Goal: Task Accomplishment & Management: Use online tool/utility

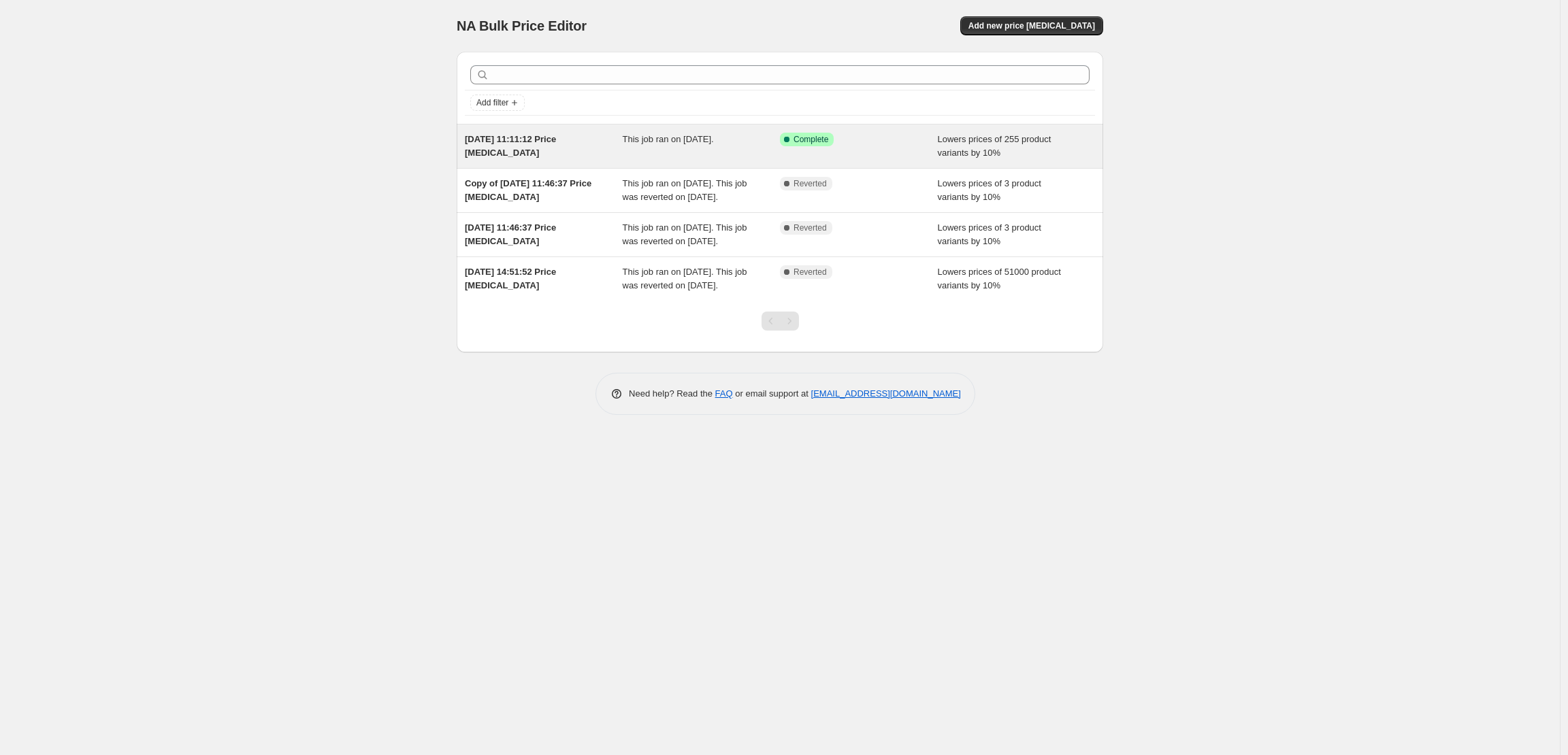
click at [507, 155] on span "15 May 2025, 11:11:12 Price change job" at bounding box center [510, 146] width 91 height 24
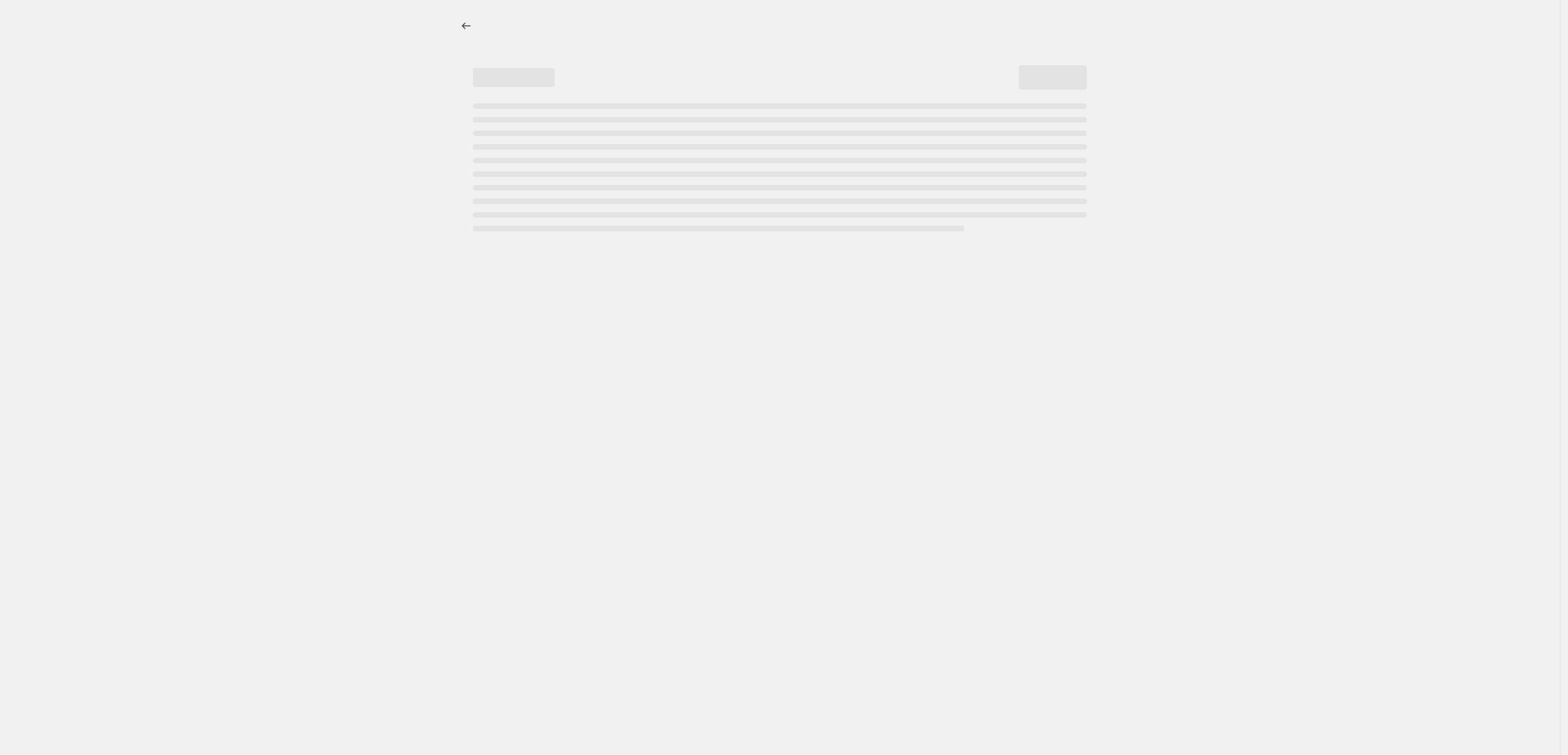
select select "percentage"
select select "collection"
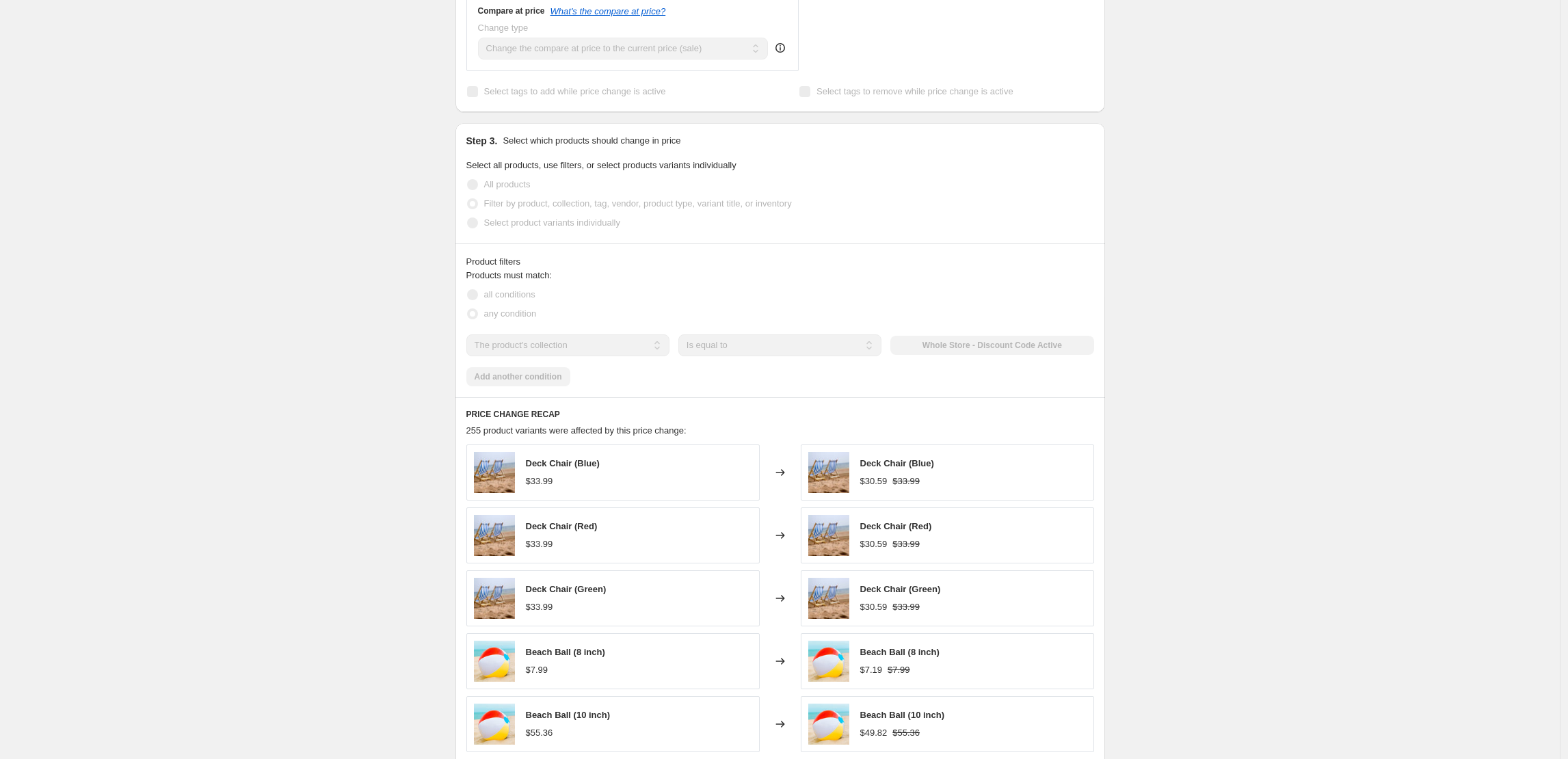
scroll to position [1164, 0]
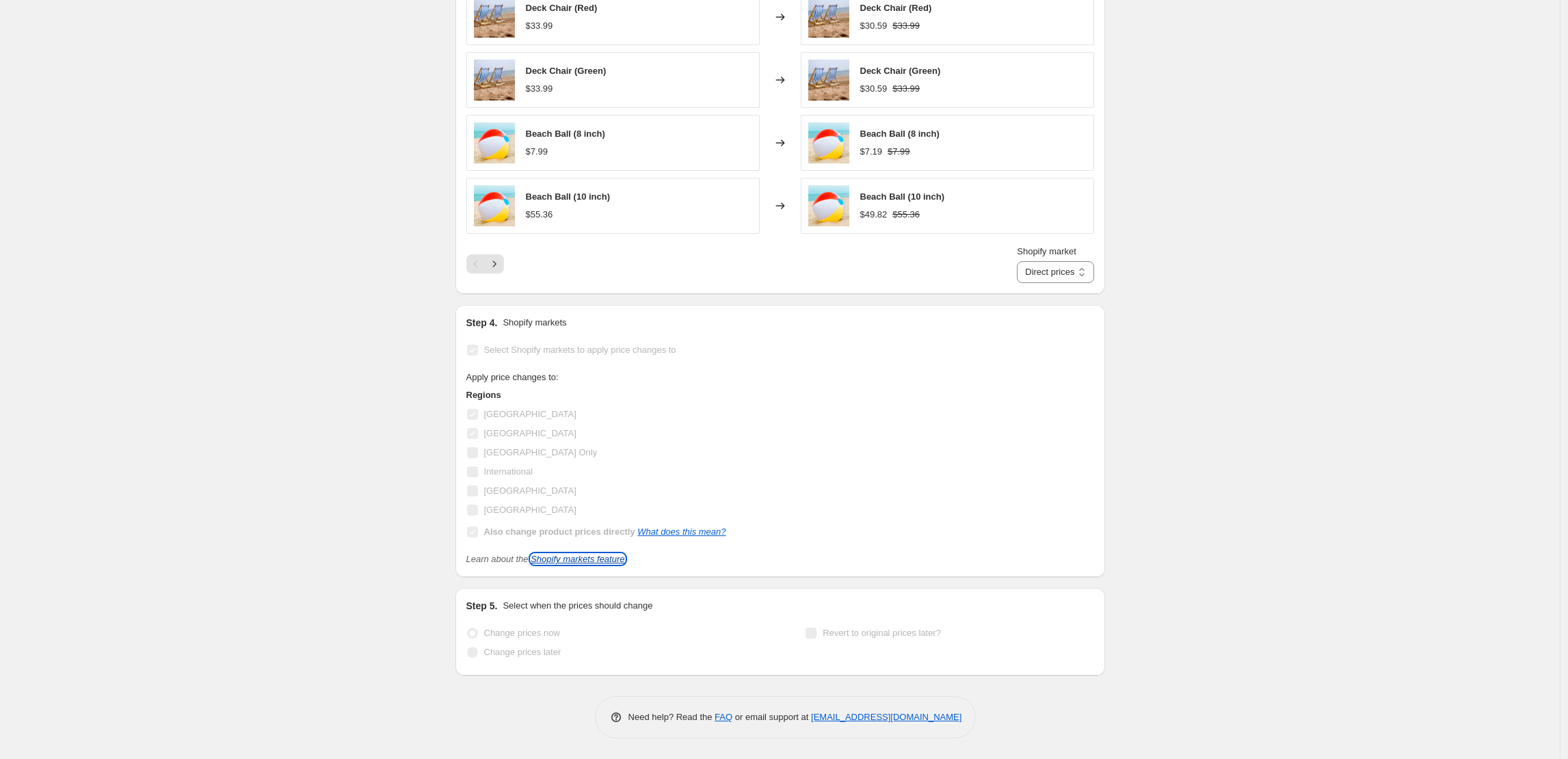
click at [601, 560] on link "Shopify markets feature" at bounding box center [577, 559] width 94 height 10
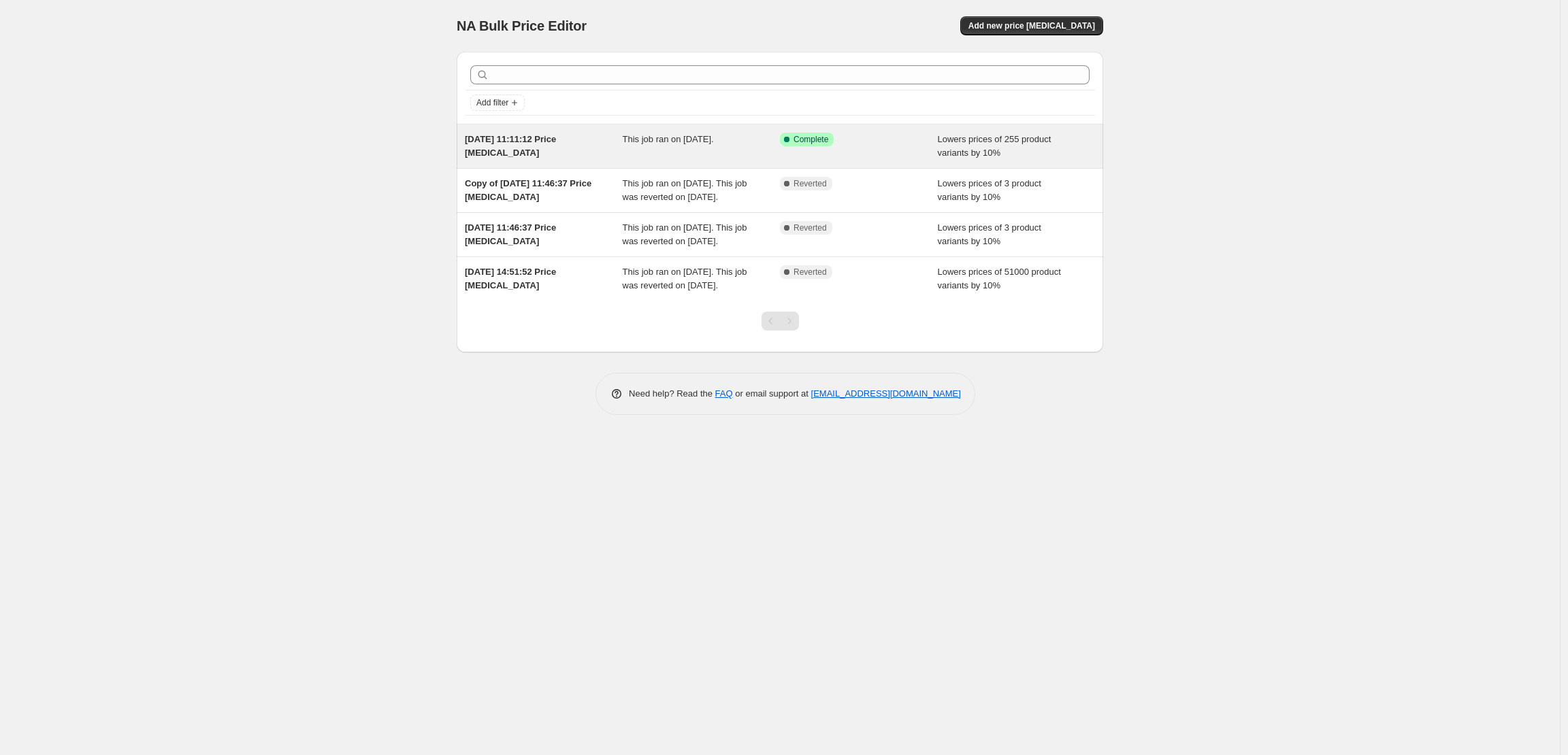
click at [649, 136] on span "This job ran on 15 May 2025." at bounding box center [668, 139] width 91 height 10
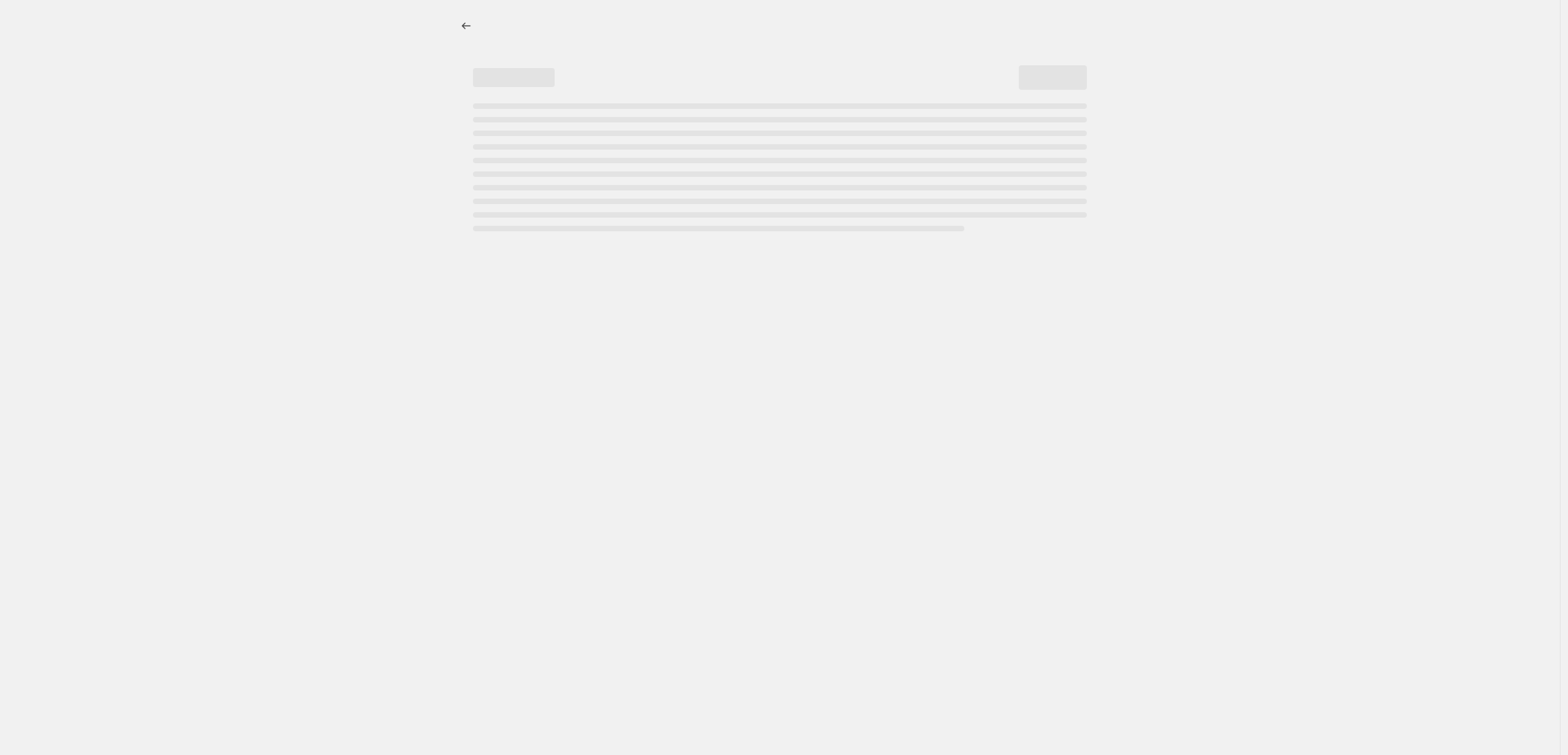
select select "percentage"
select select "collection"
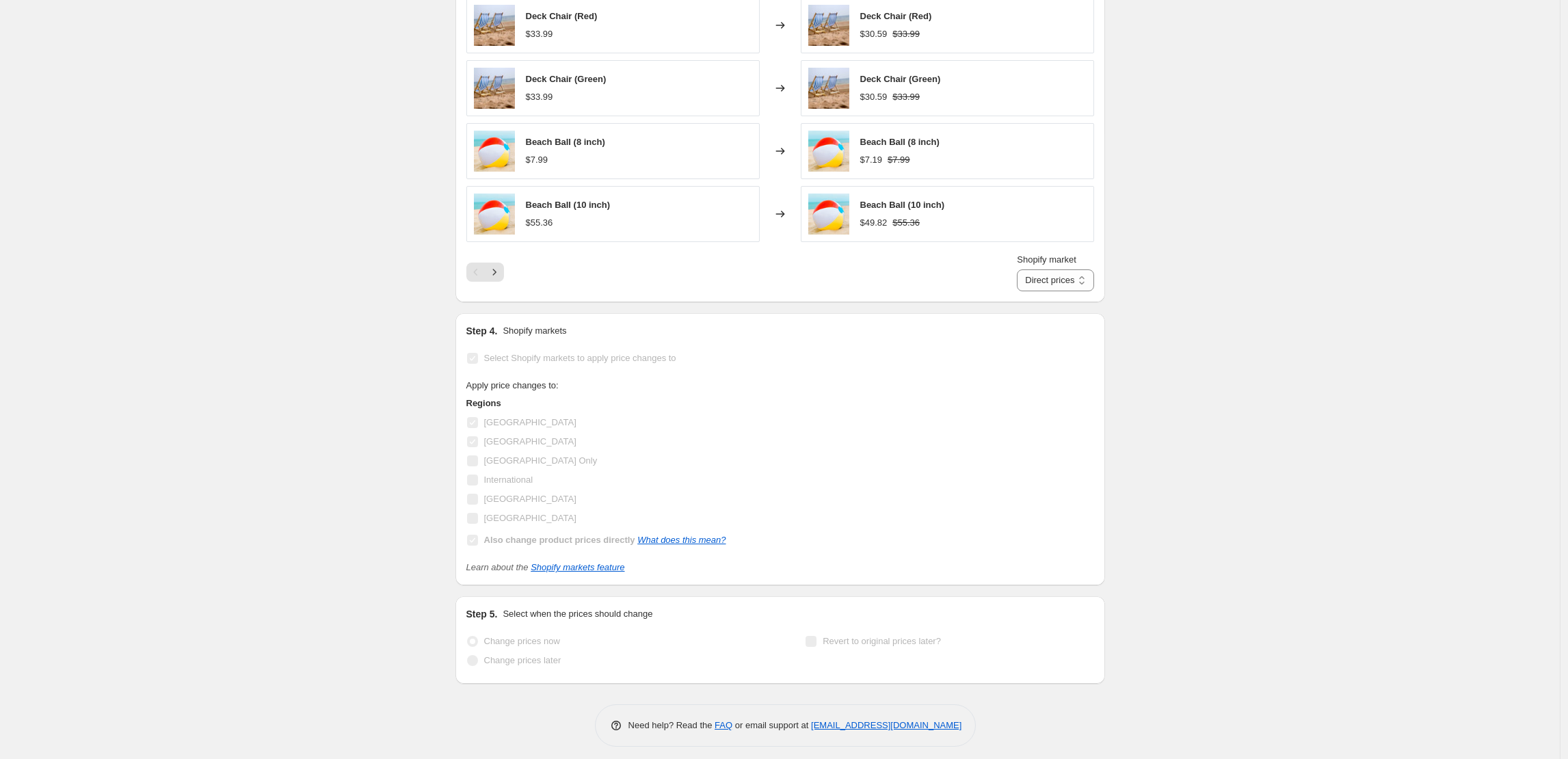
scroll to position [1164, 0]
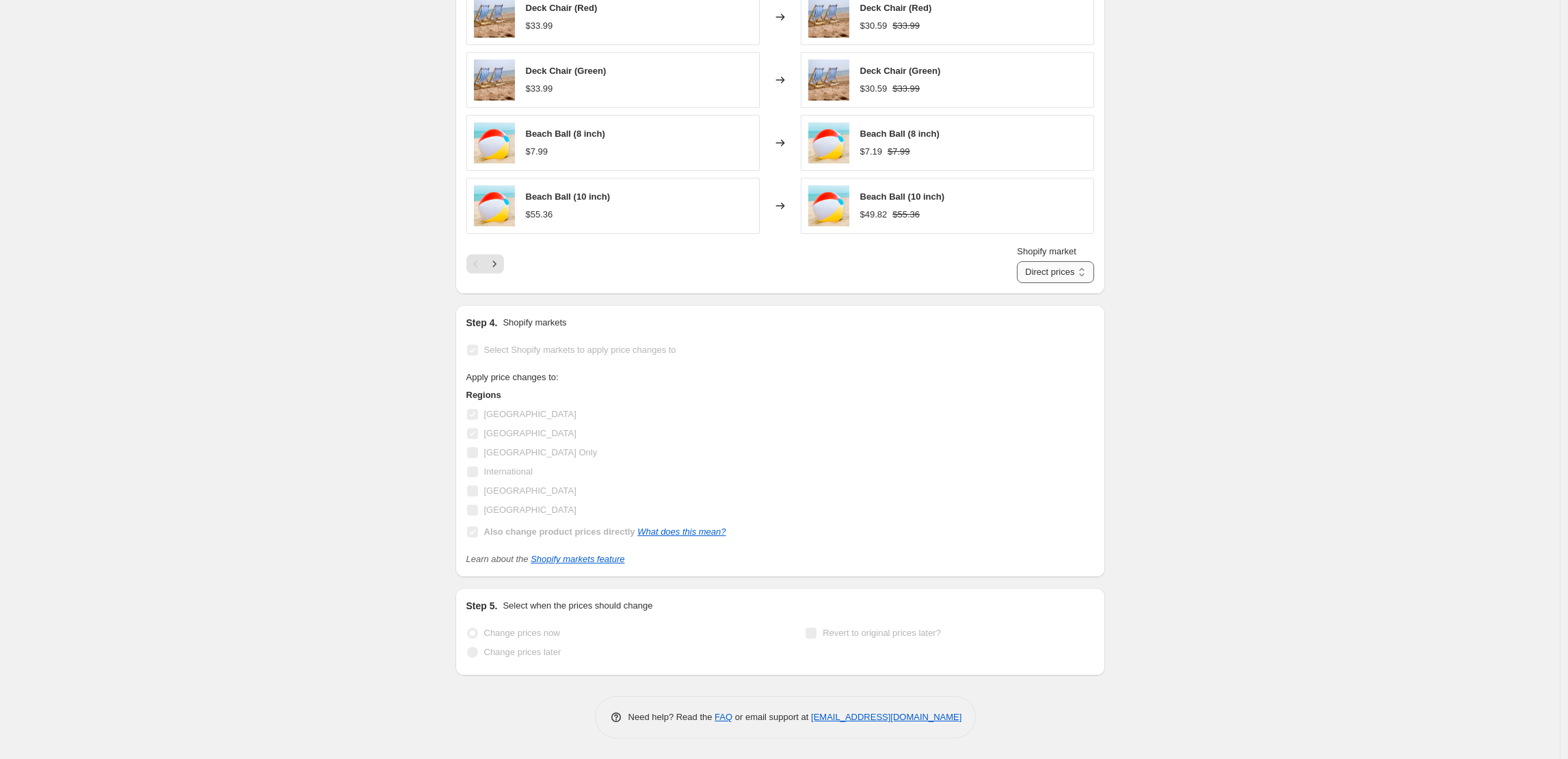
click at [1031, 276] on select "Direct prices Botswana France" at bounding box center [1055, 272] width 77 height 22
select select "42454941864"
click at [1029, 261] on select "Direct prices Botswana France" at bounding box center [1055, 272] width 77 height 22
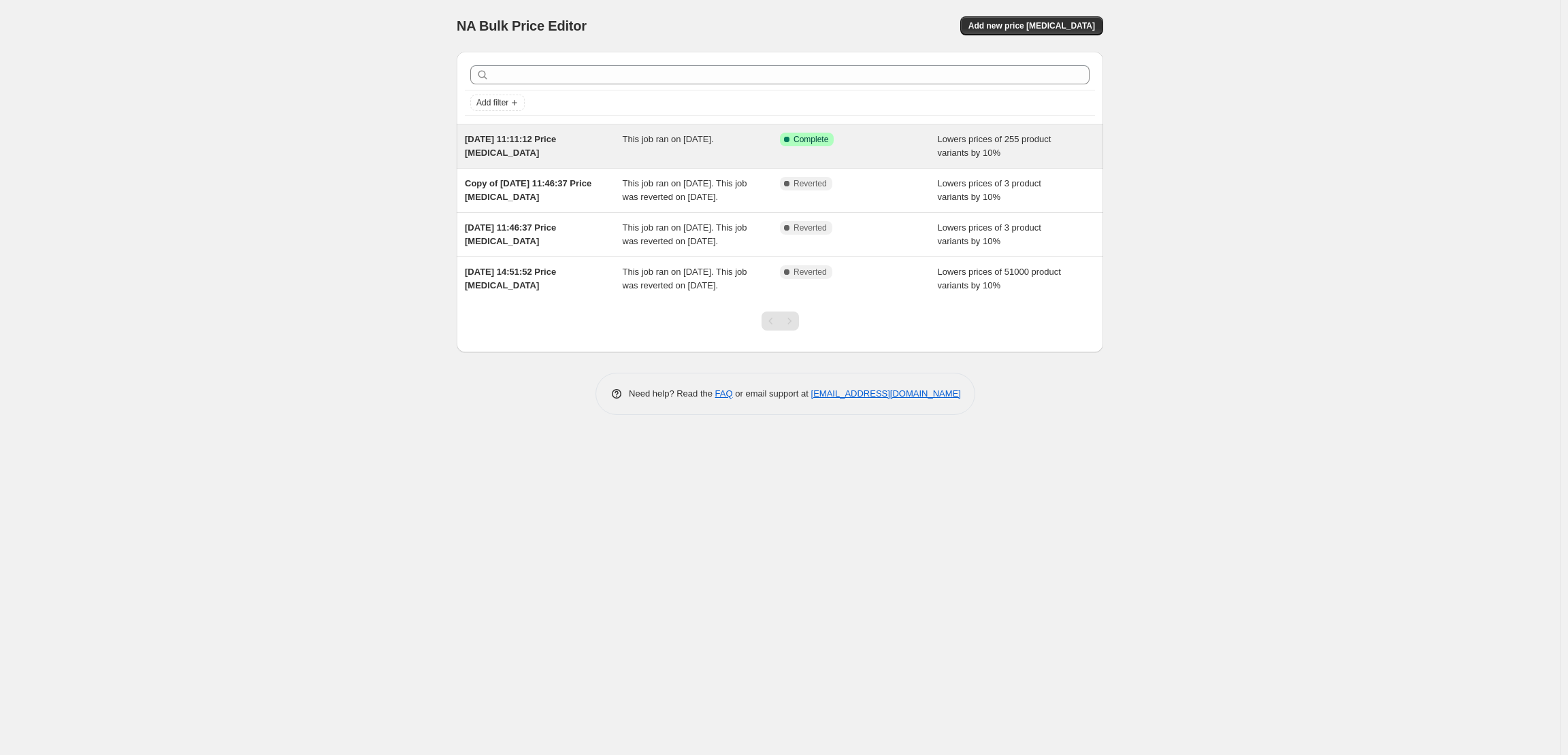
click at [881, 156] on div "Success Complete Complete" at bounding box center [859, 146] width 158 height 27
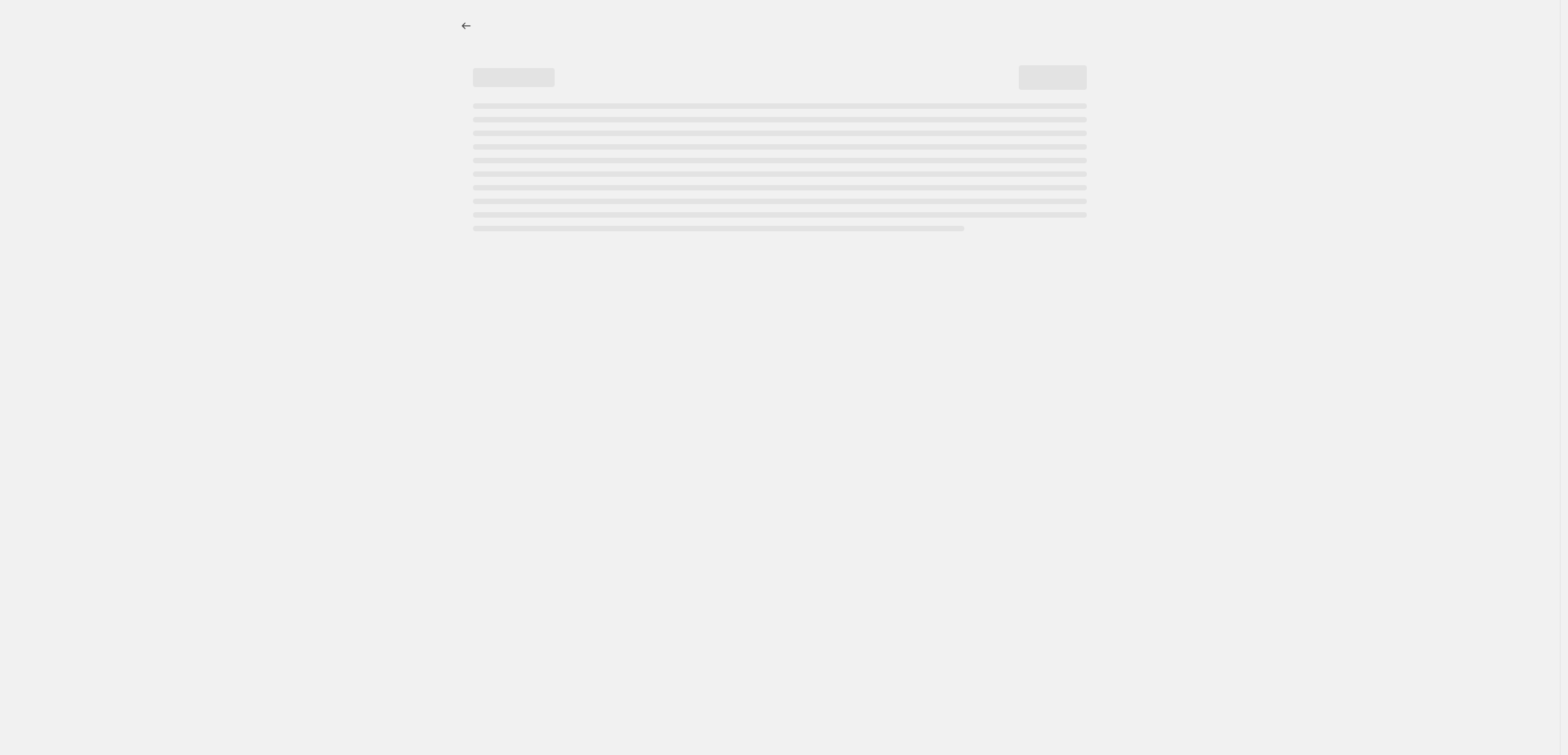
select select "percentage"
select select "collection"
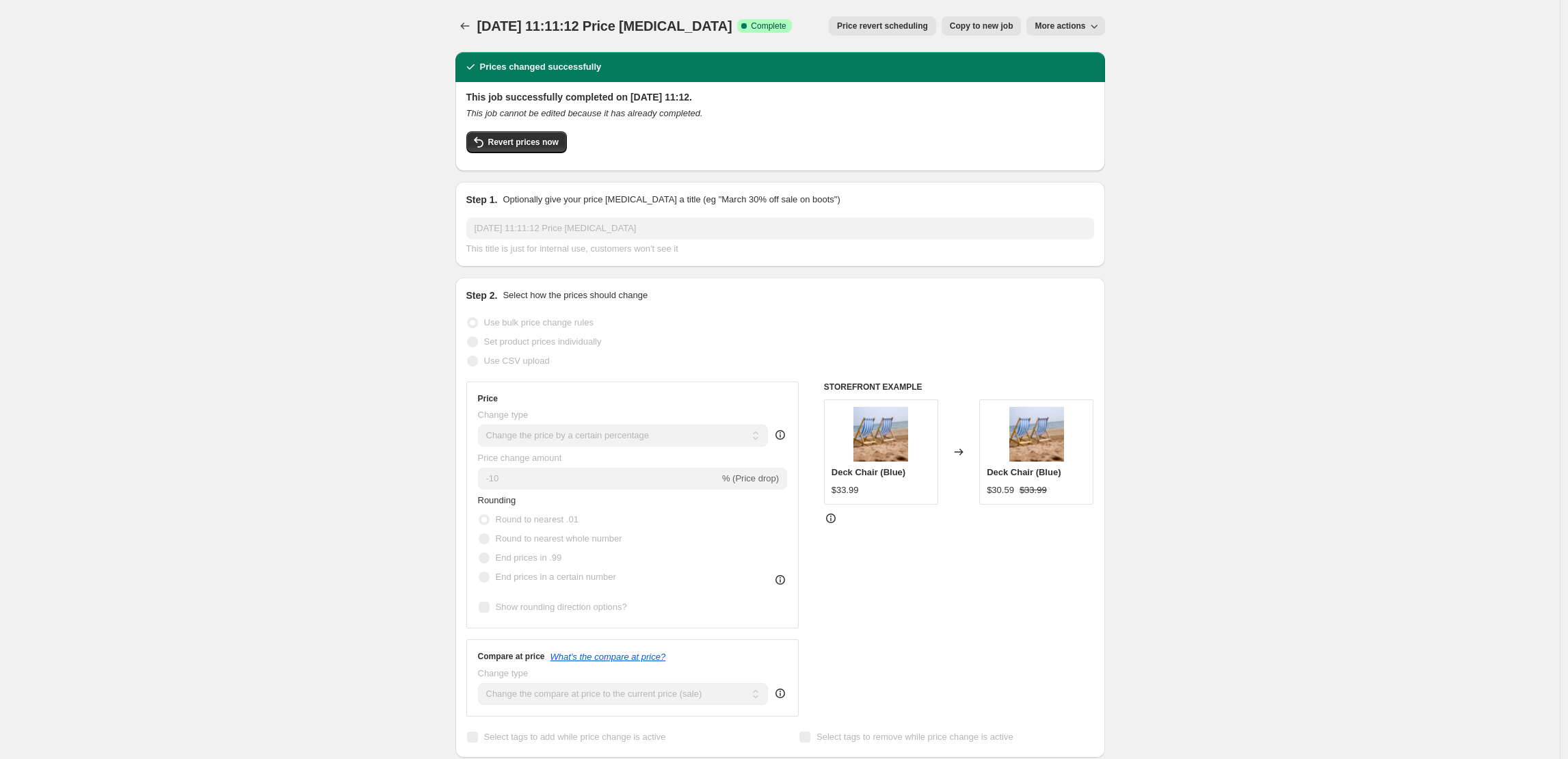
click at [918, 28] on span "Price revert scheduling" at bounding box center [882, 25] width 91 height 11
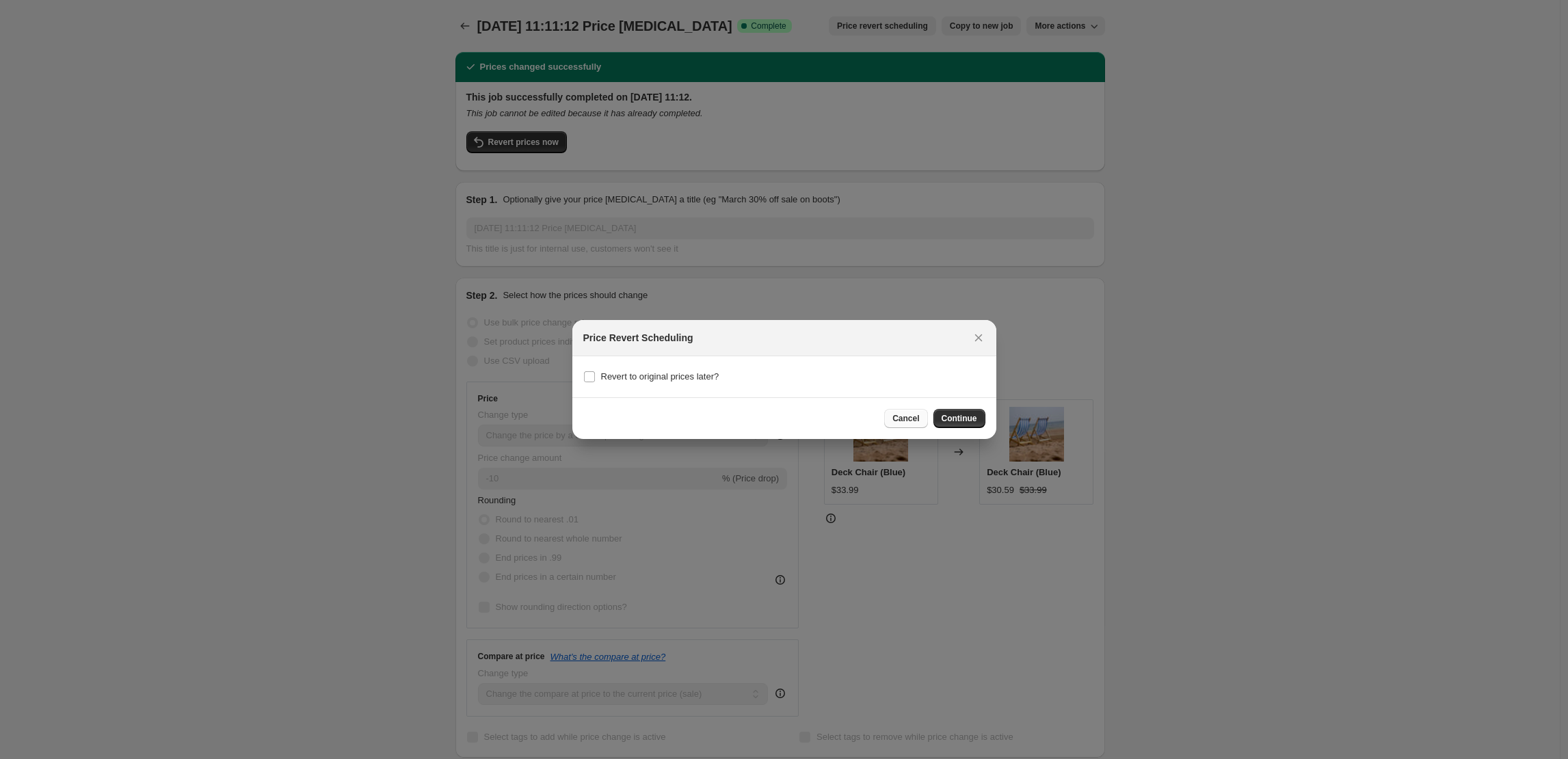
click at [899, 413] on span "Cancel" at bounding box center [906, 418] width 27 height 11
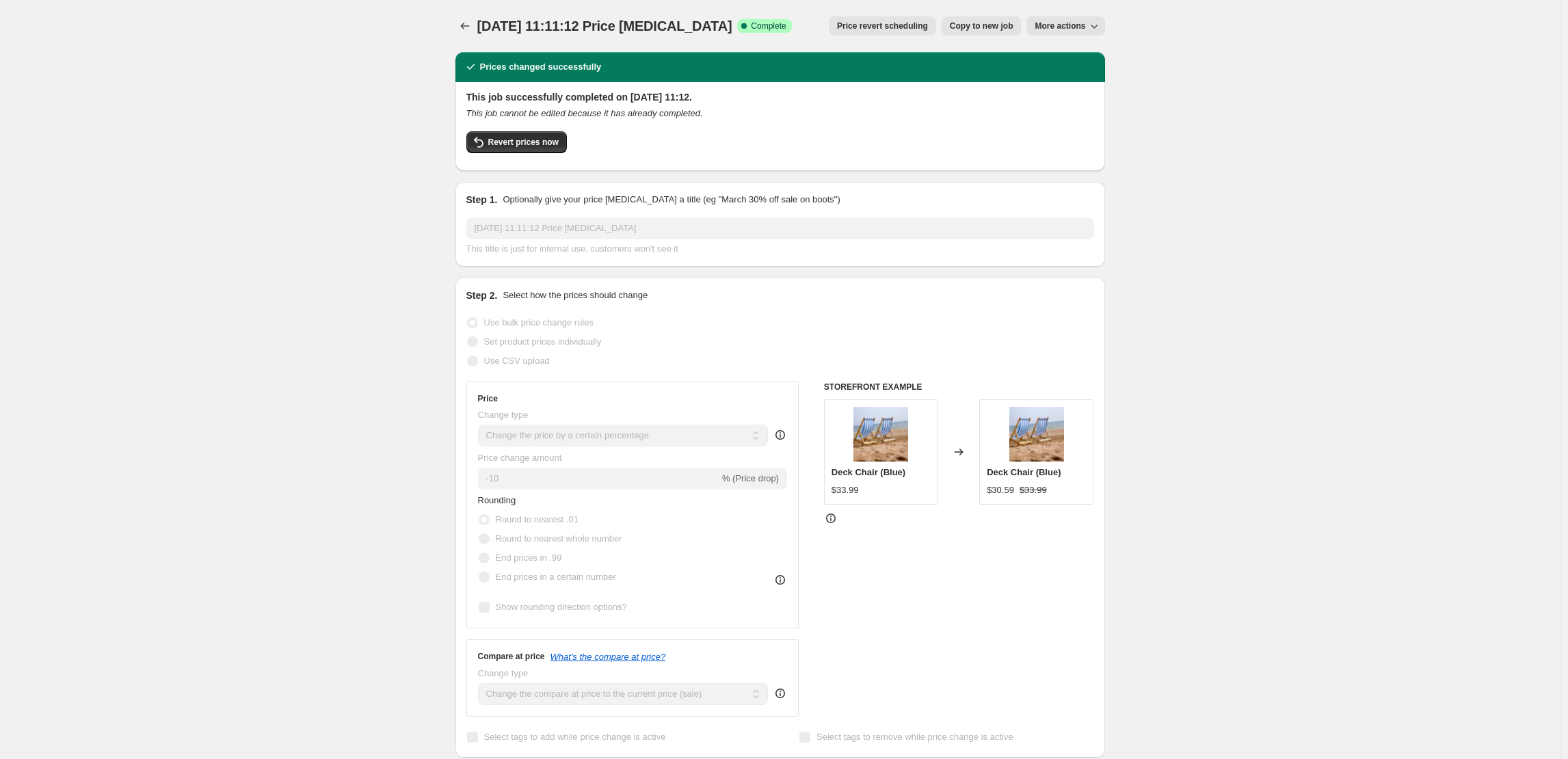
click at [1061, 30] on span "More actions" at bounding box center [1060, 25] width 51 height 11
click at [1061, 30] on span "More actions" at bounding box center [1060, 25] width 51 height 11
click at [498, 149] on button "Revert prices now" at bounding box center [516, 142] width 101 height 22
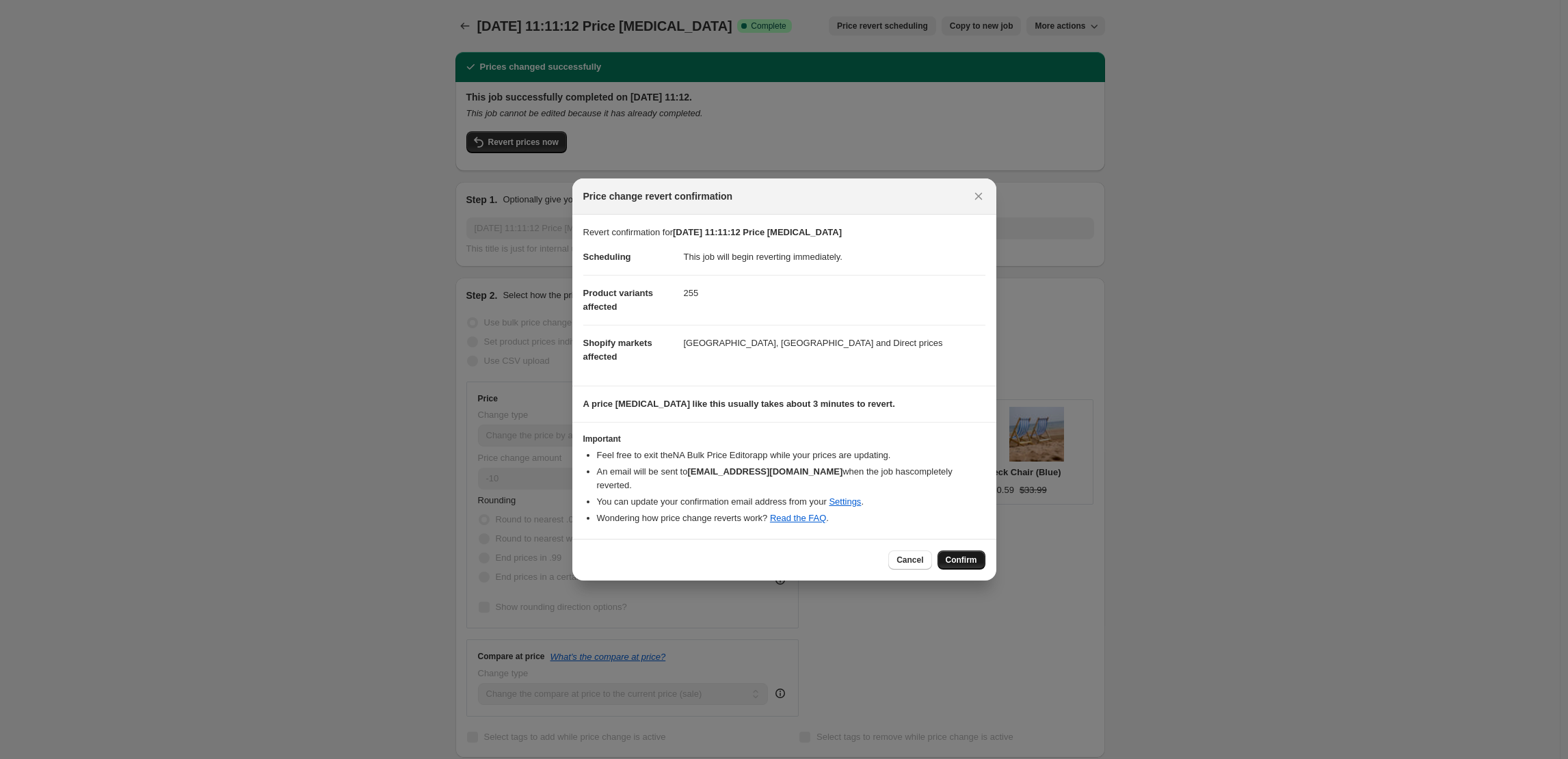
click at [952, 557] on span "Confirm" at bounding box center [961, 560] width 31 height 11
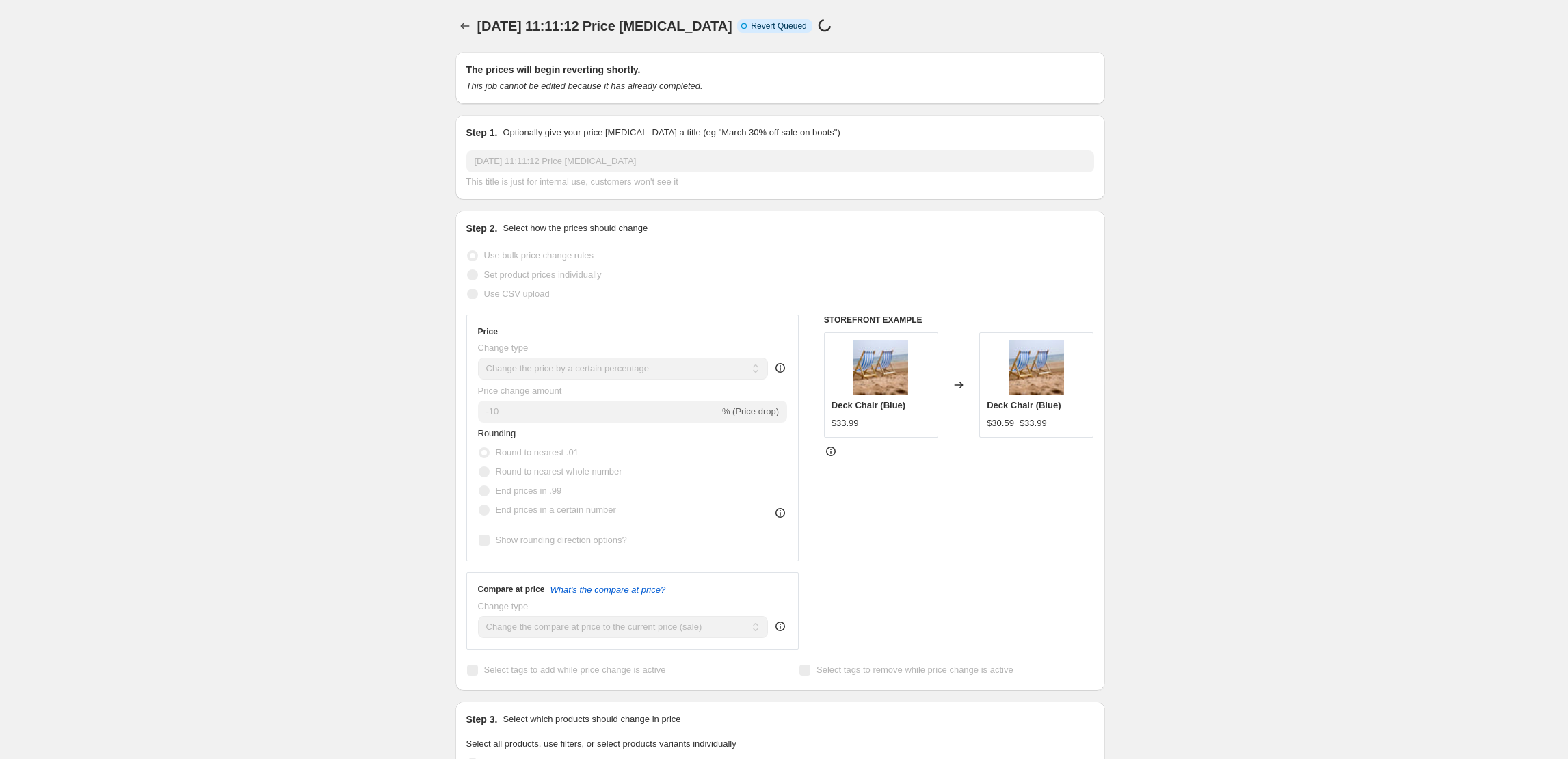
click at [461, 28] on icon "Price change jobs" at bounding box center [465, 25] width 14 height 14
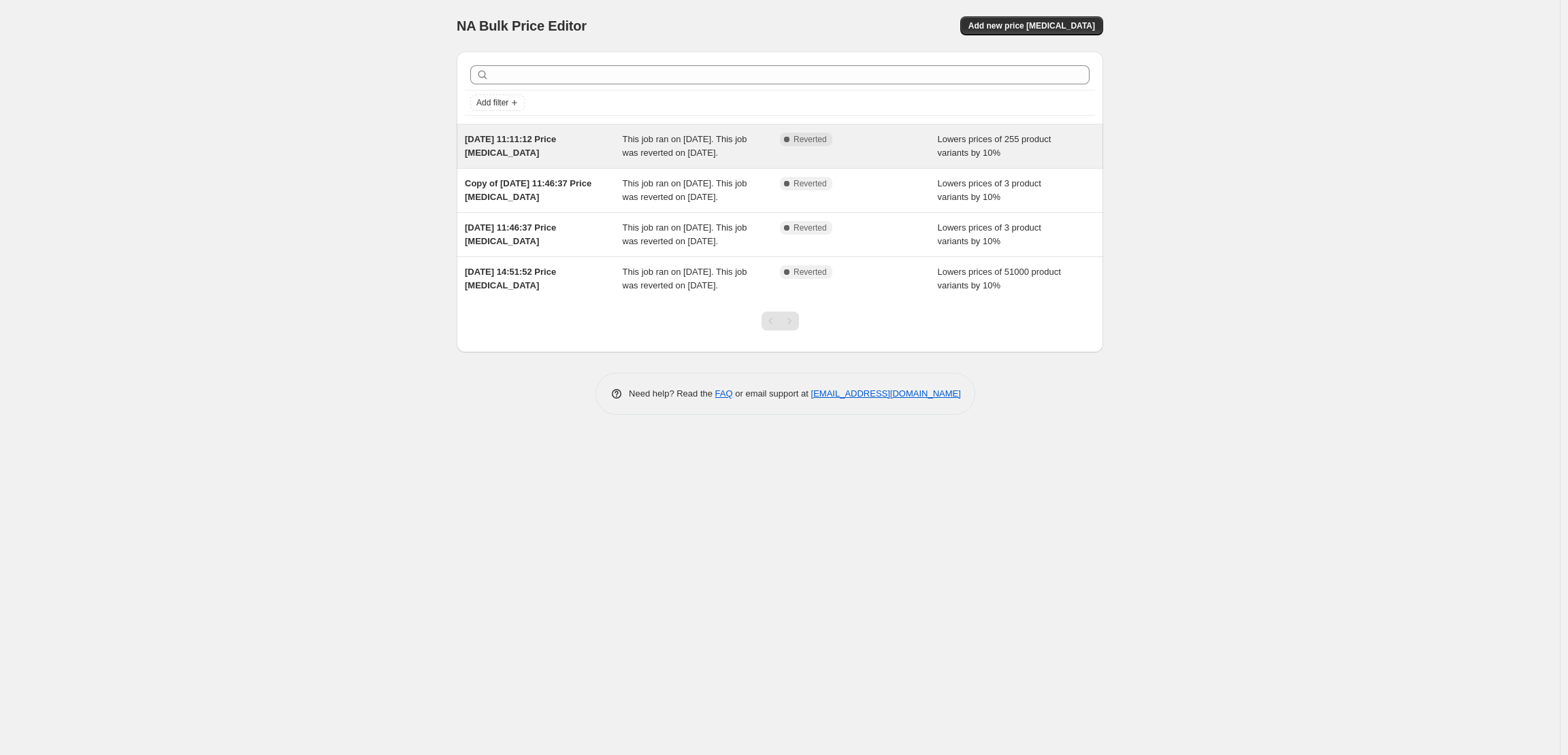
click at [623, 158] on span "This job ran on [DATE]. This job was reverted on [DATE]." at bounding box center [685, 146] width 125 height 24
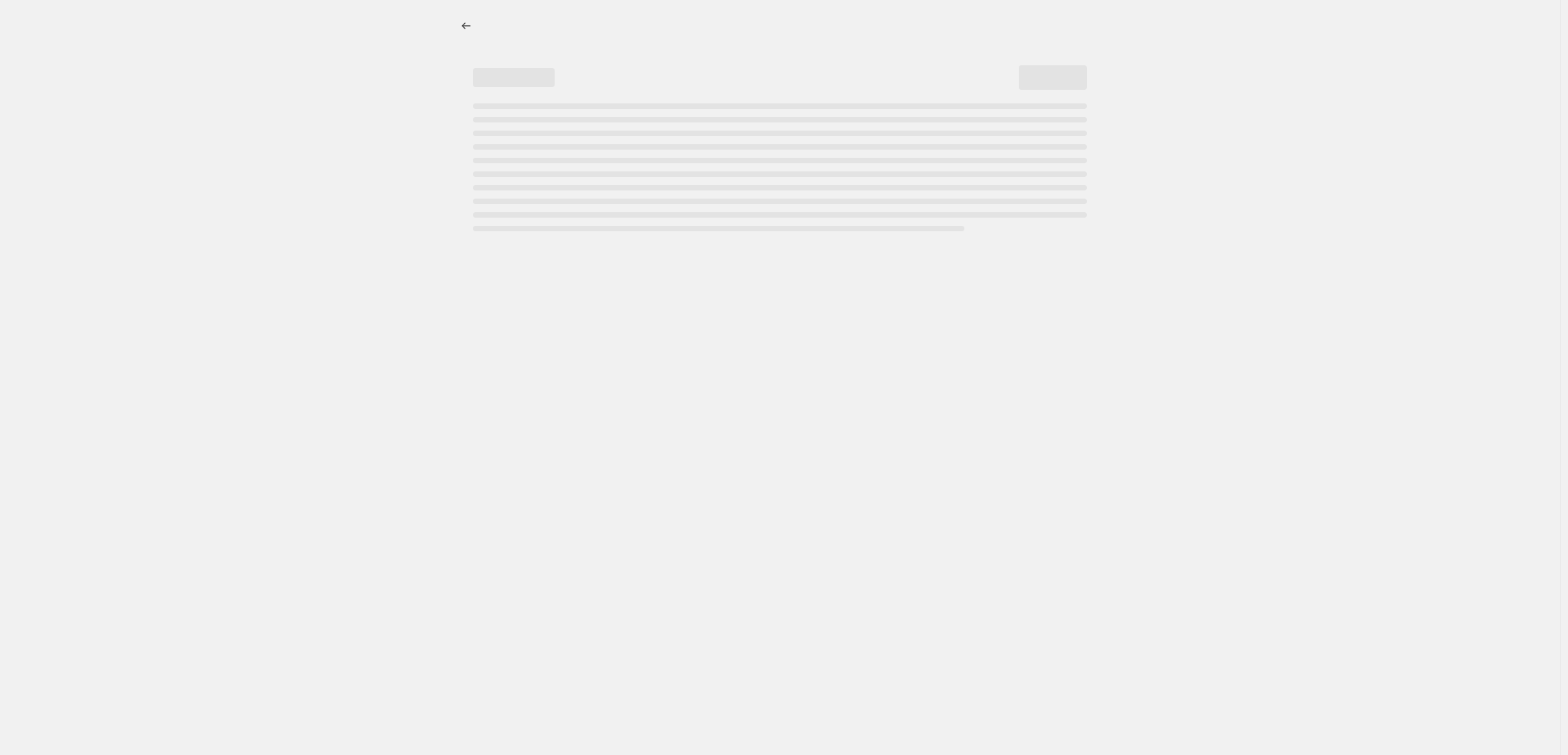
select select "percentage"
select select "collection"
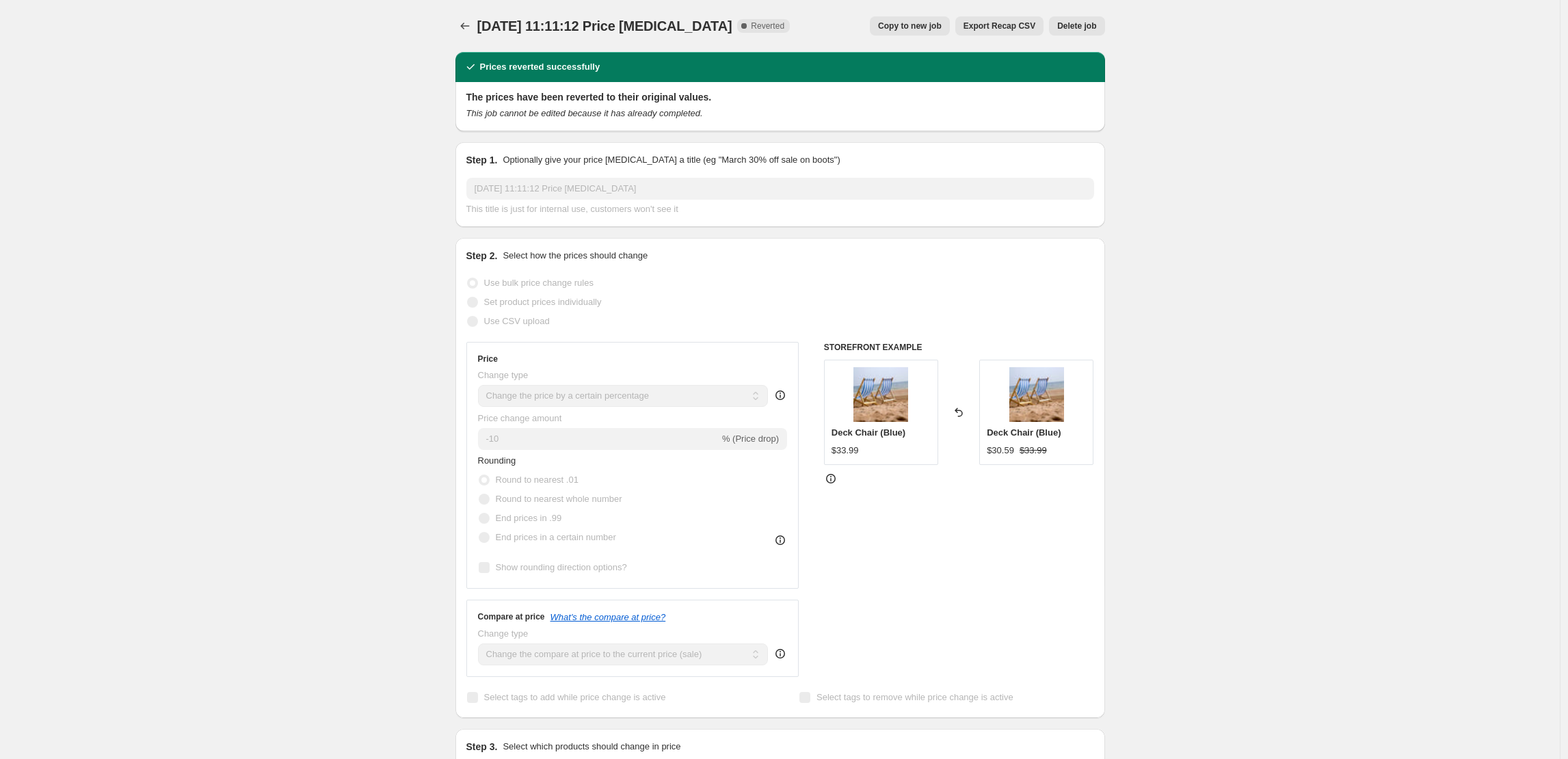
click at [883, 30] on span "Copy to new job" at bounding box center [910, 25] width 64 height 11
select select "percentage"
select select "collection"
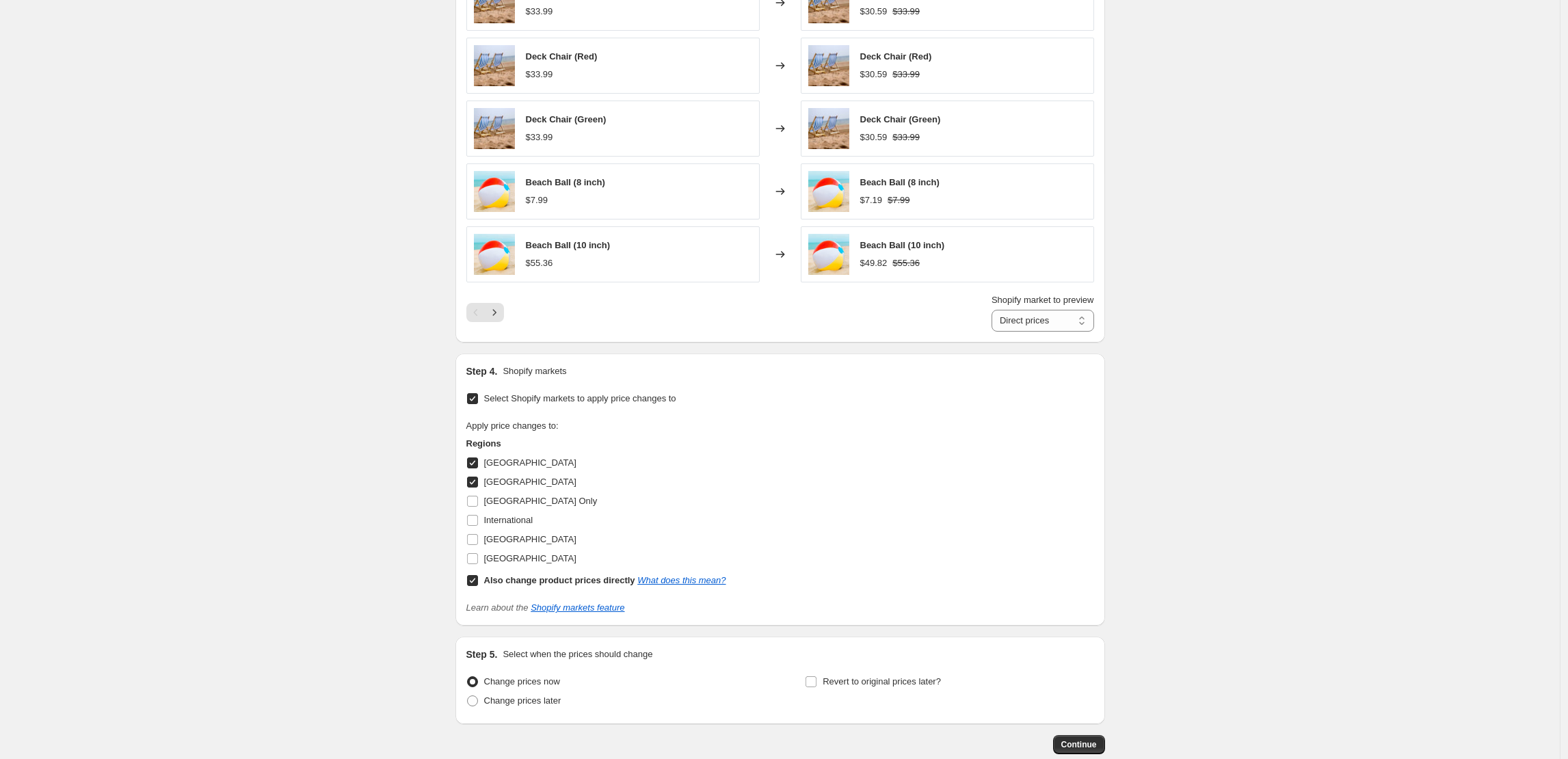
scroll to position [1063, 0]
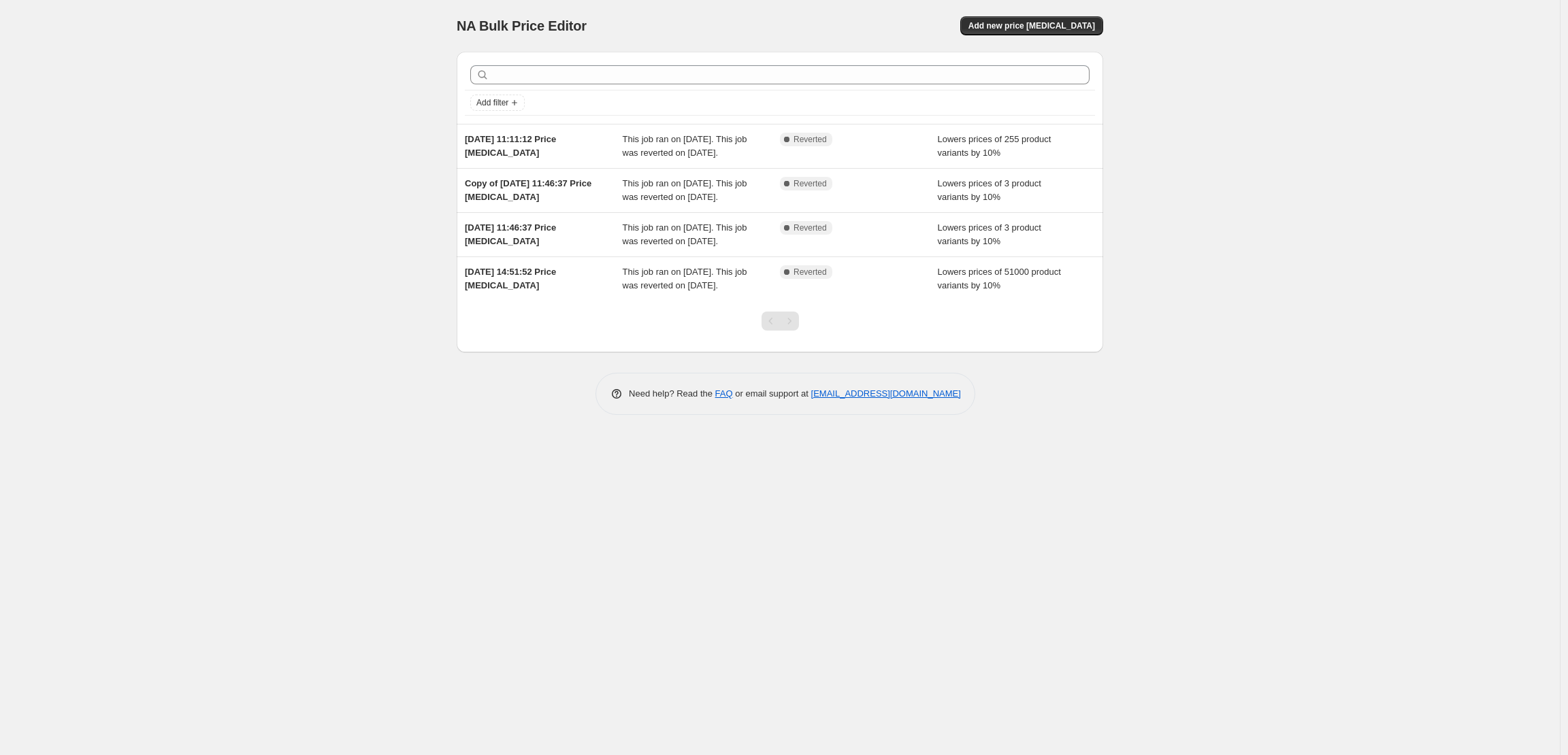
click at [356, 290] on div "NA Bulk Price Editor. This page is ready NA Bulk Price Editor Add new price [ME…" at bounding box center [779, 377] width 1559 height 755
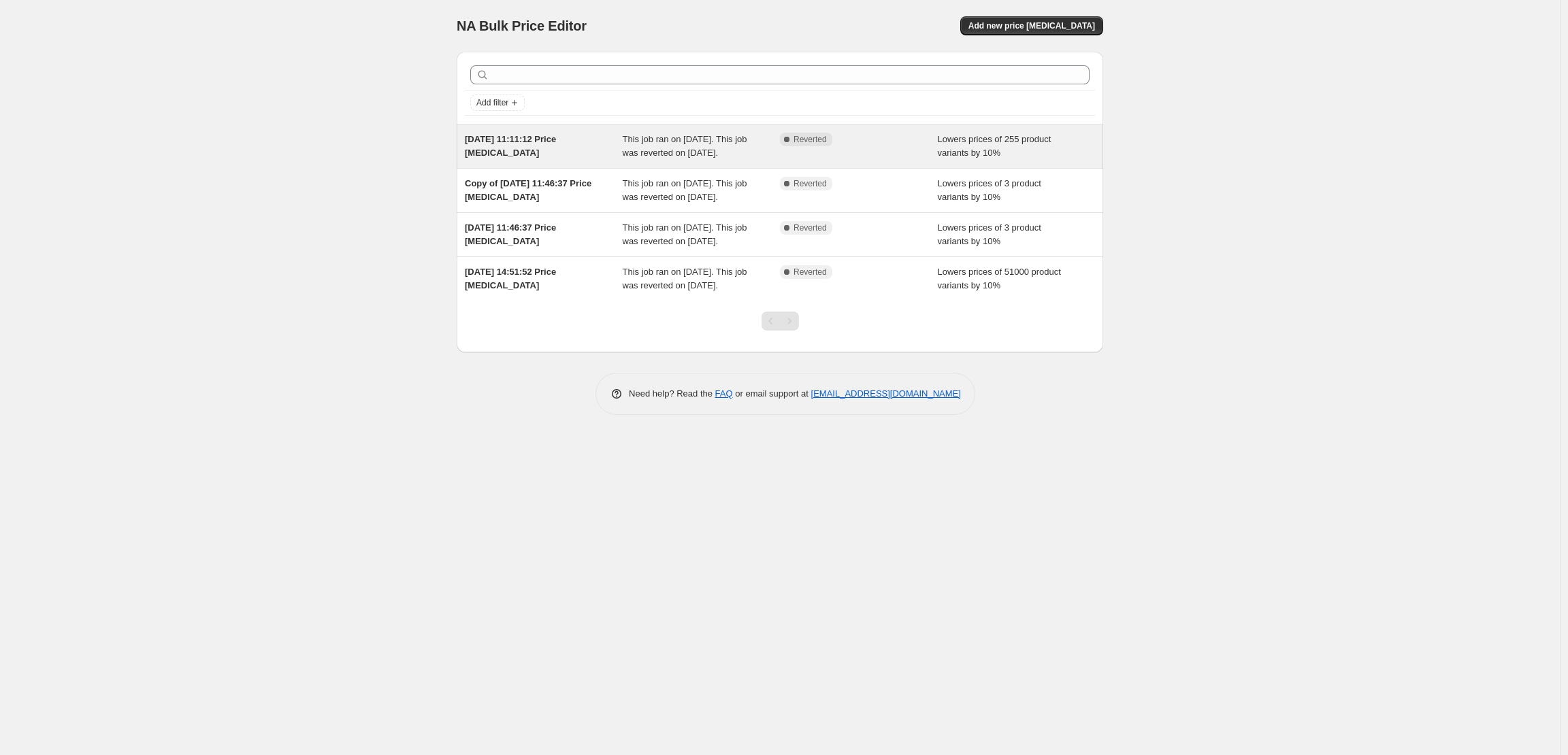
click at [583, 138] on div "[DATE] 11:11:12 Price [MEDICAL_DATA]" at bounding box center [543, 146] width 158 height 27
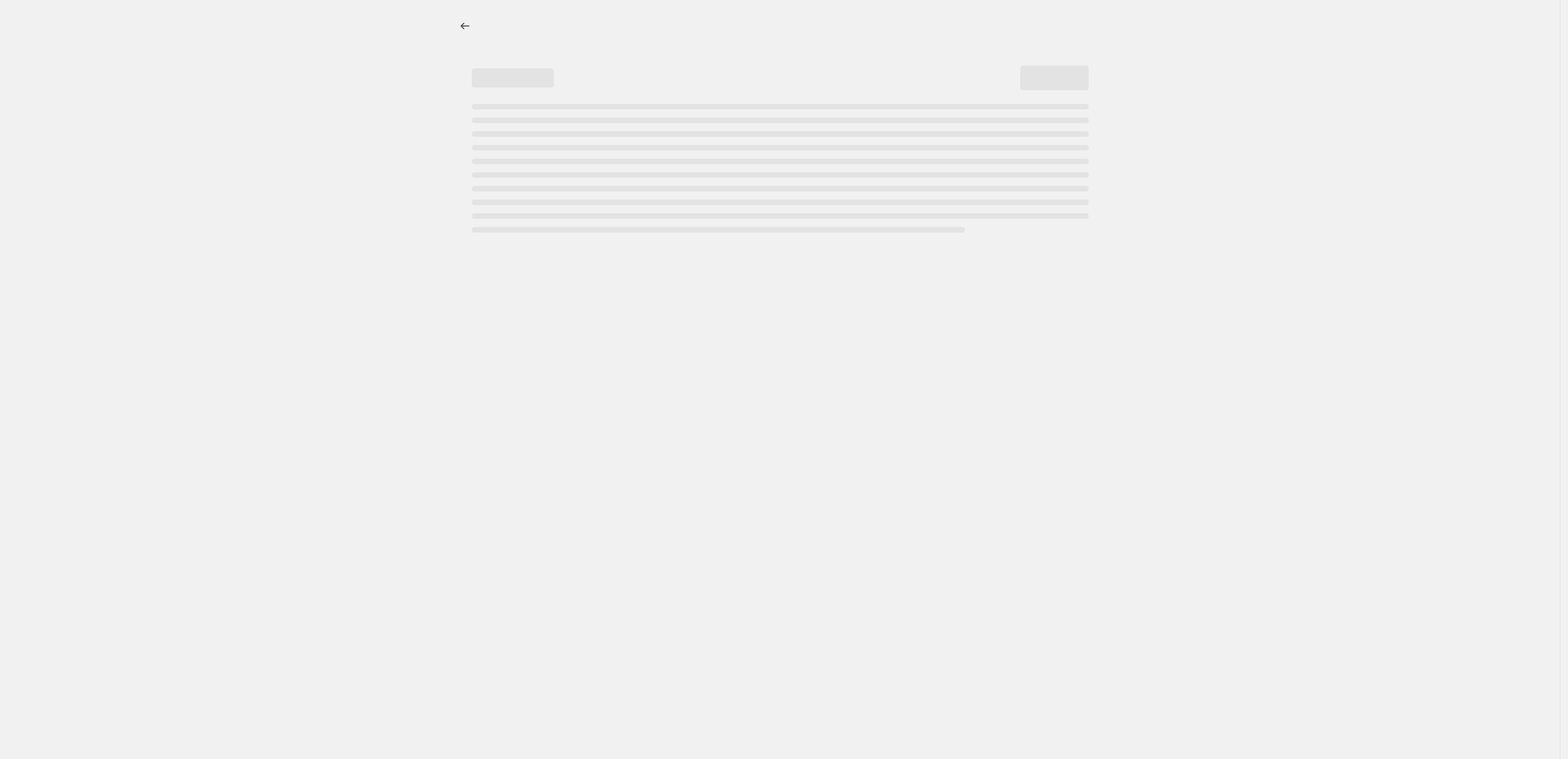
select select "percentage"
select select "collection"
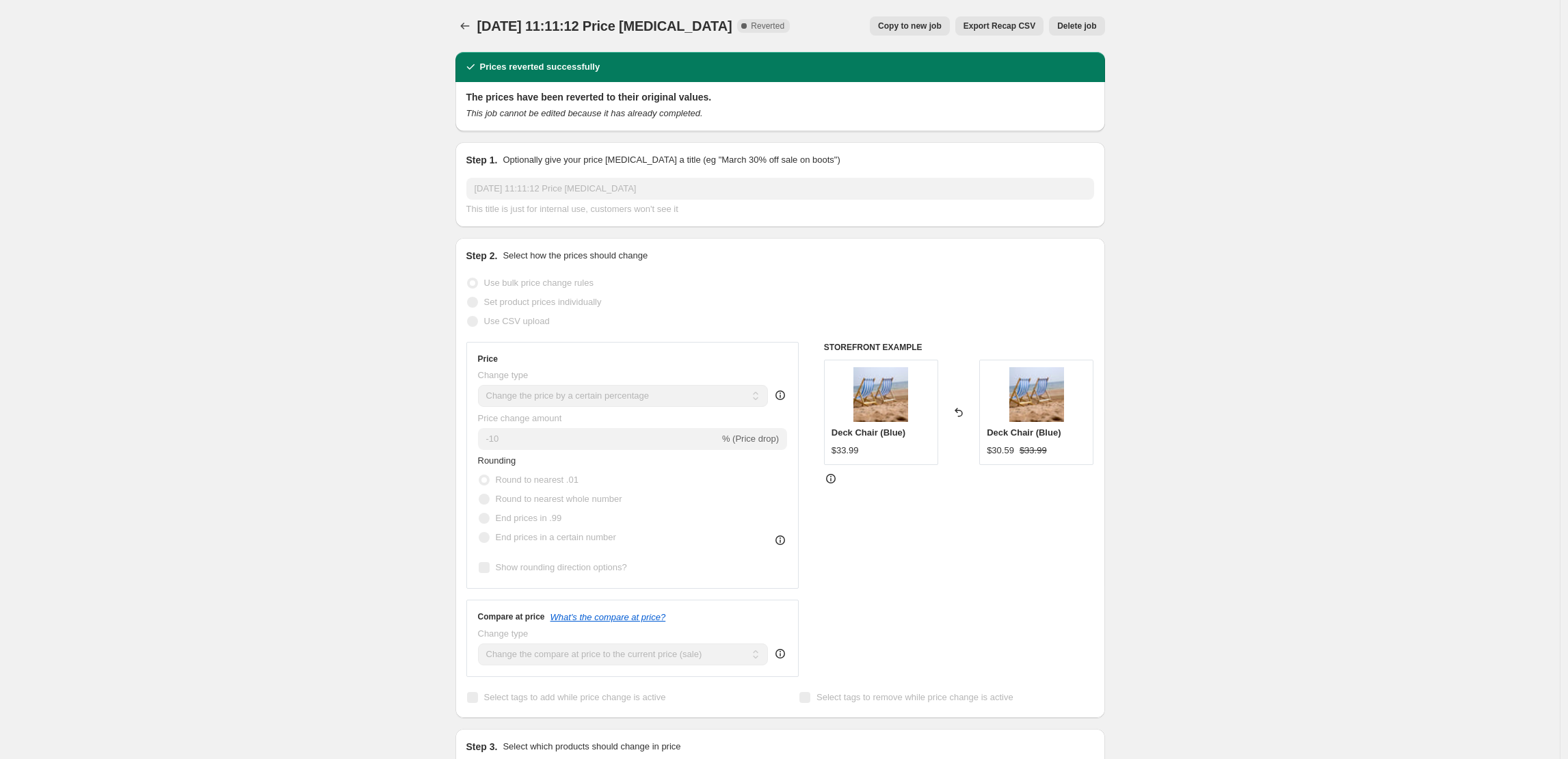
click at [936, 30] on span "Copy to new job" at bounding box center [910, 25] width 64 height 11
select select "percentage"
select select "collection"
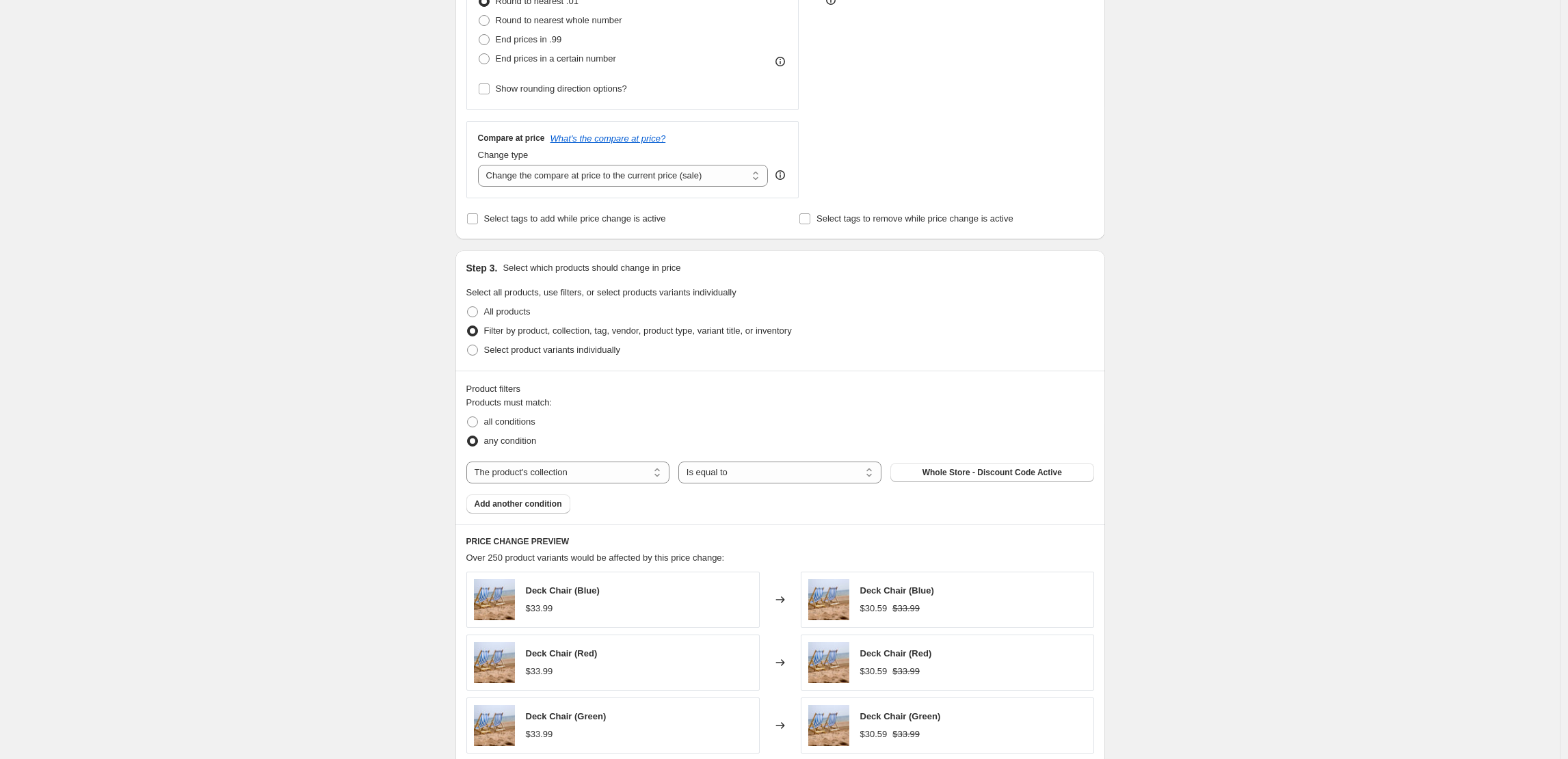
scroll to position [1063, 0]
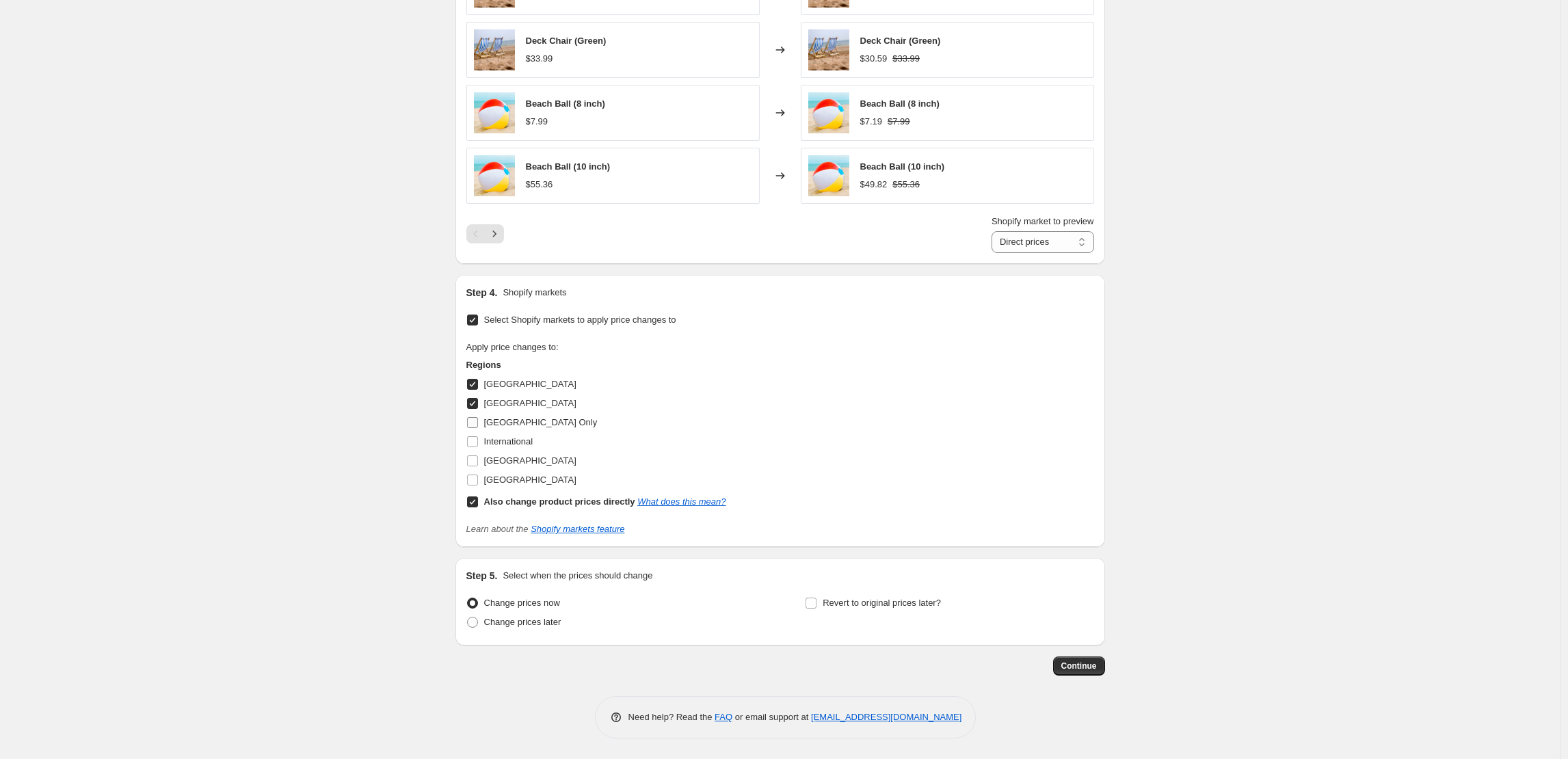
click at [474, 426] on input "[GEOGRAPHIC_DATA] Only" at bounding box center [472, 422] width 11 height 11
checkbox input "true"
click at [474, 405] on input "[GEOGRAPHIC_DATA]" at bounding box center [472, 403] width 11 height 11
checkbox input "false"
click at [476, 389] on input "[GEOGRAPHIC_DATA]" at bounding box center [472, 383] width 11 height 11
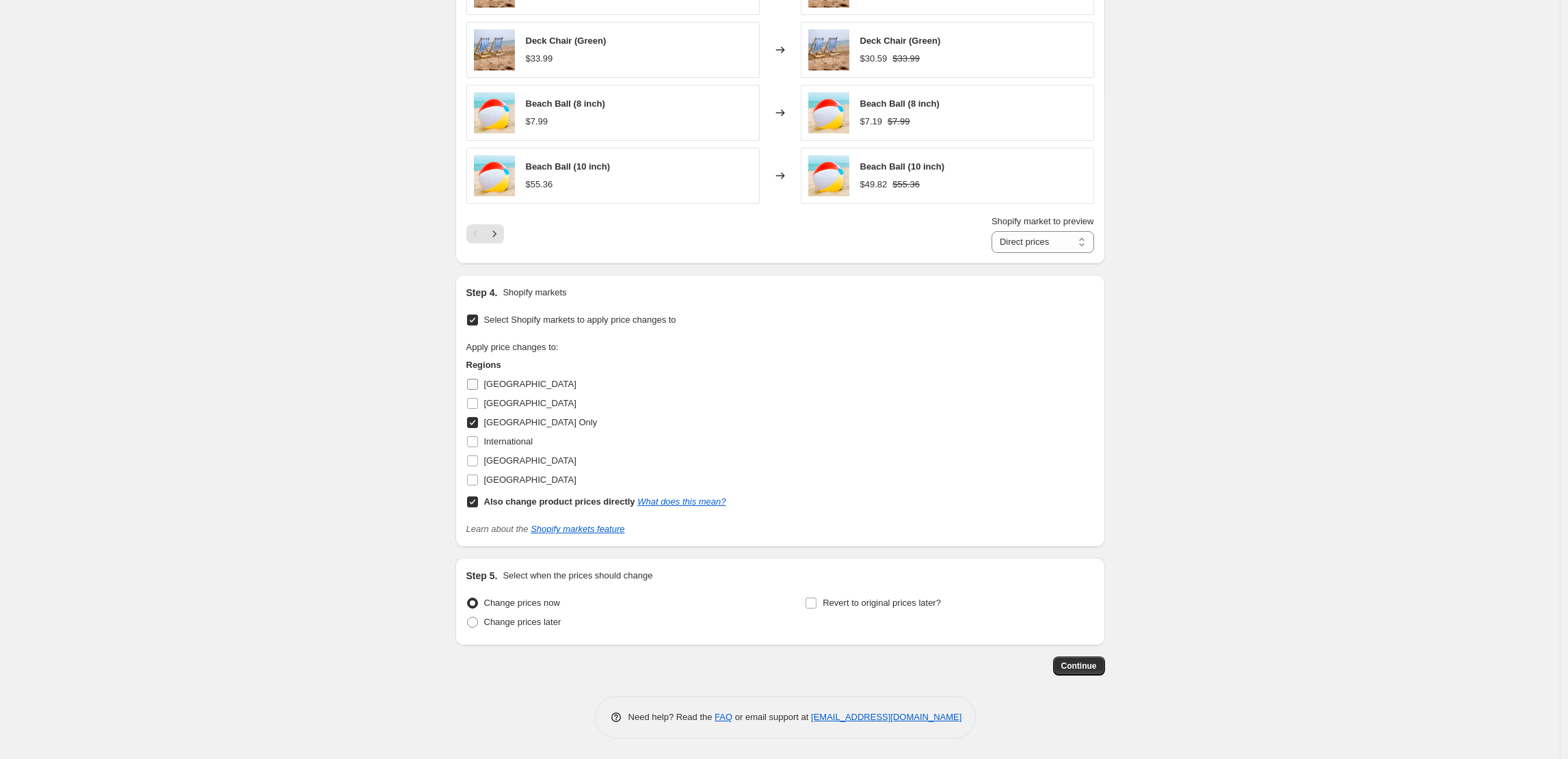
checkbox input "false"
click at [475, 460] on input "[GEOGRAPHIC_DATA]" at bounding box center [472, 460] width 11 height 11
click at [478, 461] on input "[GEOGRAPHIC_DATA]" at bounding box center [472, 460] width 11 height 11
checkbox input "false"
click at [477, 478] on input "[GEOGRAPHIC_DATA]" at bounding box center [472, 479] width 11 height 11
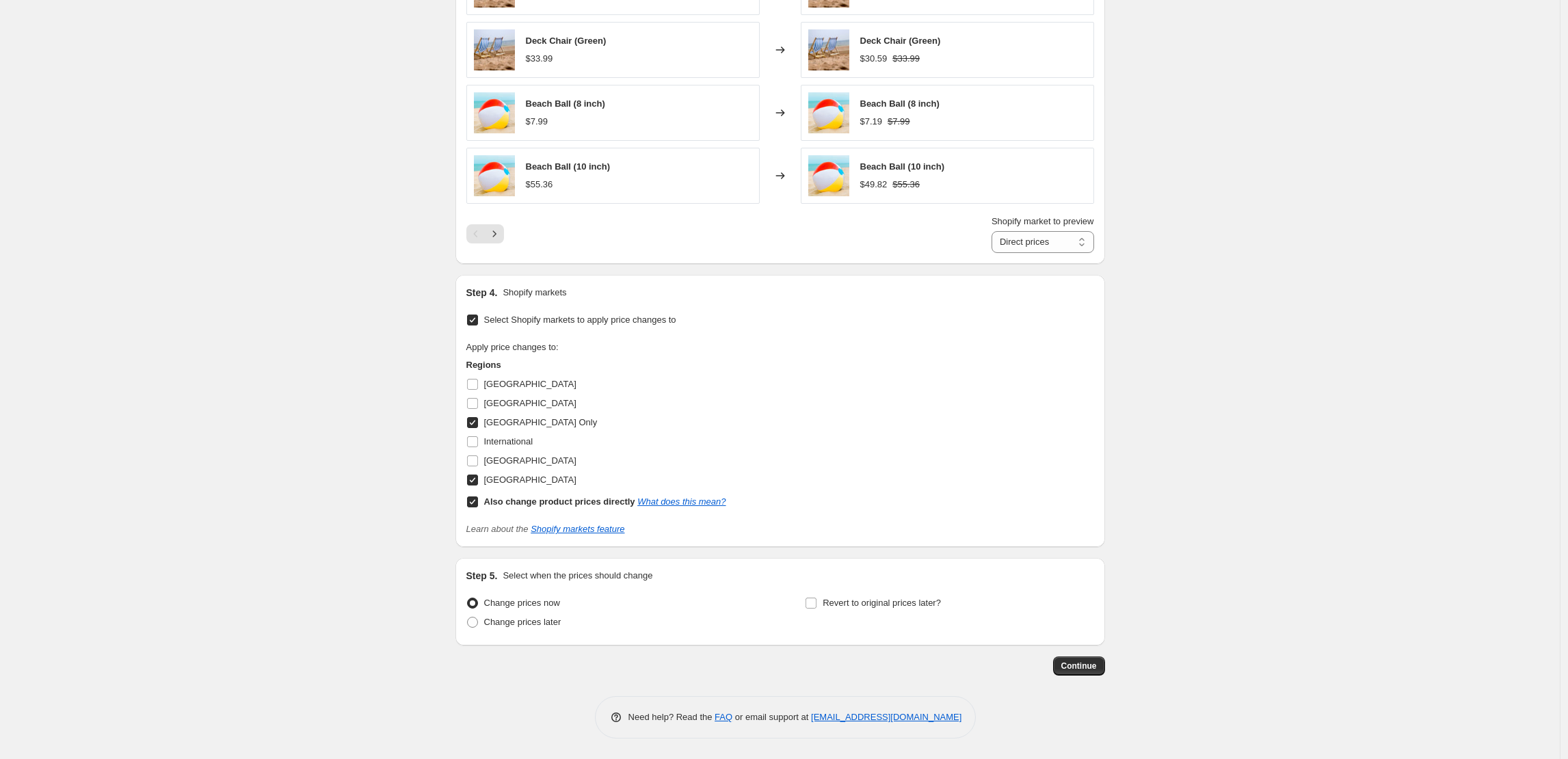
click at [505, 474] on span "[GEOGRAPHIC_DATA]" at bounding box center [530, 479] width 92 height 10
click at [478, 474] on input "[GEOGRAPHIC_DATA]" at bounding box center [472, 479] width 11 height 11
checkbox input "false"
click at [508, 460] on span "United Kingdom" at bounding box center [530, 460] width 92 height 10
click at [478, 460] on input "United Kingdom" at bounding box center [472, 460] width 11 height 11
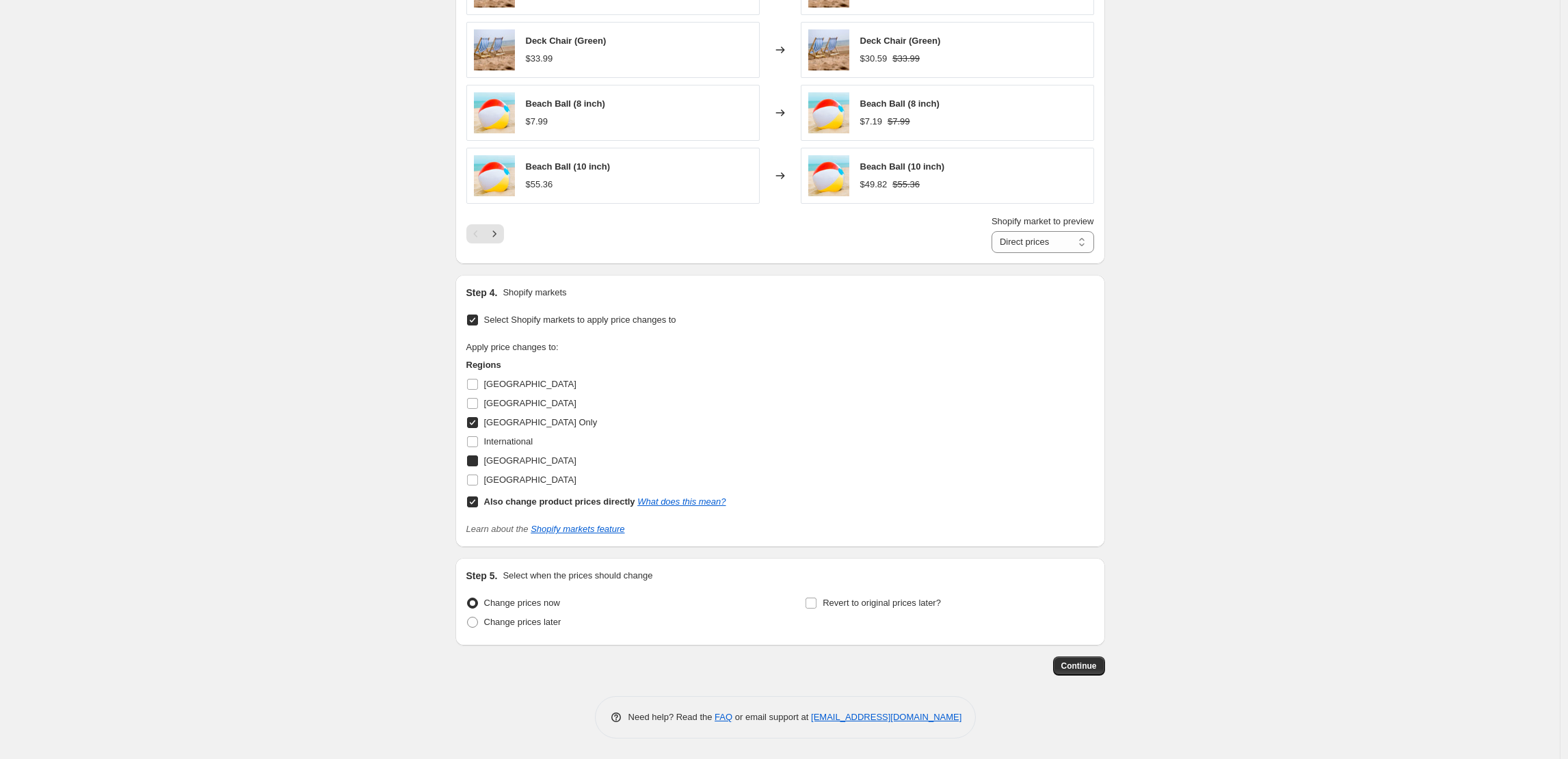
checkbox input "true"
click at [1084, 663] on span "Continue" at bounding box center [1078, 665] width 36 height 11
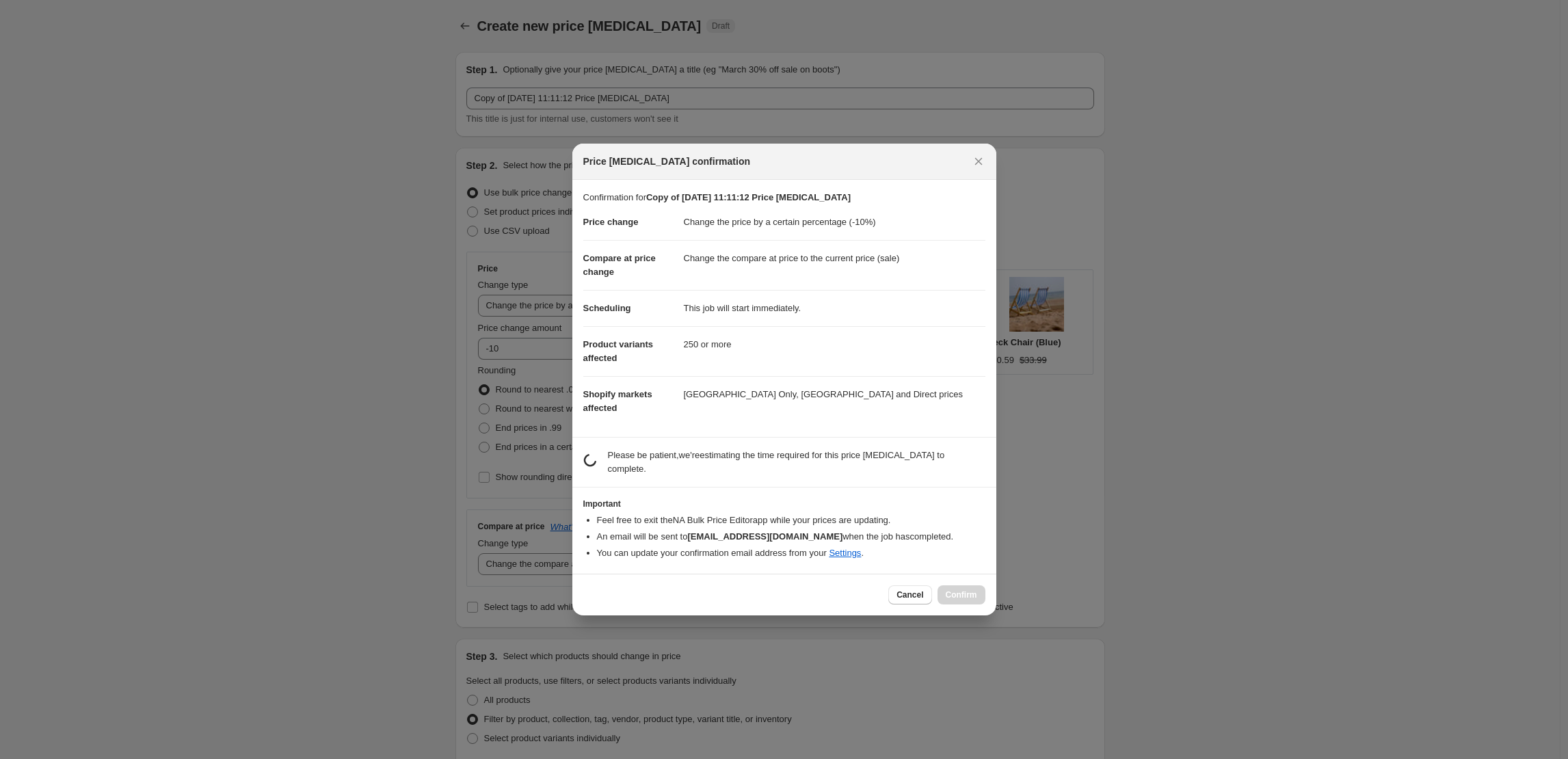
scroll to position [0, 0]
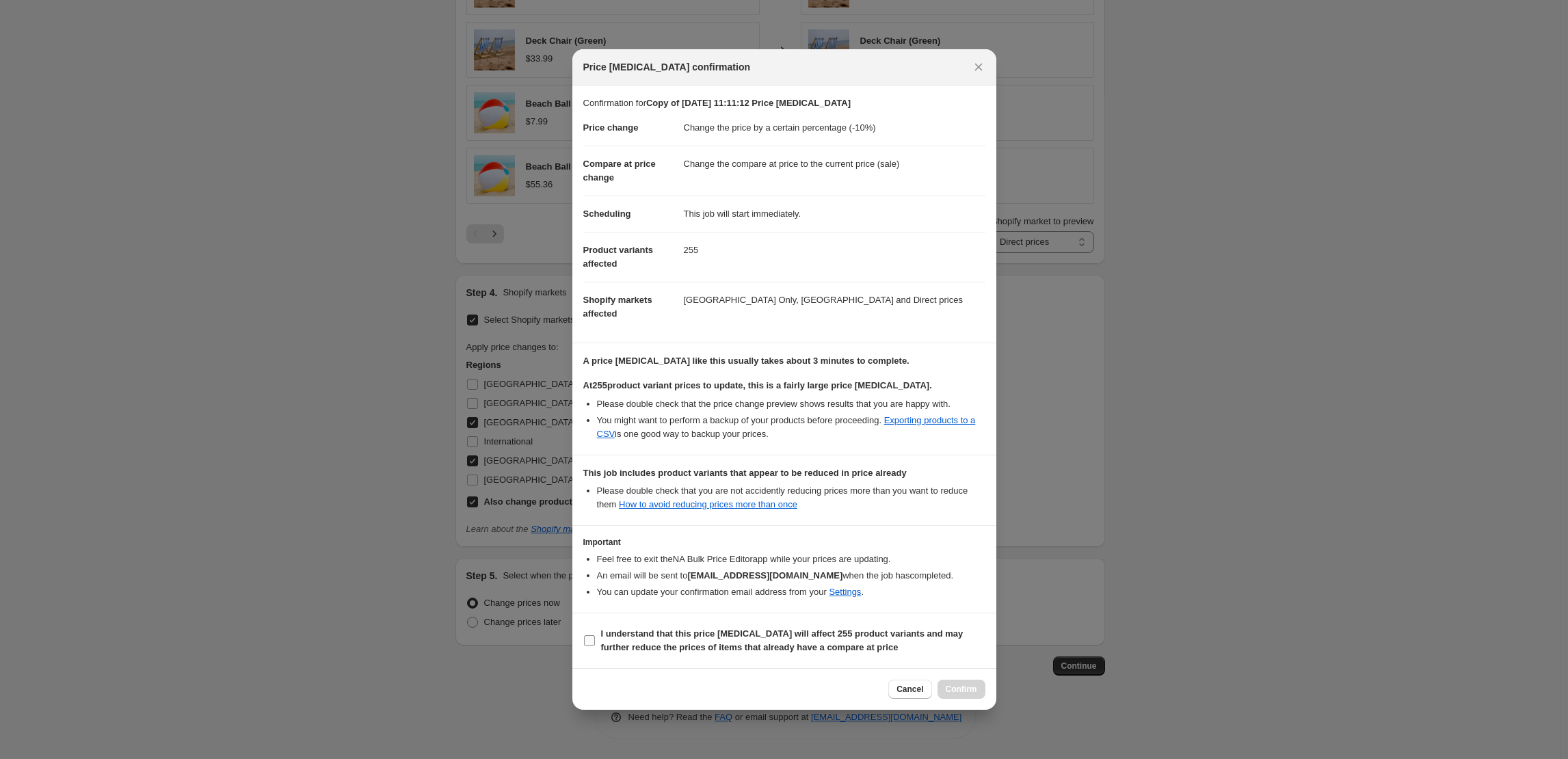
click at [721, 633] on b "I understand that this price change job will affect 255 product variants and ma…" at bounding box center [783, 640] width 363 height 24
click at [595, 635] on input "I understand that this price change job will affect 255 product variants and ma…" at bounding box center [589, 640] width 11 height 11
checkbox input "true"
click at [951, 685] on span "Confirm" at bounding box center [961, 689] width 31 height 11
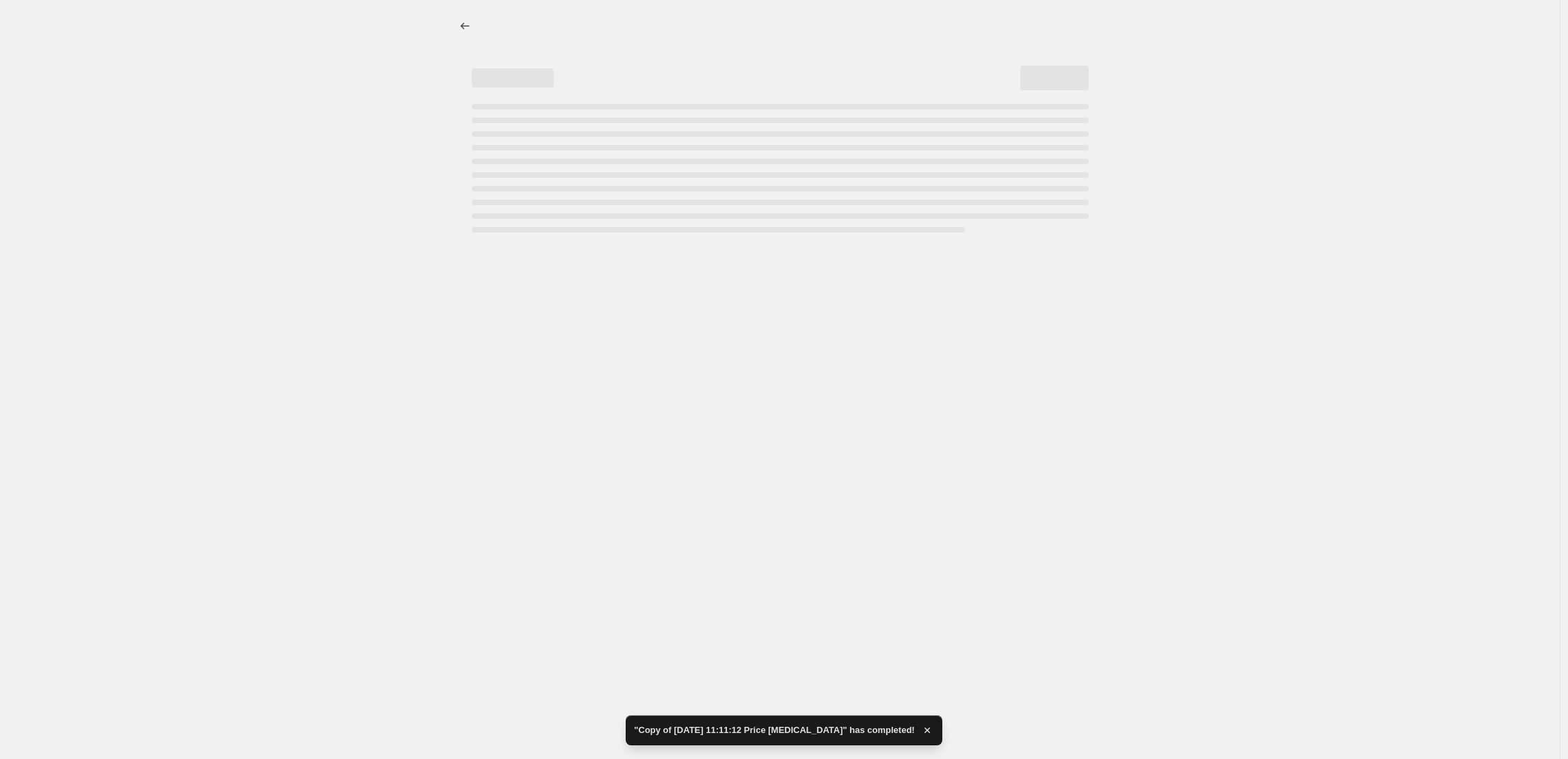
select select "percentage"
select select "collection"
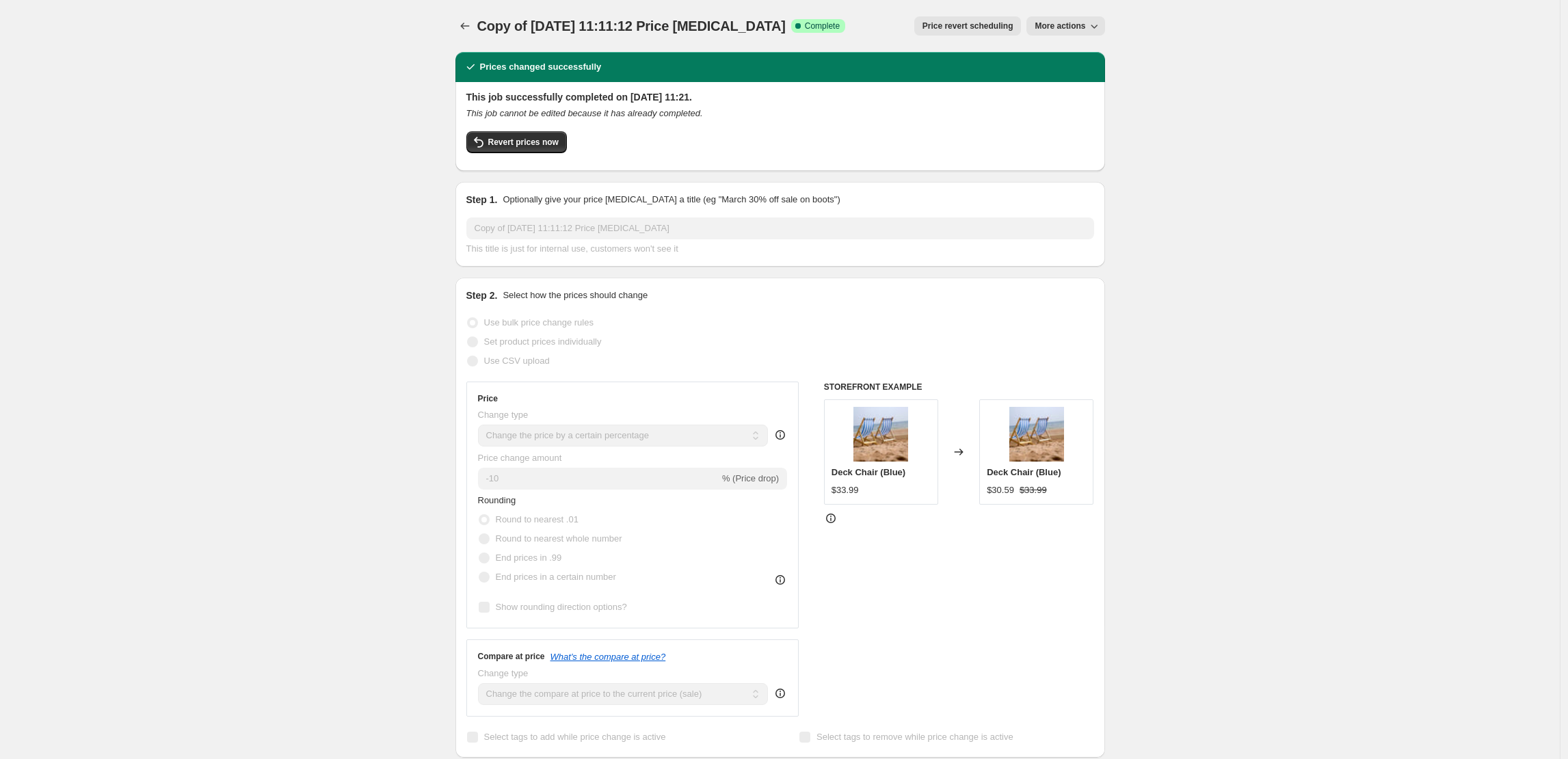
click at [511, 140] on span "Revert prices now" at bounding box center [523, 142] width 70 height 11
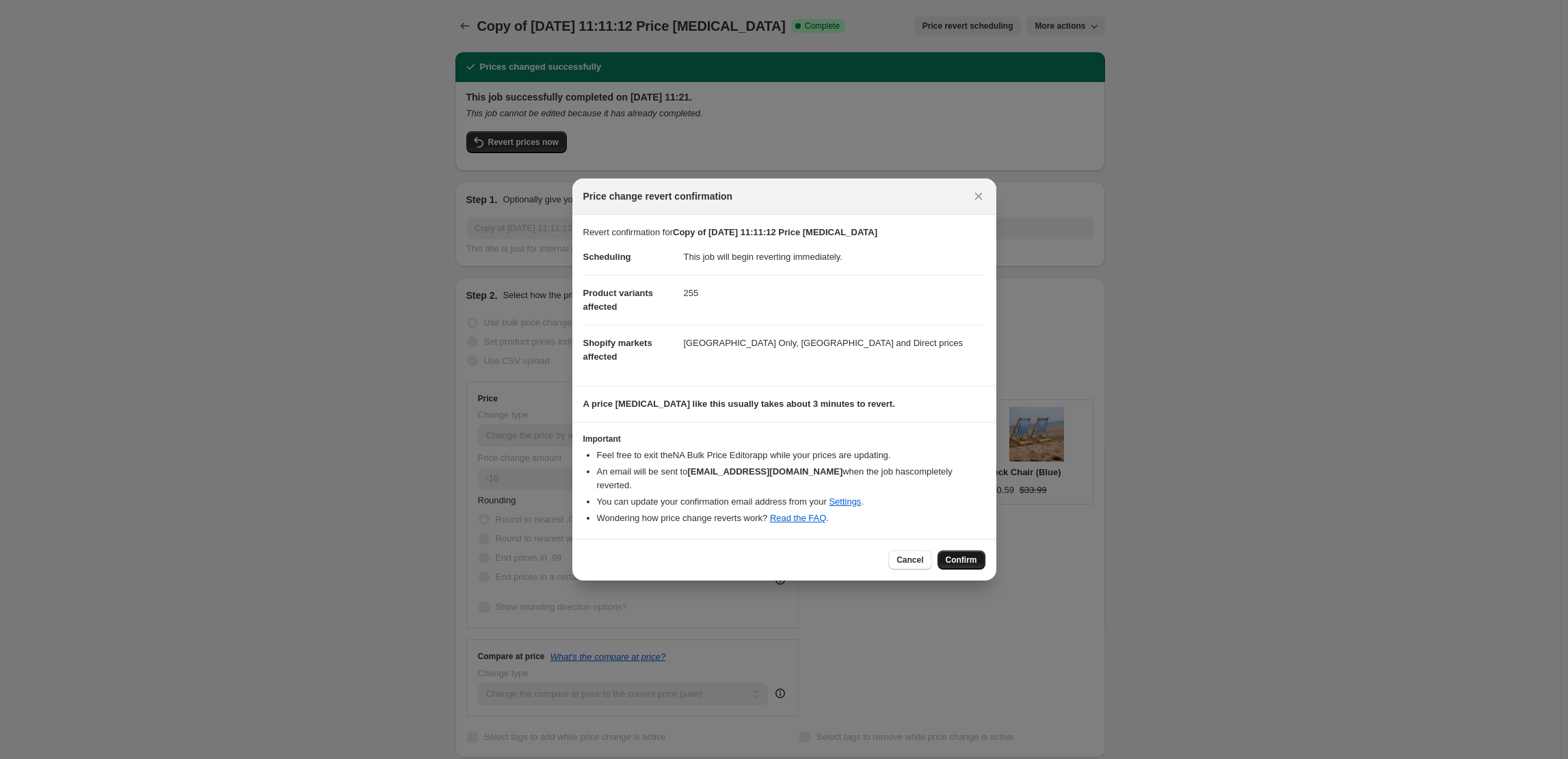
click at [966, 558] on button "Confirm" at bounding box center [962, 560] width 48 height 19
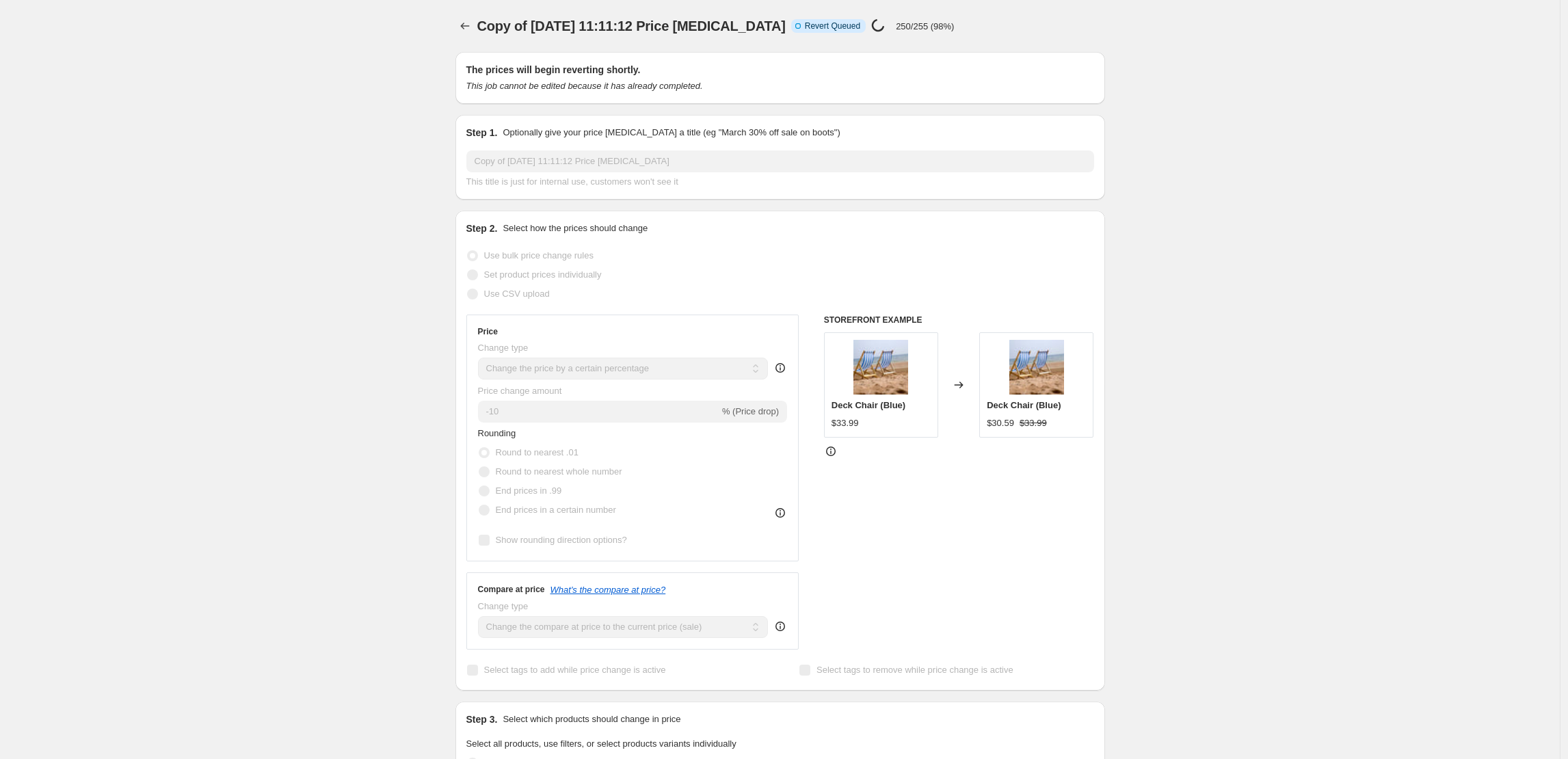
drag, startPoint x: 873, startPoint y: 26, endPoint x: 917, endPoint y: 27, distance: 44.0
click at [917, 27] on p "20/255 (7%)" at bounding box center [899, 26] width 49 height 10
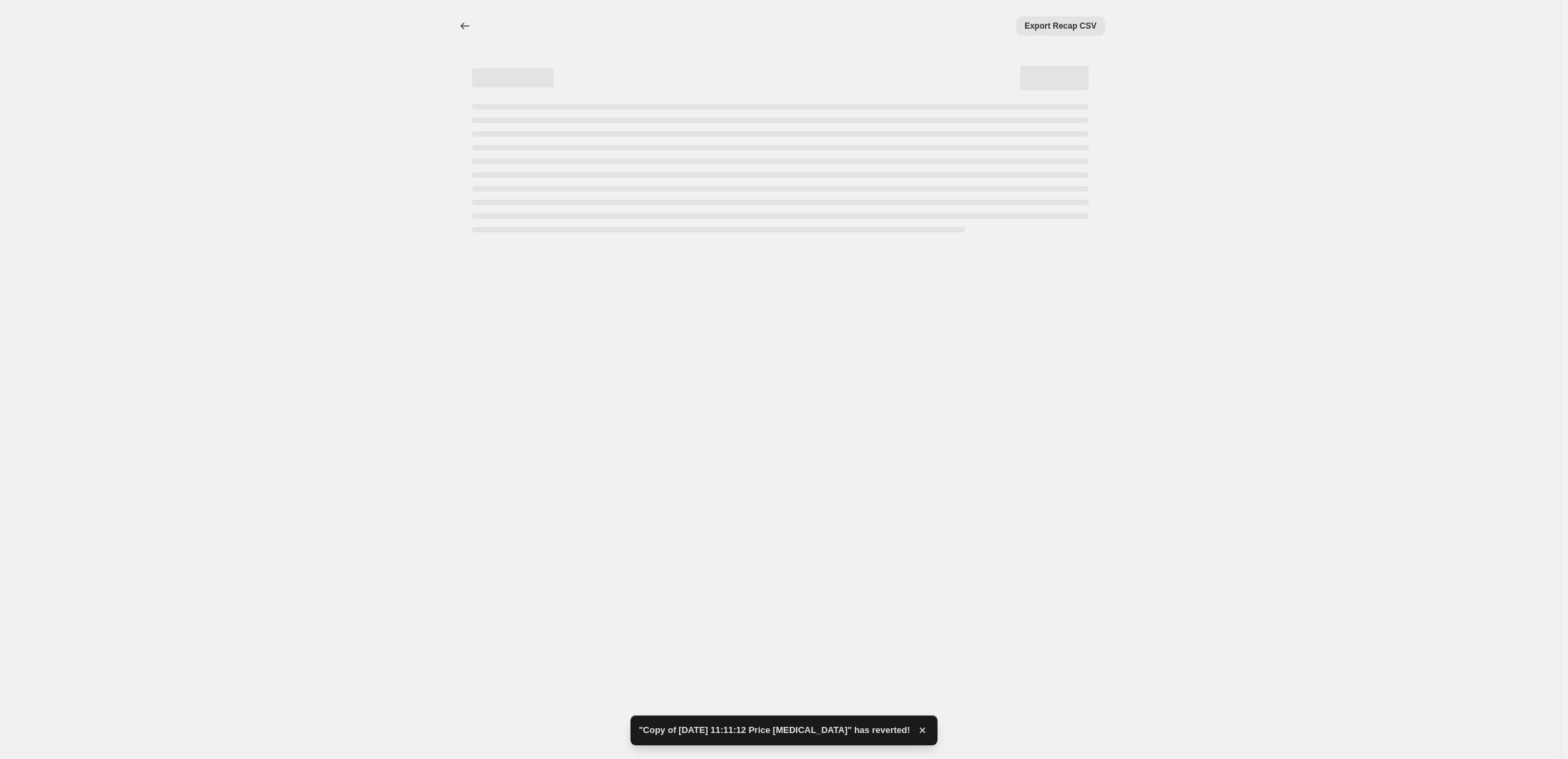
select select "percentage"
select select "collection"
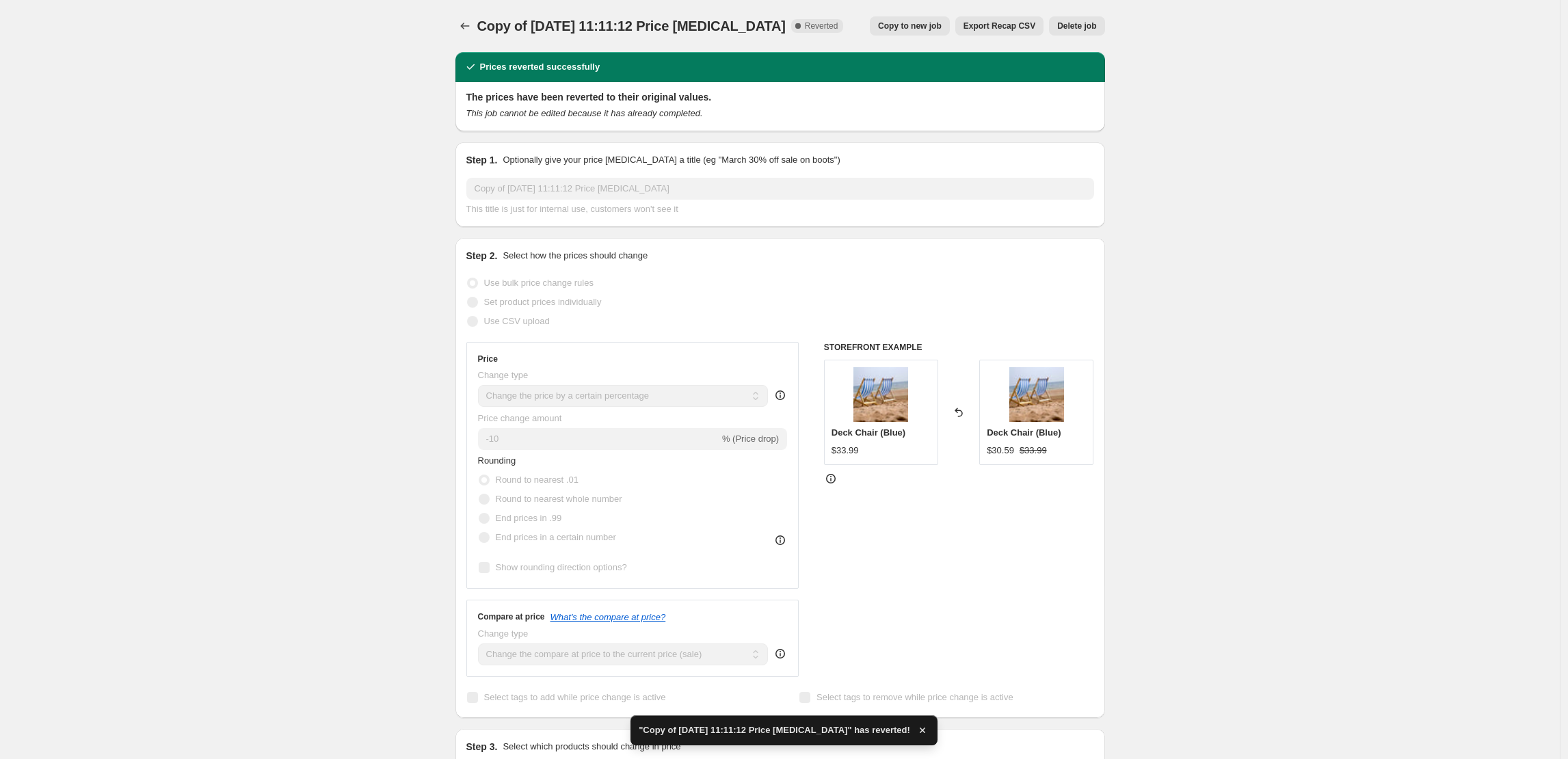
click at [920, 32] on button "Copy to new job" at bounding box center [909, 26] width 80 height 19
select select "percentage"
select select "collection"
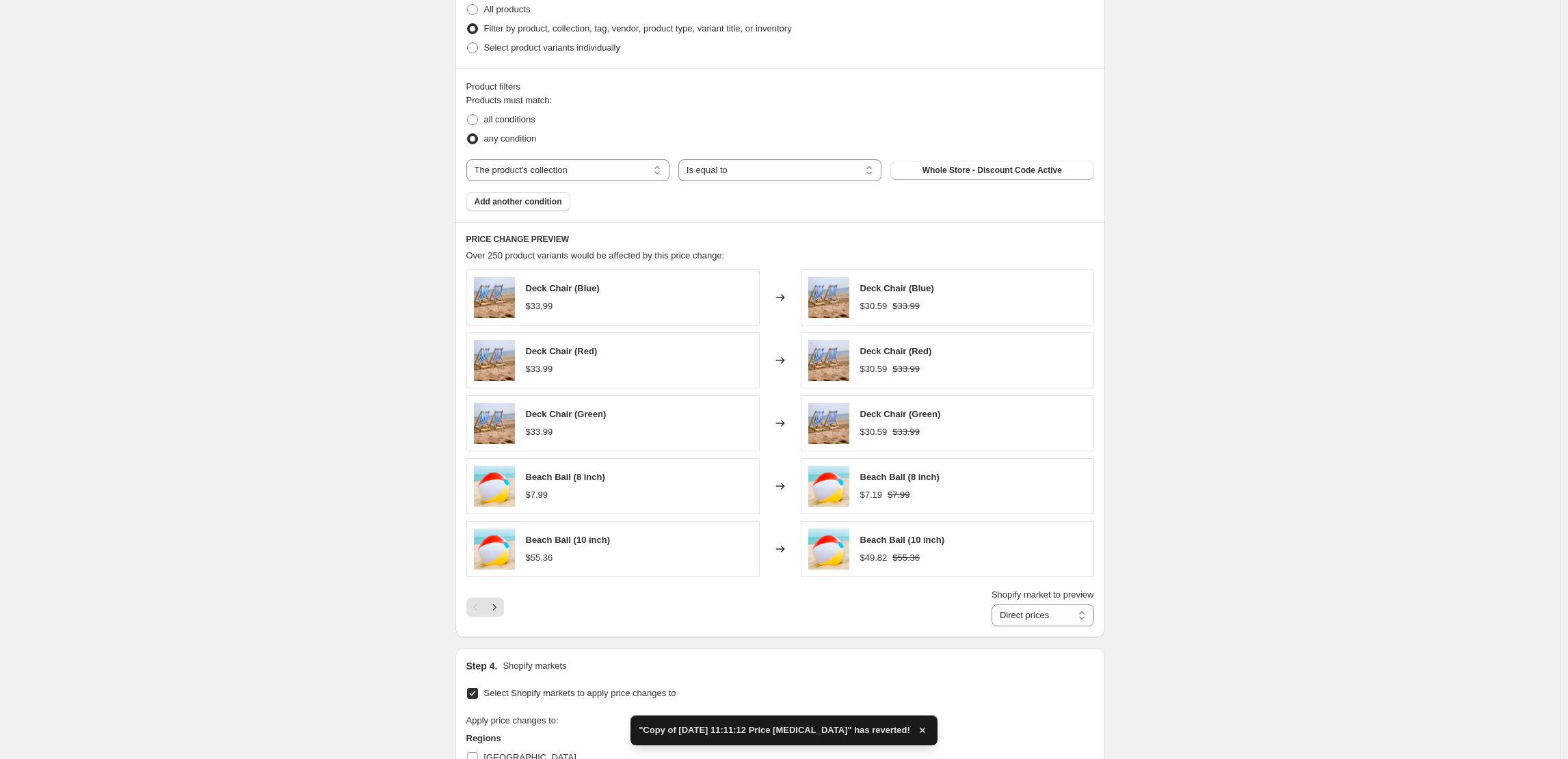
scroll to position [1063, 0]
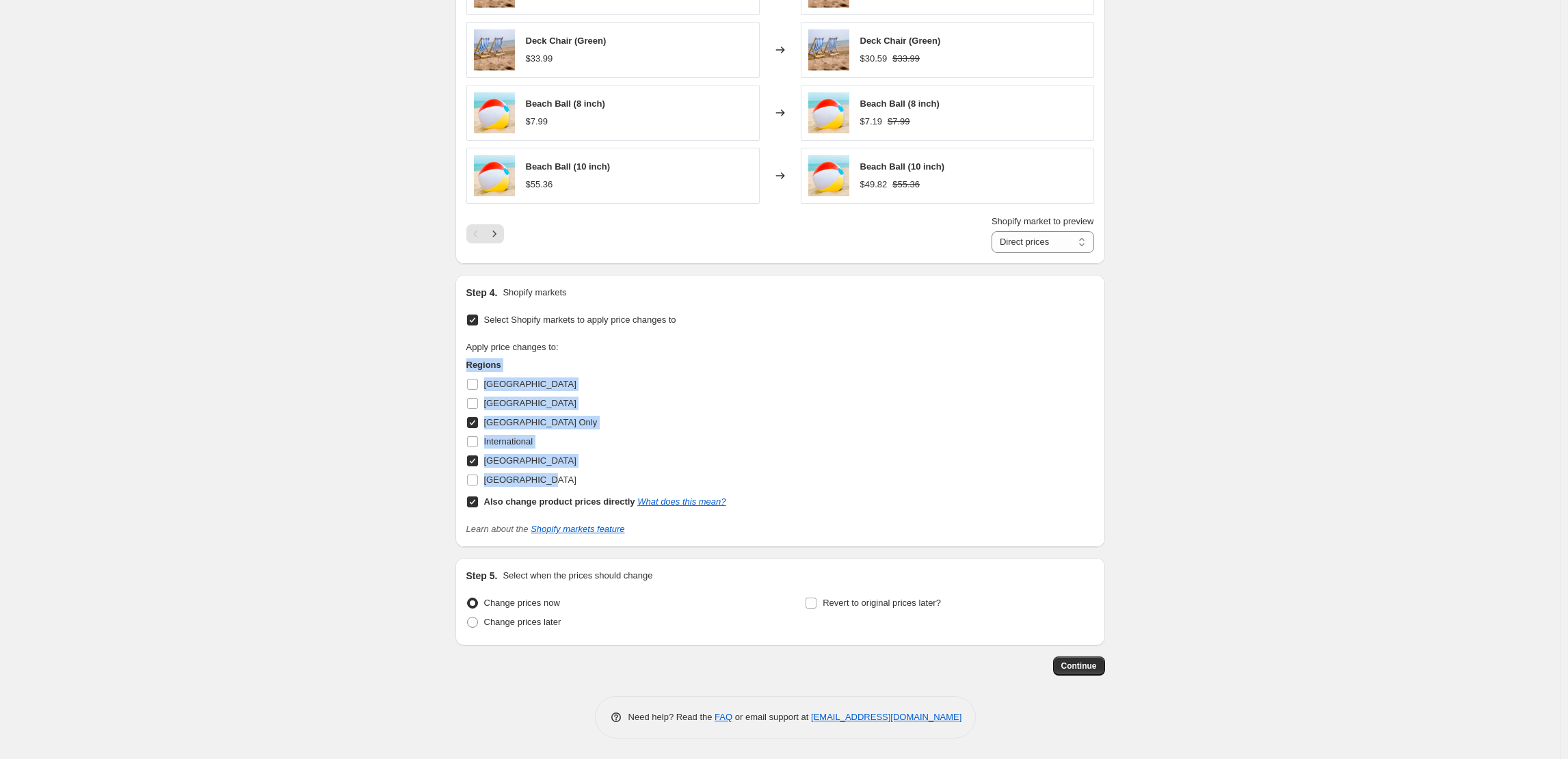
drag, startPoint x: 469, startPoint y: 364, endPoint x: 586, endPoint y: 484, distance: 167.6
click at [586, 484] on div "Regions Botswana France Germany Only International United Kingdom United States…" at bounding box center [596, 434] width 260 height 153
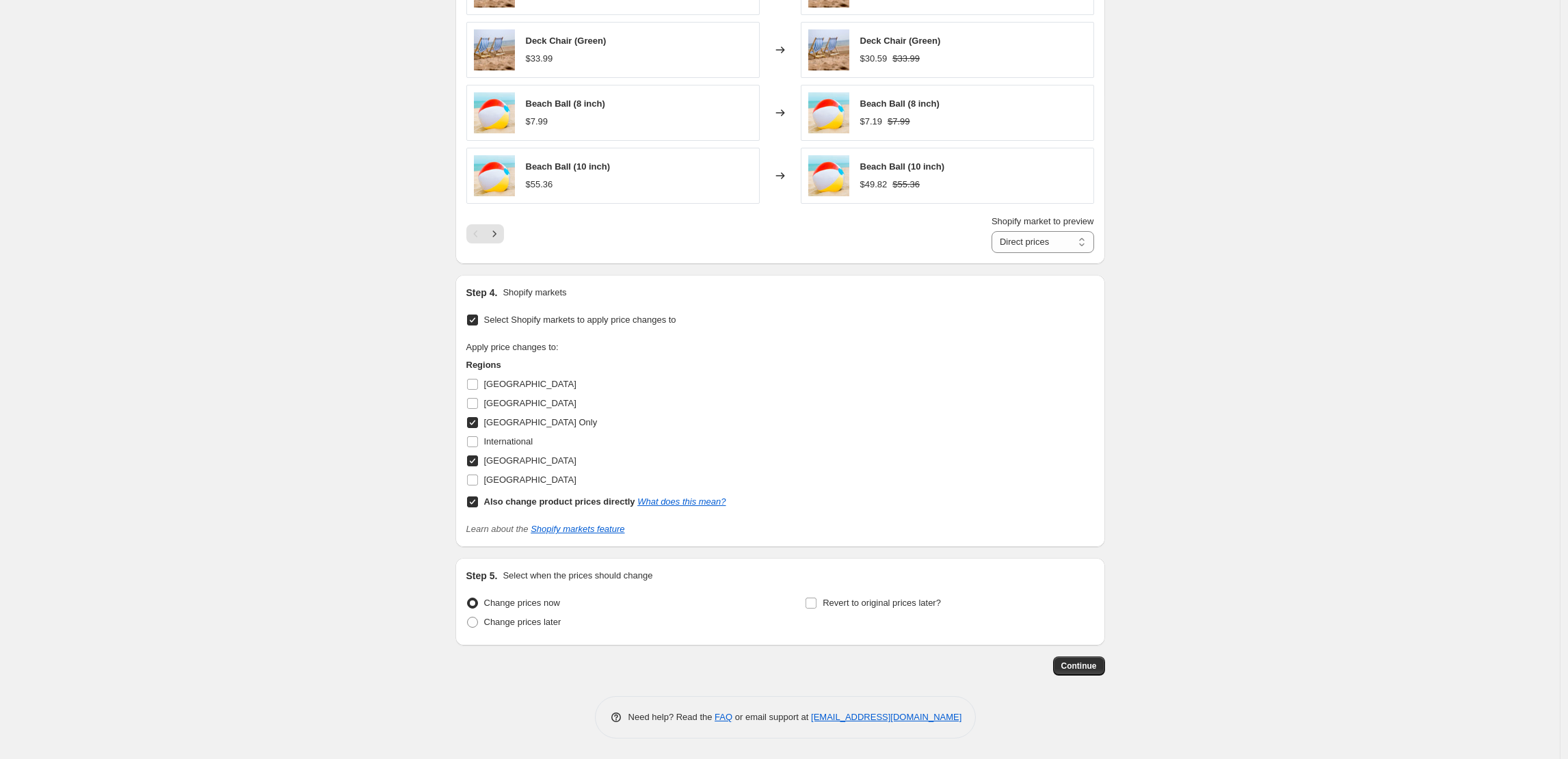
click at [475, 420] on input "Germany Only" at bounding box center [472, 422] width 11 height 11
checkbox input "false"
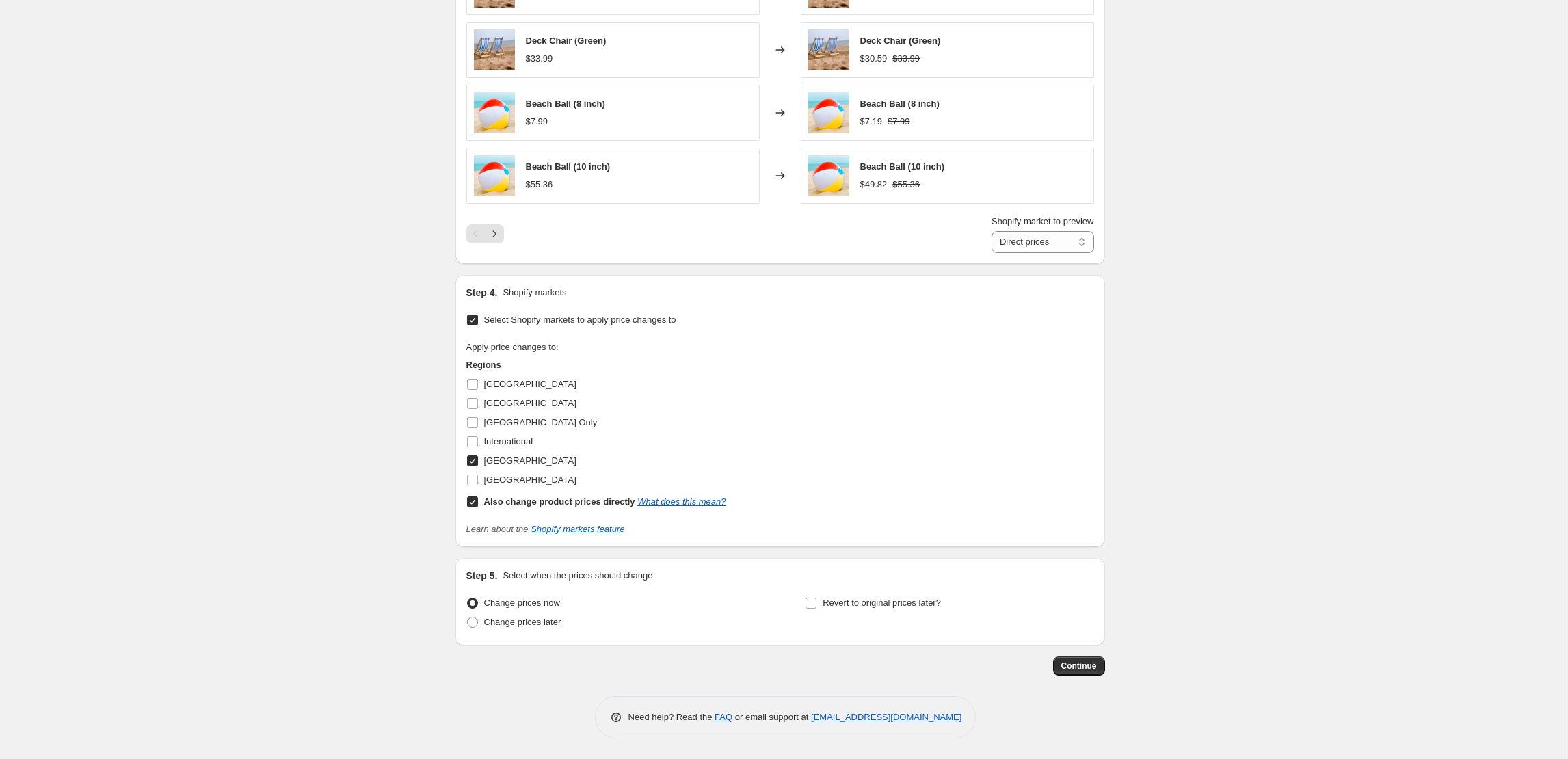
click at [471, 461] on input "United Kingdom" at bounding box center [472, 460] width 11 height 11
checkbox input "false"
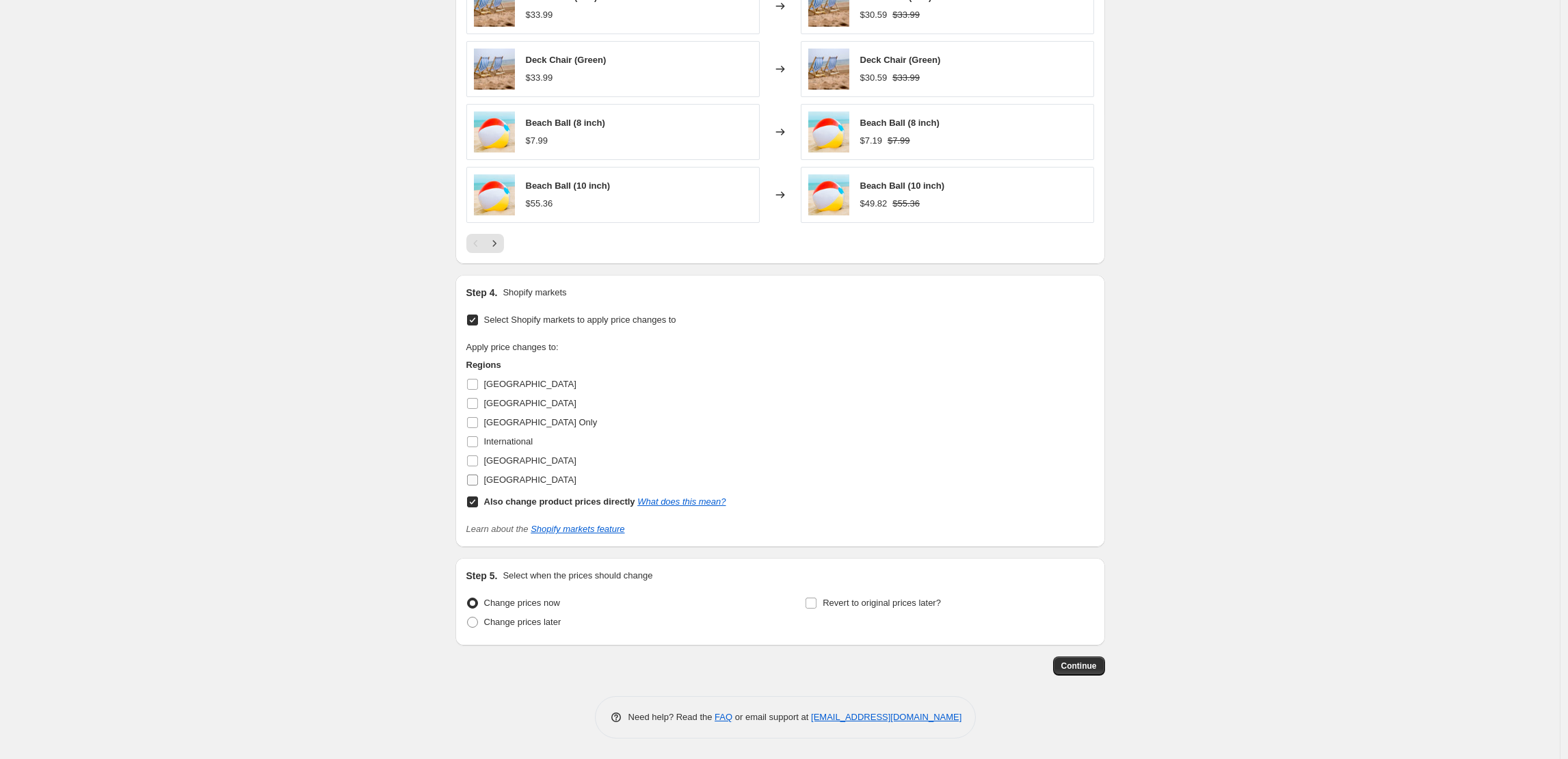
scroll to position [1045, 0]
click at [478, 478] on input "United States" at bounding box center [472, 479] width 11 height 11
checkbox input "true"
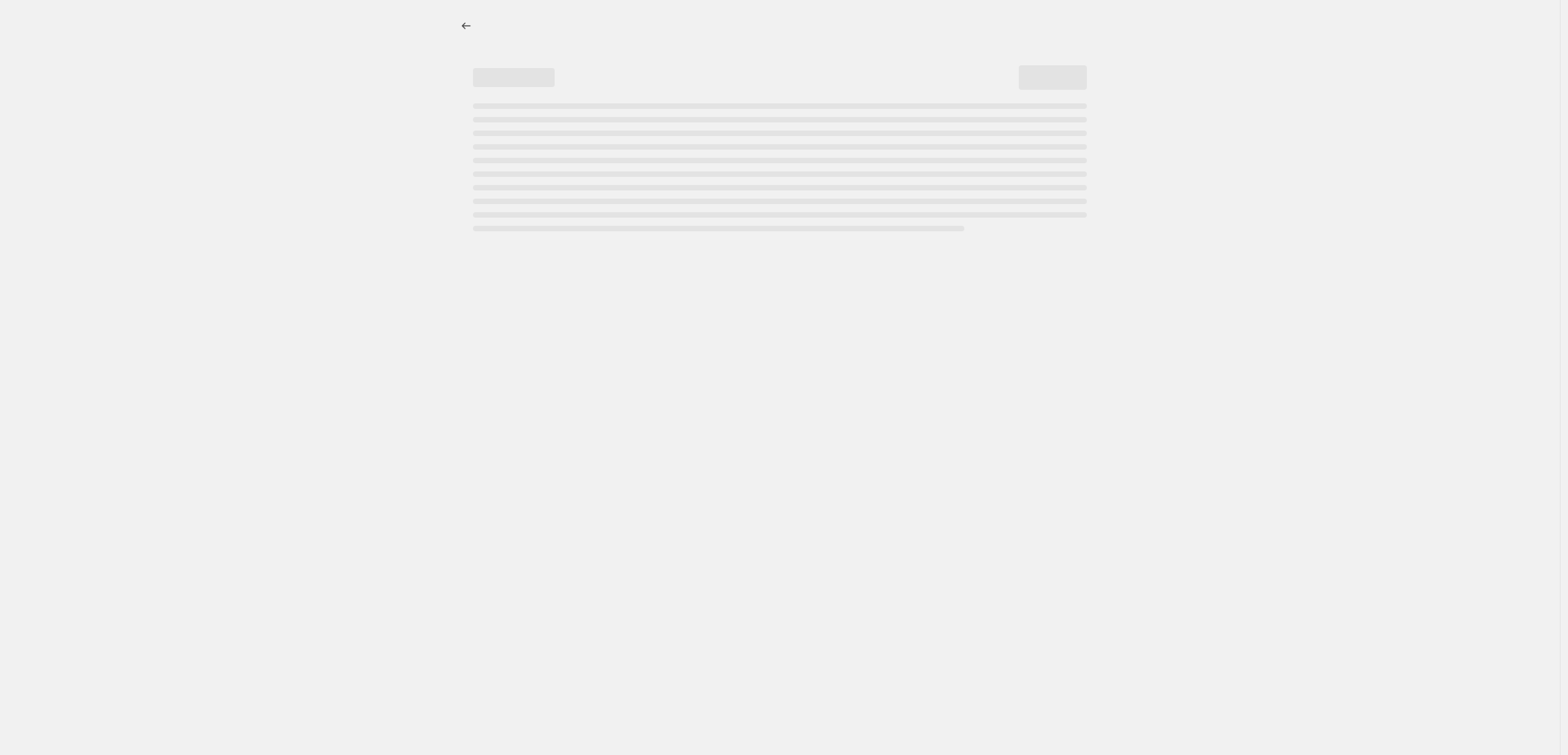
select select "percentage"
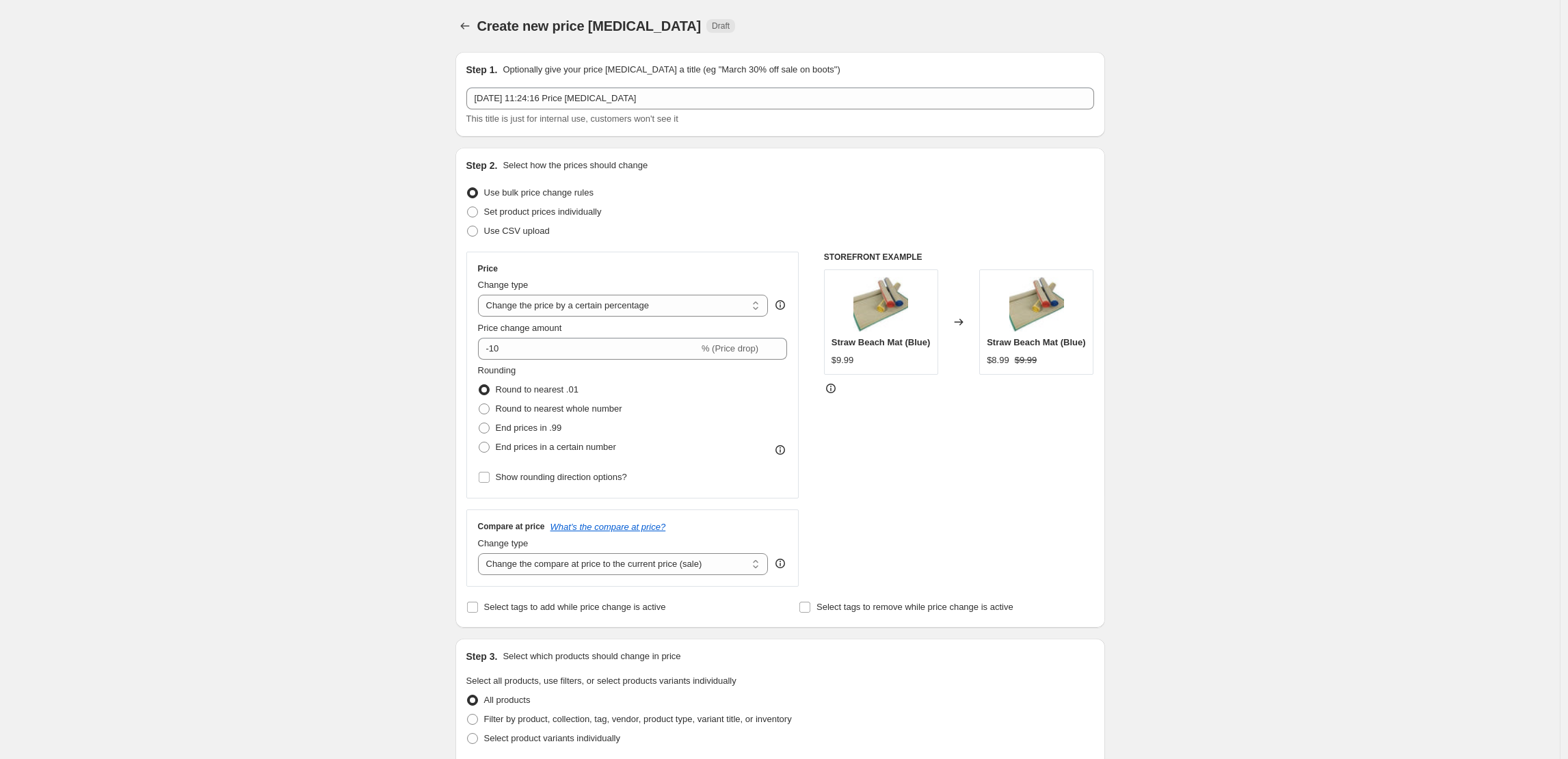
click at [470, 39] on div "Create new price [MEDICAL_DATA]. This page is ready Create new price [MEDICAL_D…" at bounding box center [780, 26] width 650 height 52
click at [469, 33] on button "Price change jobs" at bounding box center [465, 26] width 19 height 19
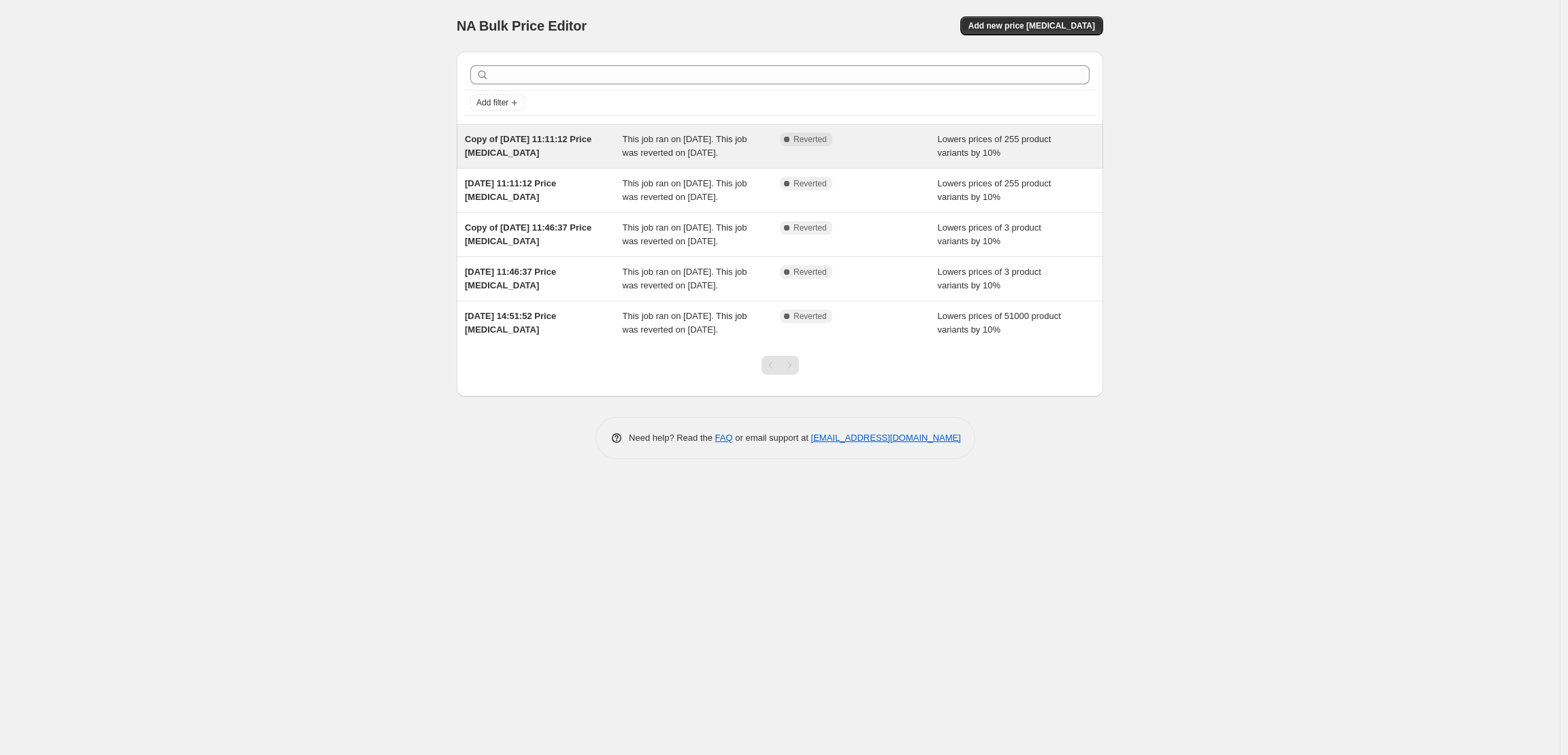
click at [605, 160] on div "Copy of [DATE] 11:11:12 Price [MEDICAL_DATA]" at bounding box center [543, 146] width 158 height 27
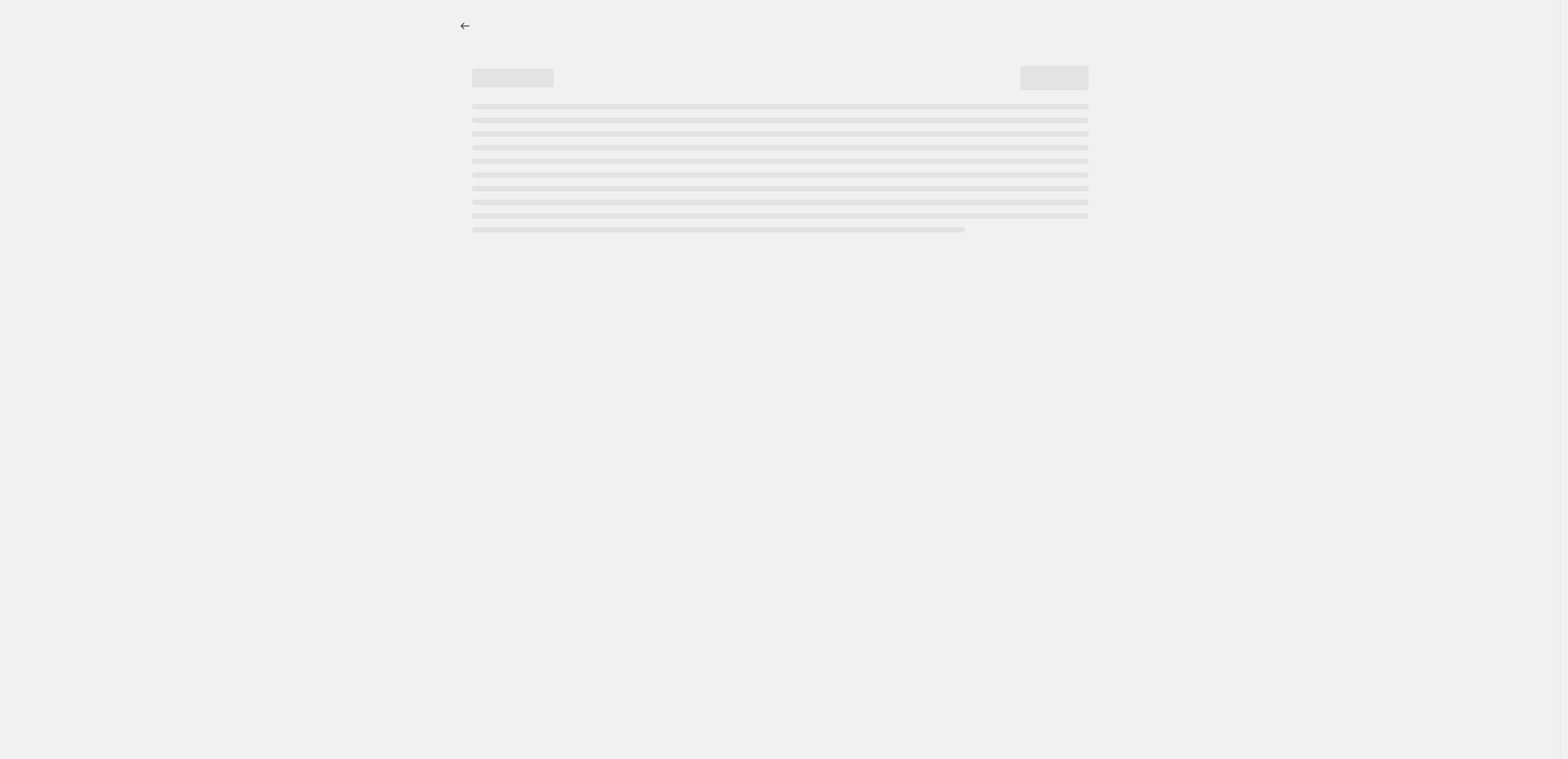
select select "percentage"
select select "collection"
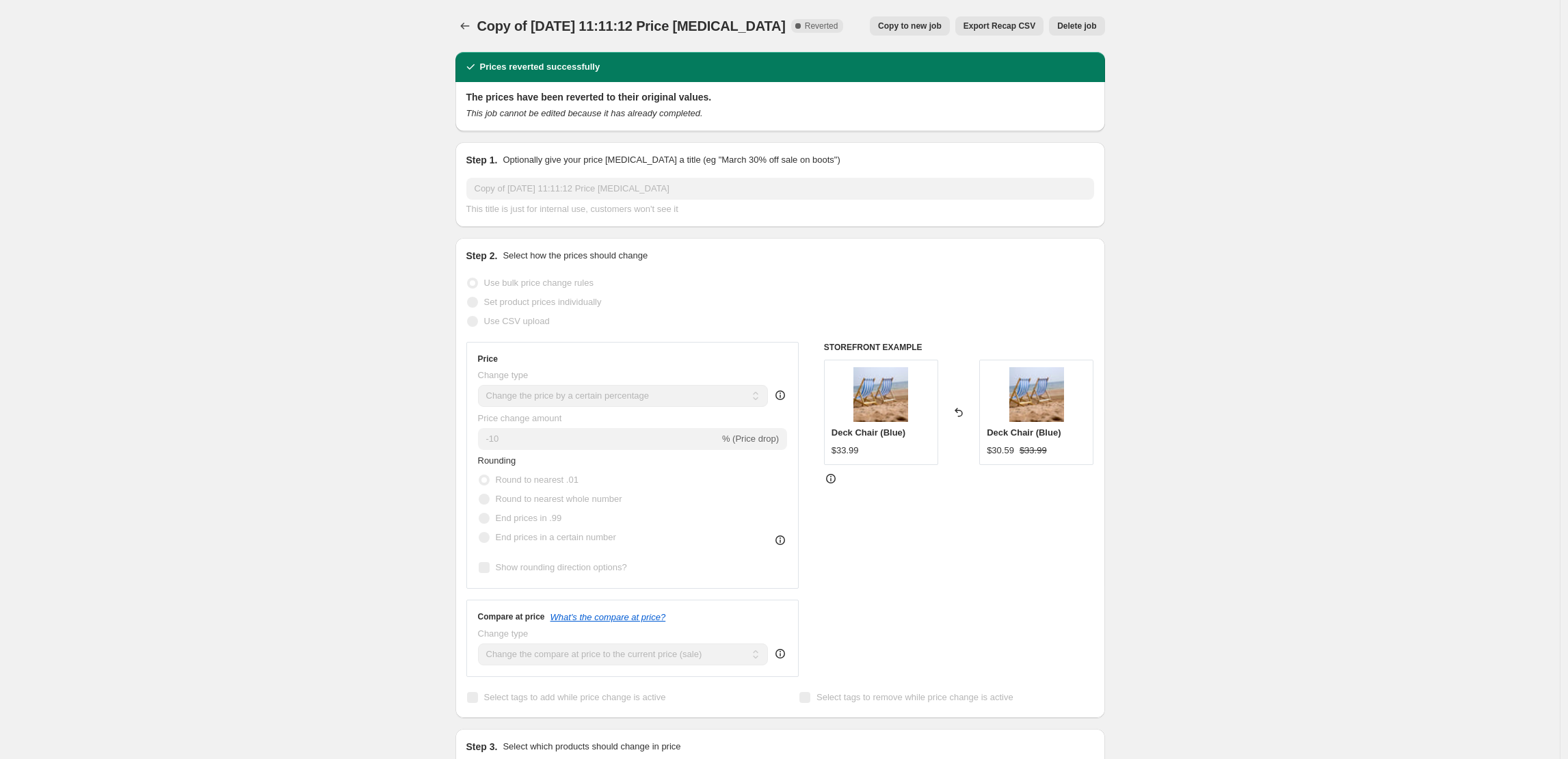
click at [921, 22] on span "Copy to new job" at bounding box center [910, 25] width 64 height 11
select select "percentage"
select select "collection"
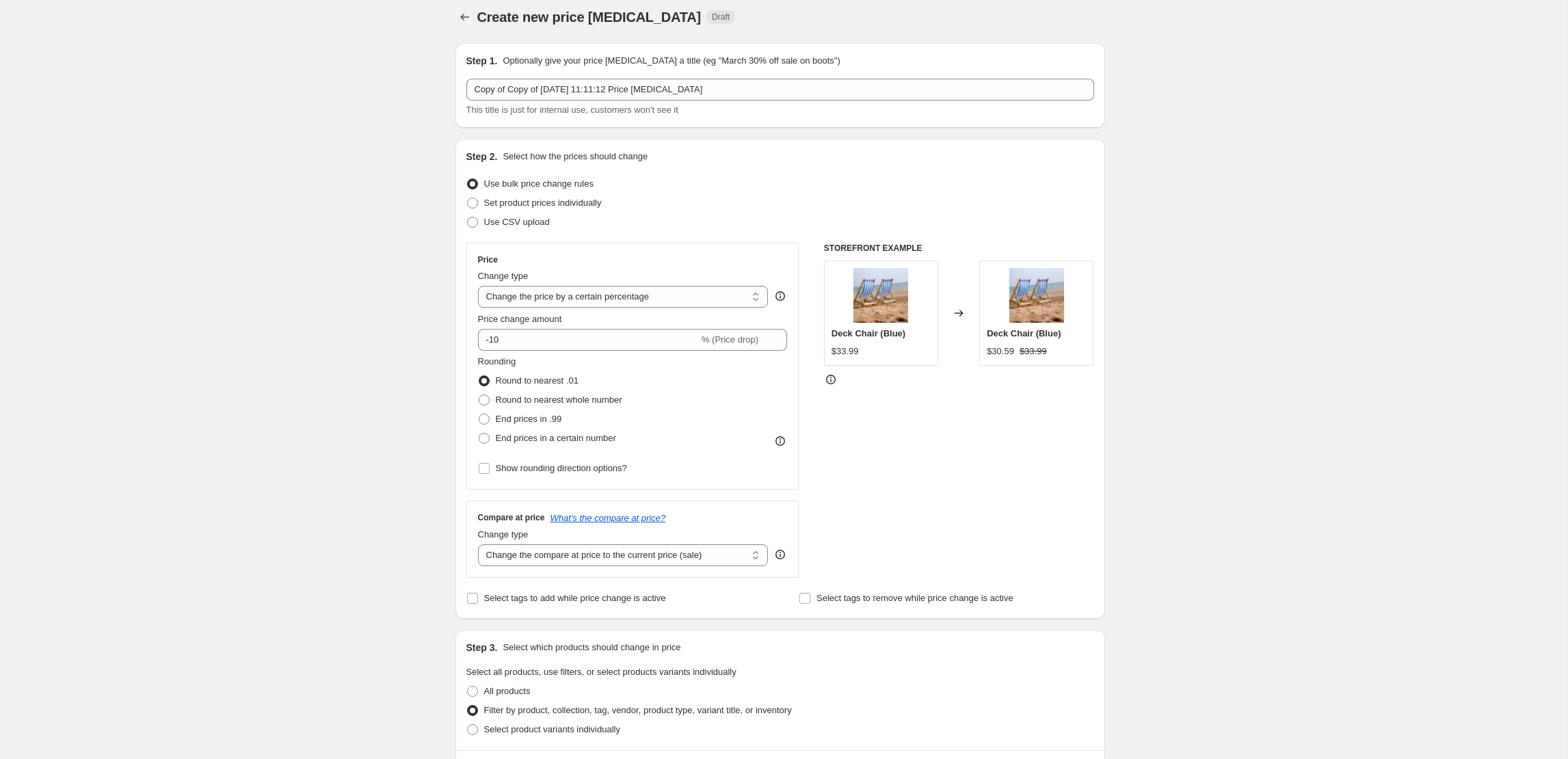
scroll to position [1063, 0]
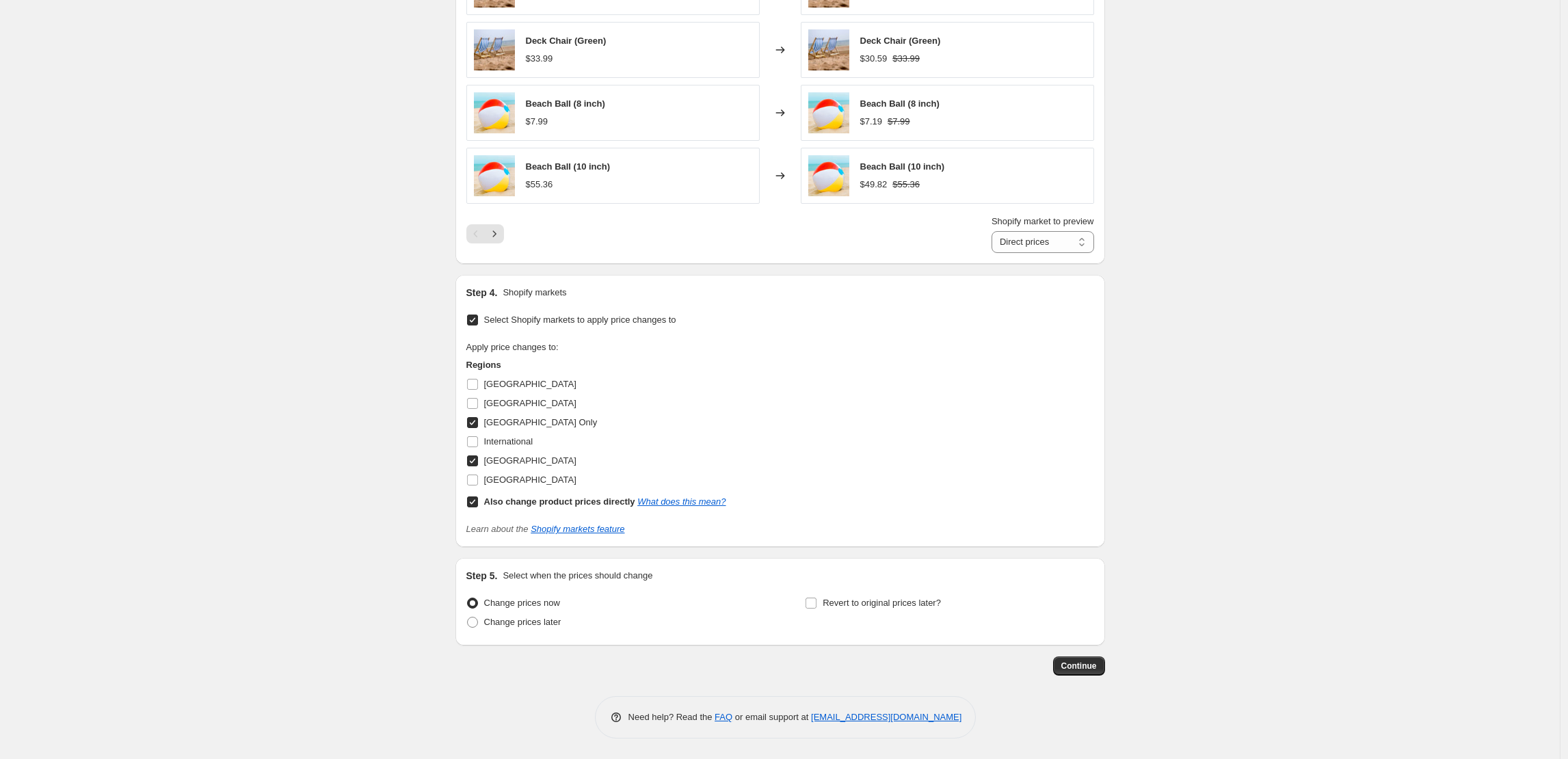
click at [478, 461] on input "United Kingdom" at bounding box center [472, 460] width 11 height 11
checkbox input "false"
click at [1081, 668] on span "Continue" at bounding box center [1078, 665] width 36 height 11
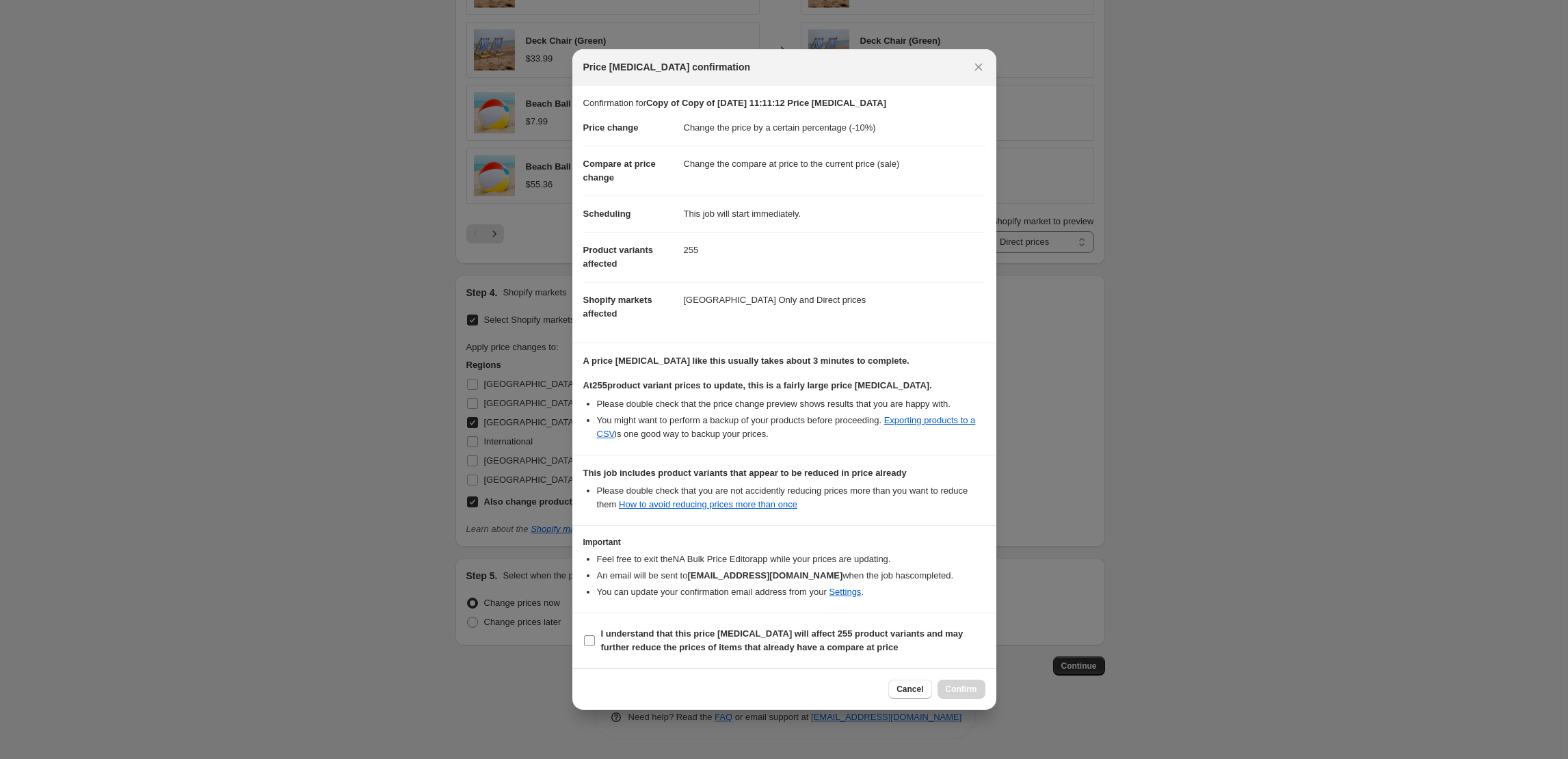
click at [628, 643] on b "I understand that this price change job will affect 255 product variants and ma…" at bounding box center [783, 640] width 363 height 24
click at [595, 643] on input "I understand that this price change job will affect 255 product variants and ma…" at bounding box center [589, 640] width 11 height 11
checkbox input "true"
click at [973, 689] on span "Confirm" at bounding box center [961, 689] width 31 height 11
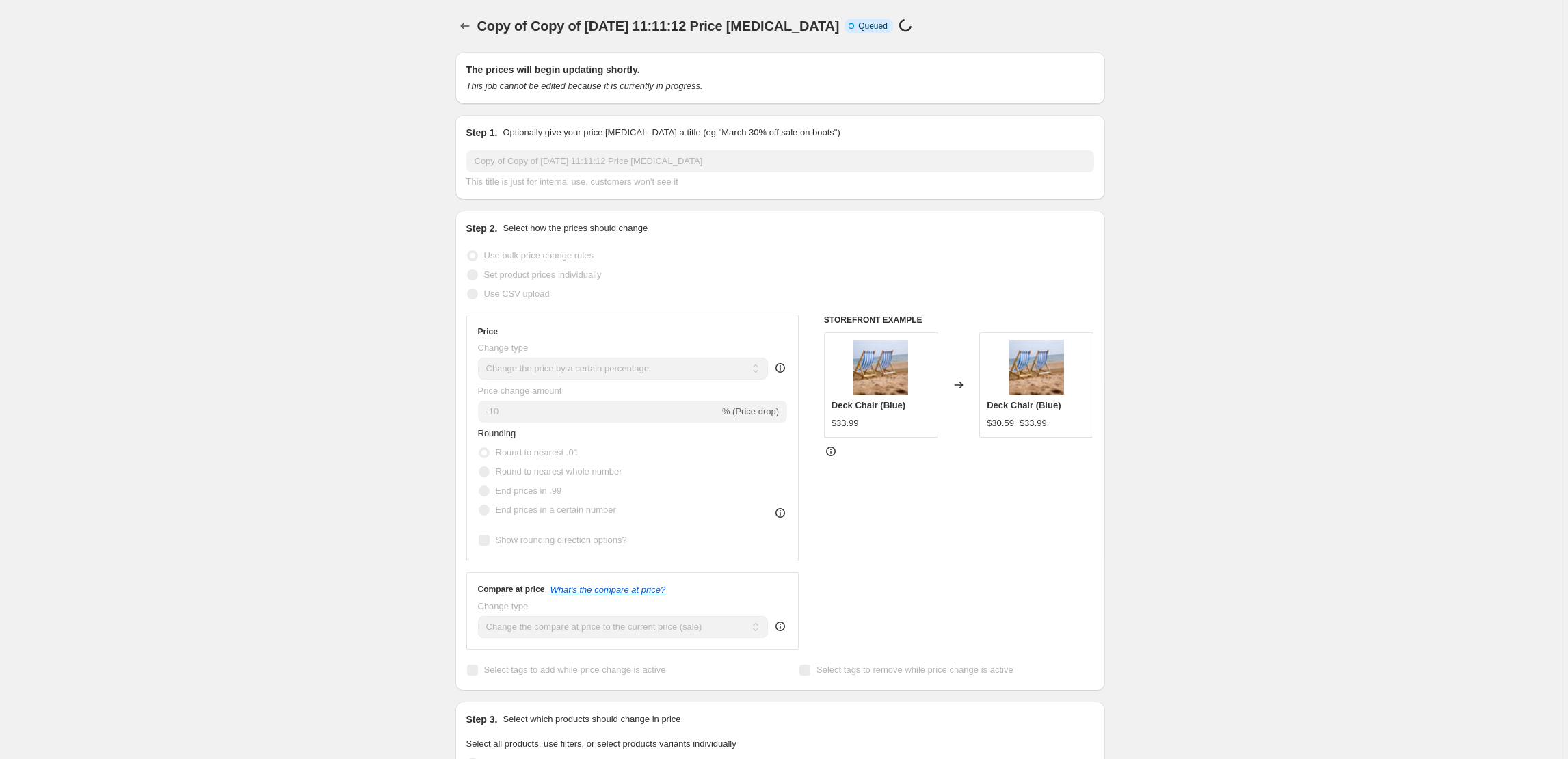
scroll to position [1063, 0]
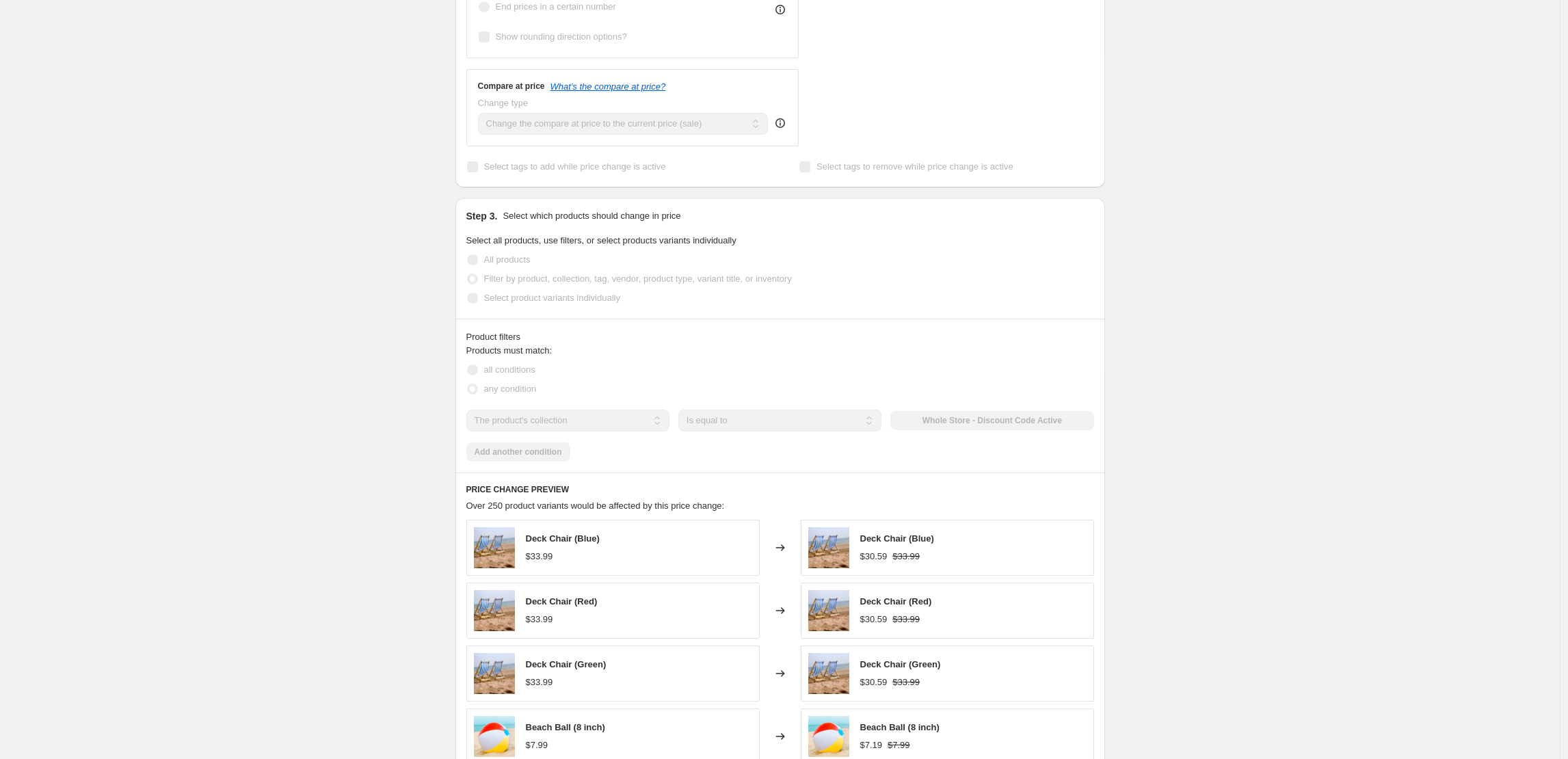
scroll to position [0, 0]
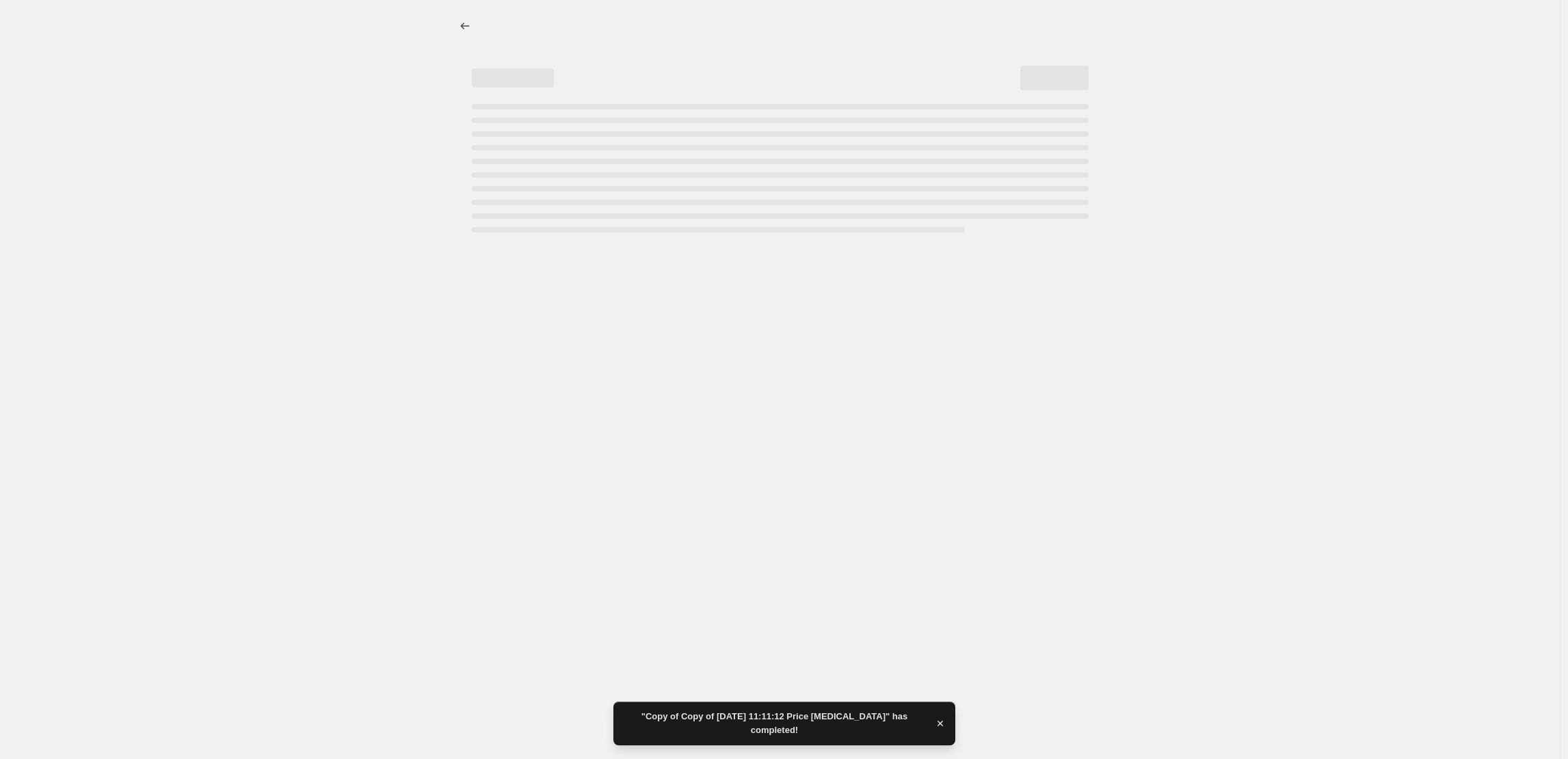
select select "percentage"
select select "collection"
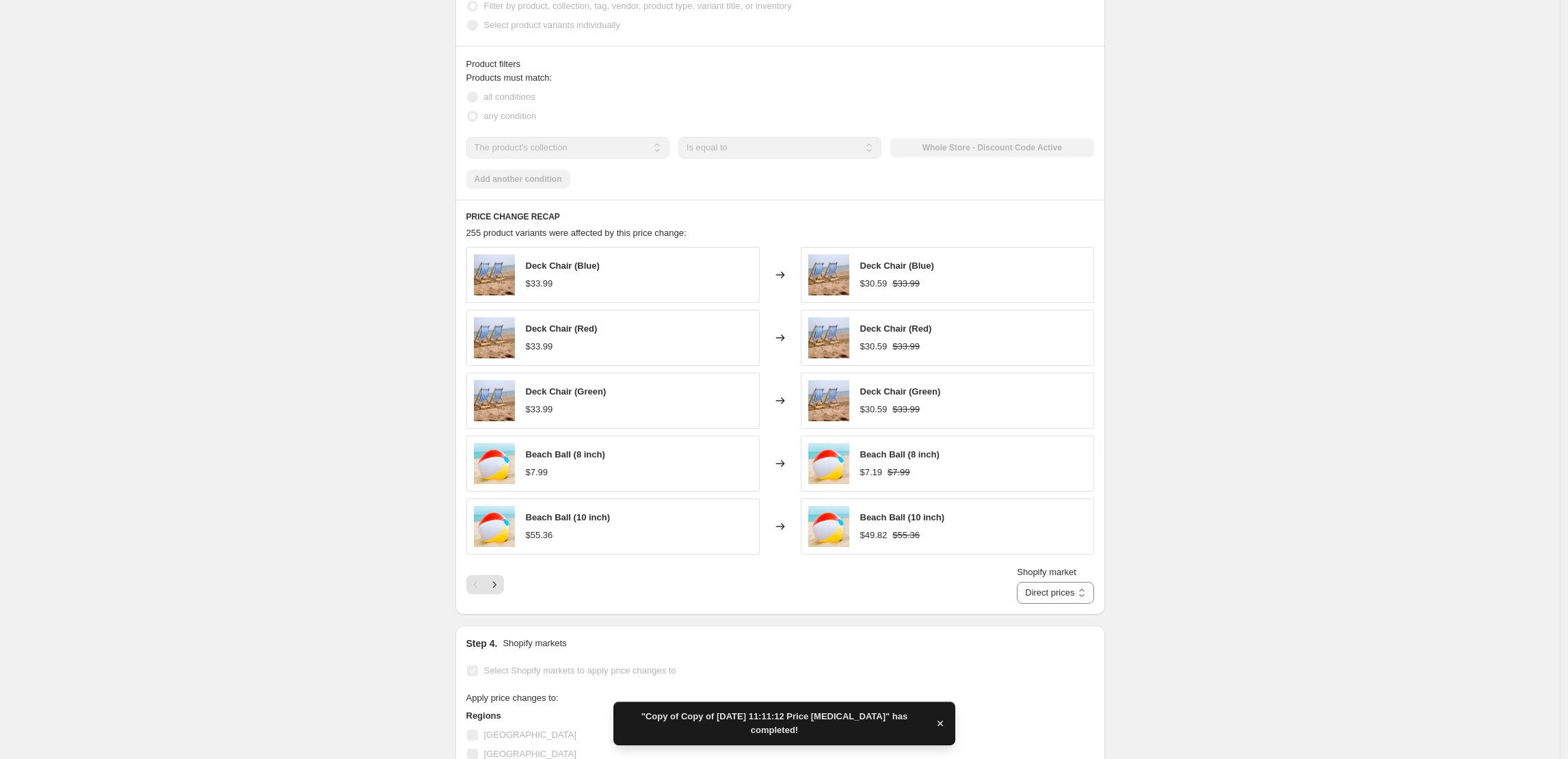
scroll to position [1164, 0]
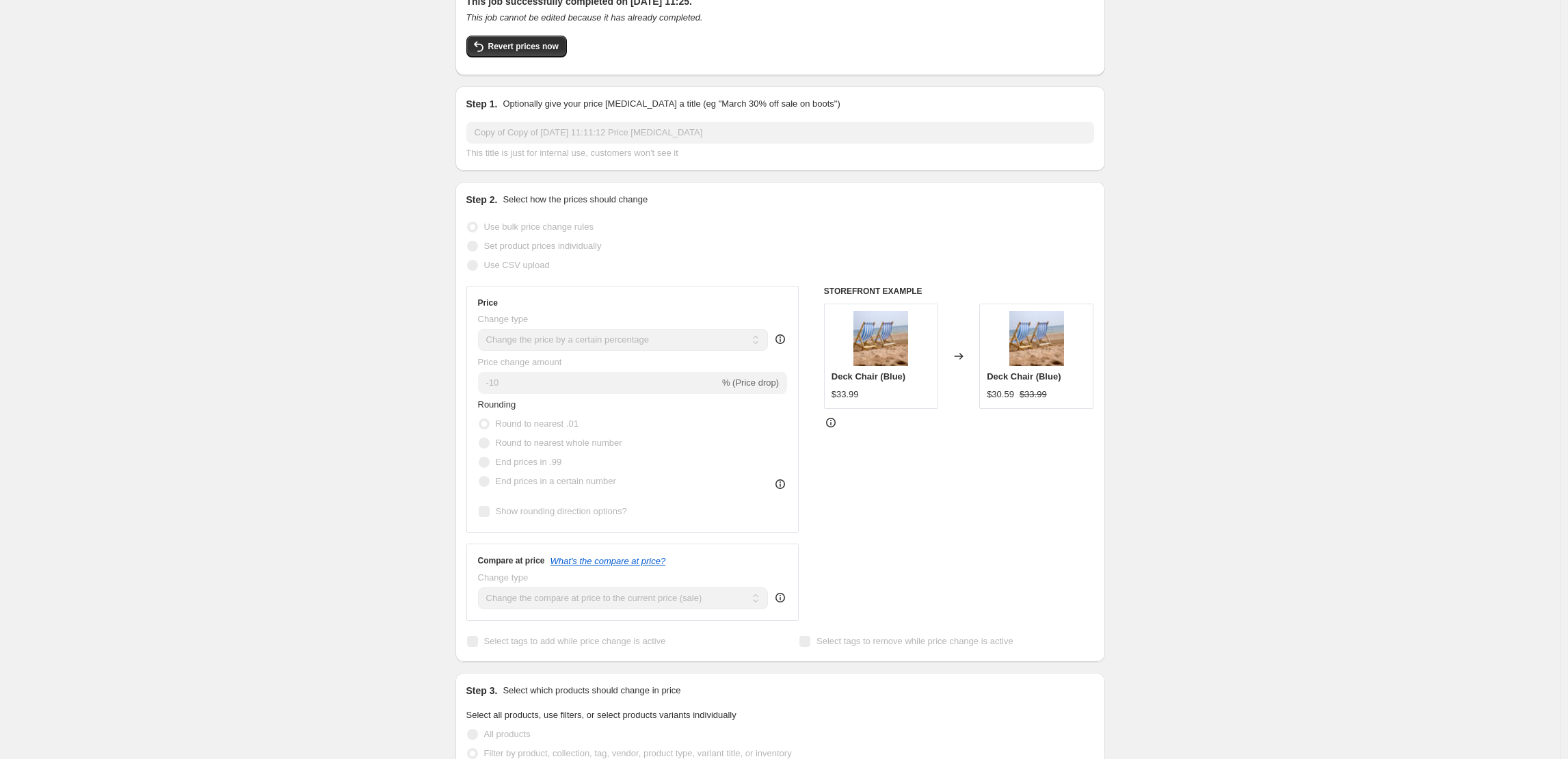
scroll to position [0, 0]
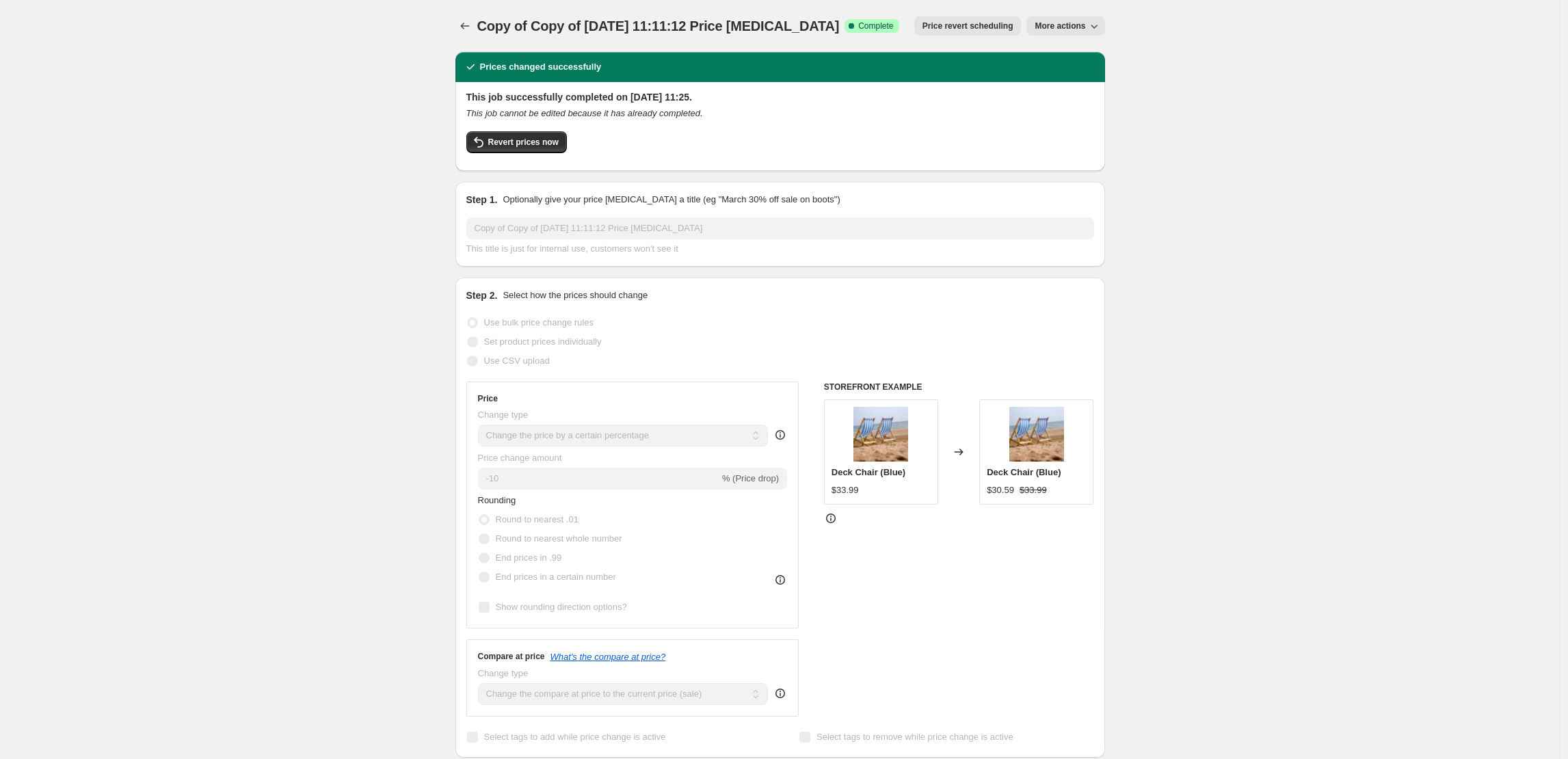
click at [991, 30] on span "Price revert scheduling" at bounding box center [967, 25] width 91 height 11
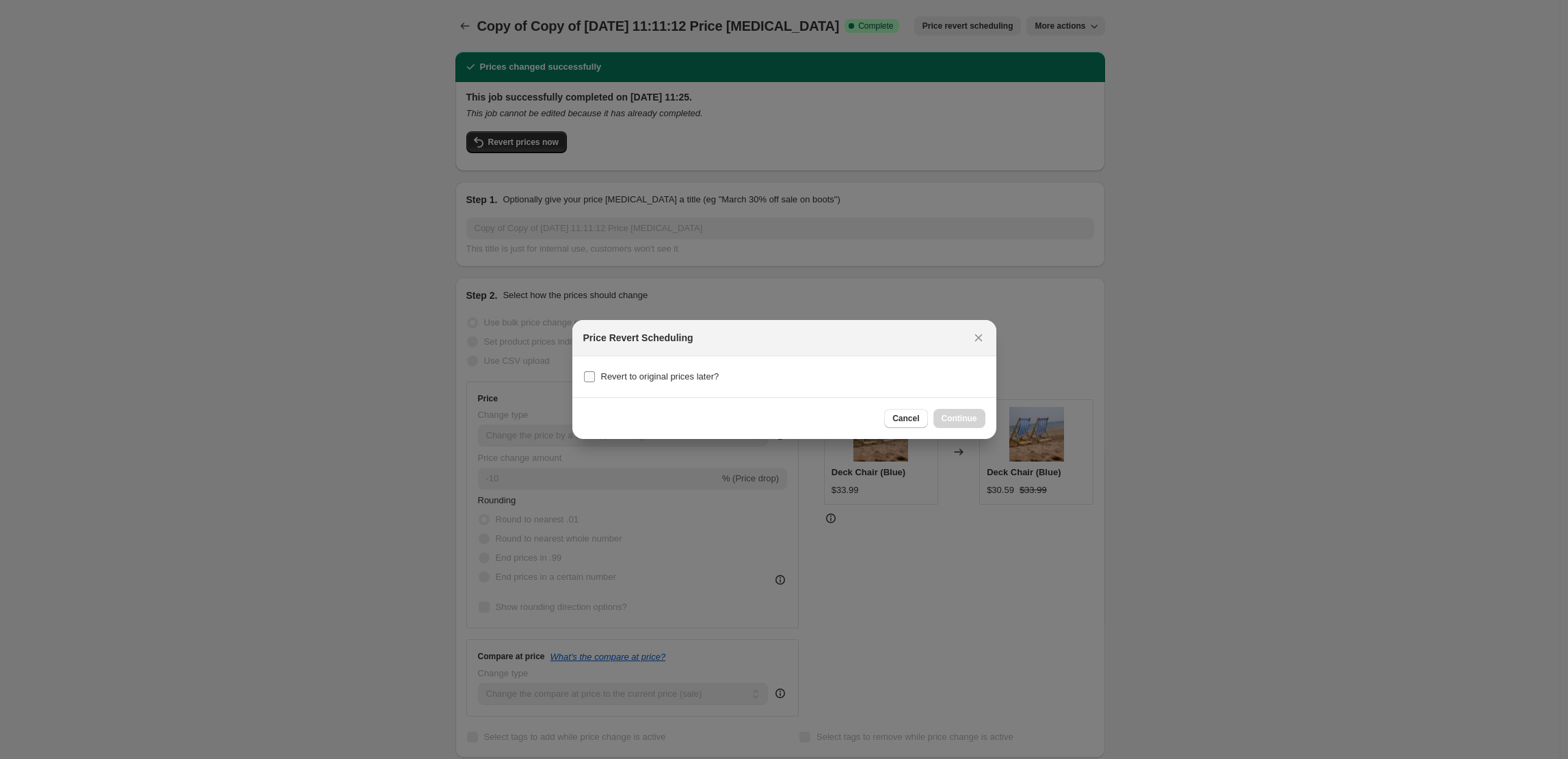
click at [670, 385] on label "Revert to original prices later?" at bounding box center [651, 376] width 136 height 19
click at [595, 382] on input "Revert to original prices later?" at bounding box center [589, 376] width 11 height 11
checkbox input "true"
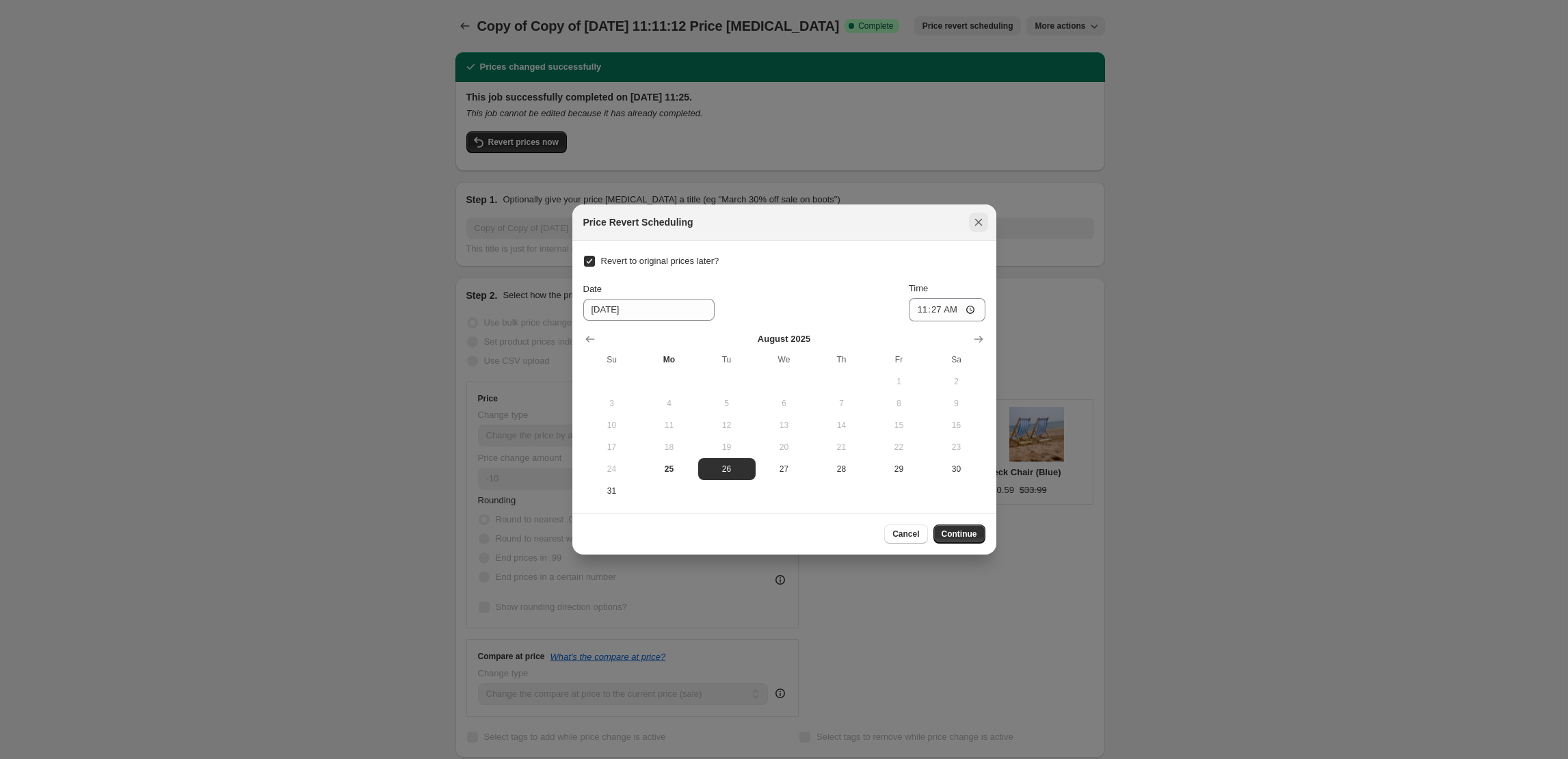
click at [981, 230] on button "Close" at bounding box center [978, 222] width 19 height 19
checkbox input "false"
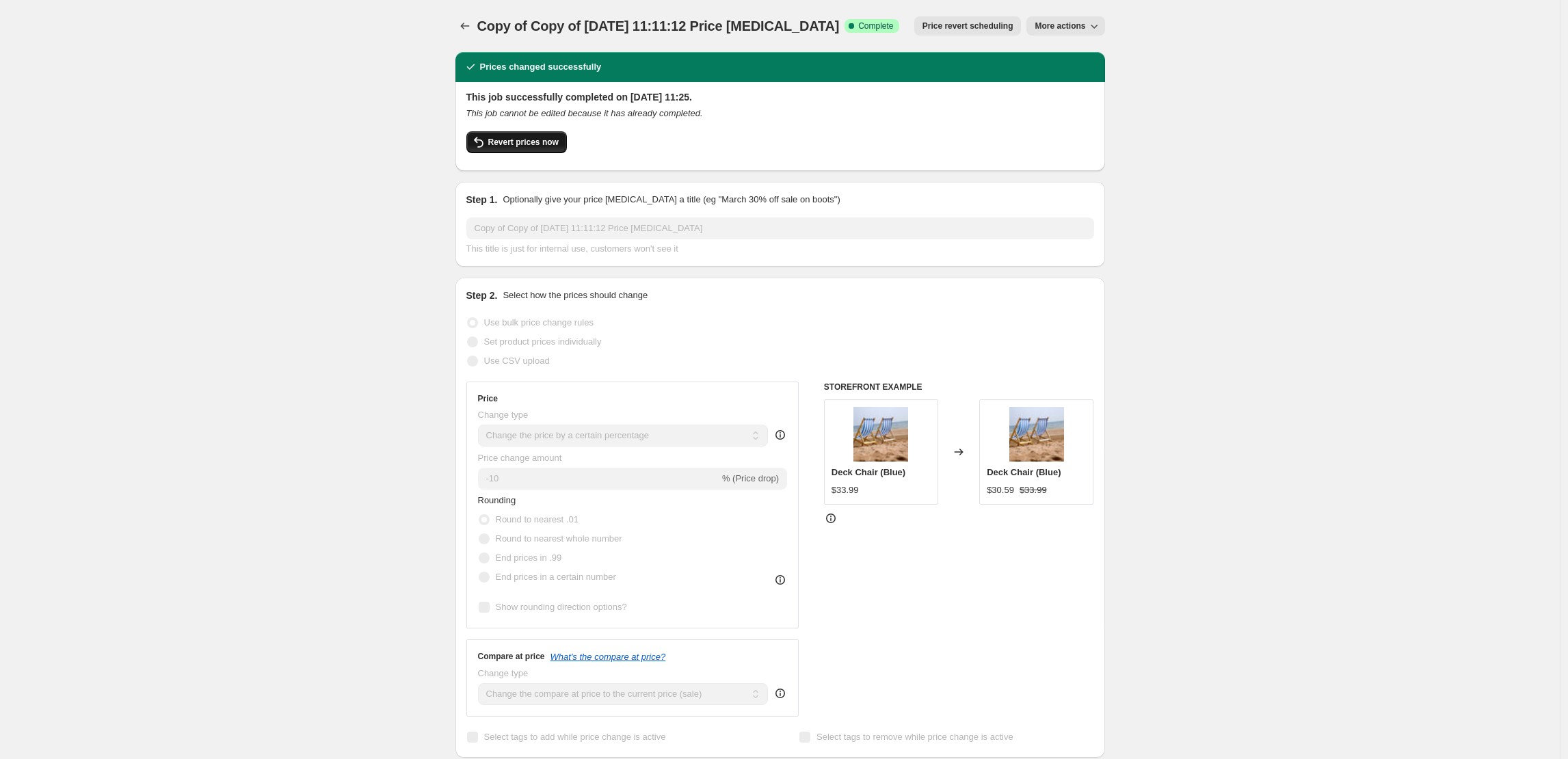
click at [506, 137] on span "Revert prices now" at bounding box center [523, 142] width 70 height 11
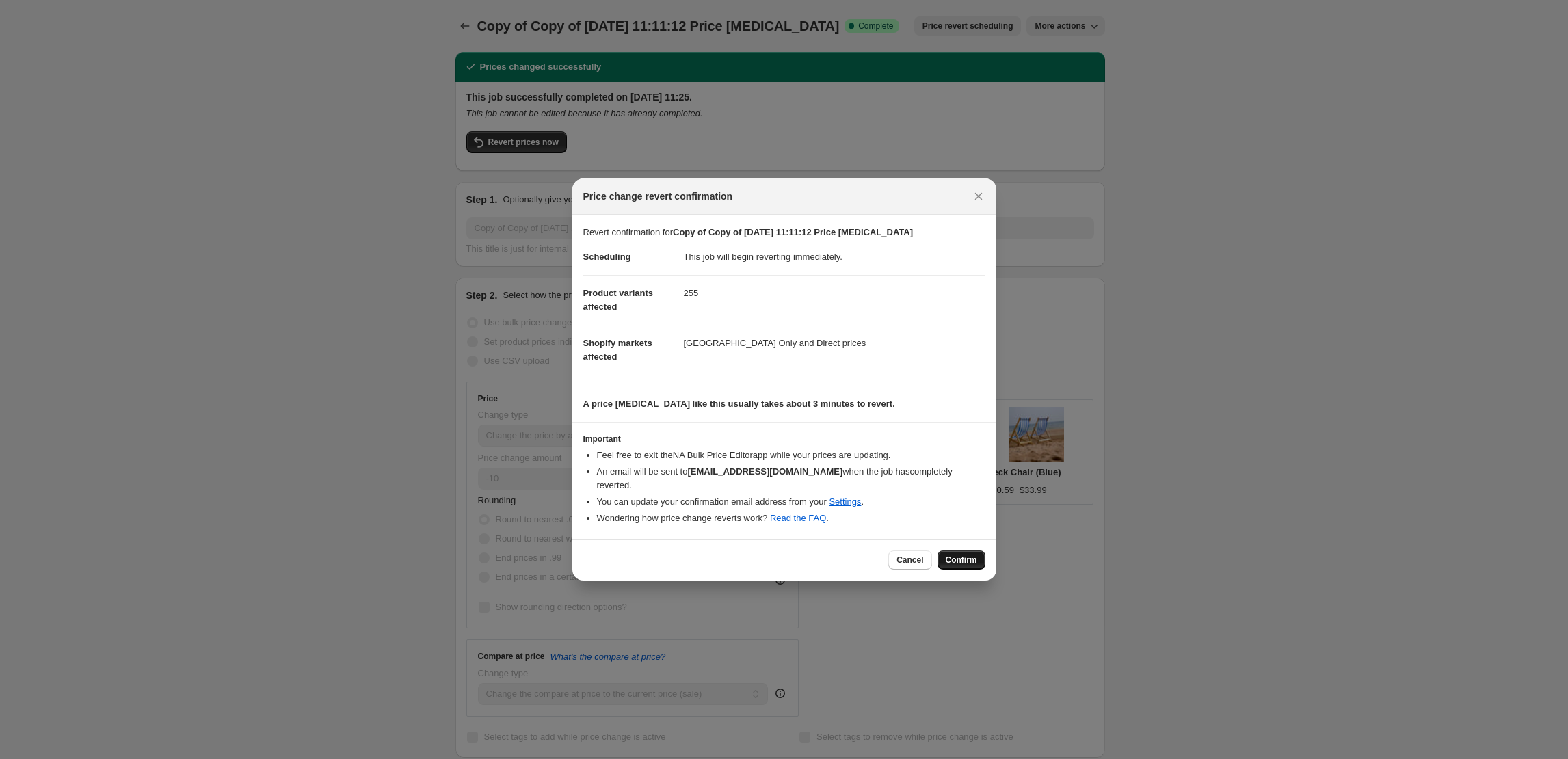
click at [971, 561] on button "Confirm" at bounding box center [962, 560] width 48 height 19
click at [972, 555] on div "Cancel Loading Confirm" at bounding box center [936, 560] width 96 height 19
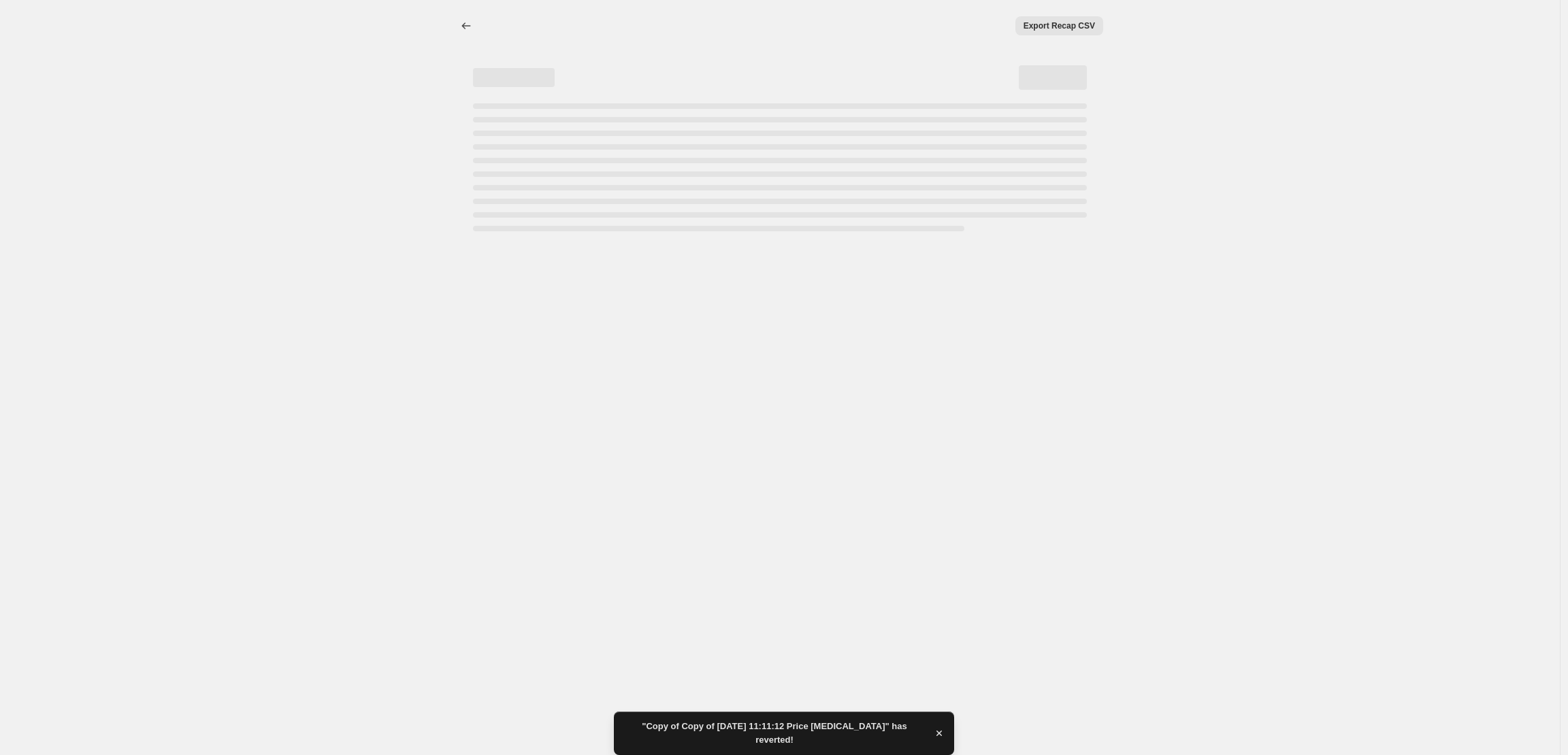
select select "percentage"
select select "collection"
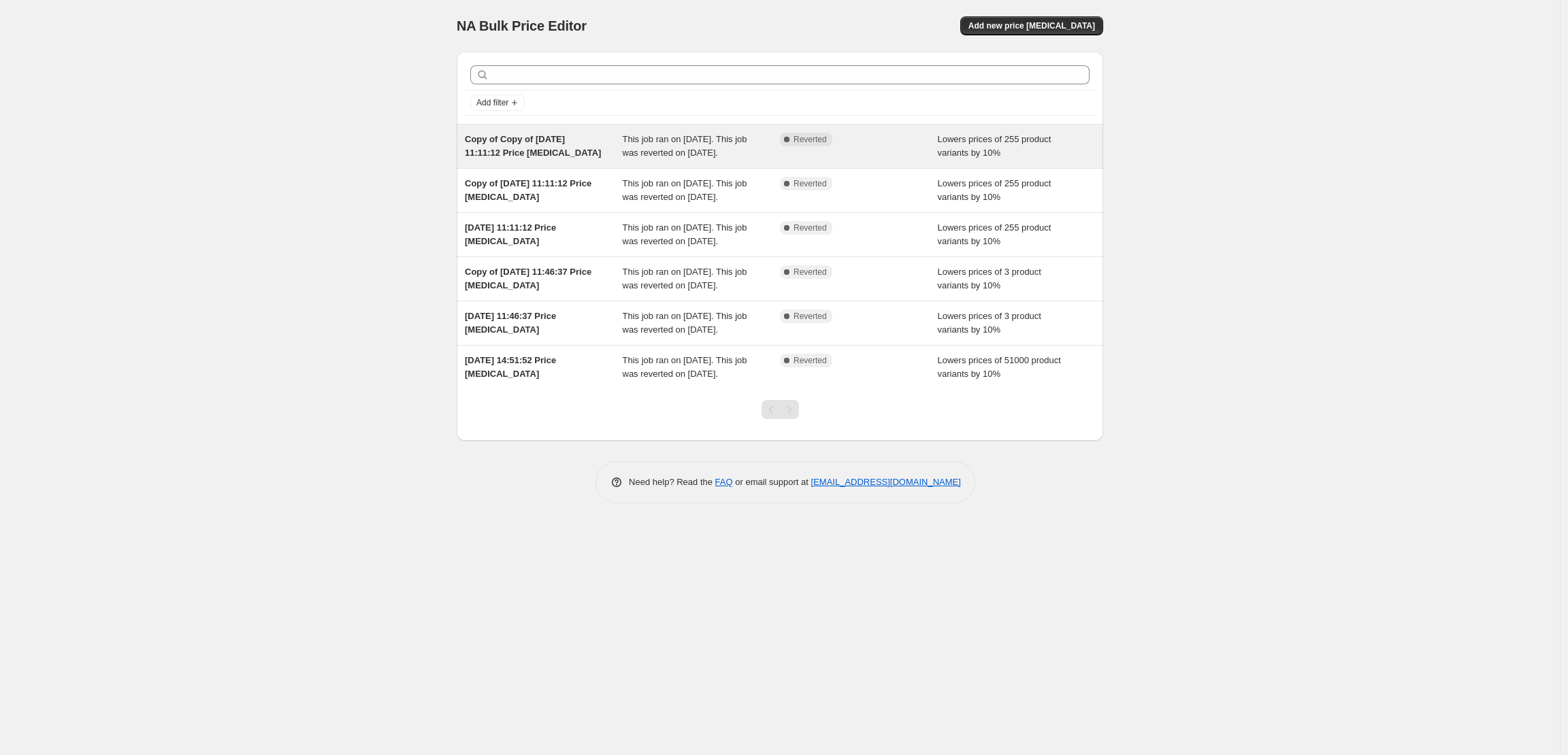
click at [600, 152] on div "Copy of Copy of [DATE] 11:11:12 Price [MEDICAL_DATA]" at bounding box center [543, 146] width 158 height 27
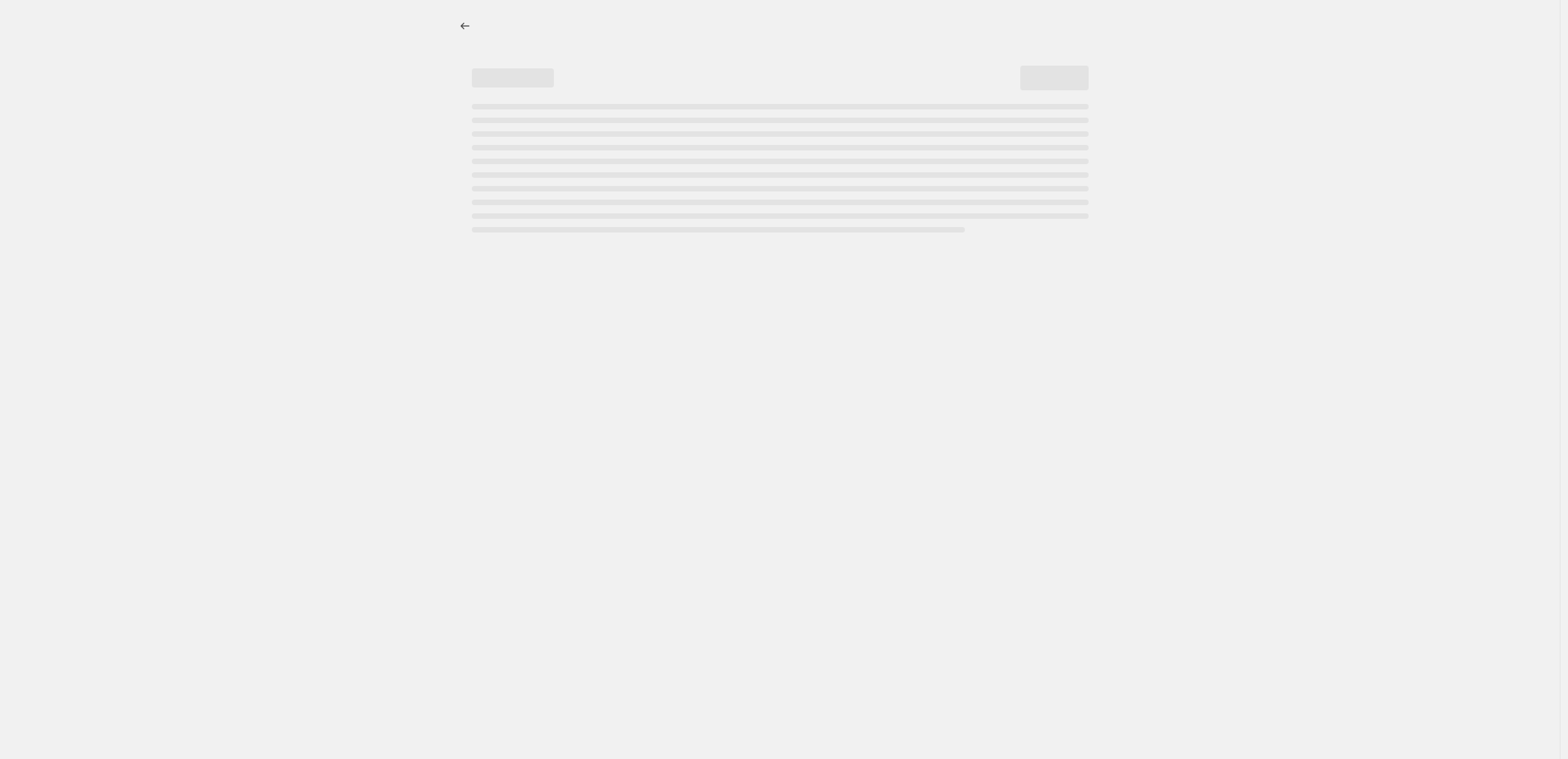
select select "percentage"
select select "collection"
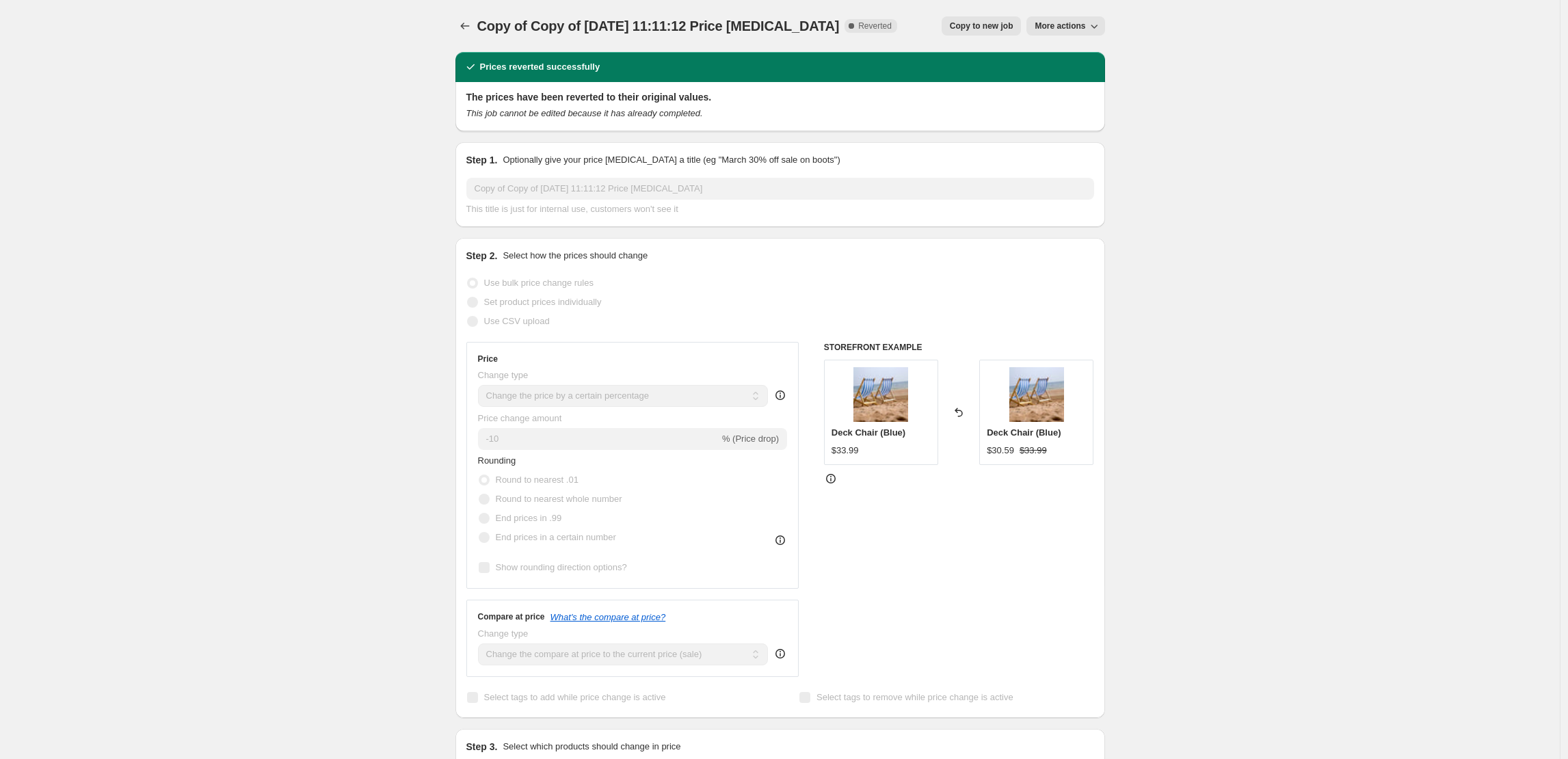
click at [962, 27] on span "Copy to new job" at bounding box center [982, 25] width 64 height 11
select select "percentage"
select select "collection"
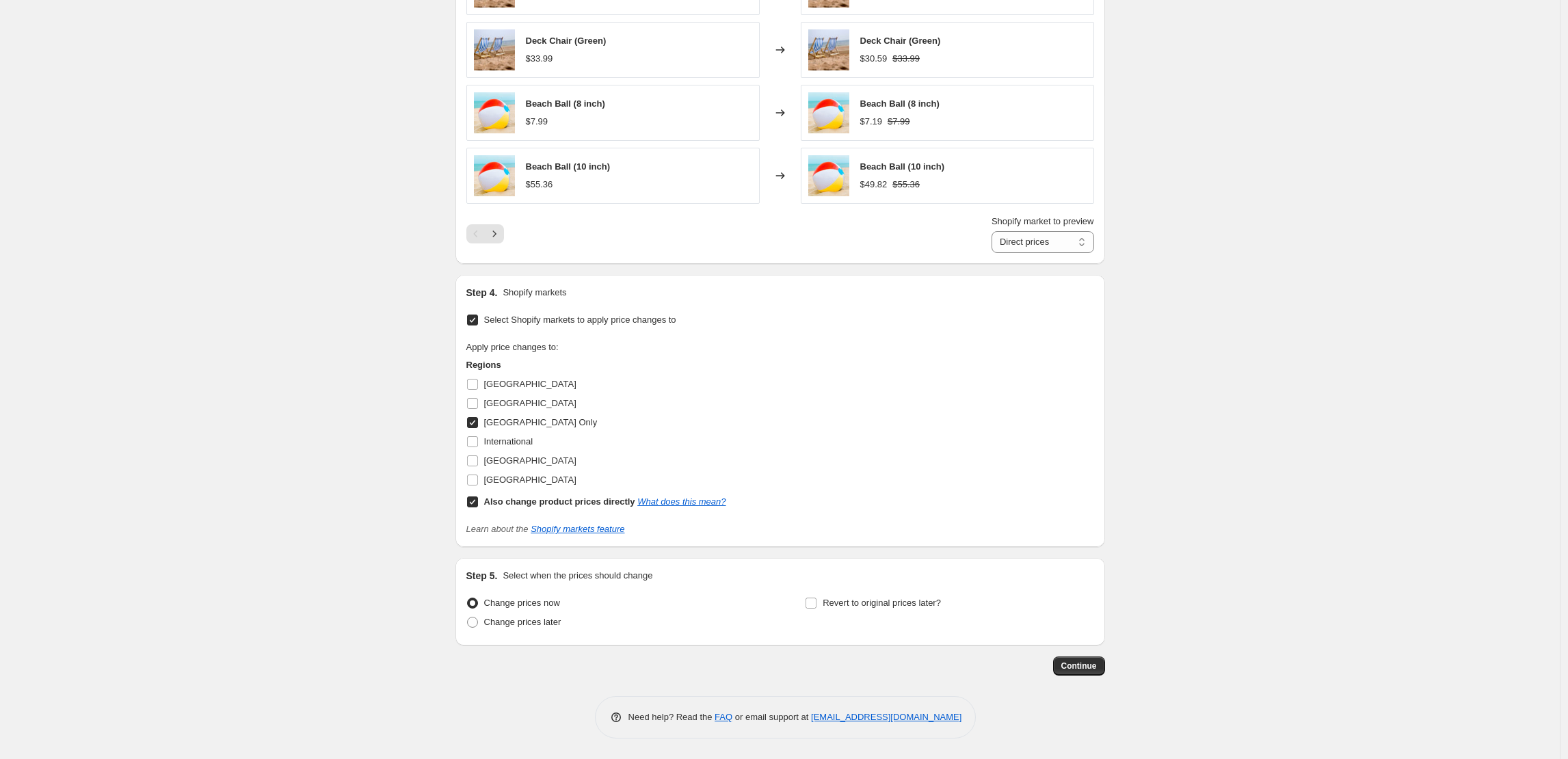
scroll to position [1055, 0]
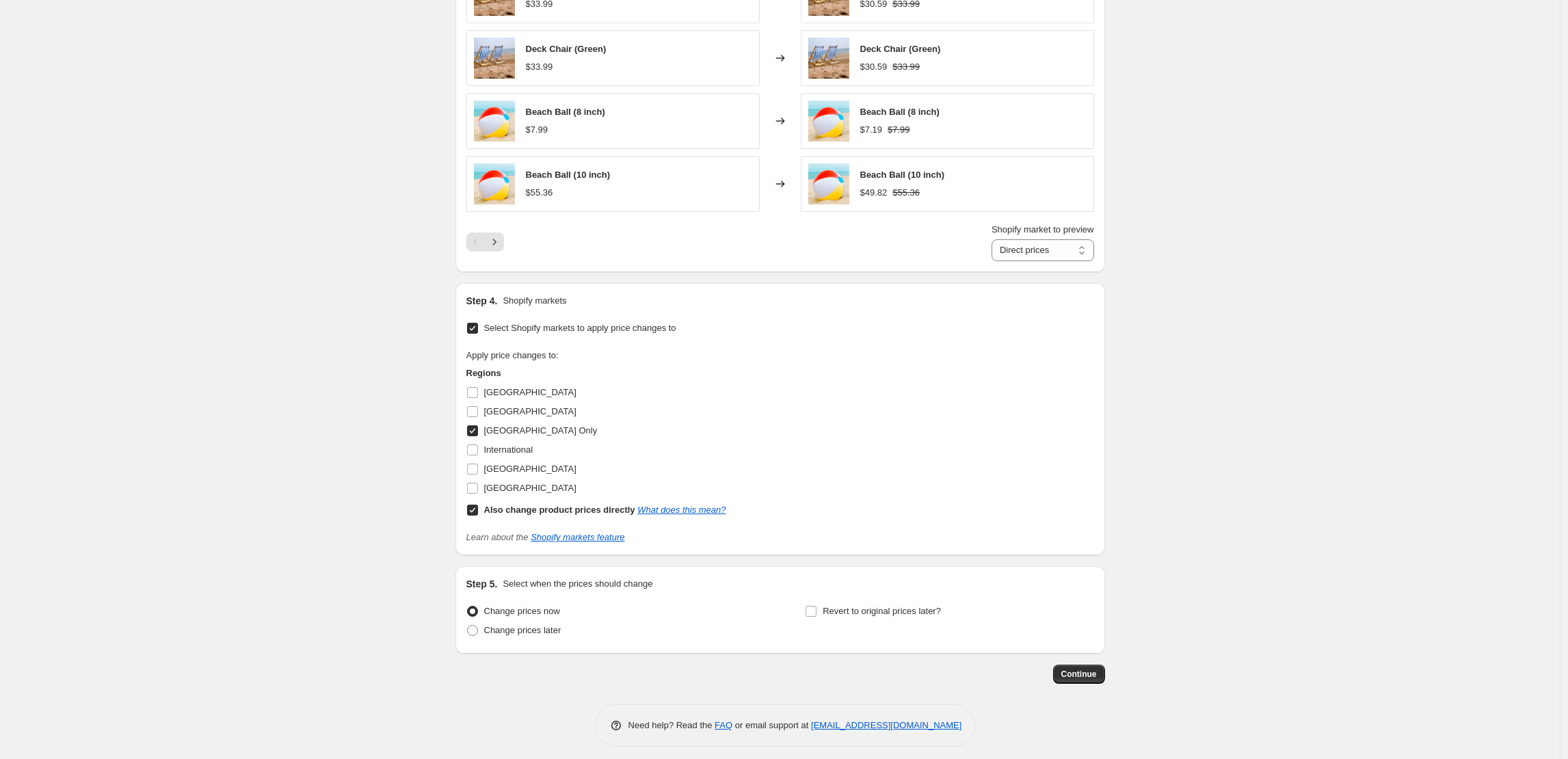
click at [476, 428] on input "Germany Only" at bounding box center [472, 431] width 11 height 11
checkbox input "false"
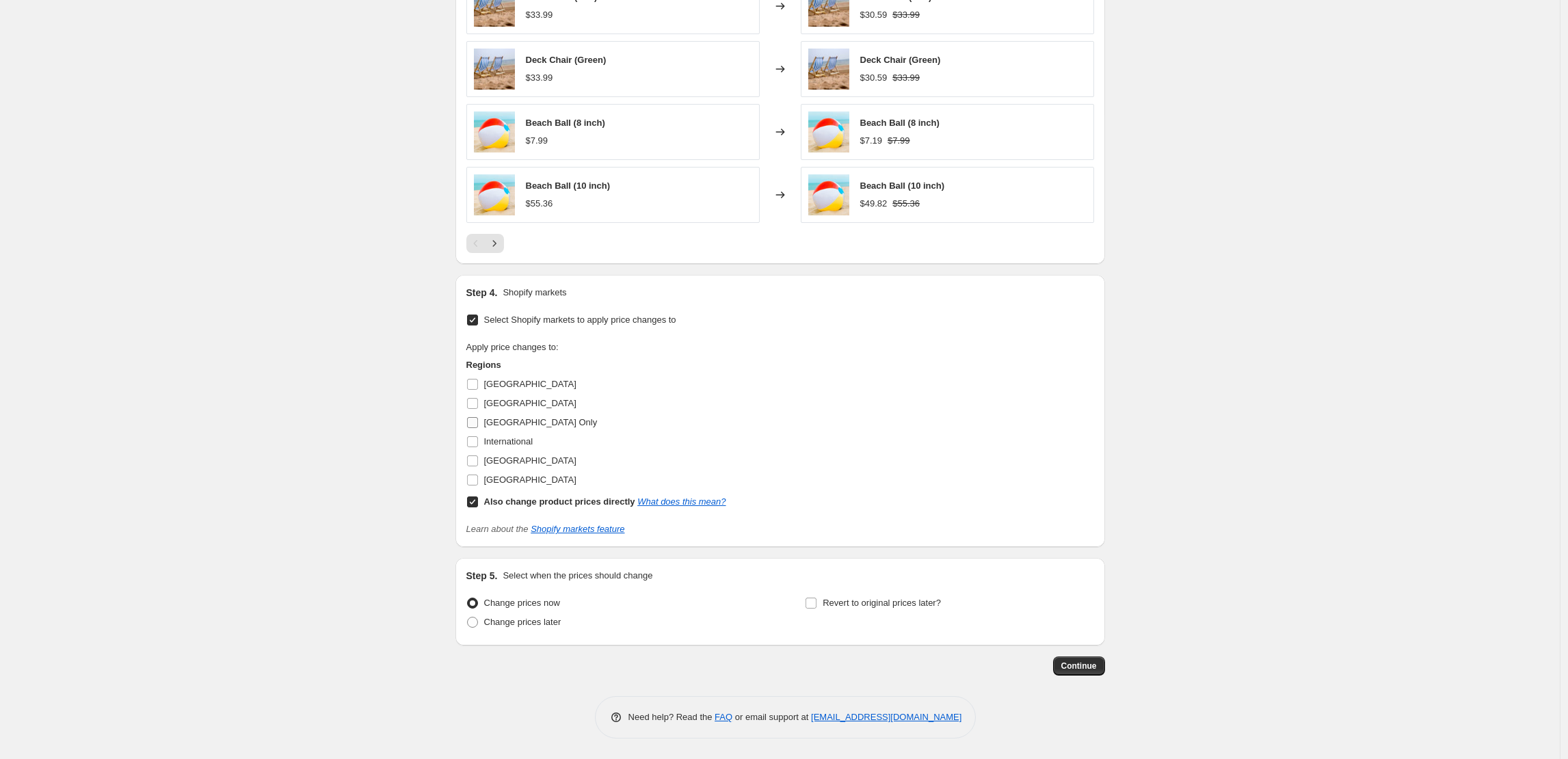
scroll to position [1045, 0]
click at [472, 381] on input "Botswana" at bounding box center [472, 383] width 11 height 11
checkbox input "true"
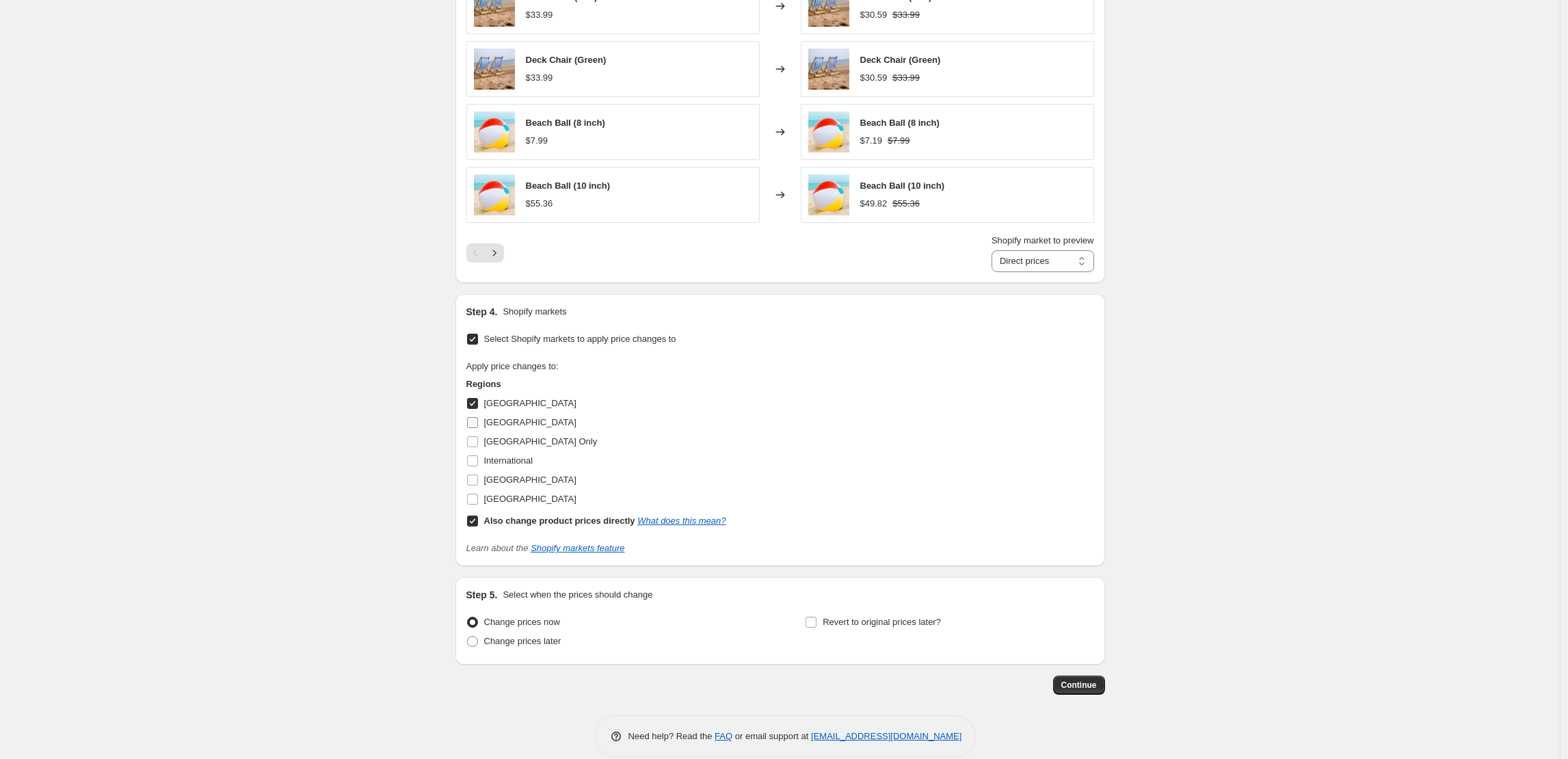
click at [476, 422] on input "France" at bounding box center [472, 422] width 11 height 11
checkbox input "true"
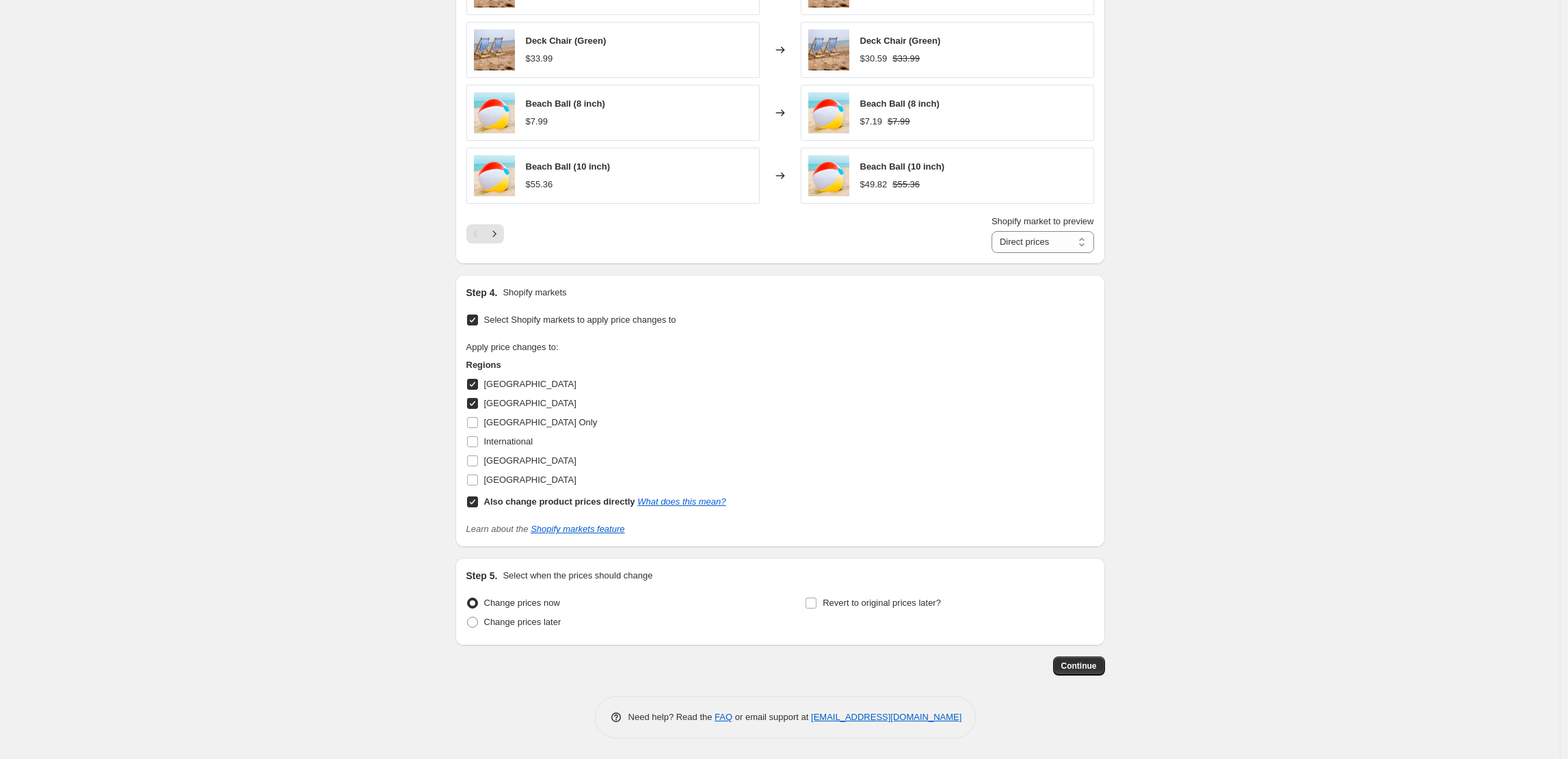
scroll to position [1055, 0]
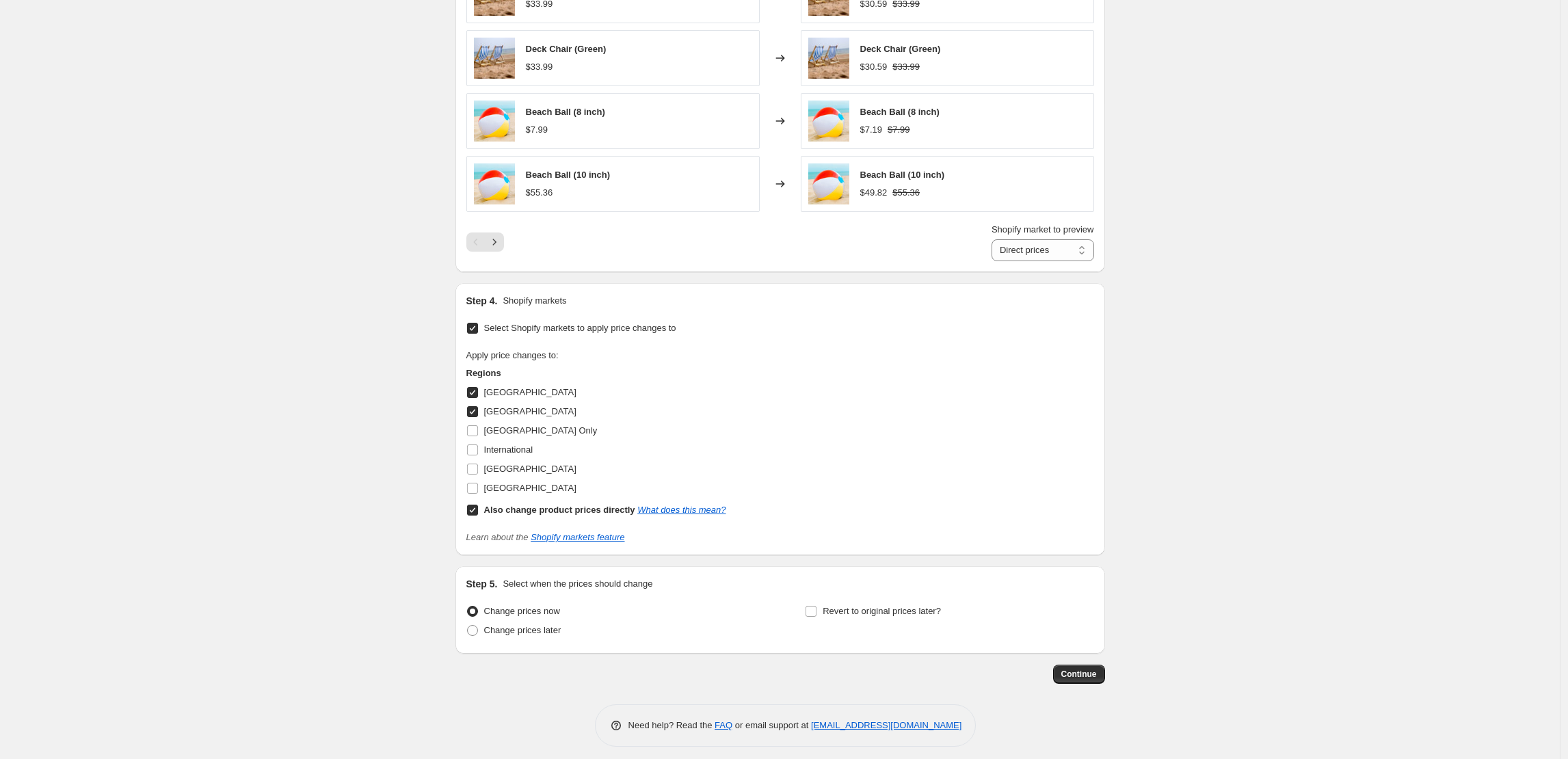
click at [1094, 675] on span "Continue" at bounding box center [1078, 673] width 36 height 11
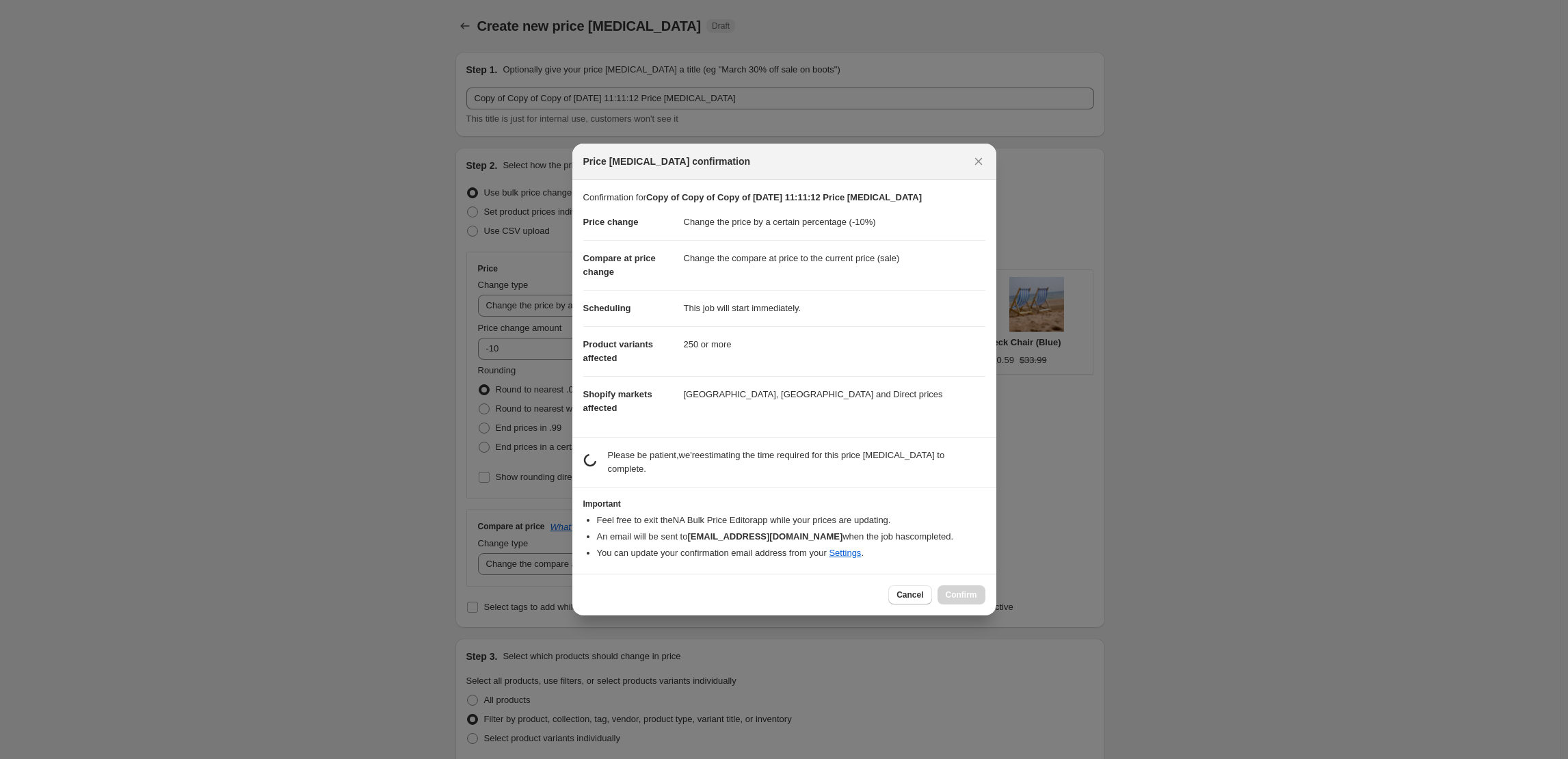
scroll to position [0, 0]
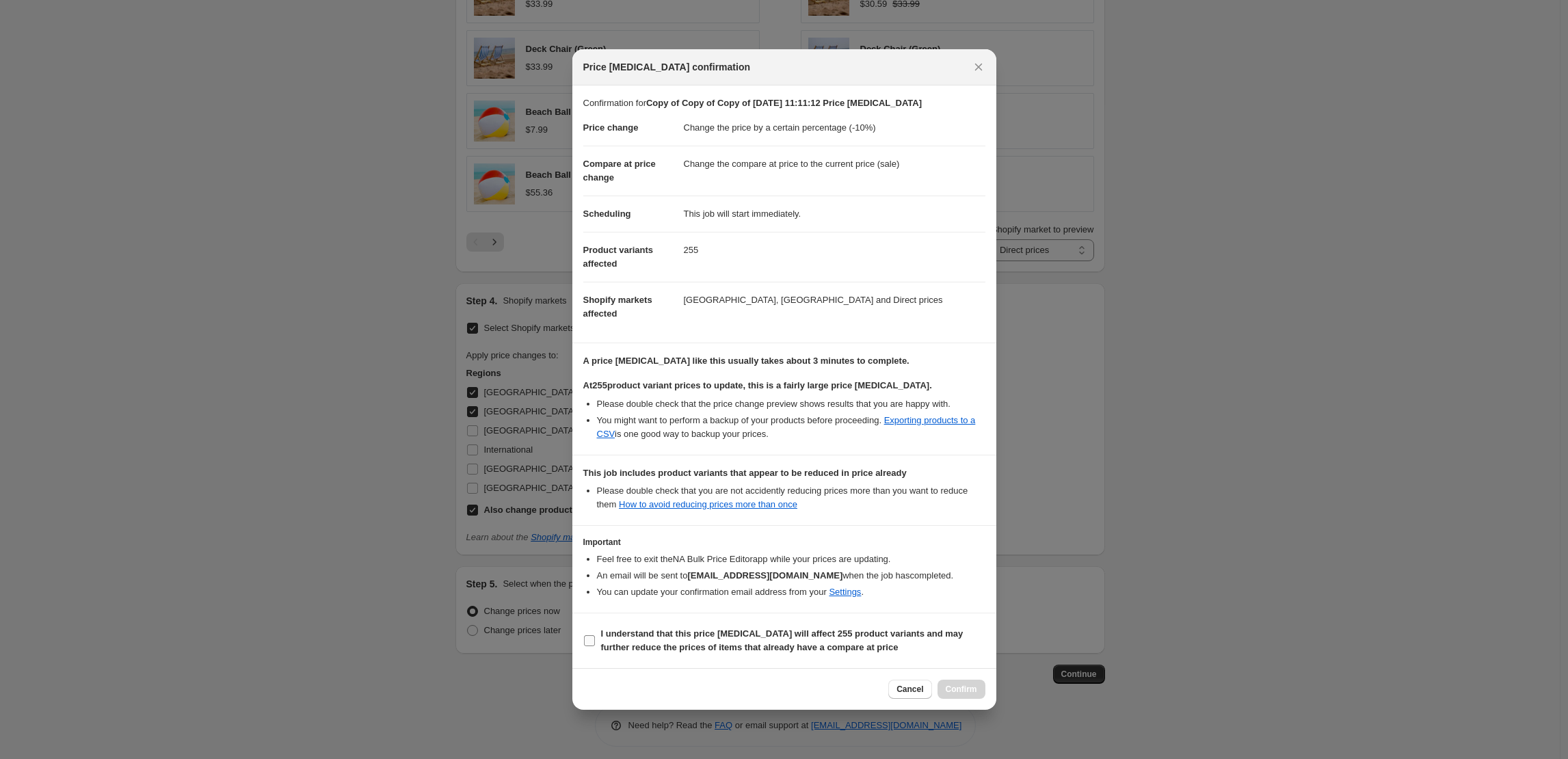
click at [697, 625] on label "I understand that this price change job will affect 255 product variants and ma…" at bounding box center [784, 640] width 402 height 33
click at [595, 635] on input "I understand that this price change job will affect 255 product variants and ma…" at bounding box center [589, 640] width 11 height 11
checkbox input "true"
click at [967, 681] on button "Confirm" at bounding box center [962, 689] width 48 height 19
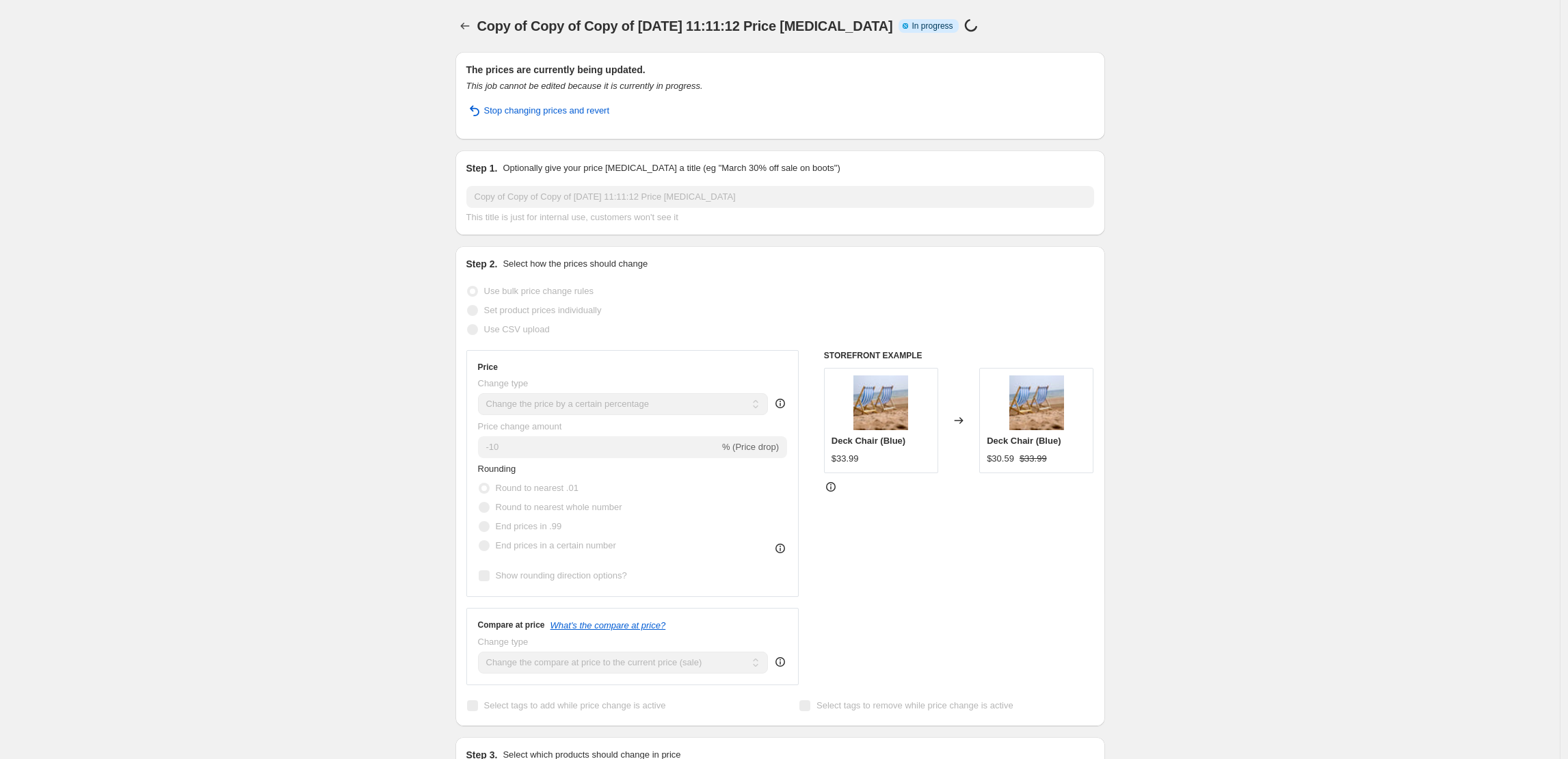
select select "percentage"
select select "collection"
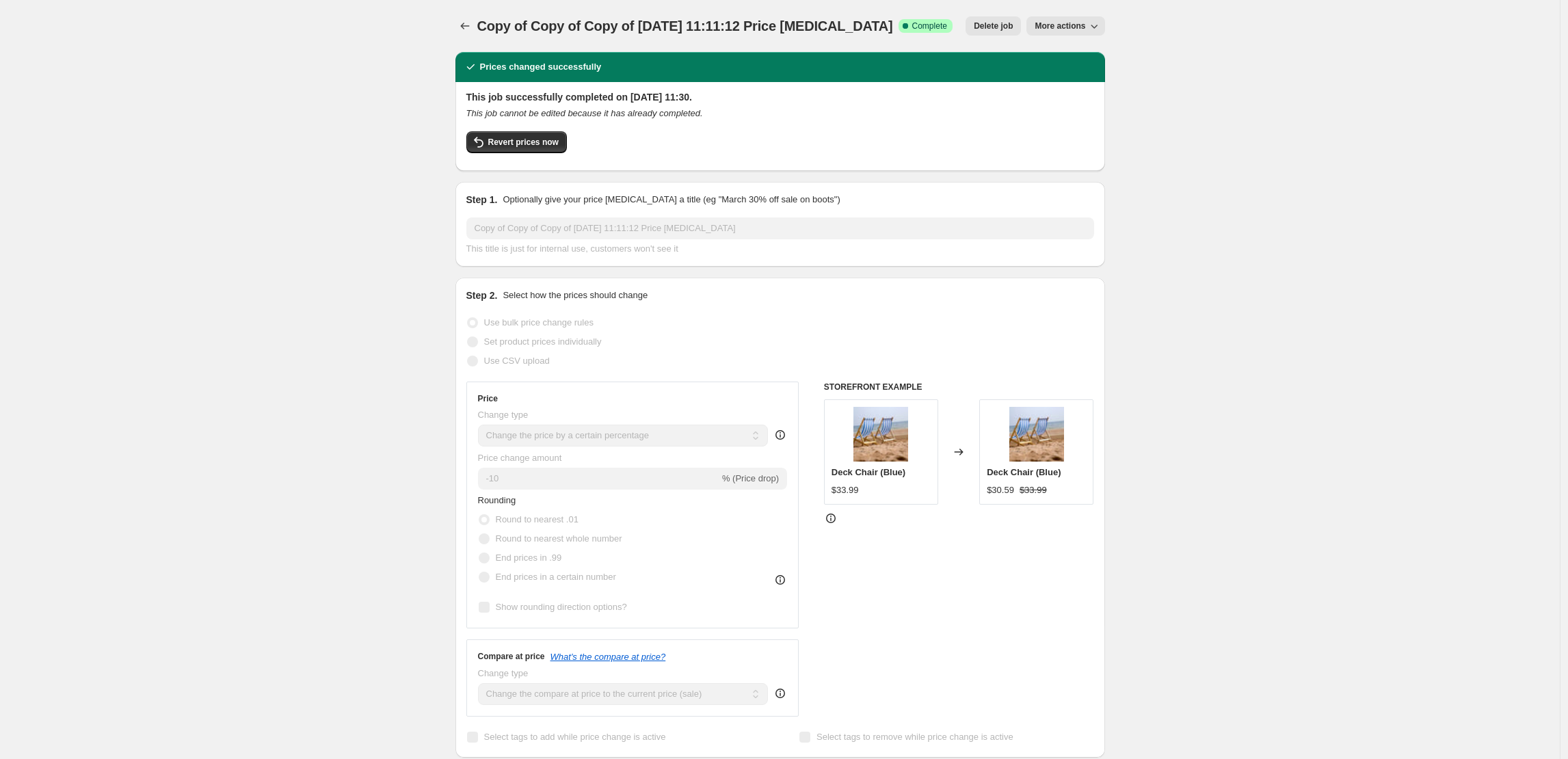
click at [1085, 30] on span "More actions" at bounding box center [1060, 25] width 51 height 11
click at [506, 144] on span "Revert prices now" at bounding box center [523, 142] width 70 height 11
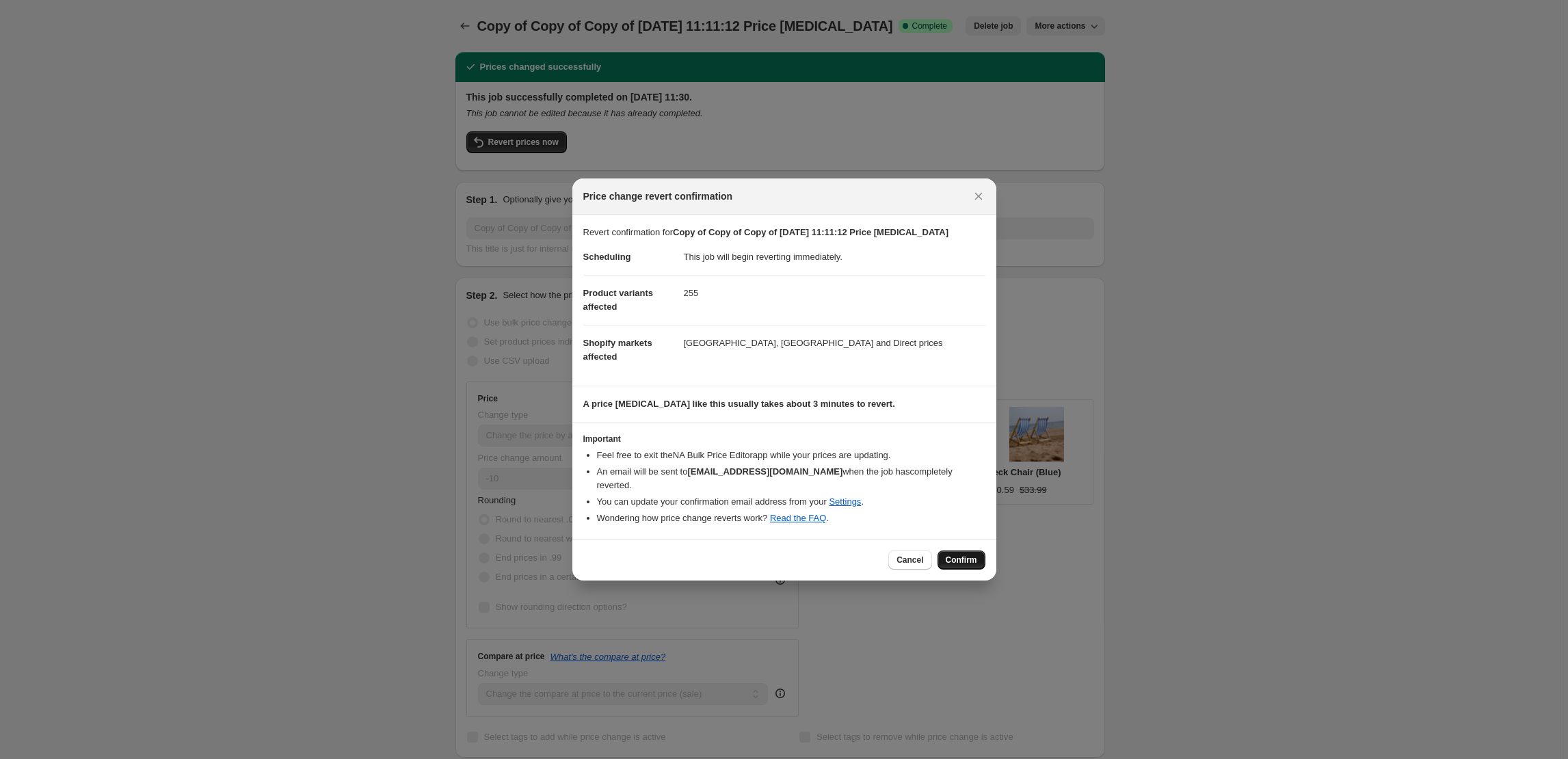
click at [948, 555] on span "Confirm" at bounding box center [961, 560] width 31 height 11
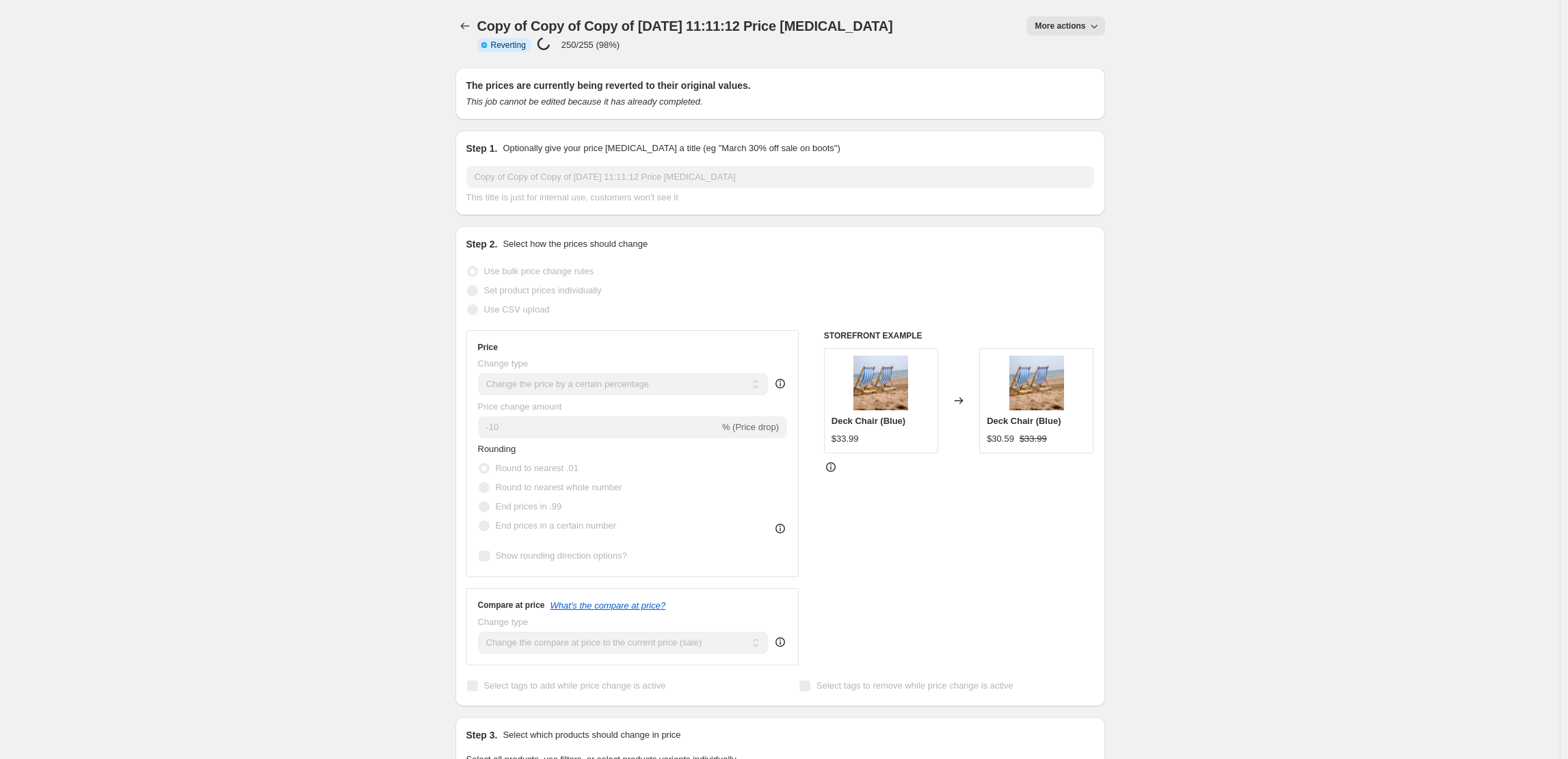
select select "percentage"
select select "collection"
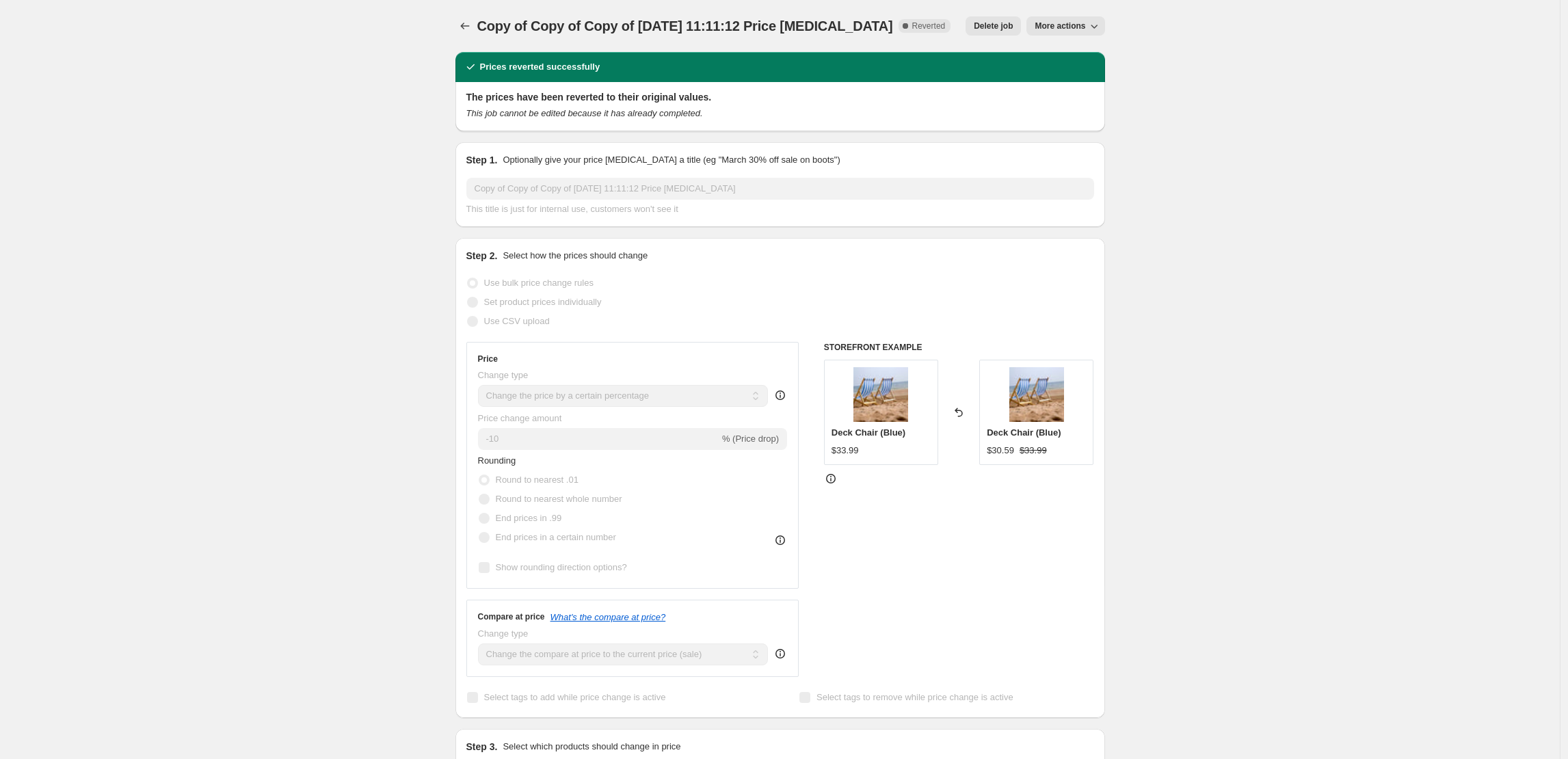
click at [1071, 32] on button "More actions" at bounding box center [1065, 26] width 78 height 19
click at [1073, 30] on span "More actions" at bounding box center [1060, 25] width 51 height 11
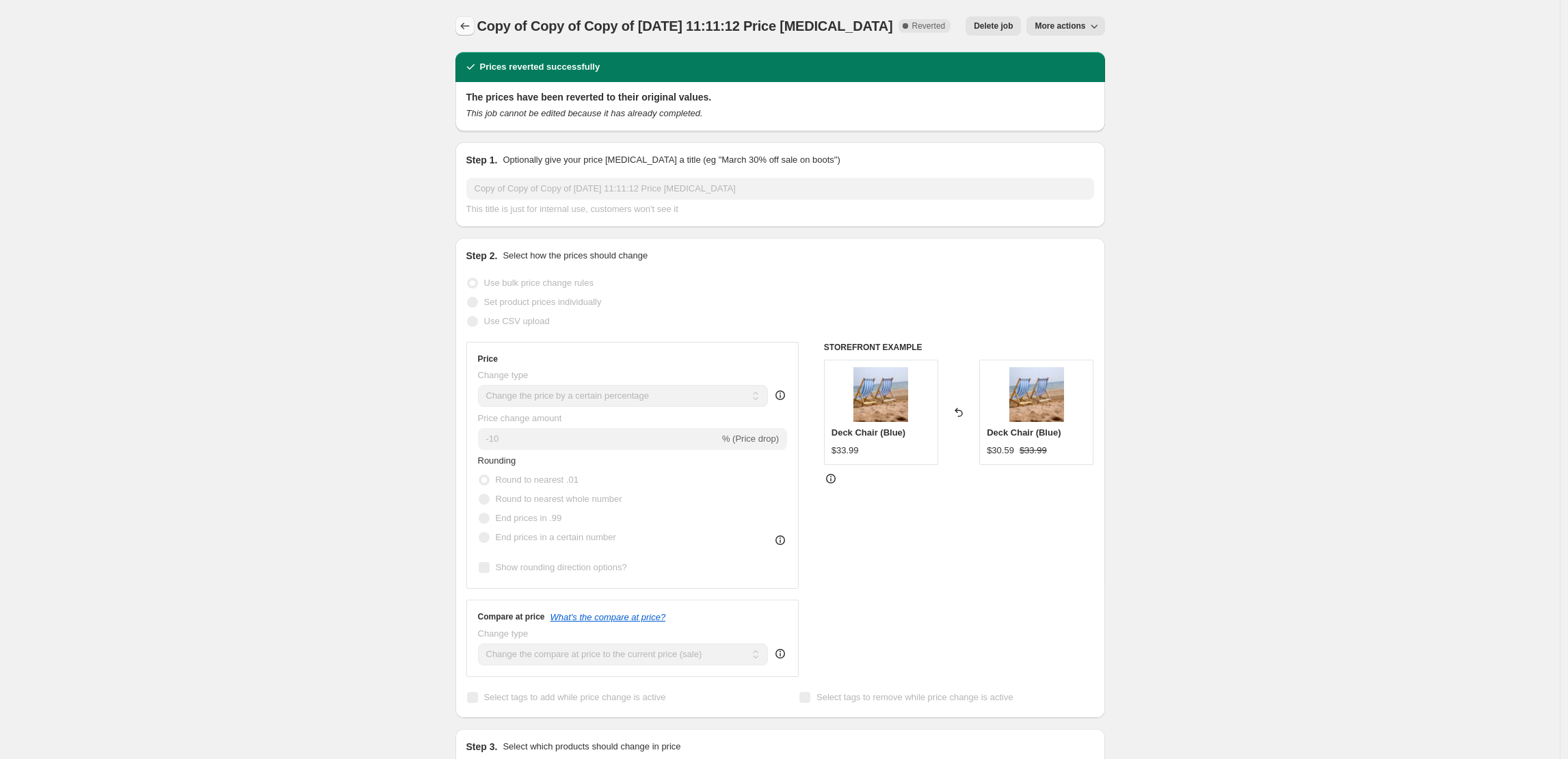
click at [474, 26] on button "Price change jobs" at bounding box center [465, 26] width 19 height 19
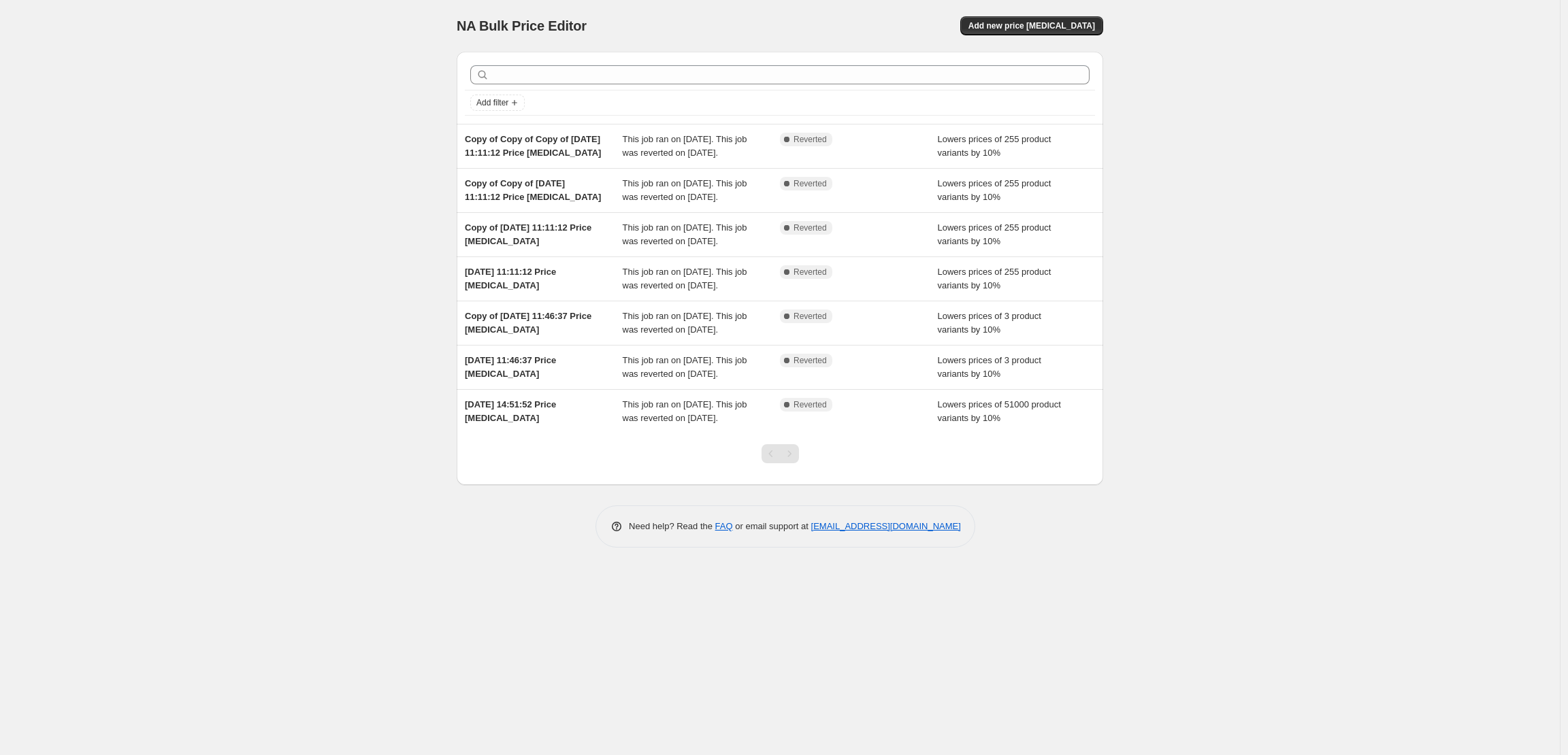
click at [595, 158] on div "Copy of Copy of Copy of 15 May 2025, 11:11:12 Price change job" at bounding box center [543, 146] width 158 height 27
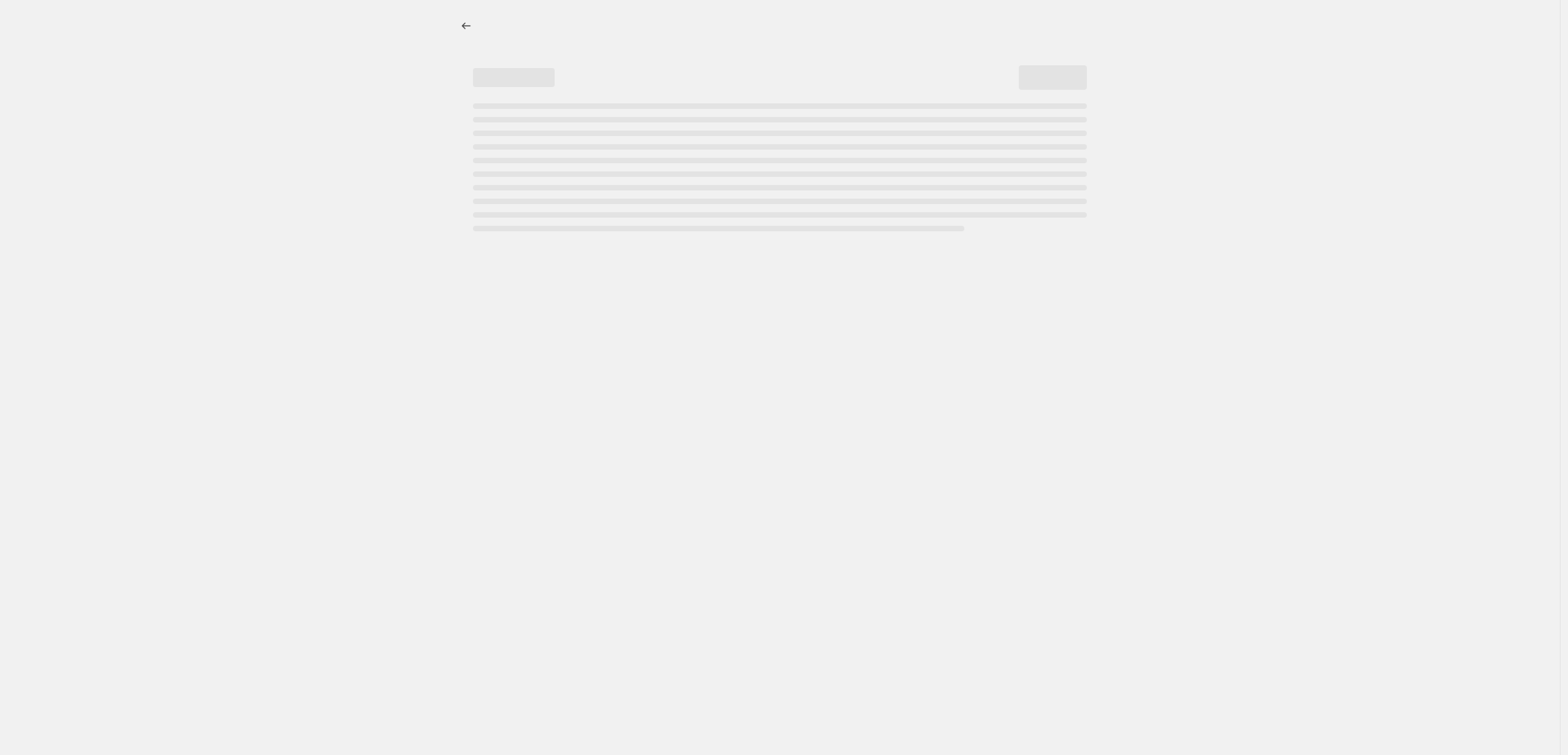
select select "percentage"
select select "collection"
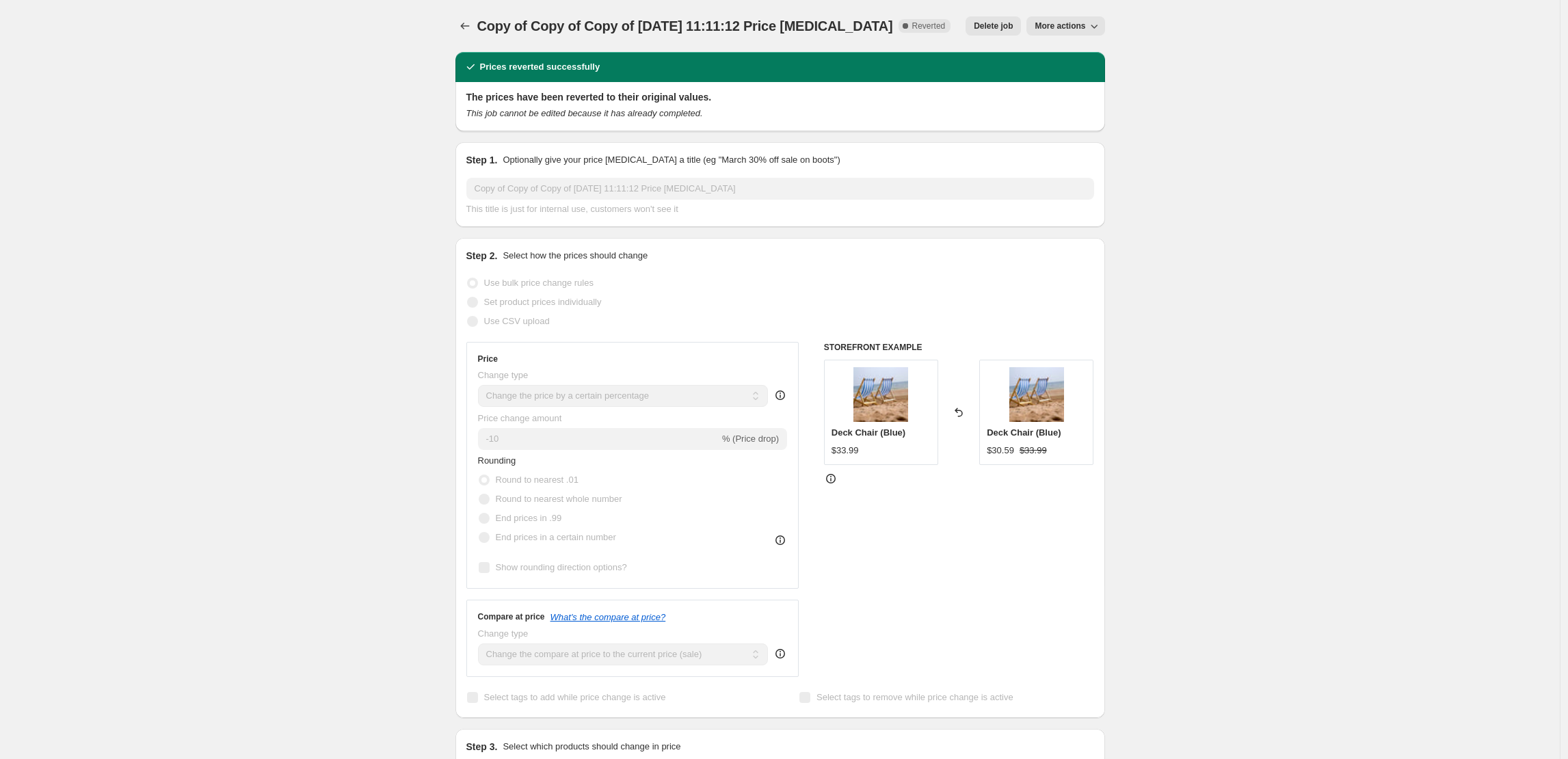
click at [1066, 18] on button "More actions" at bounding box center [1065, 26] width 78 height 19
click at [1068, 48] on span "Copy to new job" at bounding box center [1074, 54] width 75 height 14
select select "percentage"
select select "collection"
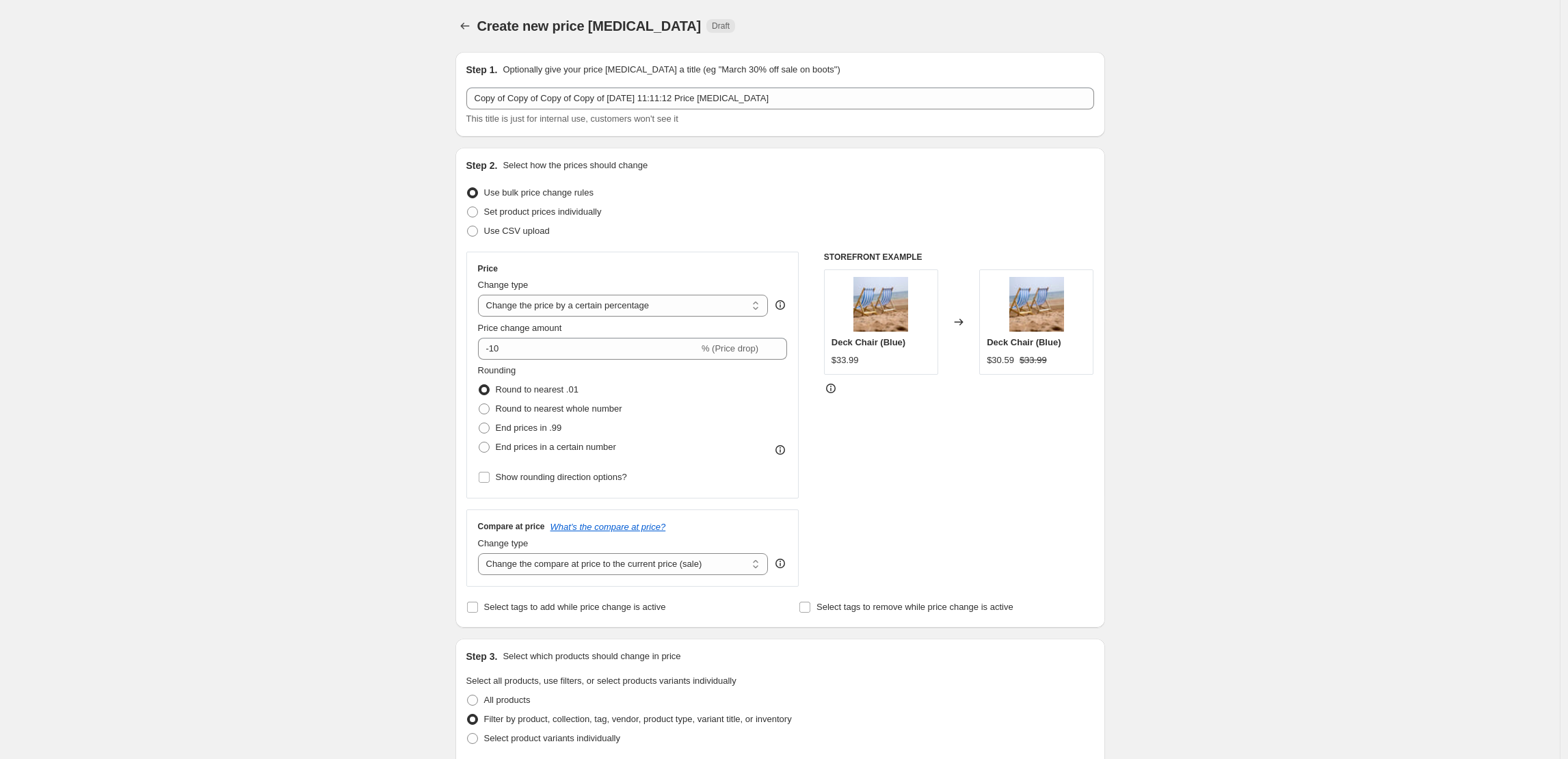
scroll to position [1063, 0]
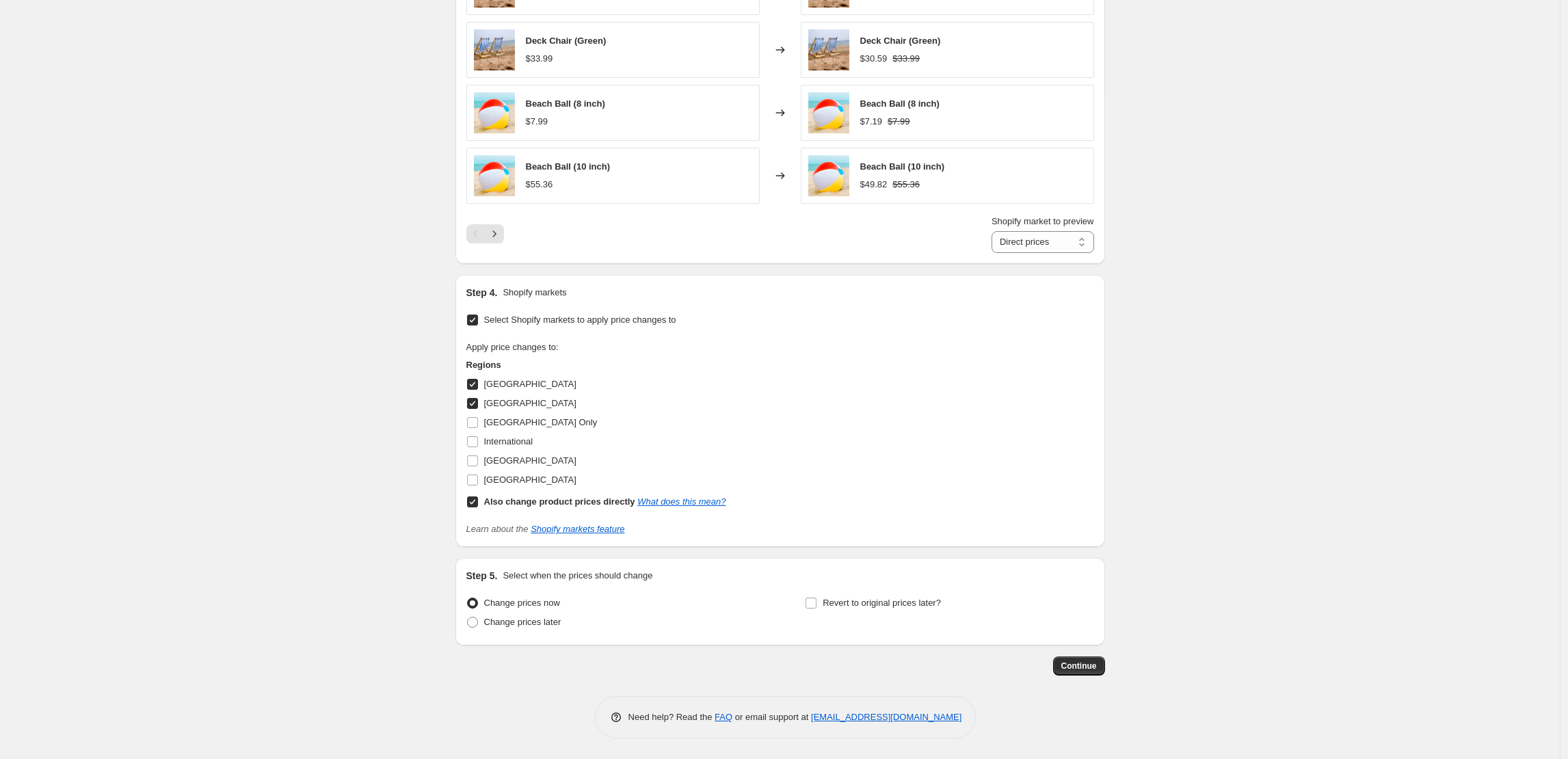
click at [1086, 663] on span "Continue" at bounding box center [1078, 665] width 36 height 11
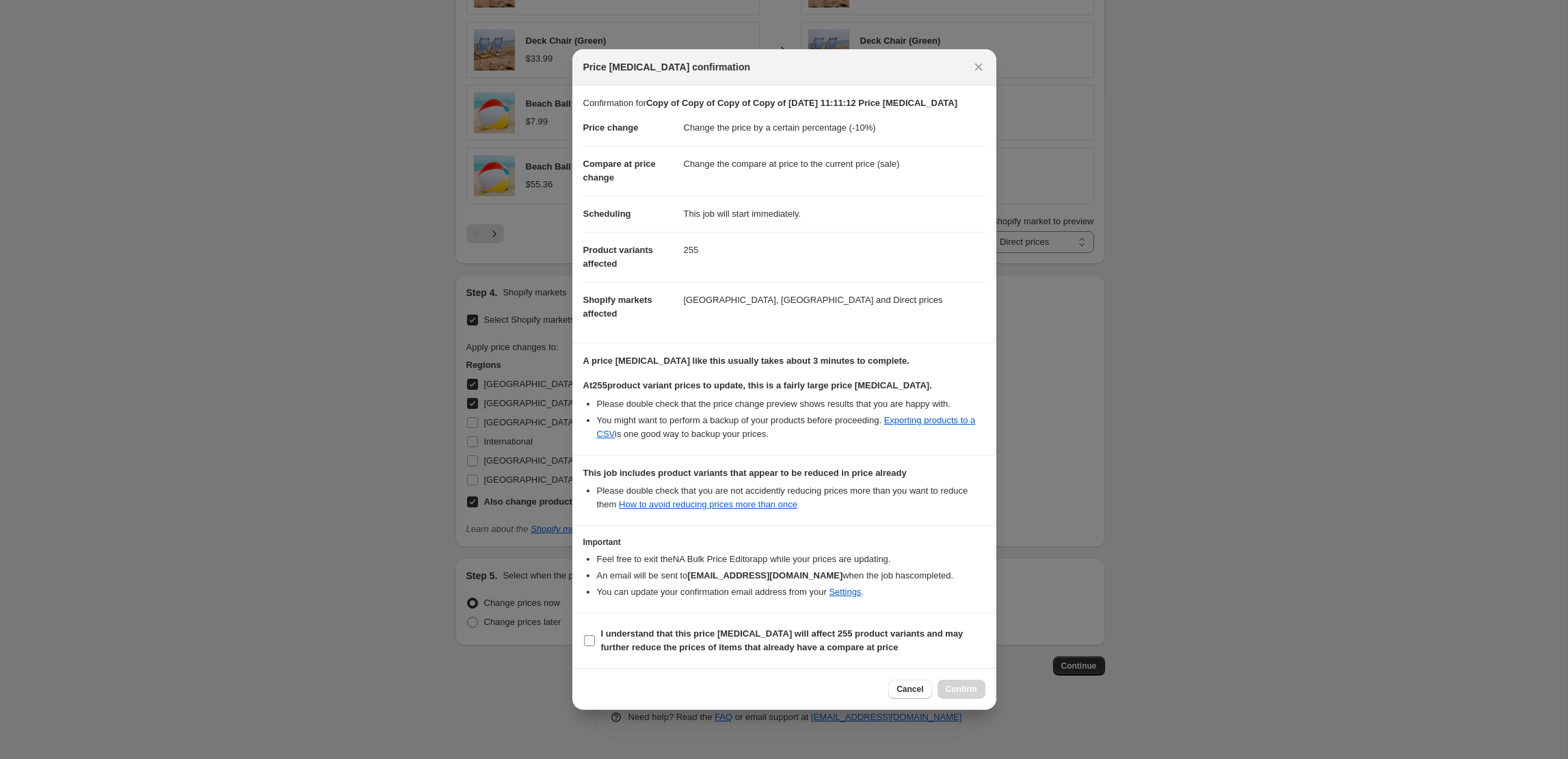
click at [664, 631] on b "I understand that this price change job will affect 255 product variants and ma…" at bounding box center [783, 640] width 363 height 24
click at [595, 635] on input "I understand that this price change job will affect 255 product variants and ma…" at bounding box center [589, 640] width 11 height 11
checkbox input "true"
click at [954, 688] on span "Confirm" at bounding box center [961, 689] width 31 height 11
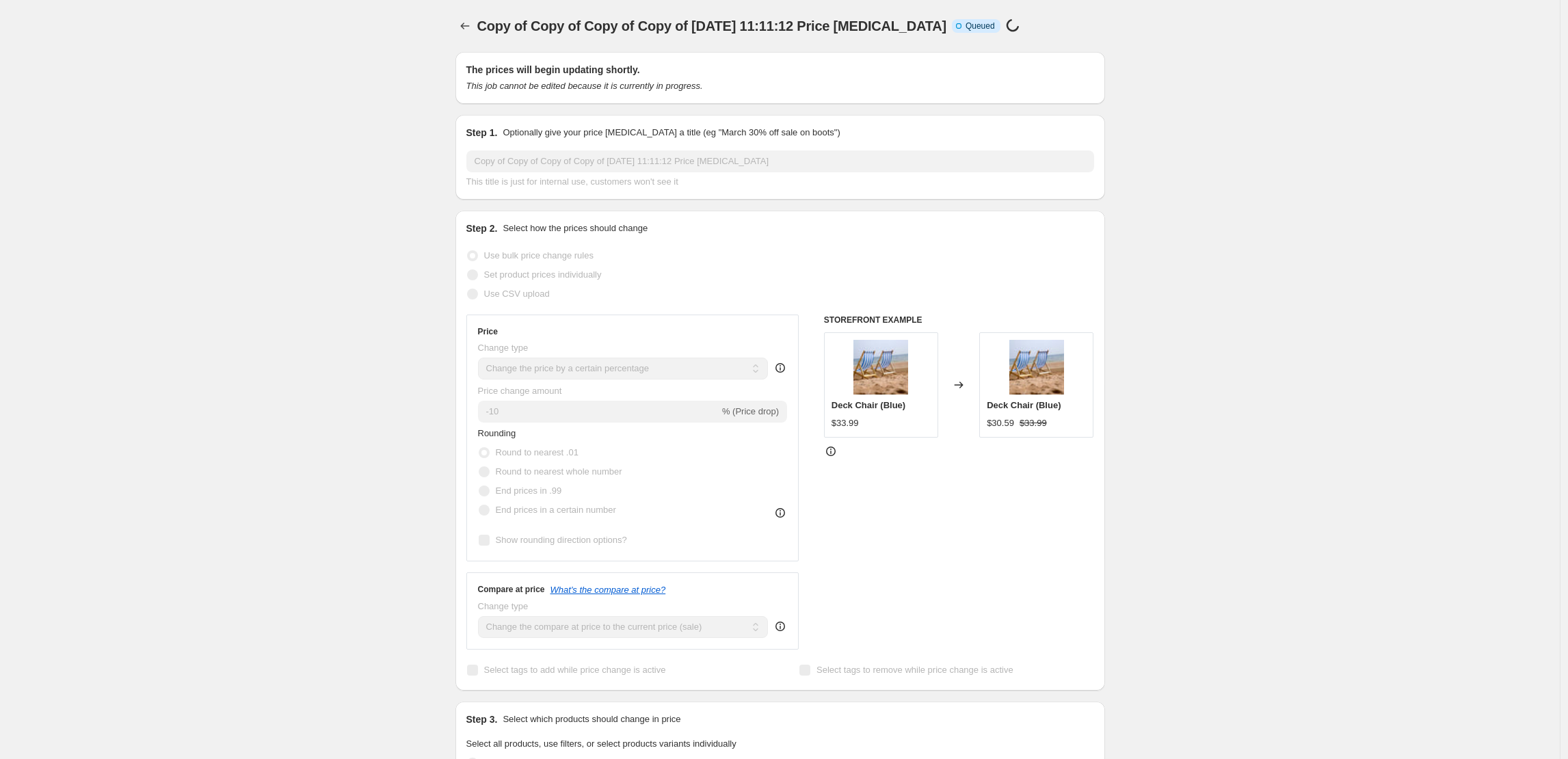
scroll to position [1063, 0]
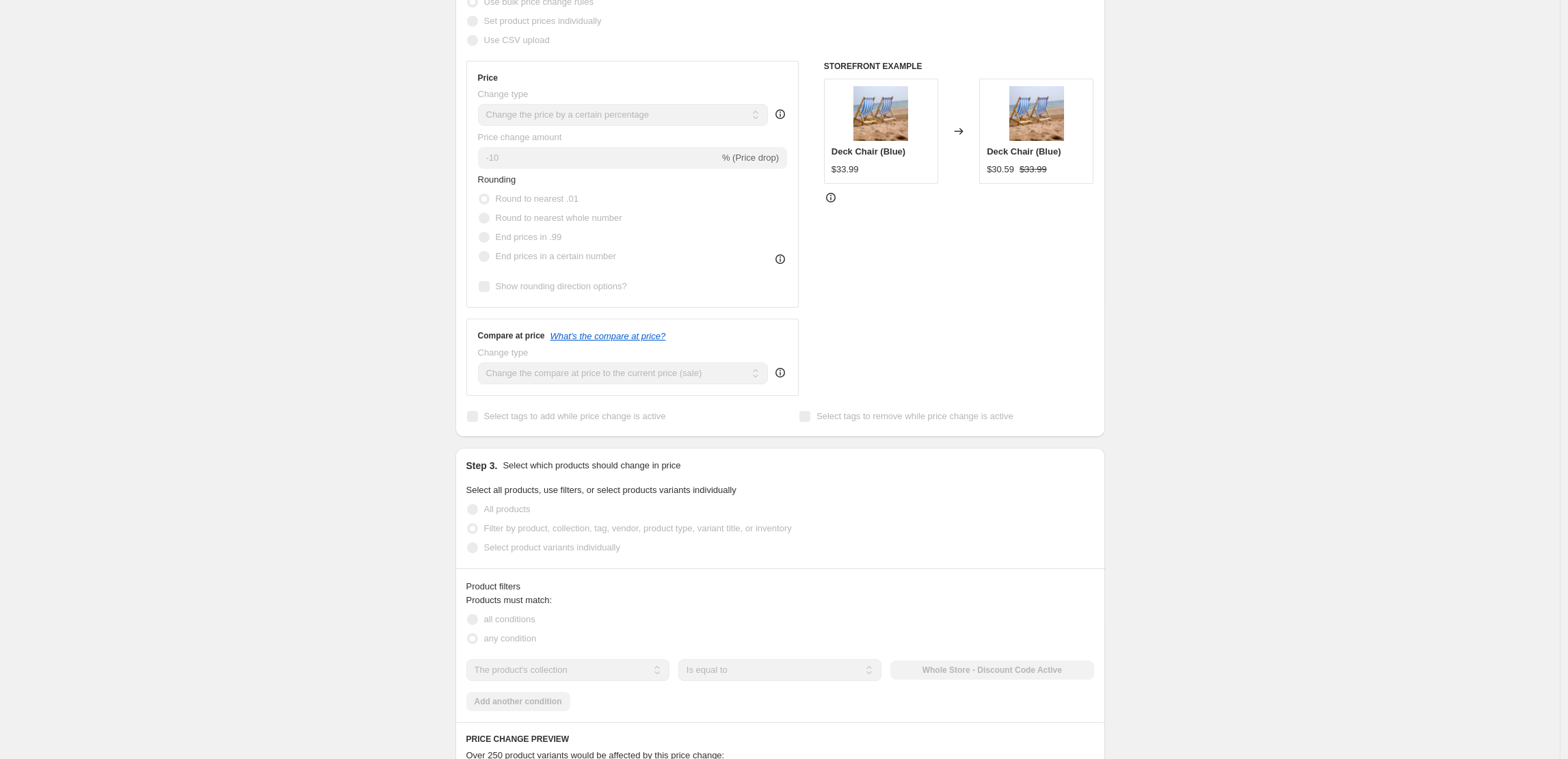
scroll to position [0, 0]
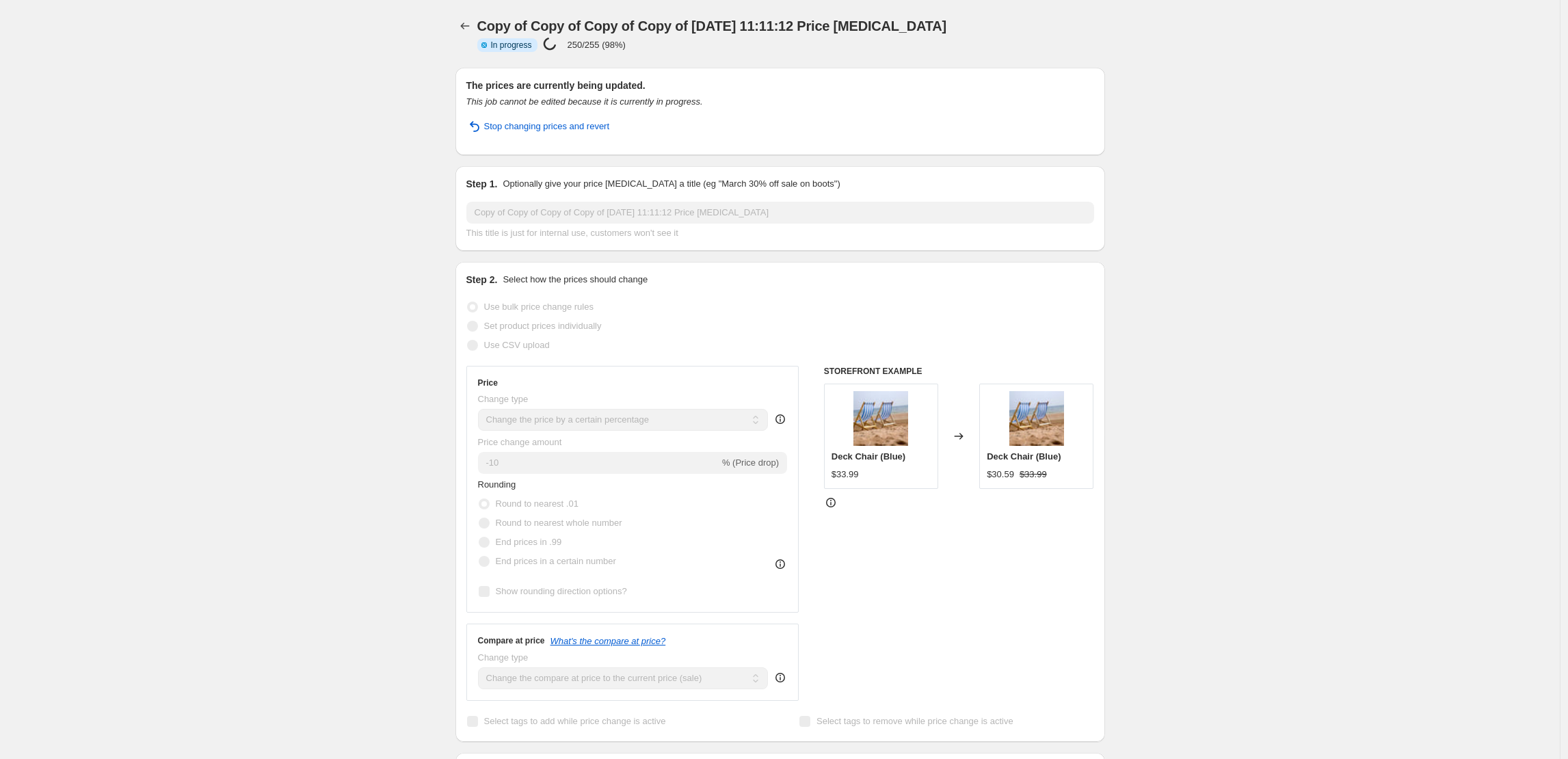
select select "percentage"
select select "collection"
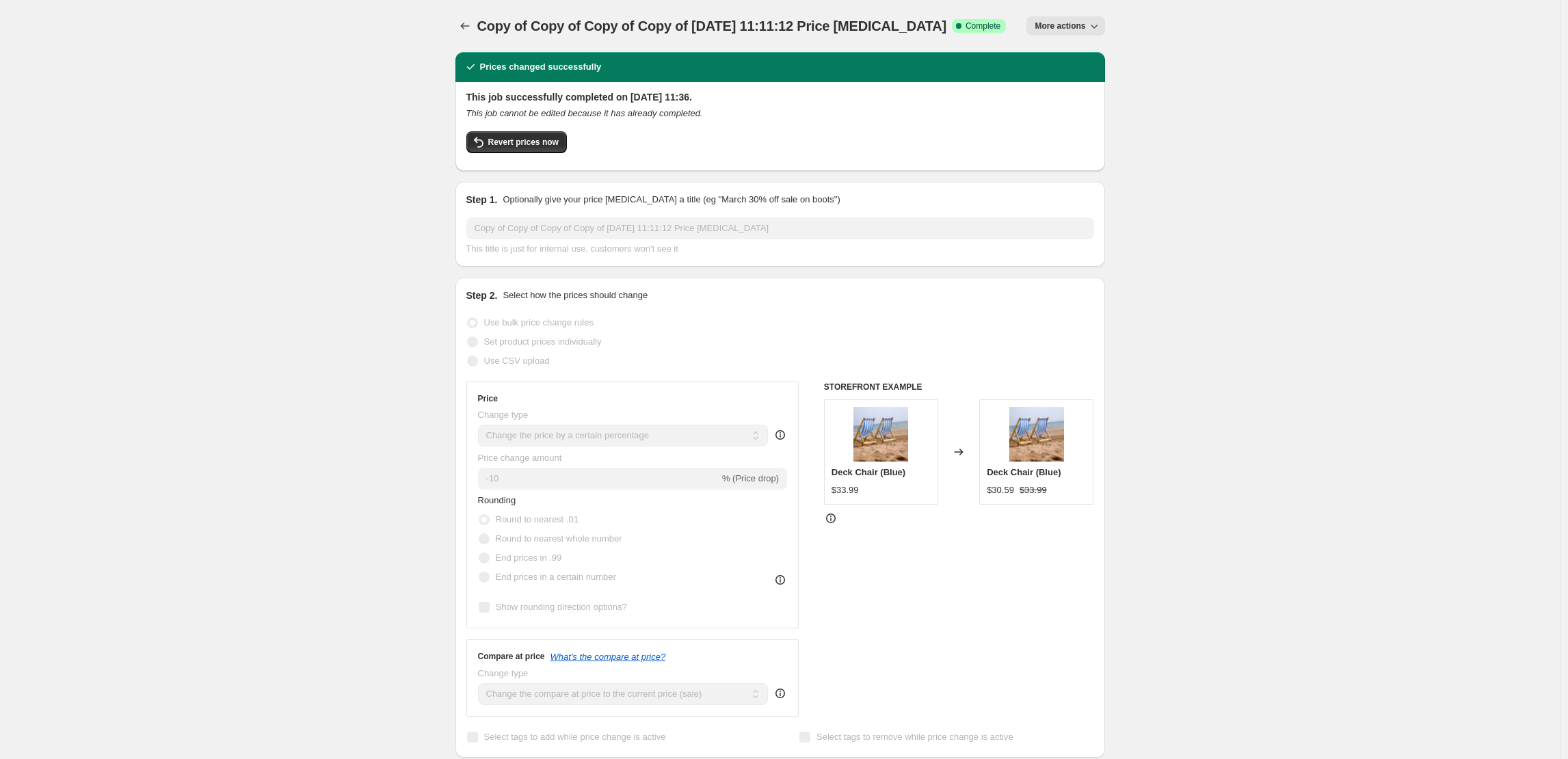
click at [563, 144] on button "Revert prices now" at bounding box center [516, 142] width 101 height 22
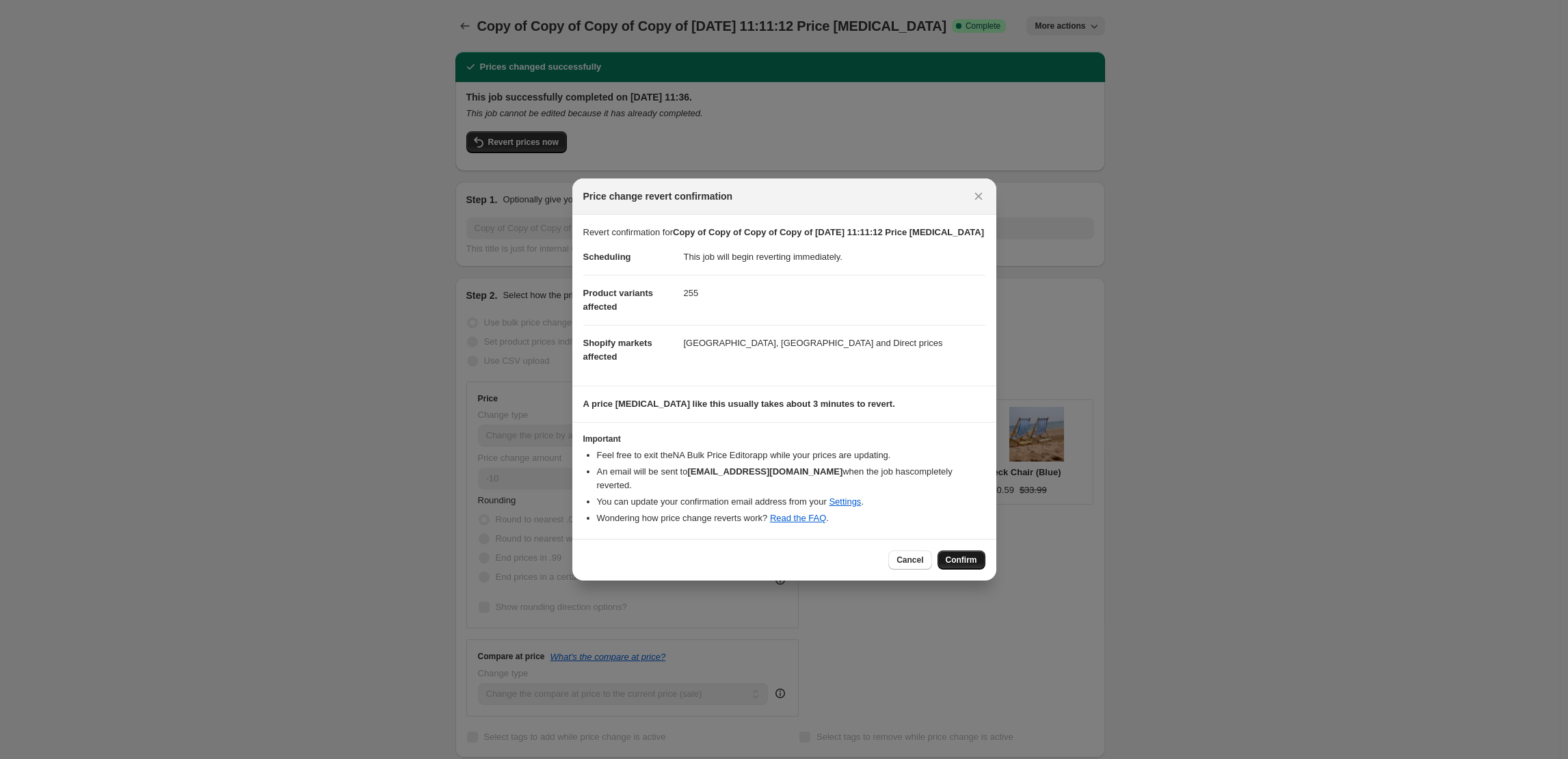
click at [961, 557] on span "Confirm" at bounding box center [961, 560] width 31 height 11
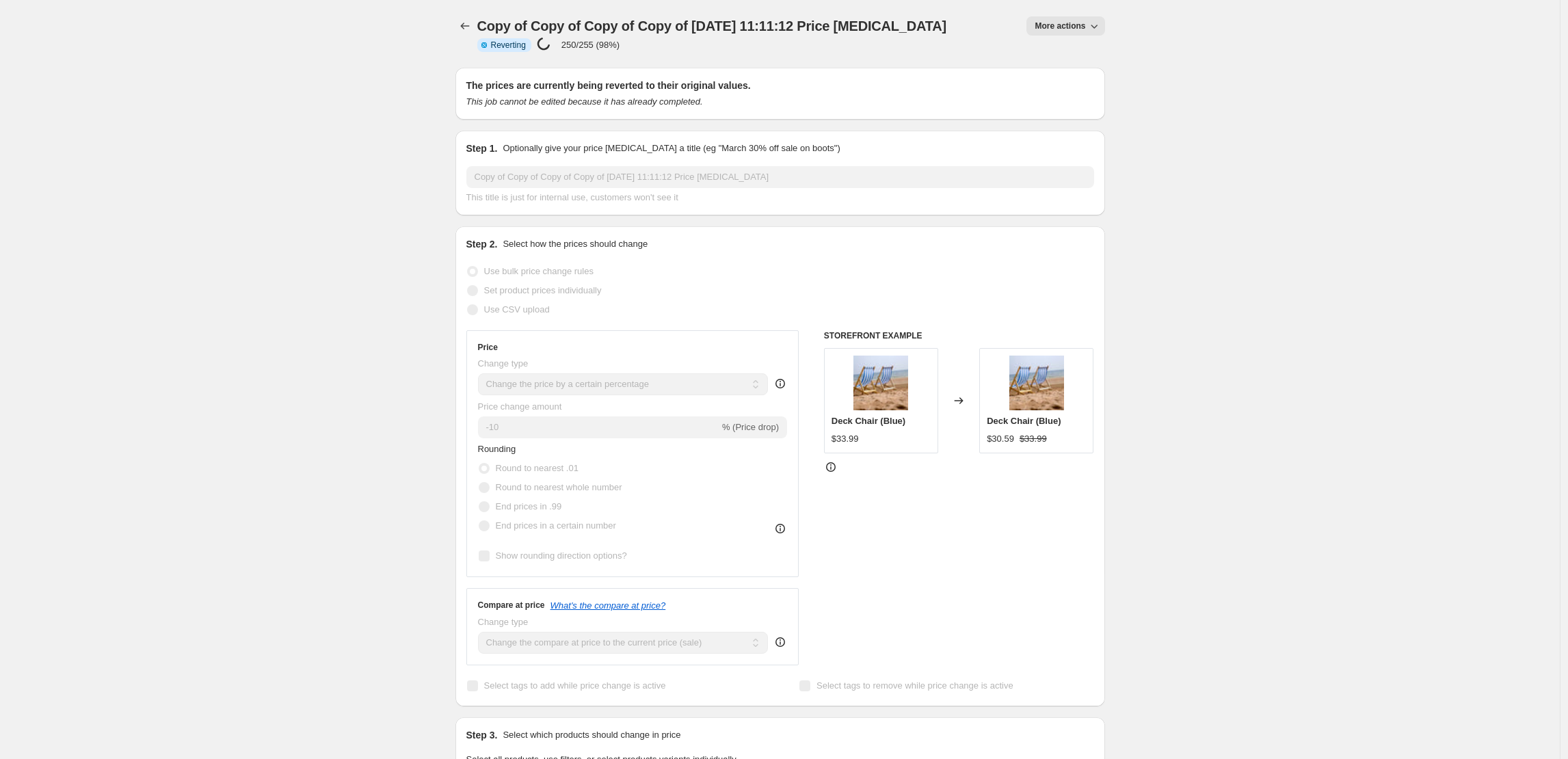
select select "percentage"
select select "collection"
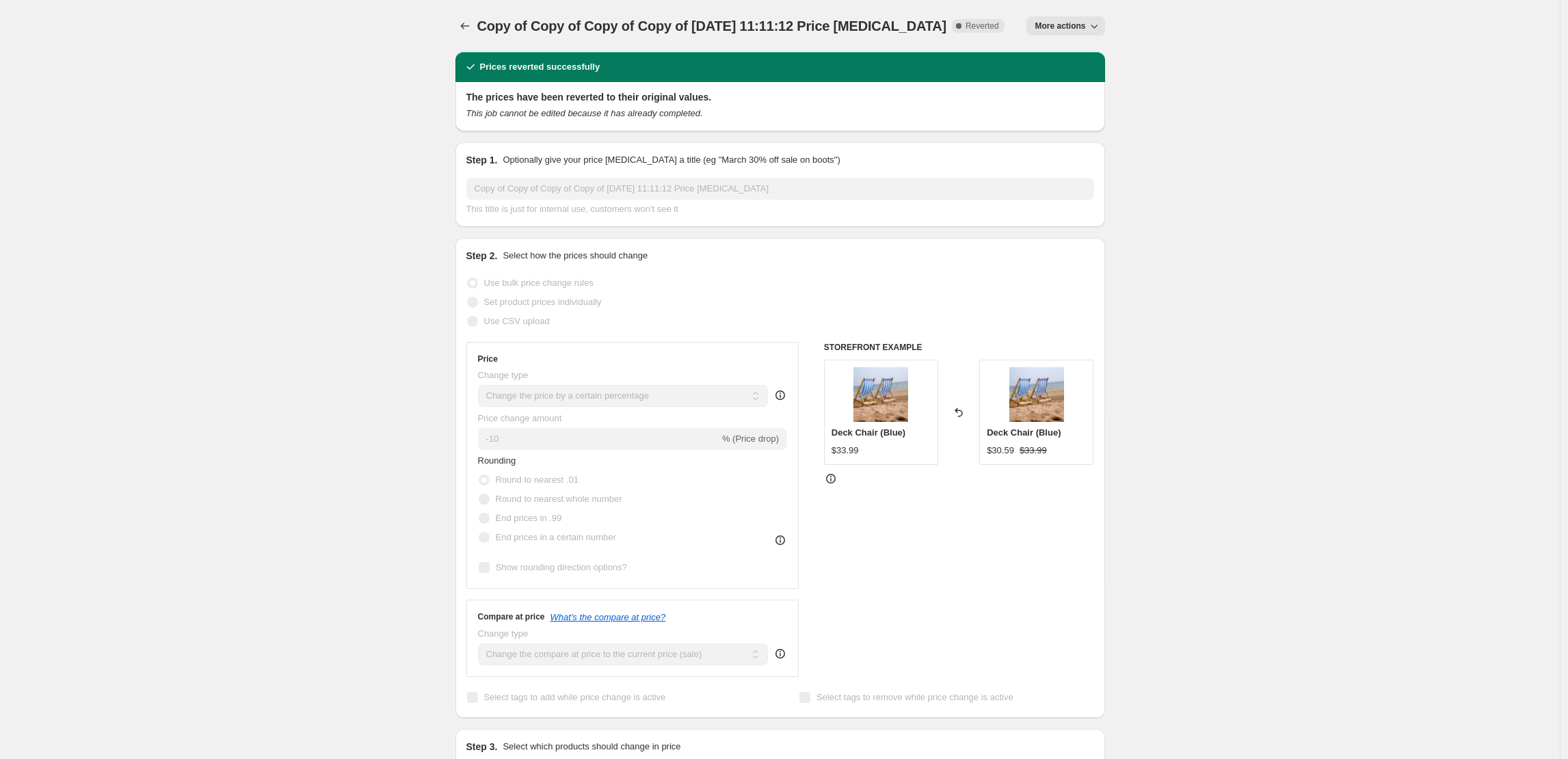
click at [472, 25] on icon "Price change jobs" at bounding box center [465, 25] width 14 height 14
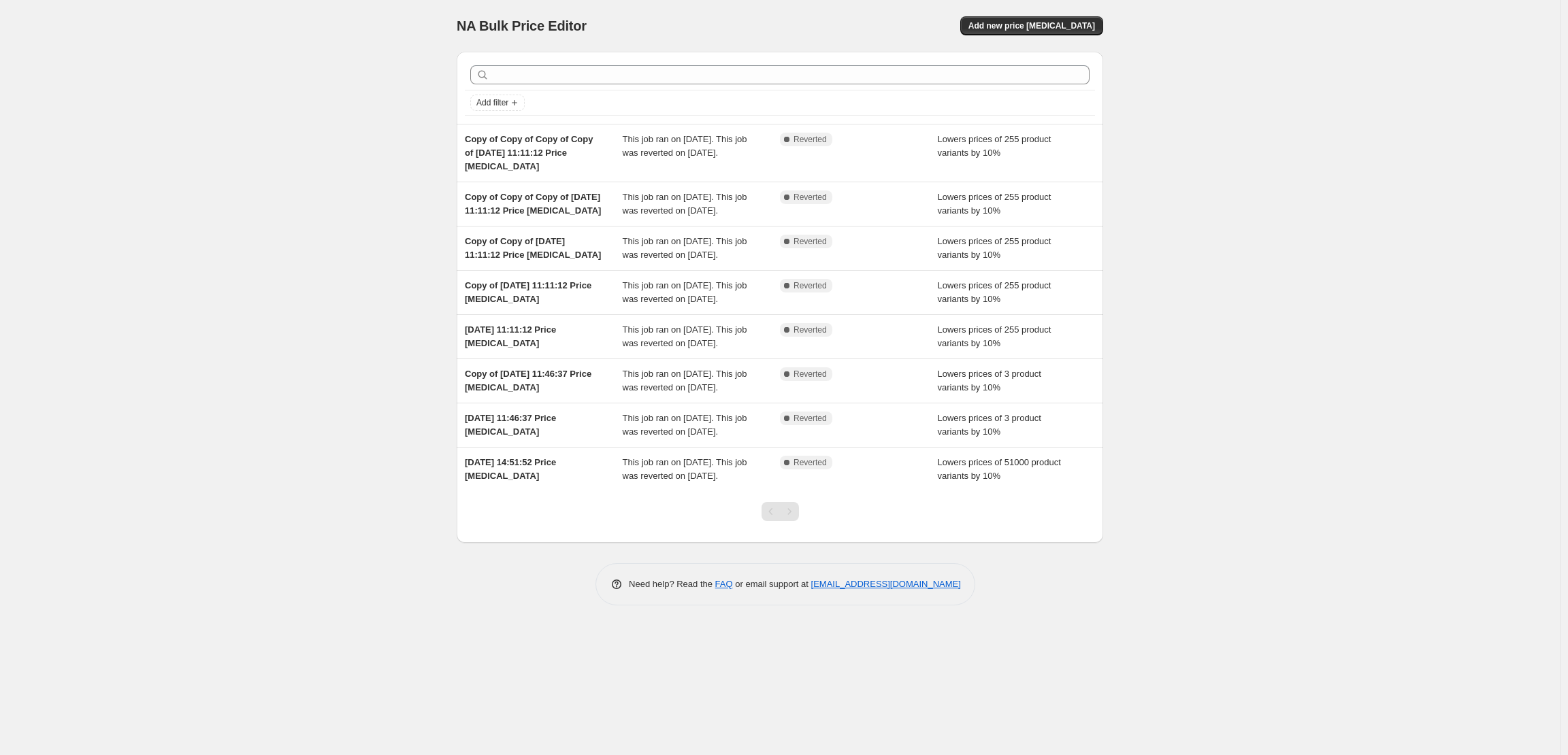
click at [1275, 65] on div "NA Bulk Price Editor. This page is ready NA Bulk Price Editor Add new price cha…" at bounding box center [779, 377] width 1559 height 755
click at [308, 159] on div "NA Bulk Price Editor. This page is ready NA Bulk Price Editor Add new price cha…" at bounding box center [779, 377] width 1559 height 755
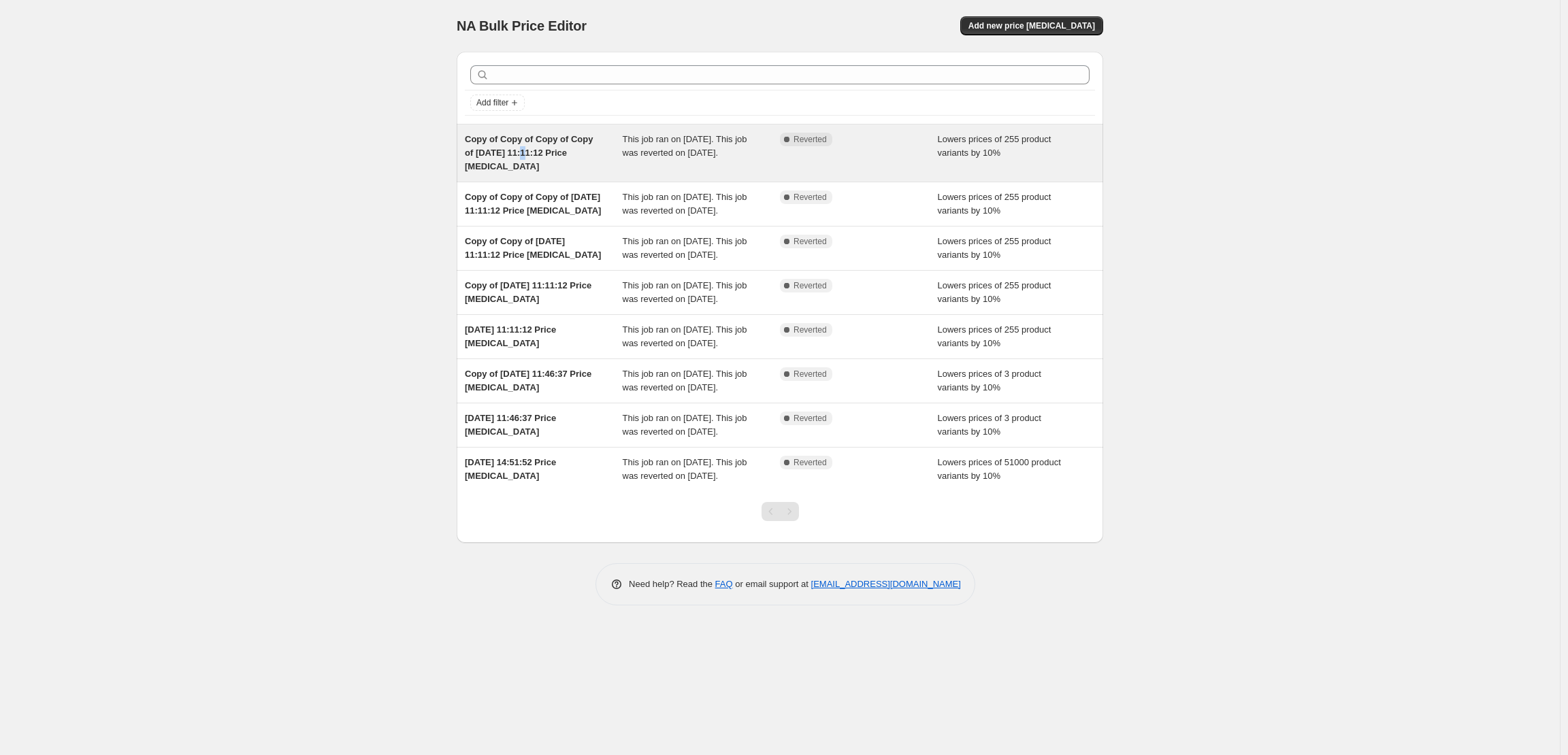
click at [529, 156] on span "Copy of Copy of Copy of Copy of 15 May 2025, 11:11:12 Price change job" at bounding box center [528, 153] width 128 height 37
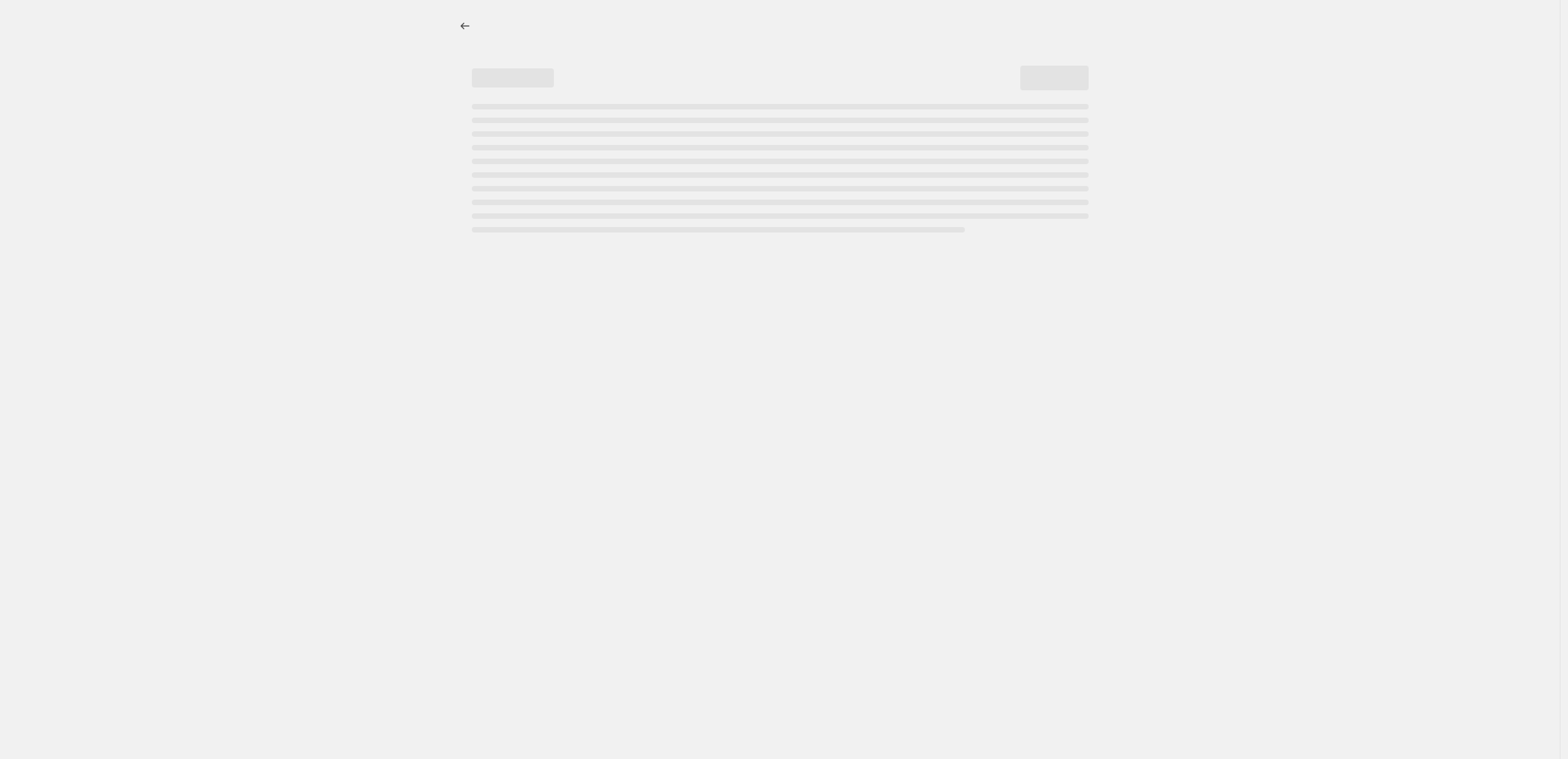
select select "percentage"
select select "collection"
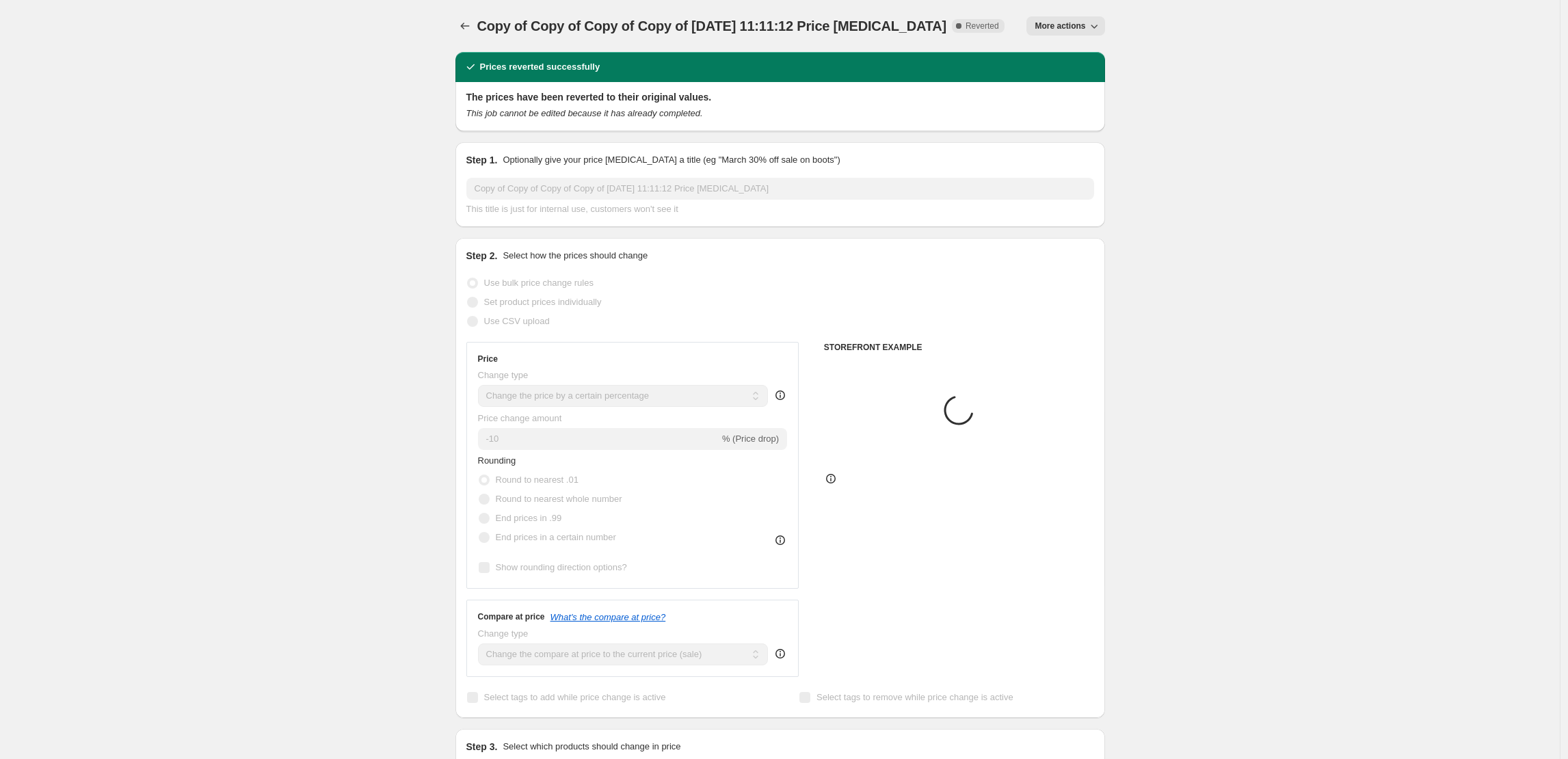
click at [1050, 30] on span "More actions" at bounding box center [1060, 25] width 51 height 11
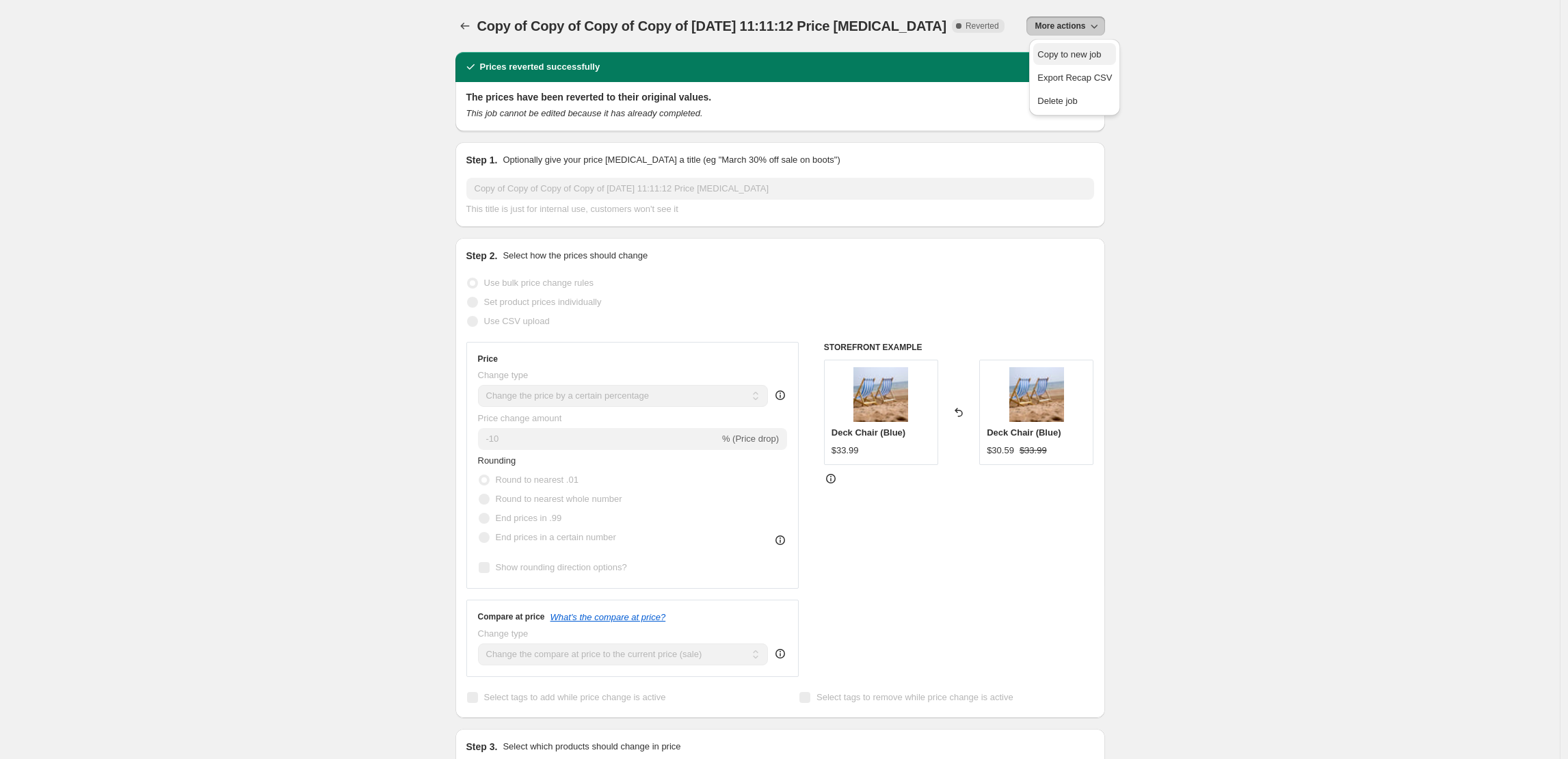
click at [1075, 55] on span "Copy to new job" at bounding box center [1069, 54] width 64 height 10
select select "percentage"
select select "collection"
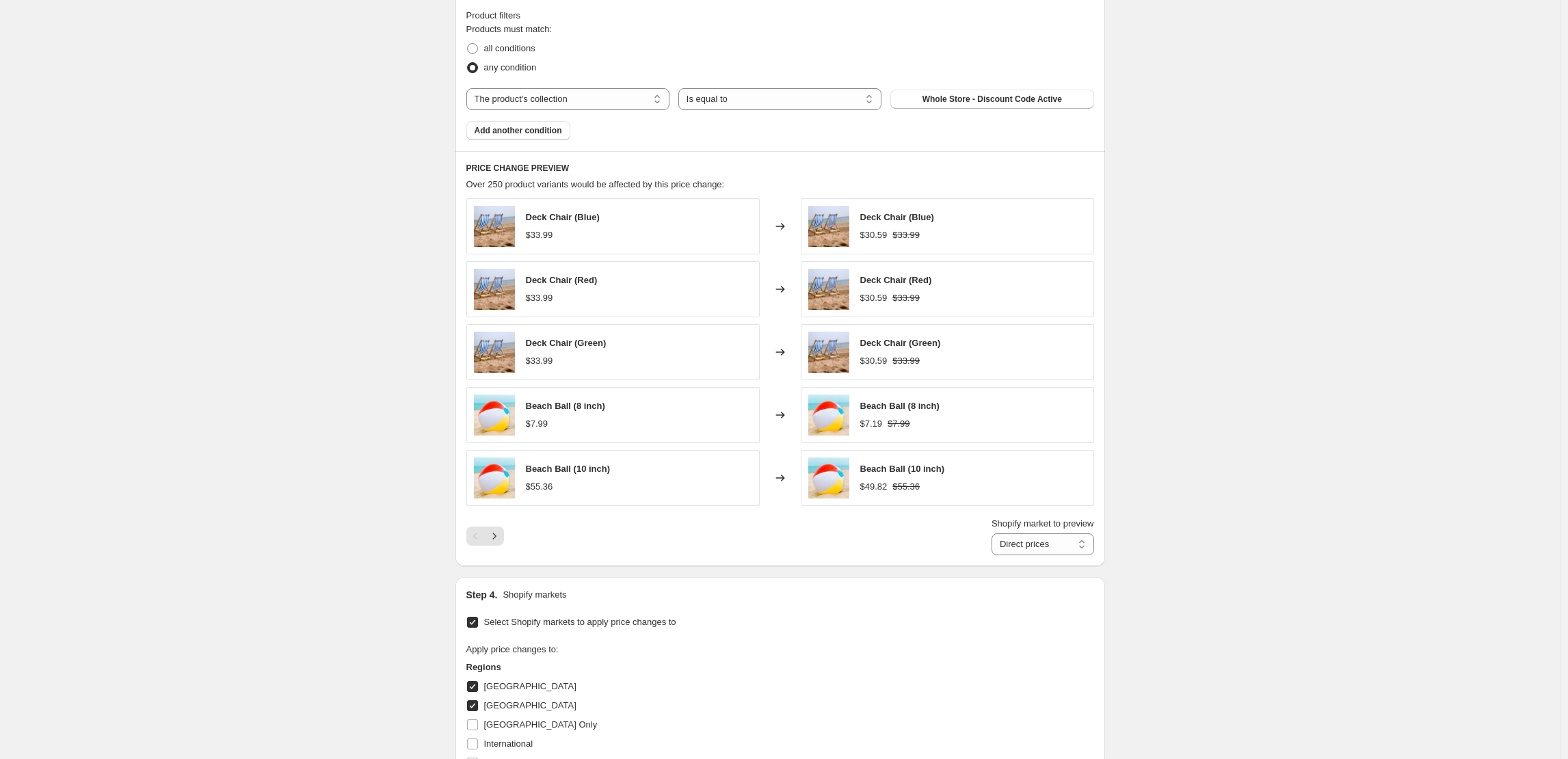
scroll to position [1063, 0]
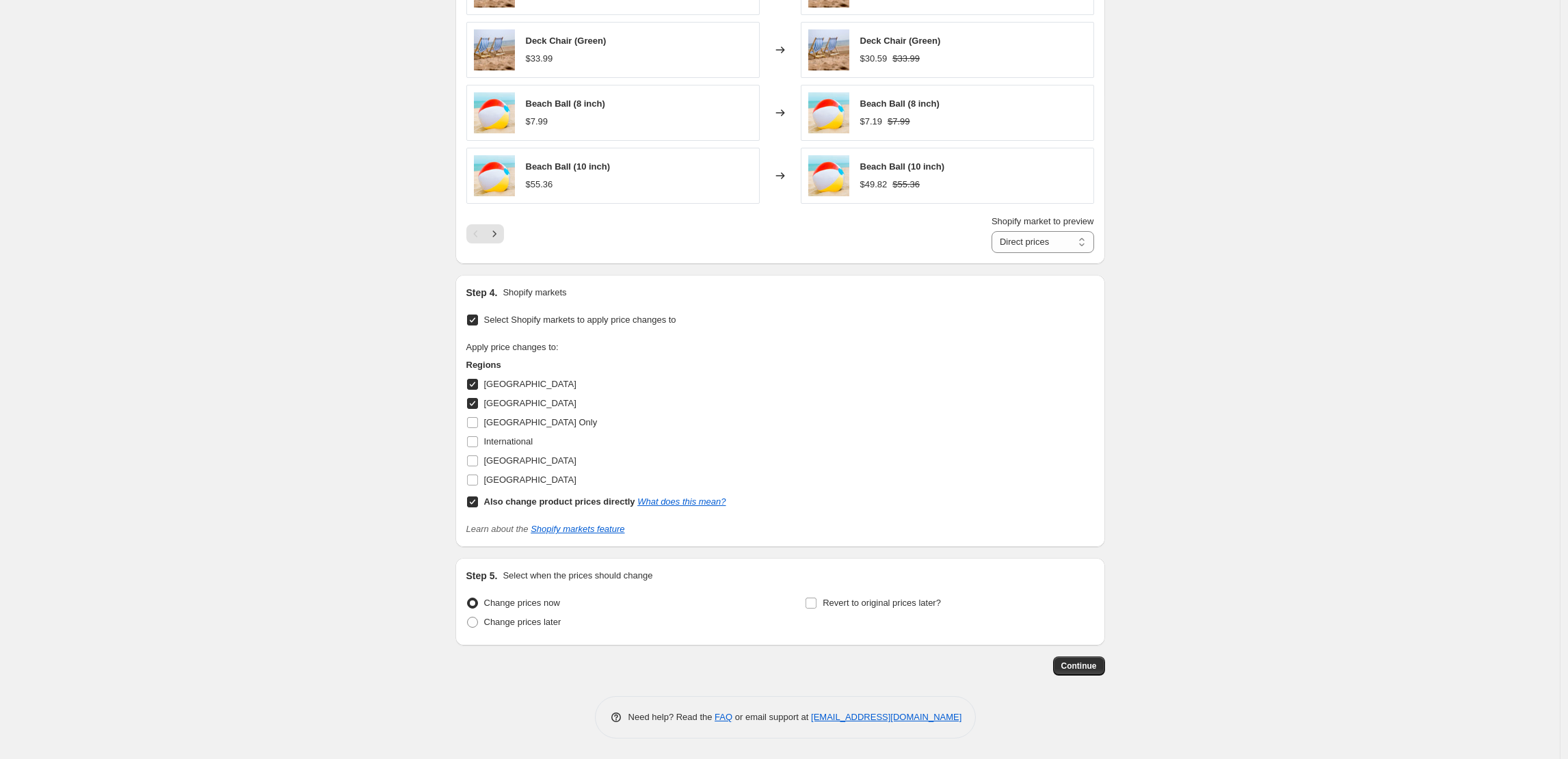
click at [496, 402] on span "France" at bounding box center [530, 403] width 92 height 10
click at [478, 402] on input "France" at bounding box center [472, 403] width 11 height 11
checkbox input "false"
click at [500, 389] on span "Botswana" at bounding box center [530, 383] width 92 height 10
click at [478, 389] on input "Botswana" at bounding box center [472, 383] width 11 height 11
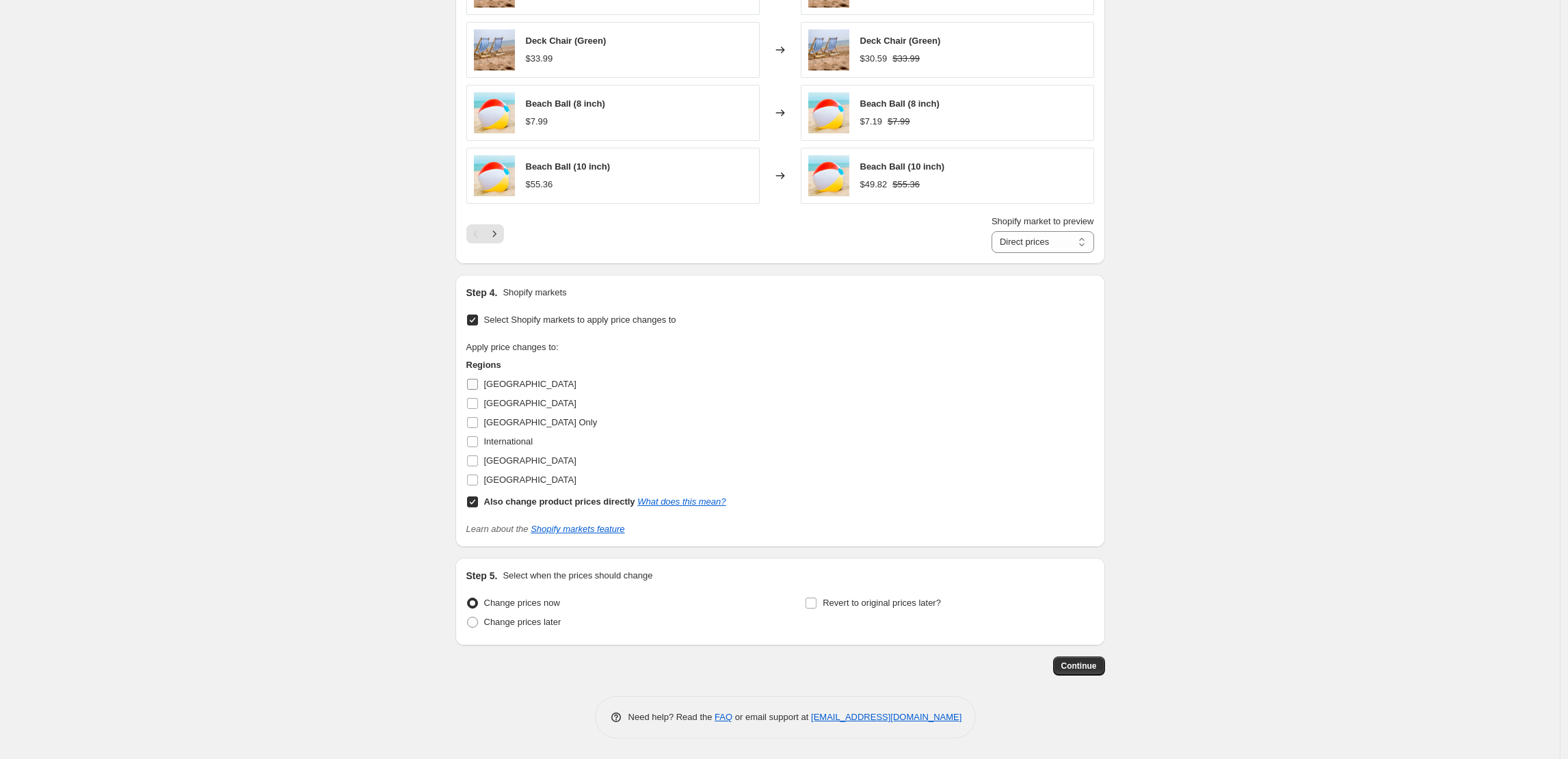
checkbox input "false"
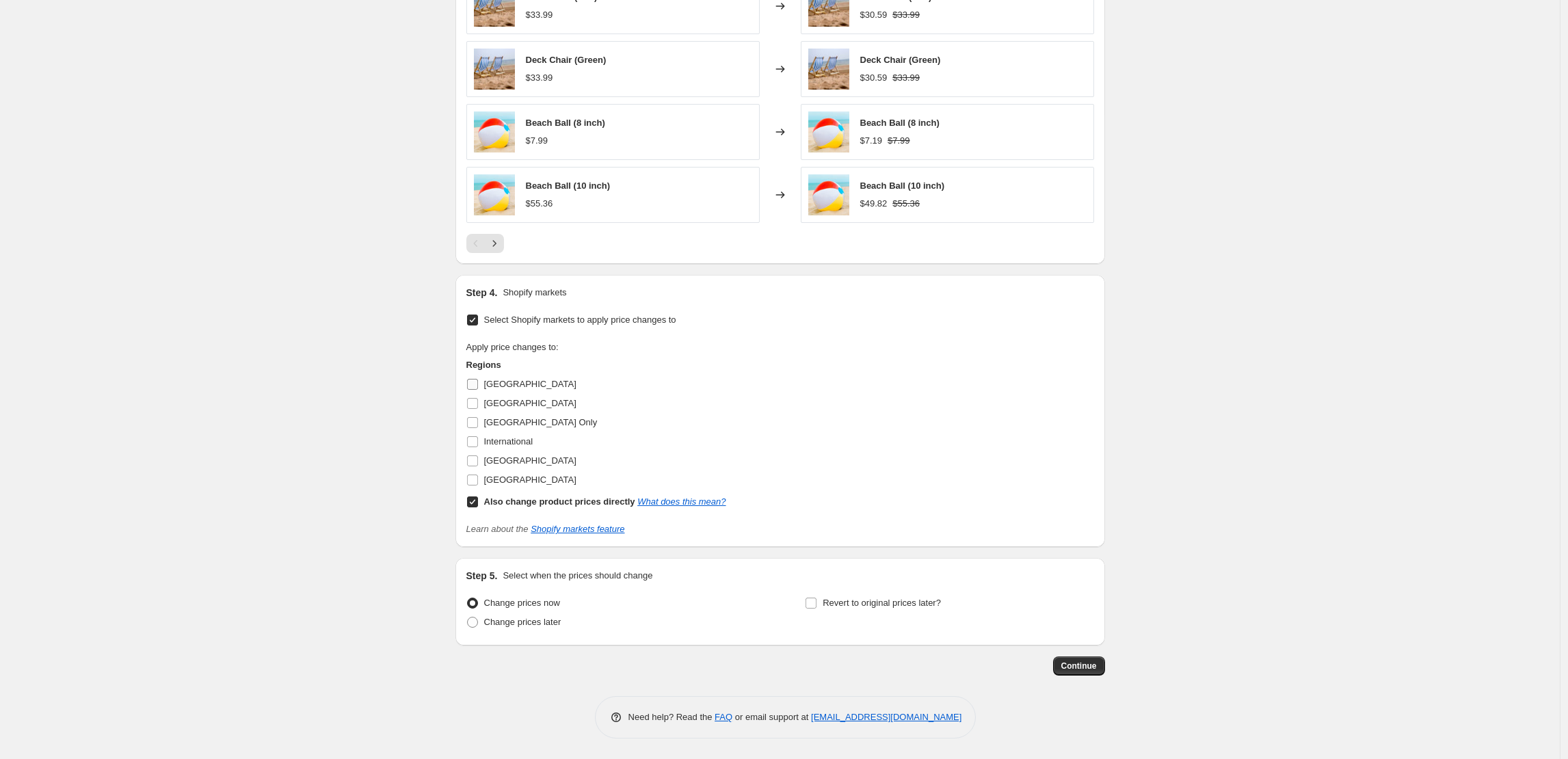
scroll to position [1045, 0]
click at [504, 425] on span "Germany Only" at bounding box center [541, 422] width 114 height 10
click at [478, 425] on input "Germany Only" at bounding box center [472, 422] width 11 height 11
checkbox input "true"
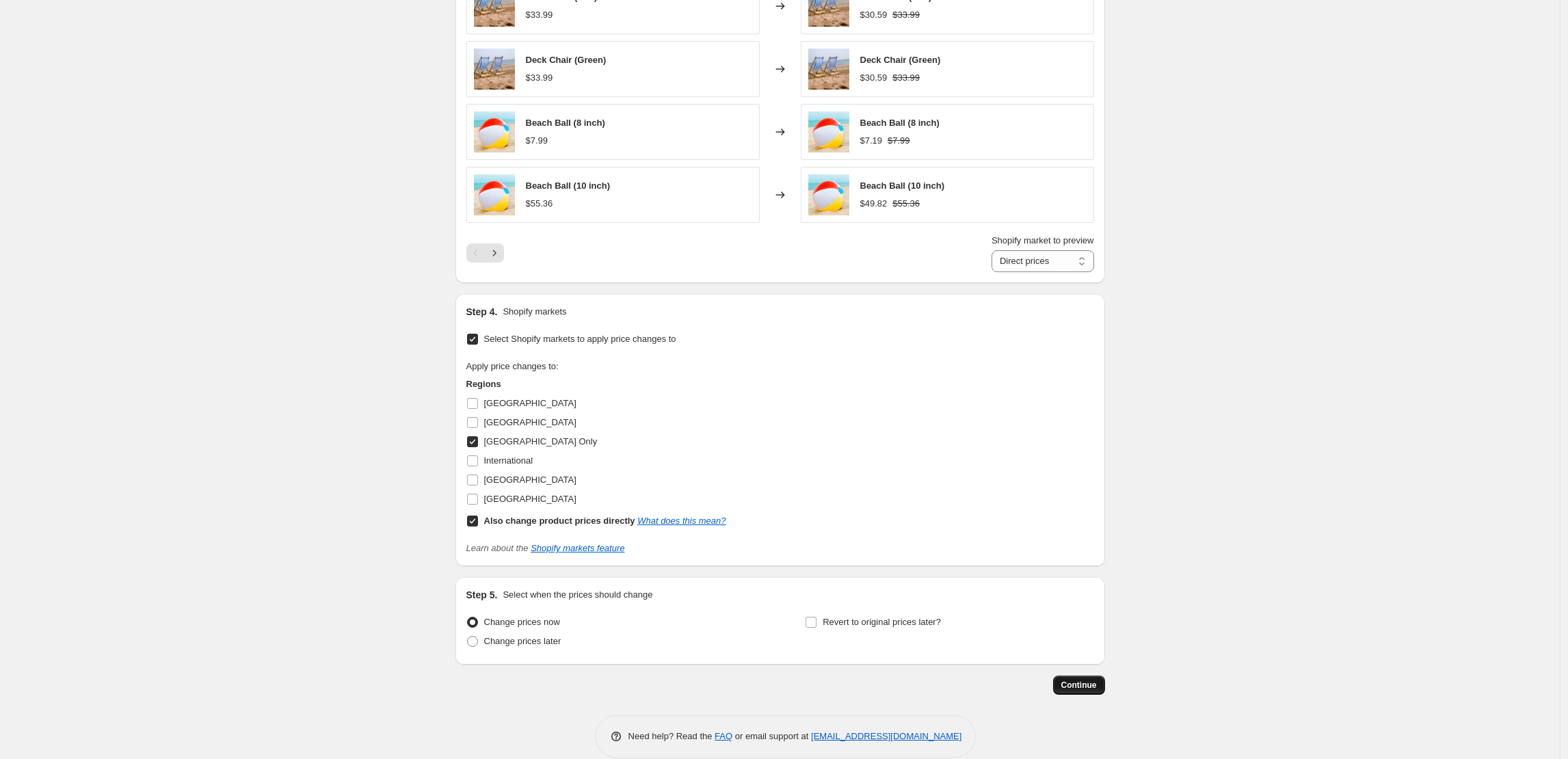
click at [1076, 687] on span "Continue" at bounding box center [1078, 684] width 36 height 11
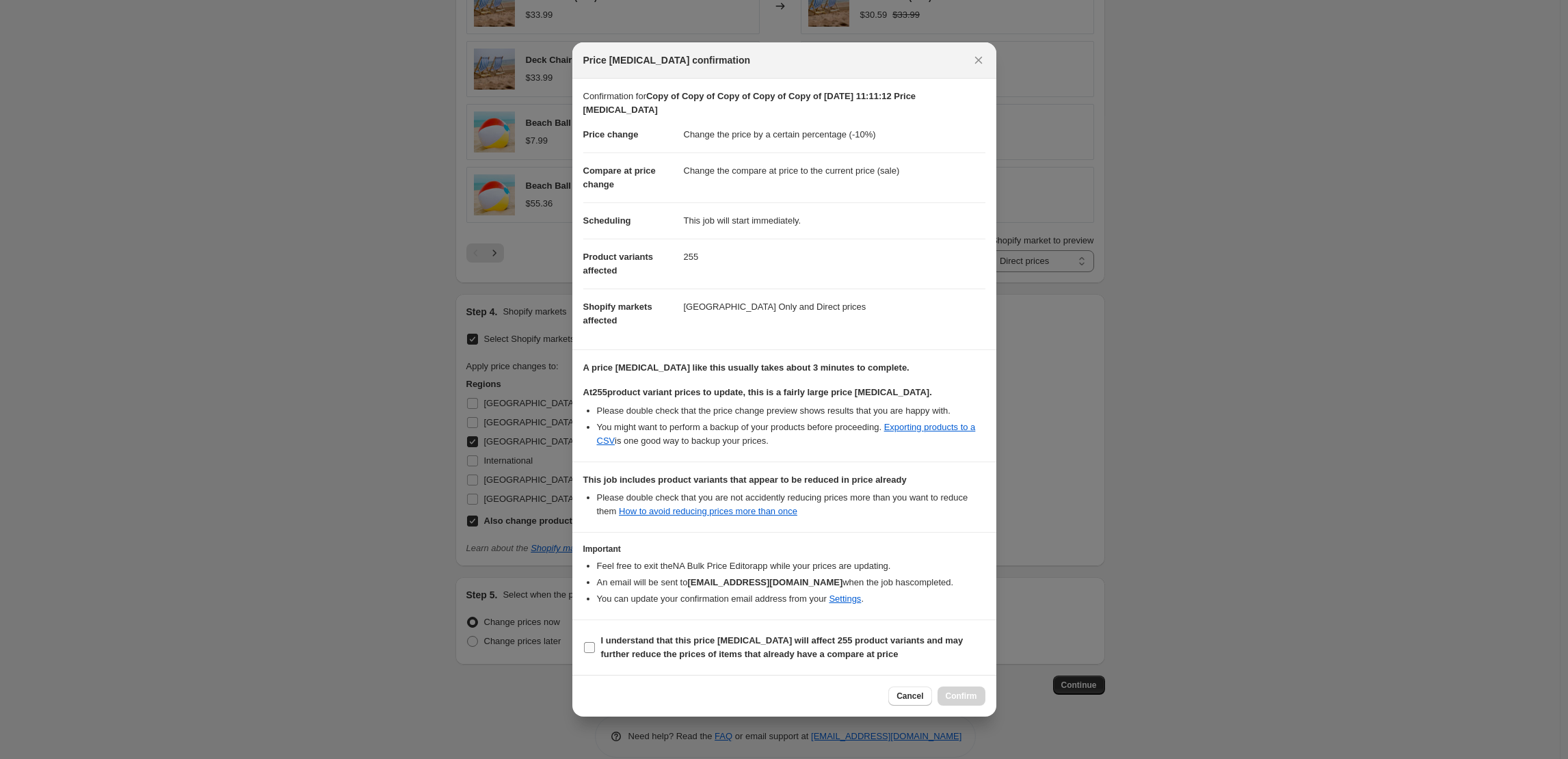
click at [626, 631] on label "I understand that this price change job will affect 255 product variants and ma…" at bounding box center [784, 647] width 402 height 33
click at [595, 642] on input "I understand that this price change job will affect 255 product variants and ma…" at bounding box center [589, 647] width 11 height 11
checkbox input "true"
click at [965, 692] on span "Confirm" at bounding box center [961, 695] width 31 height 11
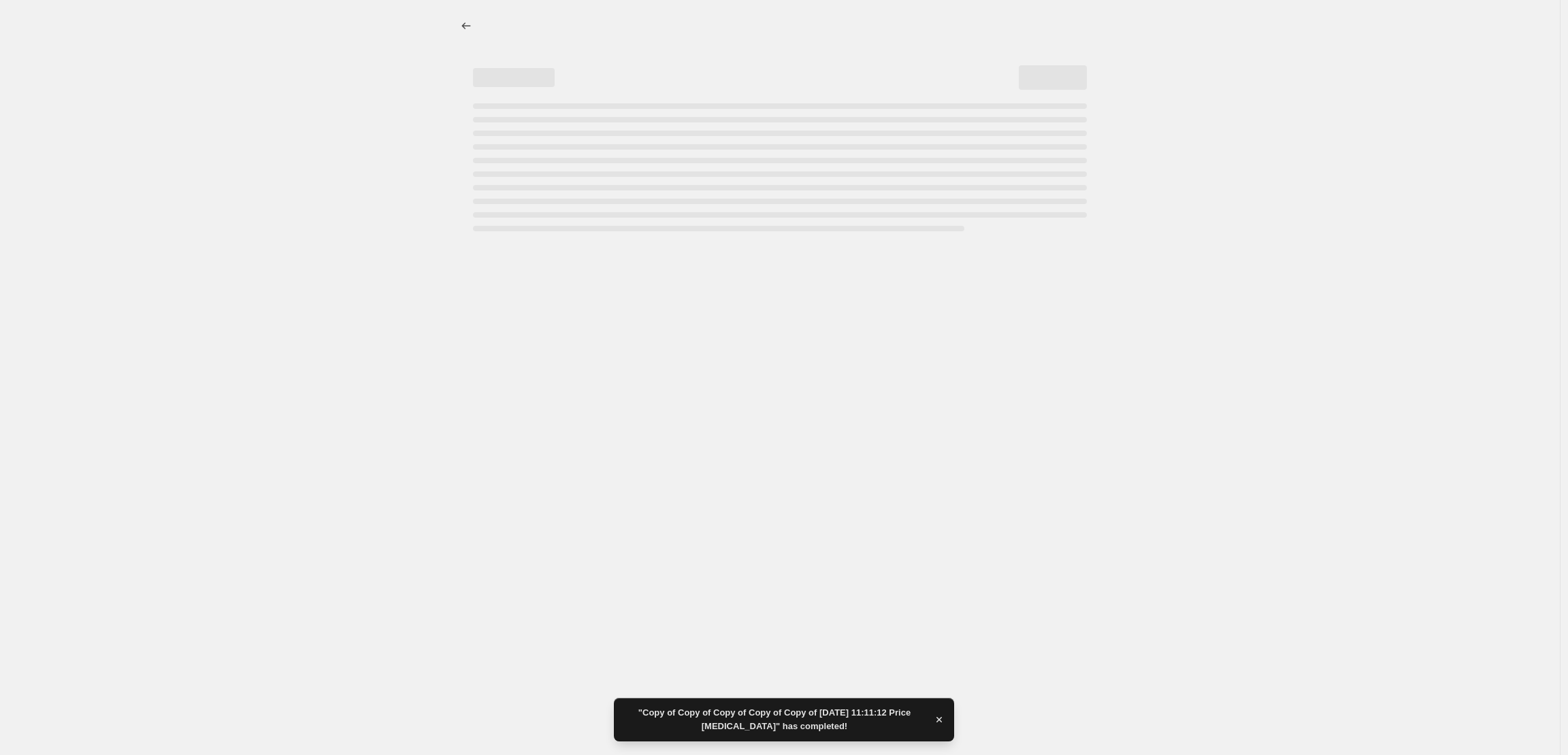
select select "percentage"
select select "collection"
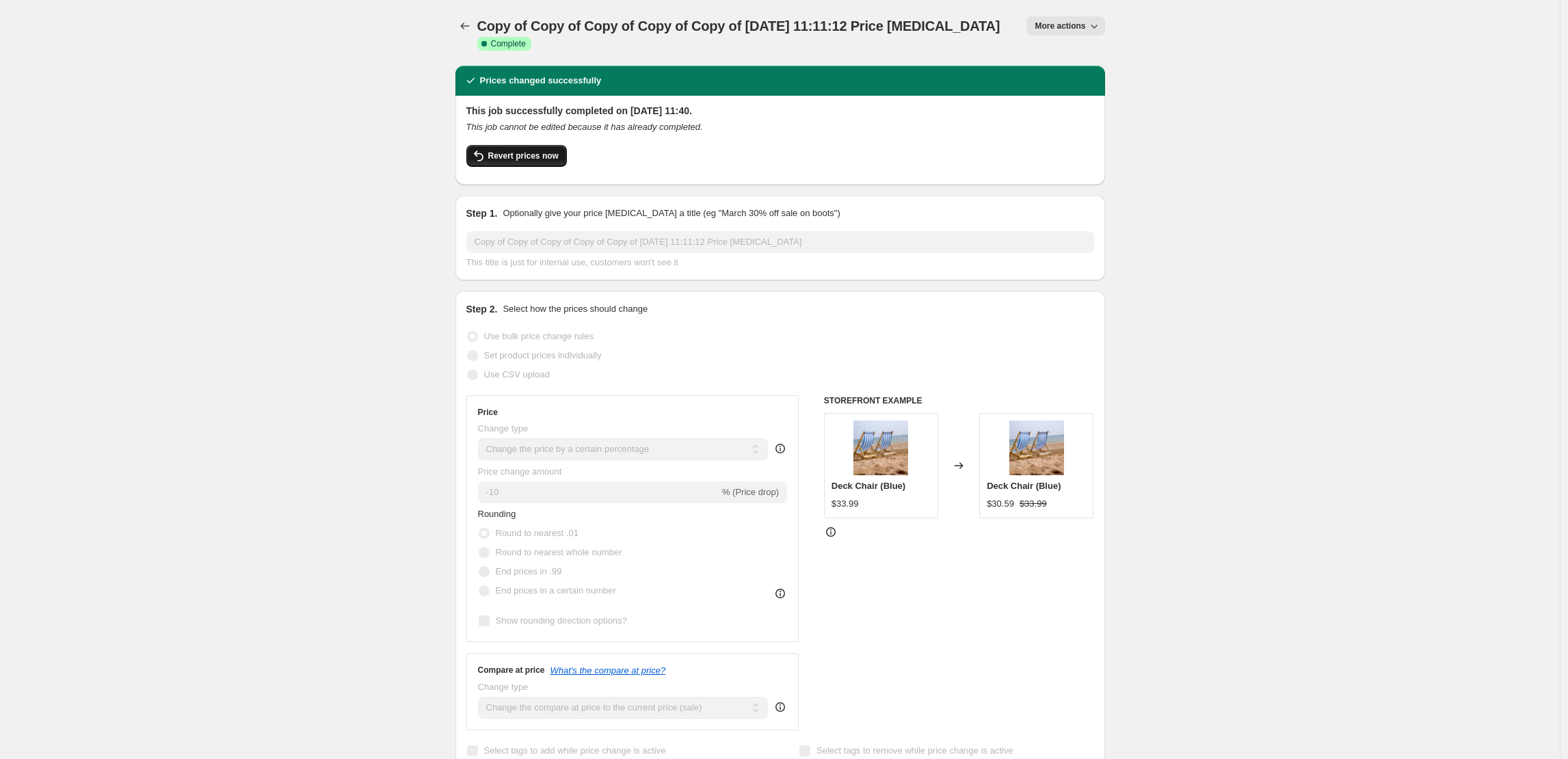
click at [548, 162] on button "Revert prices now" at bounding box center [516, 156] width 101 height 22
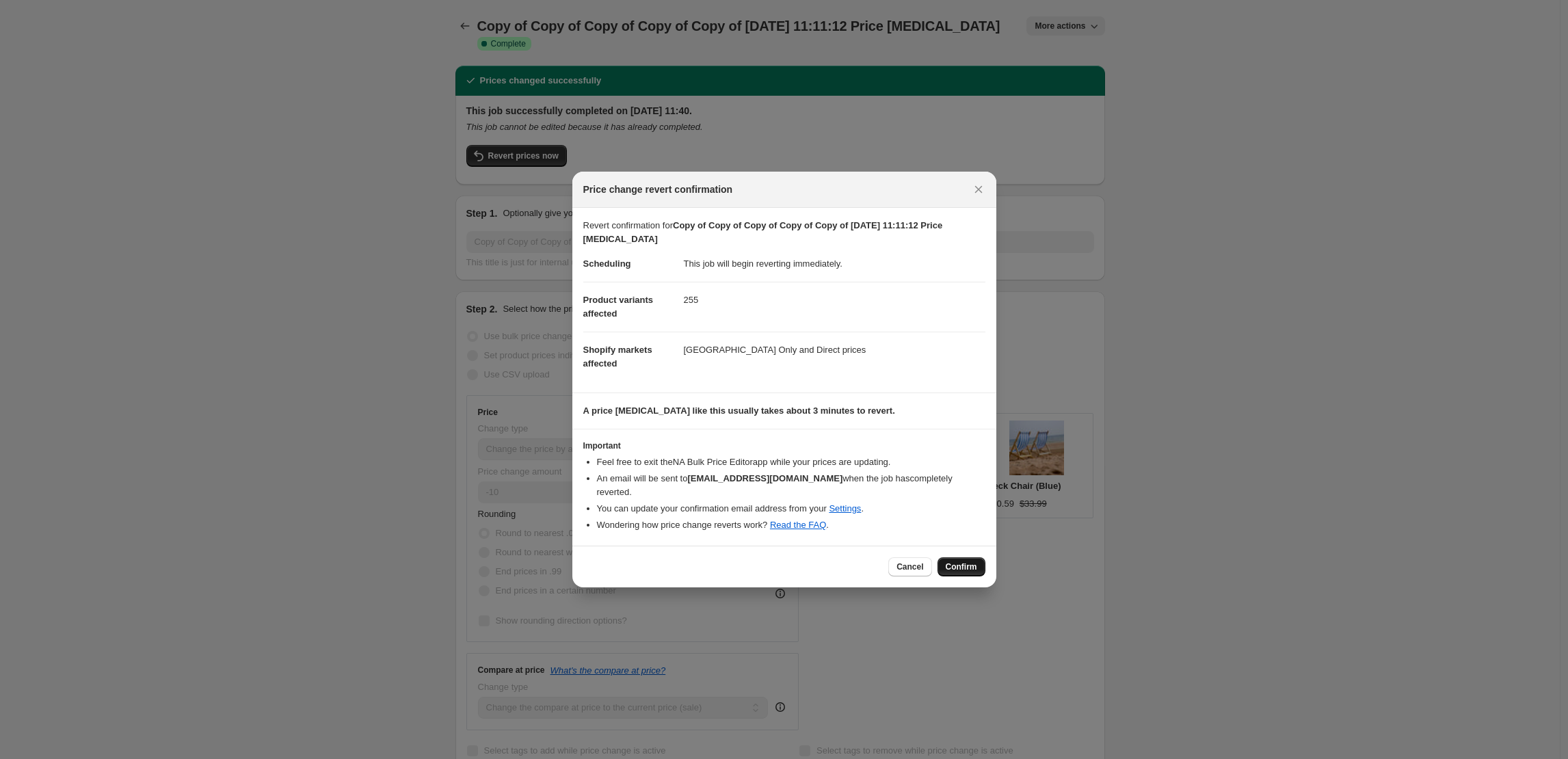
click at [965, 568] on button "Confirm" at bounding box center [962, 566] width 48 height 19
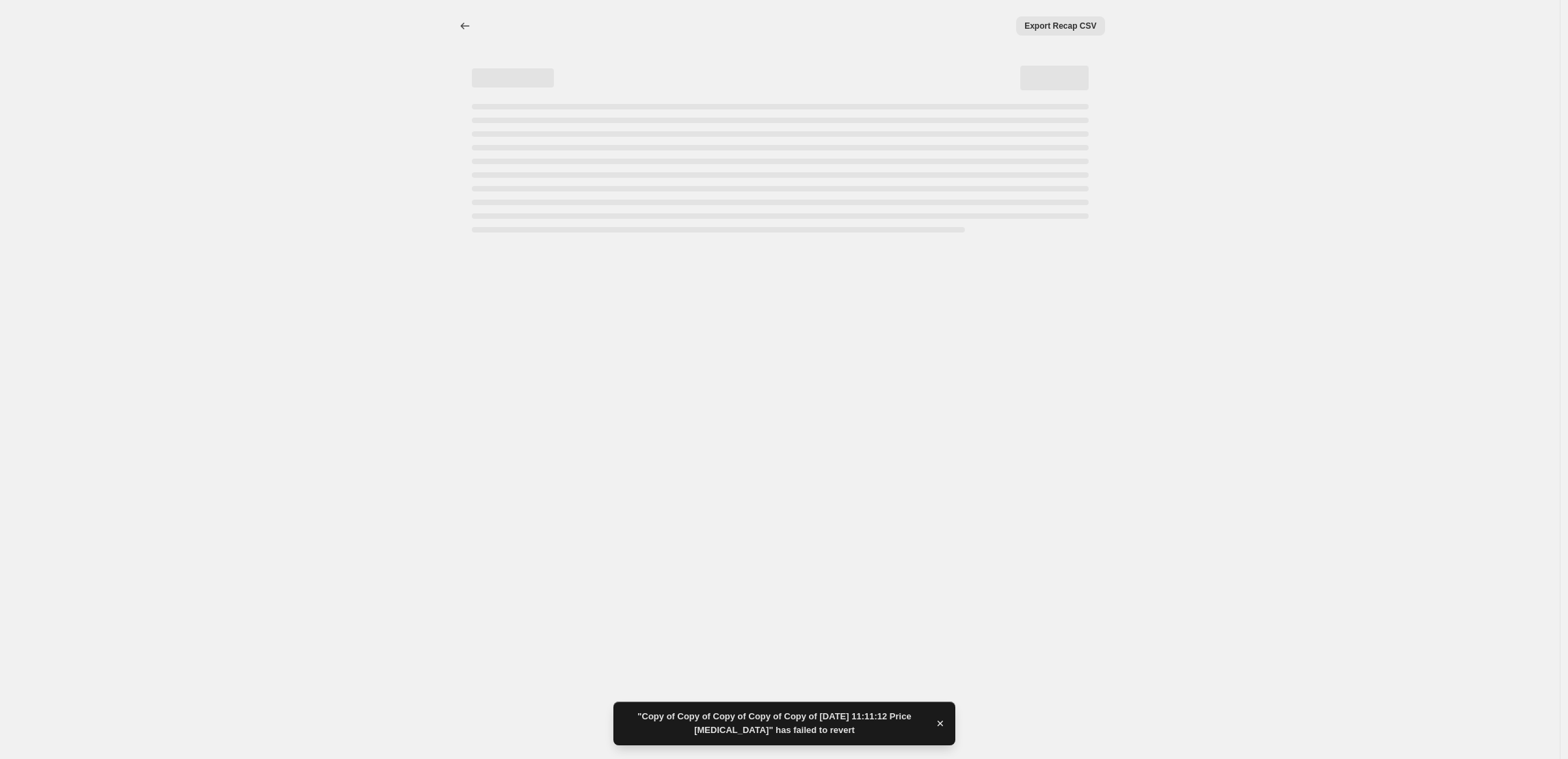
select select "percentage"
select select "collection"
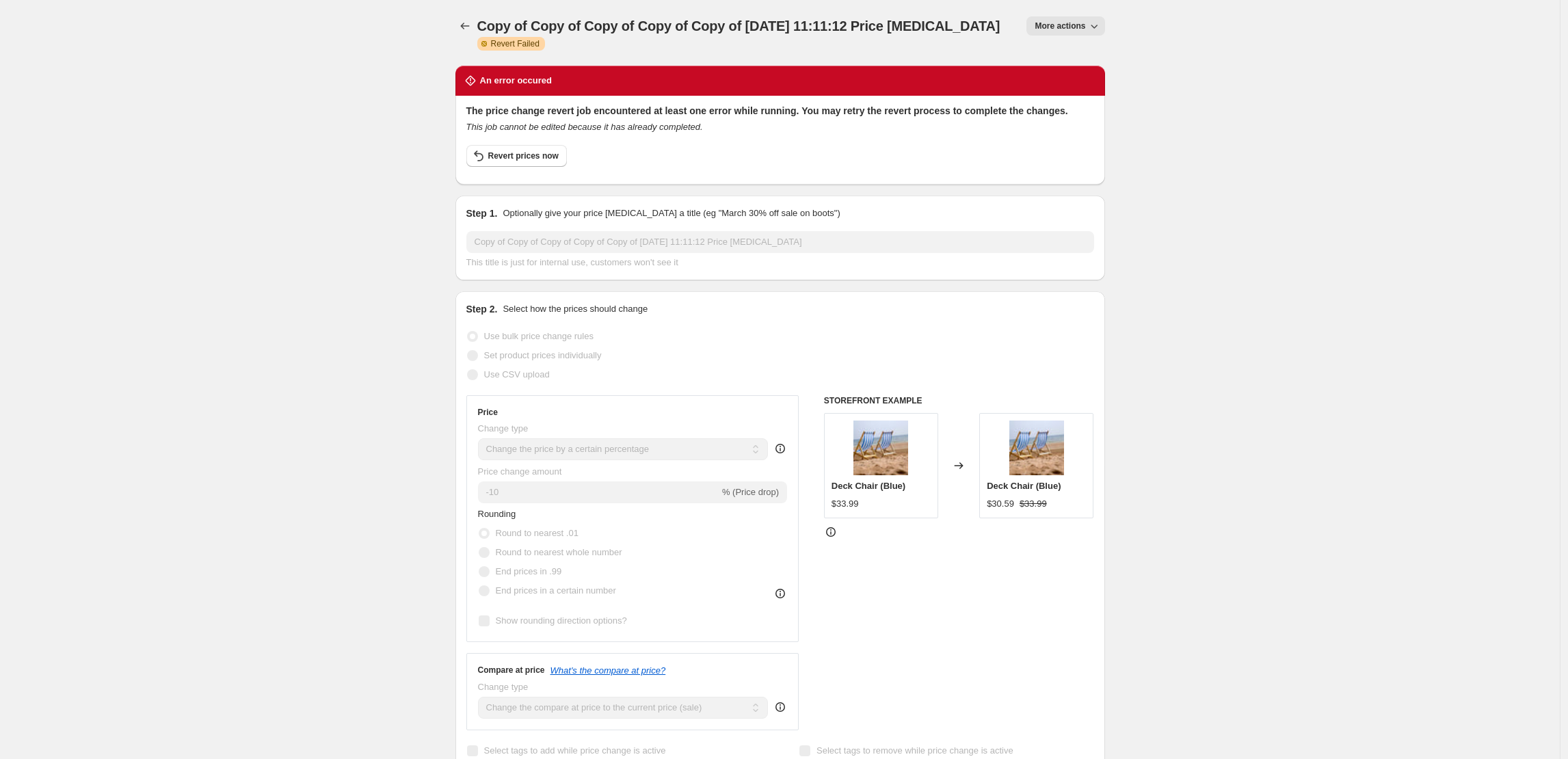
click at [533, 161] on span "Revert prices now" at bounding box center [523, 155] width 70 height 11
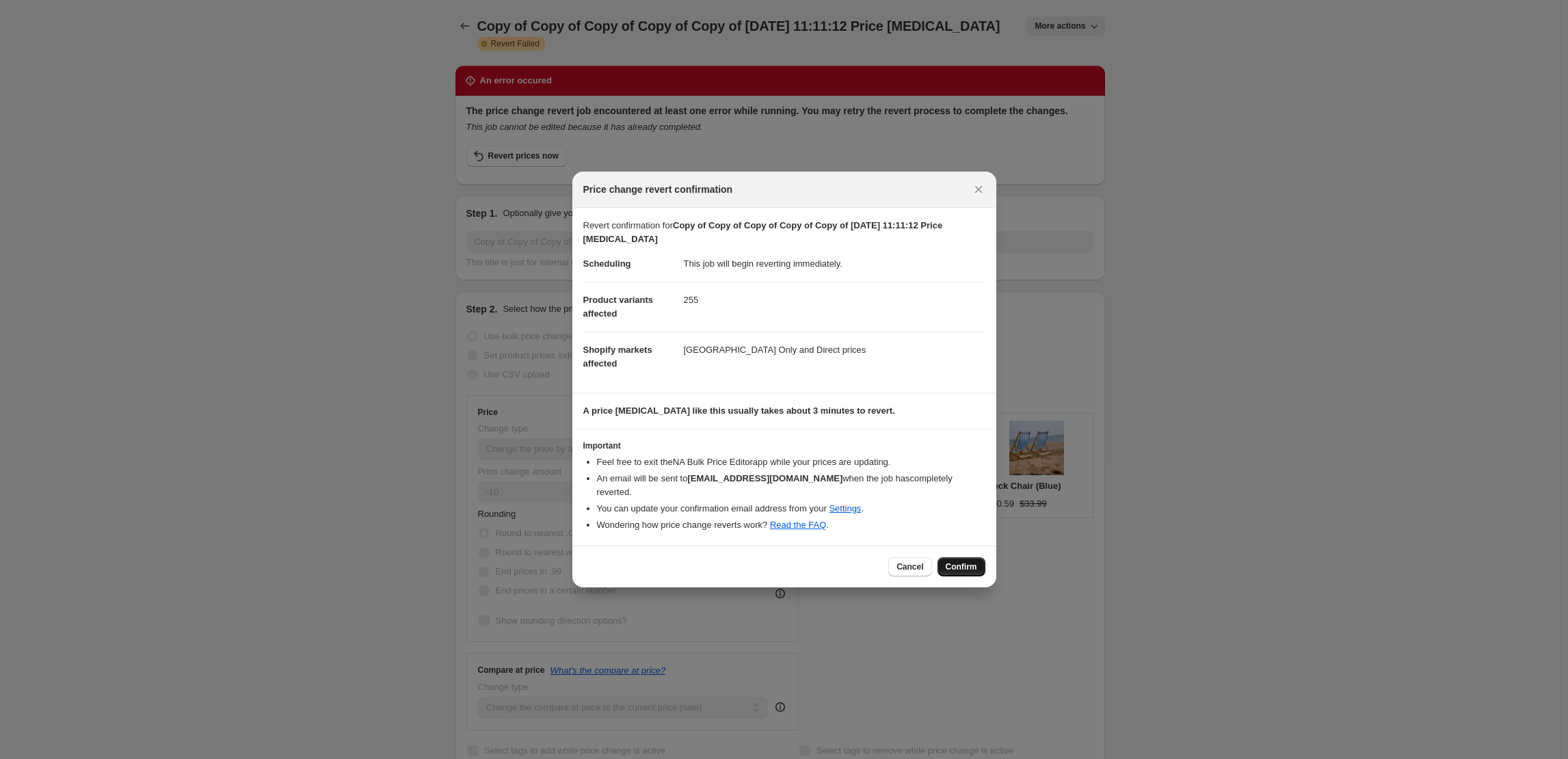
click at [946, 561] on span "Confirm" at bounding box center [961, 566] width 31 height 11
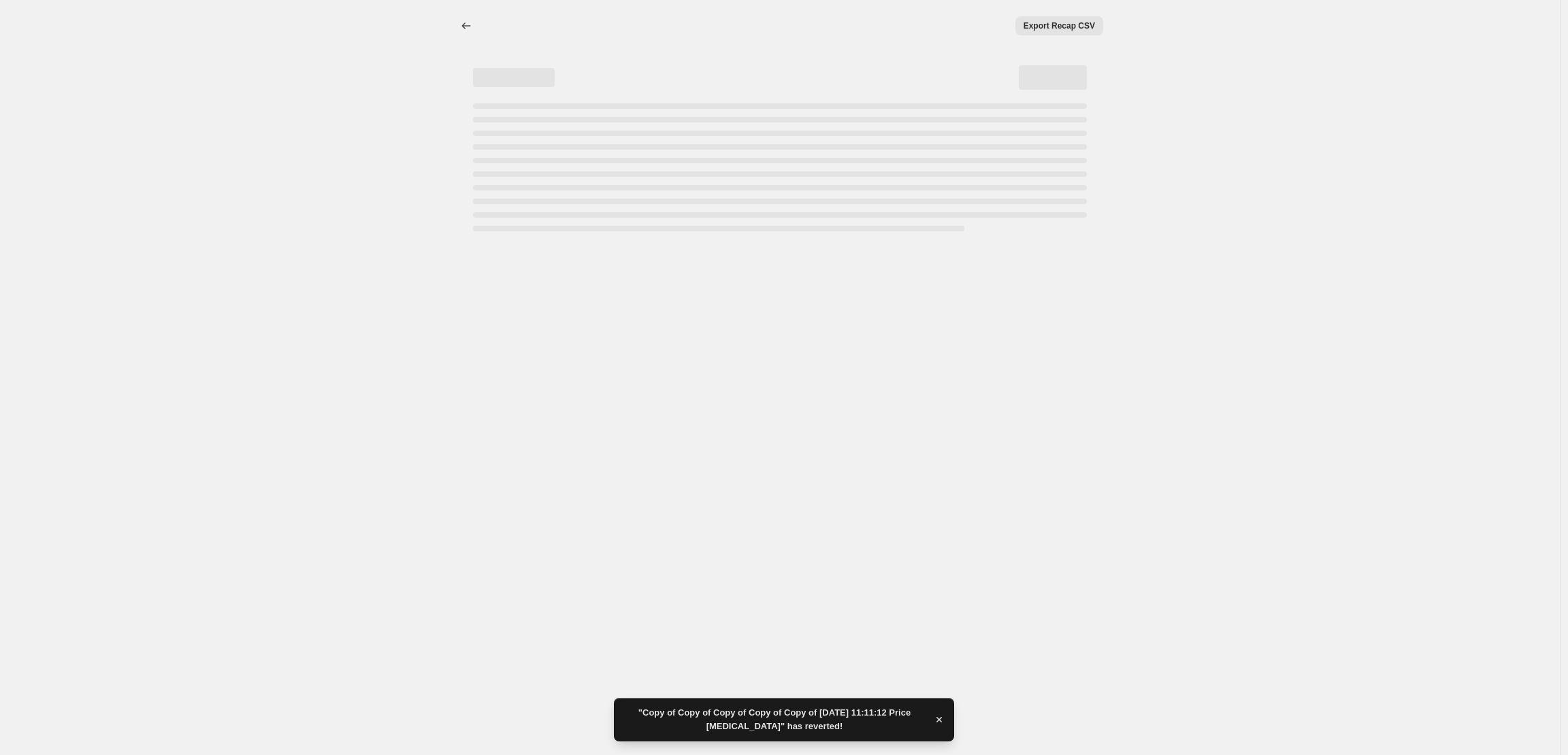
select select "percentage"
select select "collection"
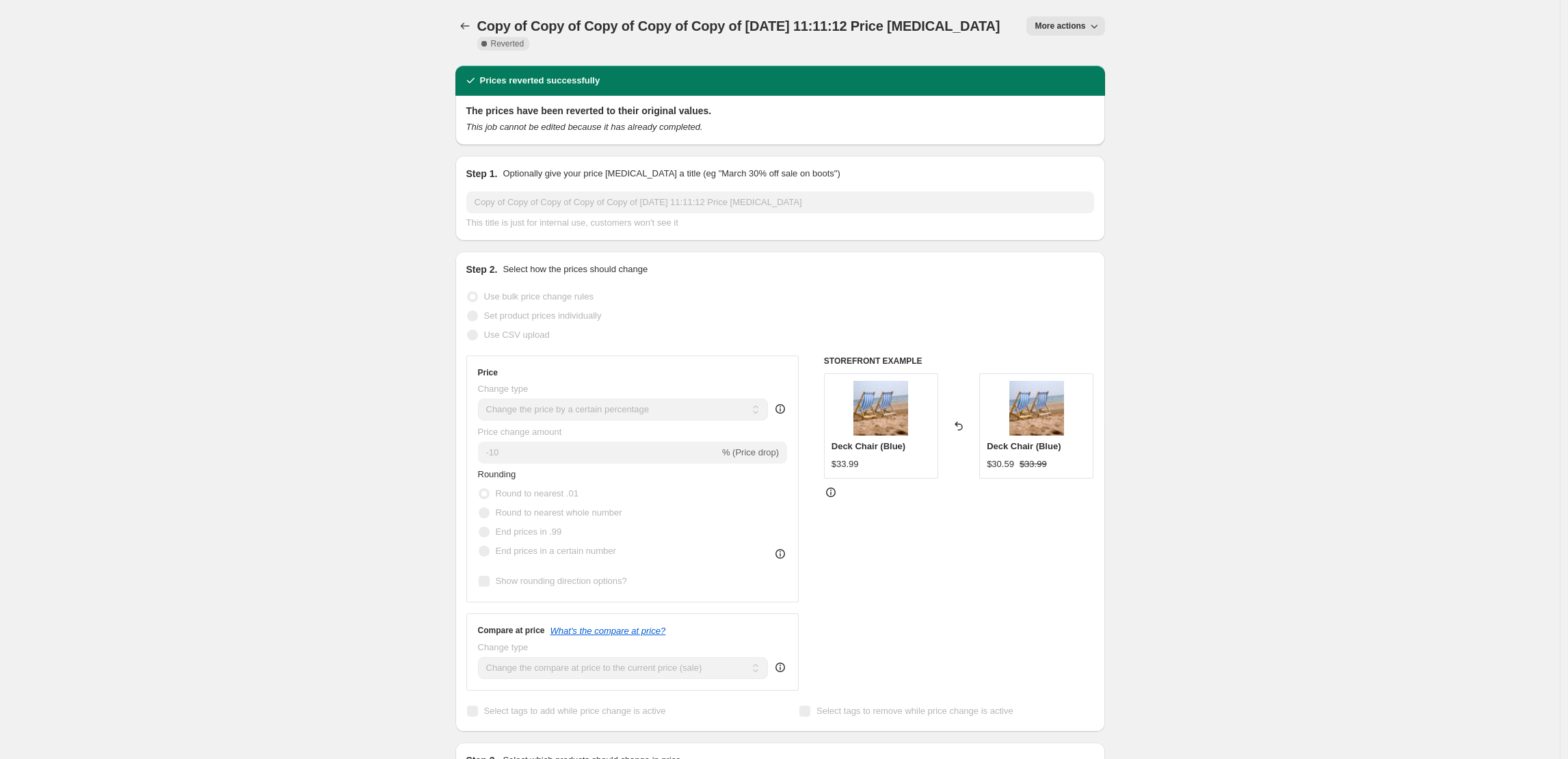
click at [1076, 25] on span "More actions" at bounding box center [1060, 25] width 51 height 11
click at [1067, 59] on span "Copy to new job" at bounding box center [1069, 54] width 64 height 10
select select "percentage"
select select "collection"
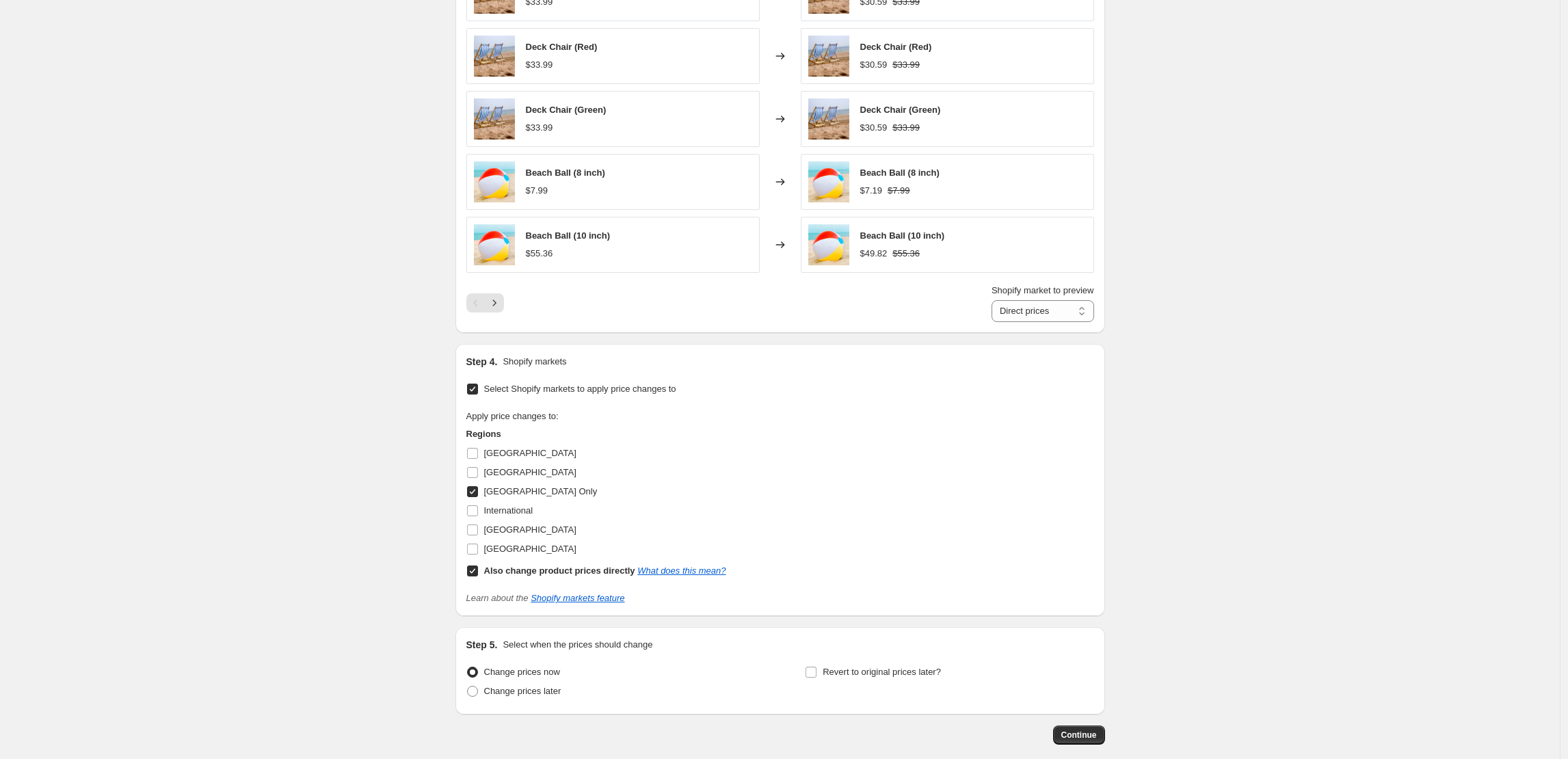
scroll to position [1063, 0]
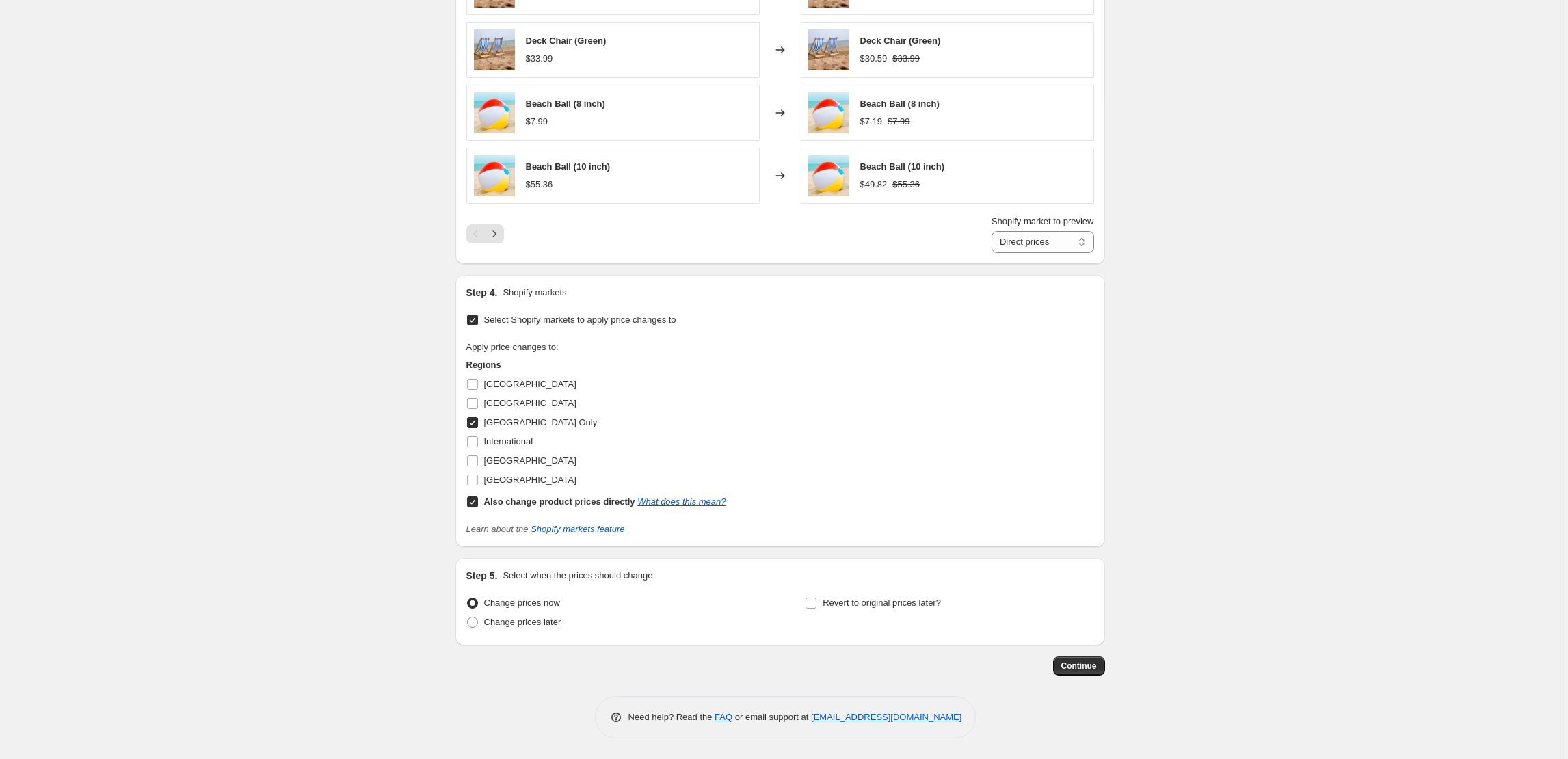
click at [469, 403] on div "Step 4. Shopify markets Select Shopify markets to apply price changes to Apply …" at bounding box center [780, 410] width 650 height 272
click at [476, 405] on input "France" at bounding box center [472, 403] width 11 height 11
click at [478, 402] on input "France" at bounding box center [472, 403] width 11 height 11
checkbox input "false"
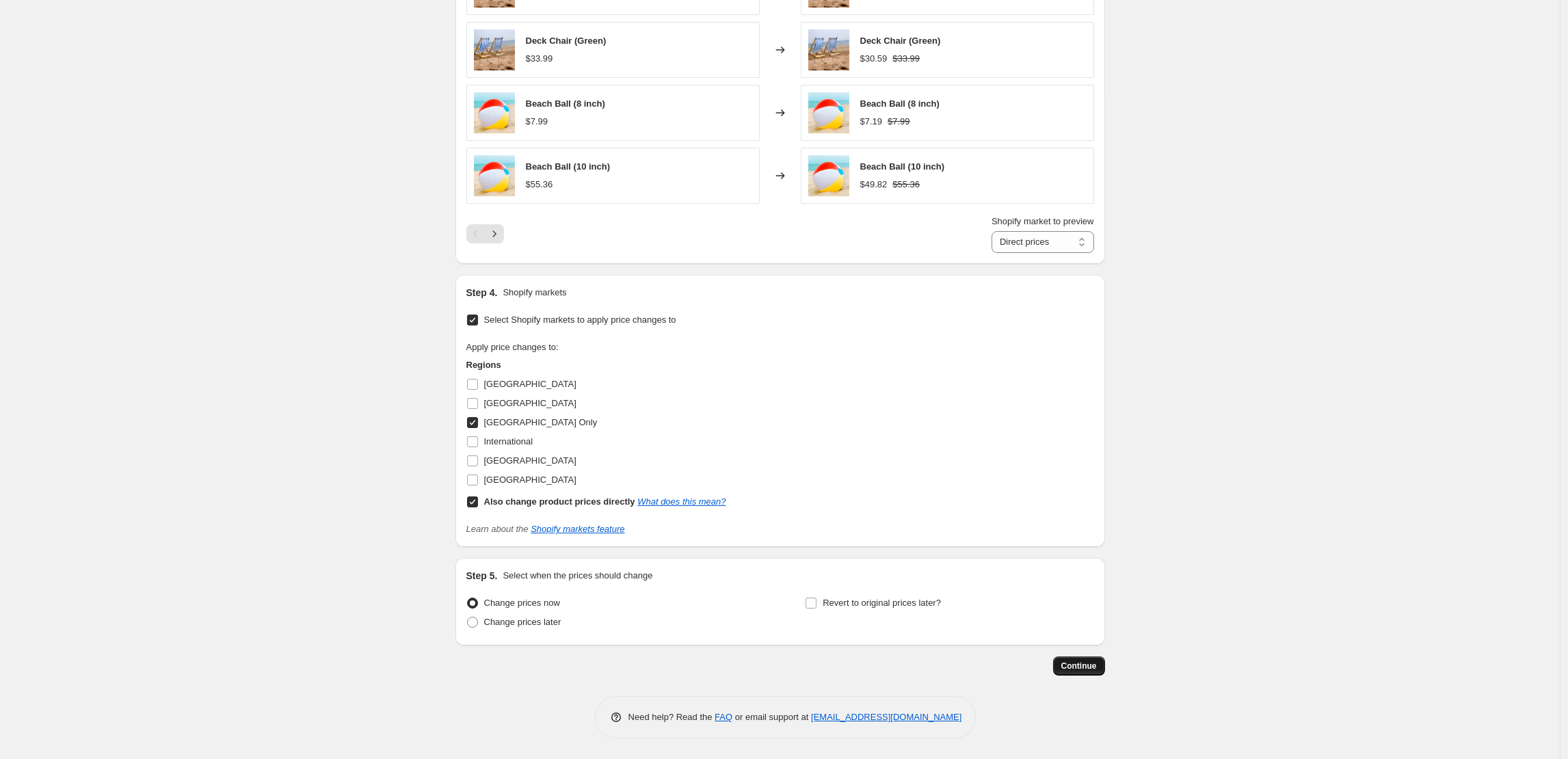
click at [1100, 669] on button "Continue" at bounding box center [1079, 665] width 52 height 19
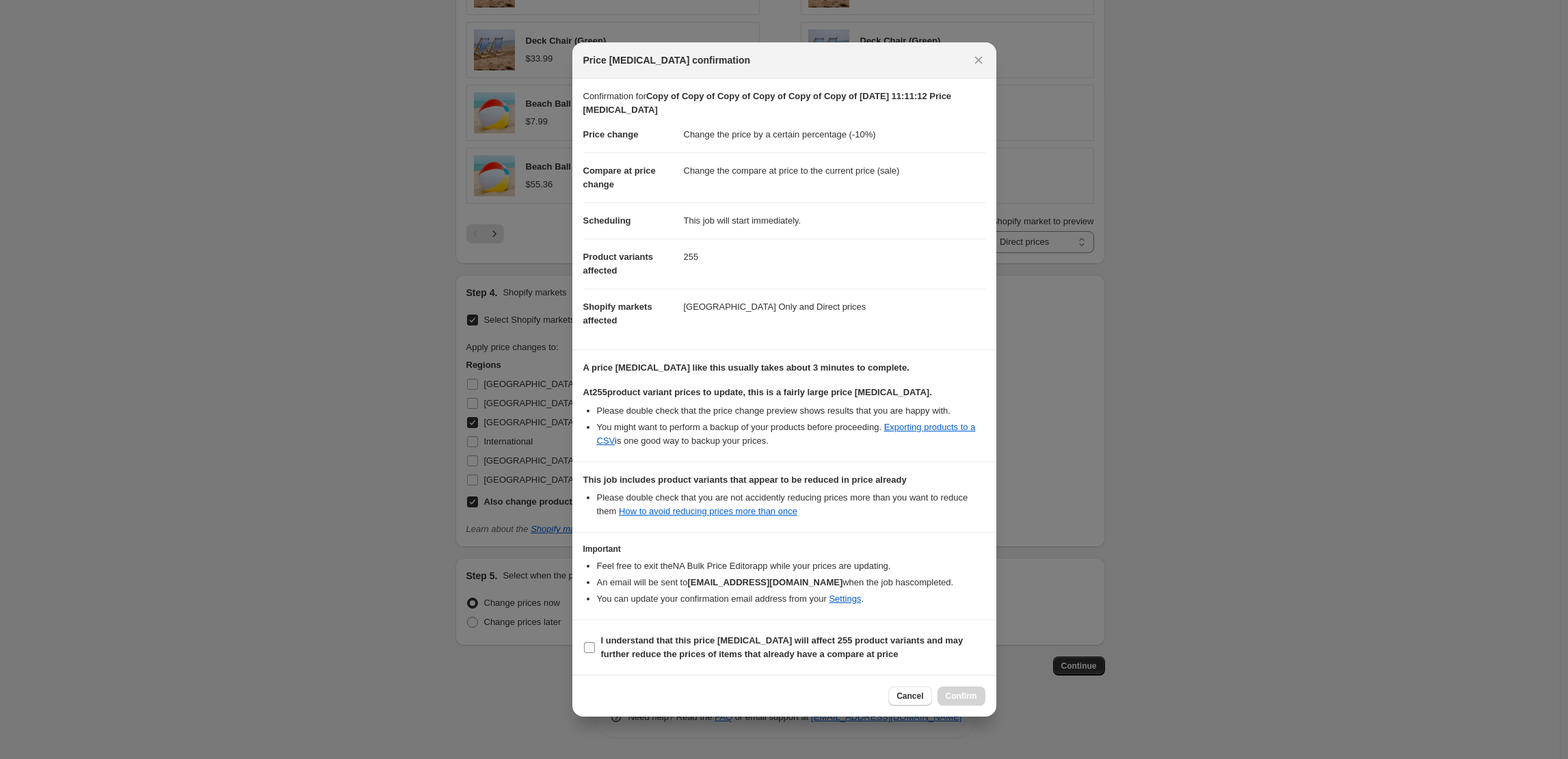
click at [640, 644] on b "I understand that this price change job will affect 255 product variants and ma…" at bounding box center [783, 647] width 363 height 24
click at [595, 644] on input "I understand that this price change job will affect 255 product variants and ma…" at bounding box center [589, 647] width 11 height 11
checkbox input "true"
click at [960, 701] on span "Confirm" at bounding box center [961, 695] width 31 height 11
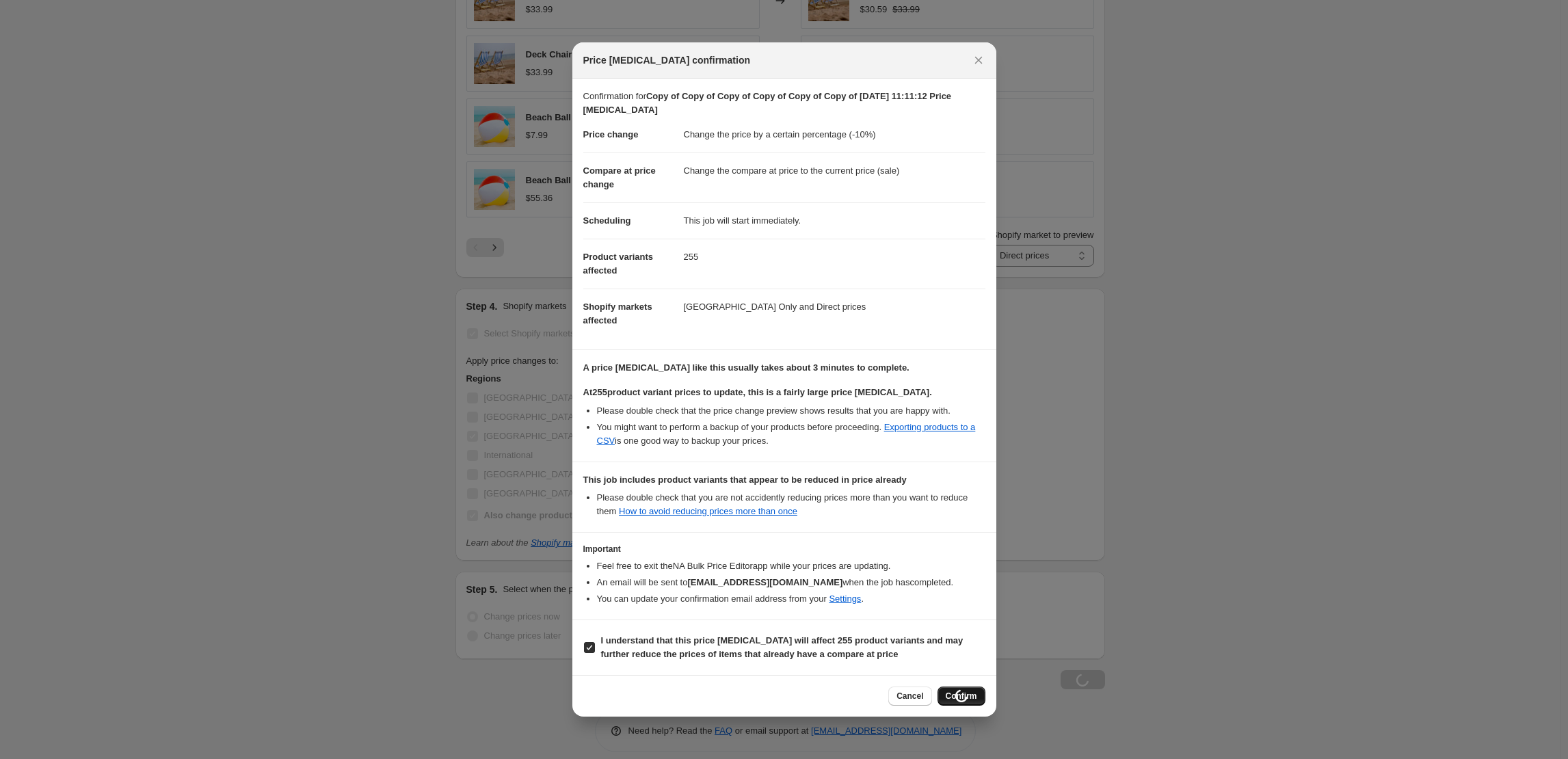
scroll to position [1099, 0]
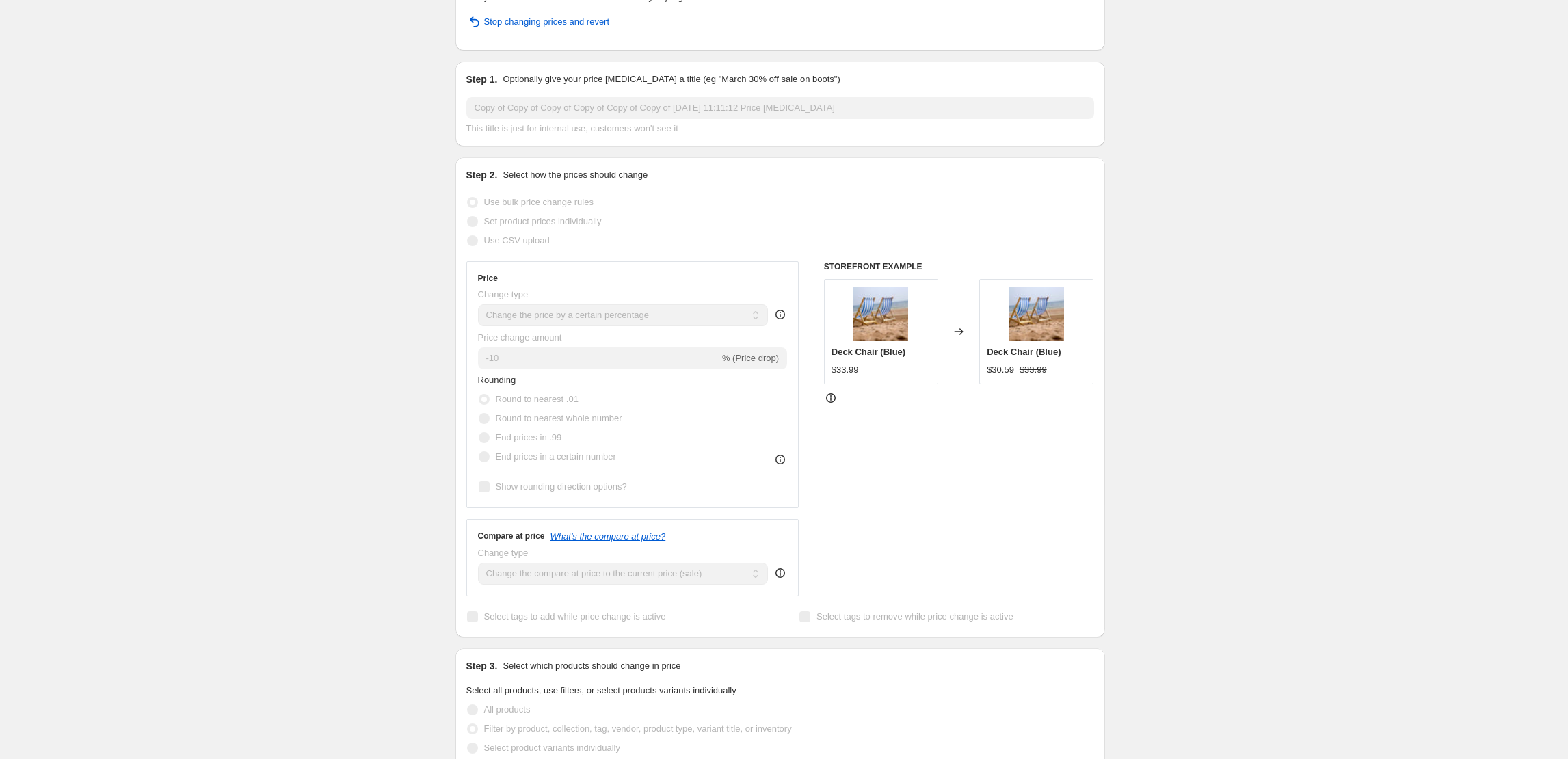
scroll to position [0, 0]
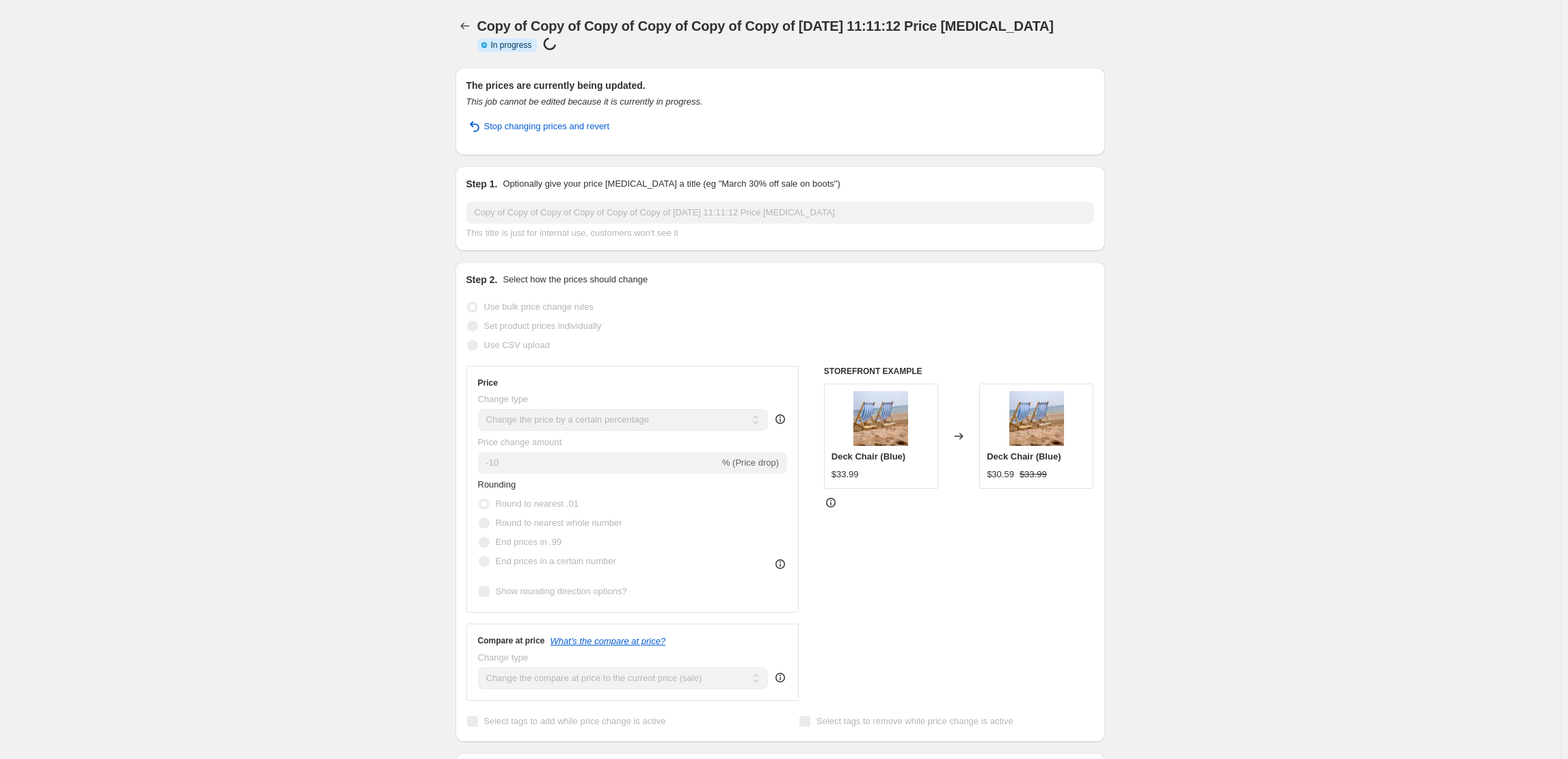
select select "percentage"
select select "collection"
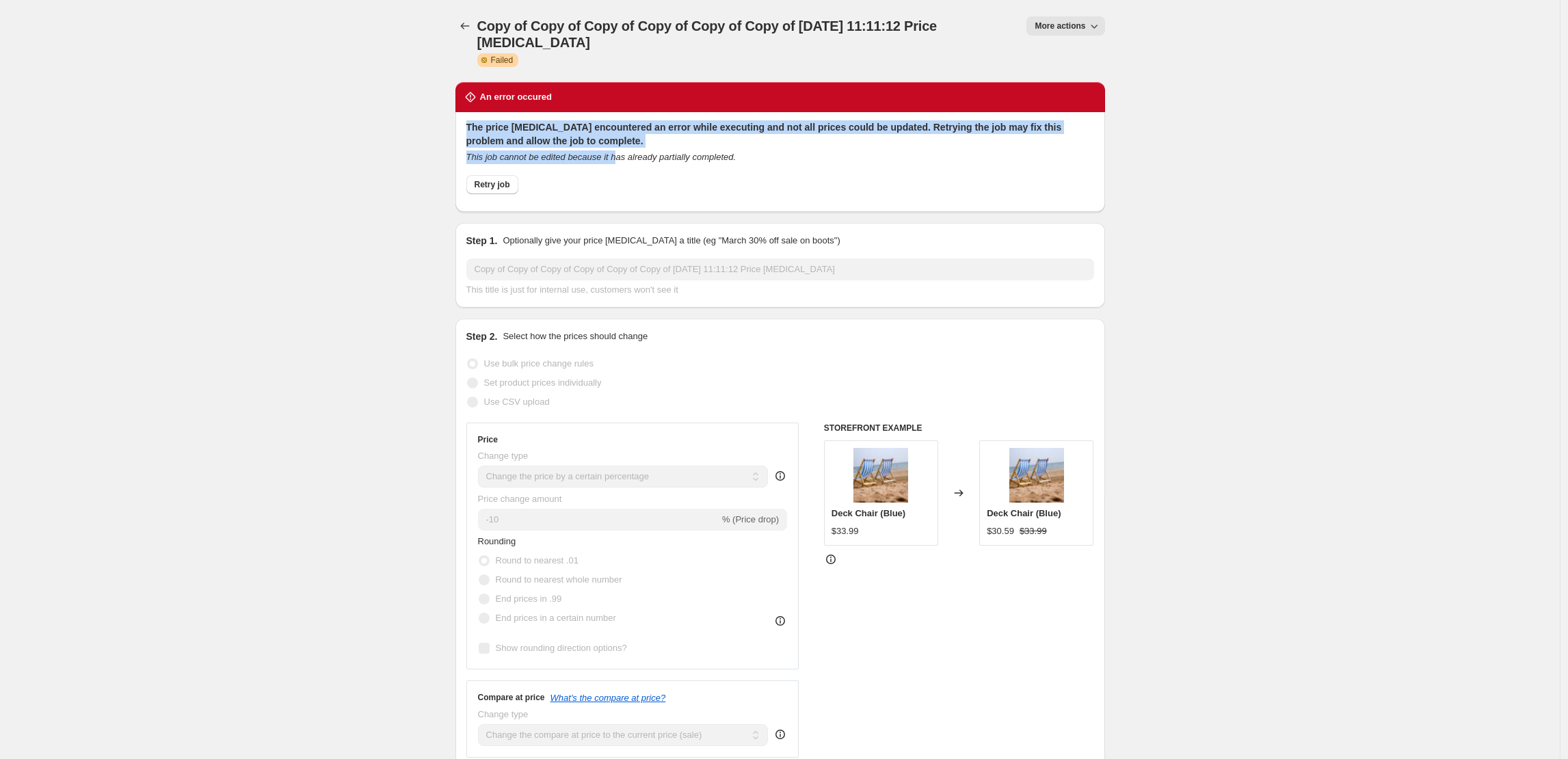
drag, startPoint x: 473, startPoint y: 130, endPoint x: 631, endPoint y: 161, distance: 161.0
click at [631, 161] on div "The price change job encountered an error while executing and not all prices co…" at bounding box center [780, 160] width 628 height 80
click at [631, 161] on icon "This job cannot be edited because it has already partially completed." at bounding box center [601, 157] width 270 height 10
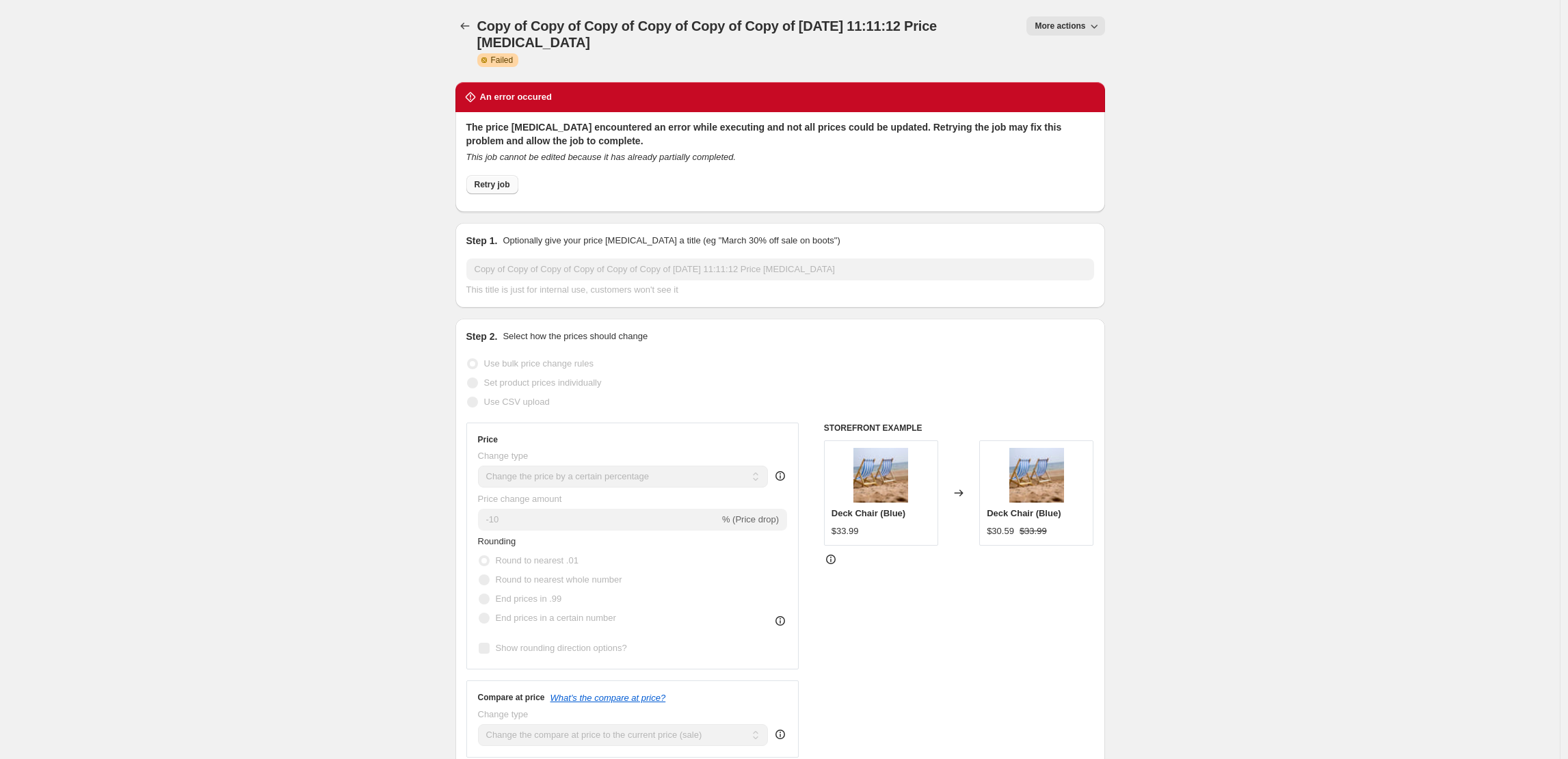
click at [503, 184] on span "Retry job" at bounding box center [492, 184] width 36 height 11
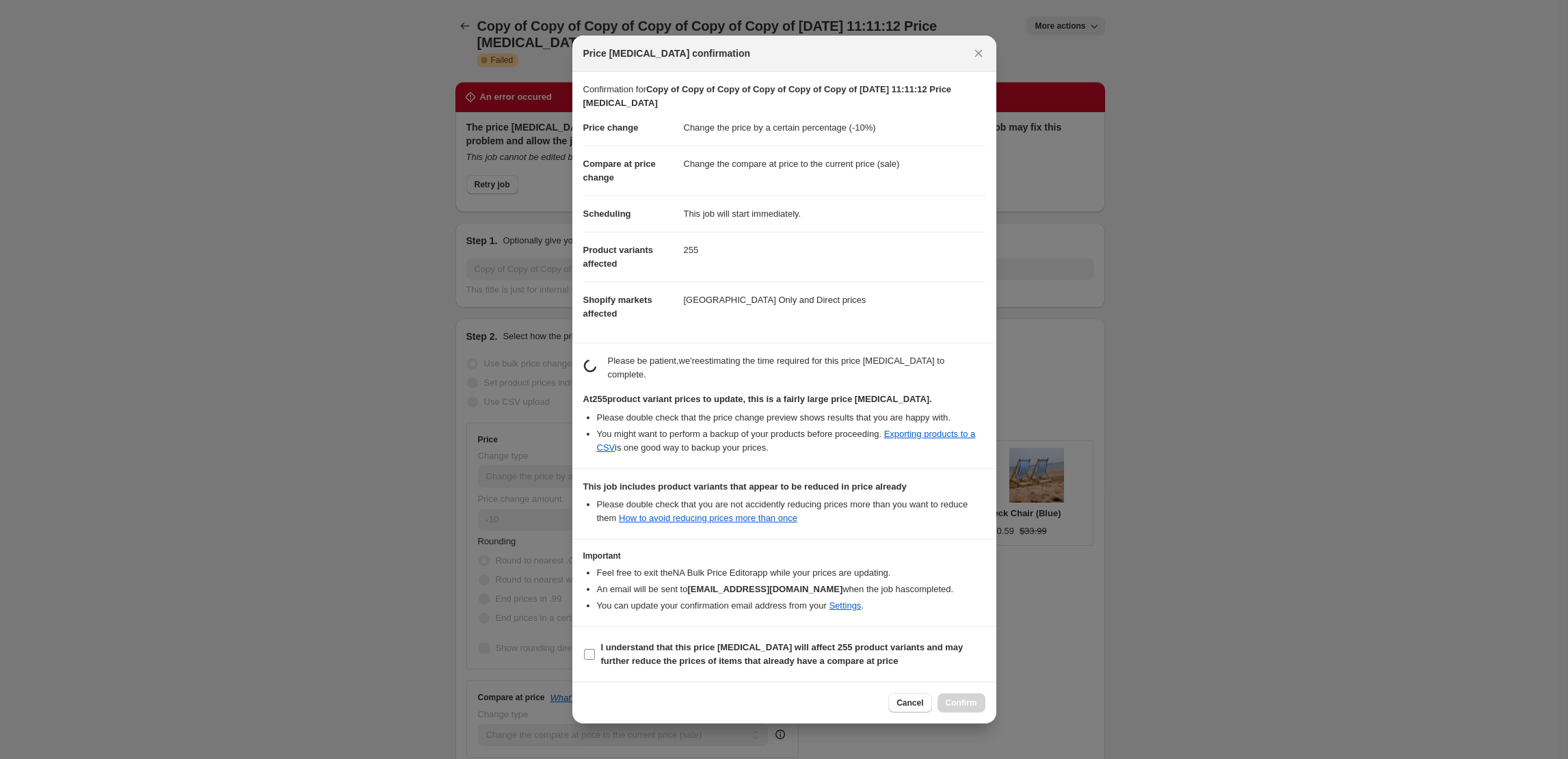
click at [672, 652] on b "I understand that this price change job will affect 255 product variants and ma…" at bounding box center [783, 653] width 363 height 24
click at [595, 652] on input "I understand that this price change job will affect 255 product variants and ma…" at bounding box center [589, 654] width 11 height 11
checkbox input "true"
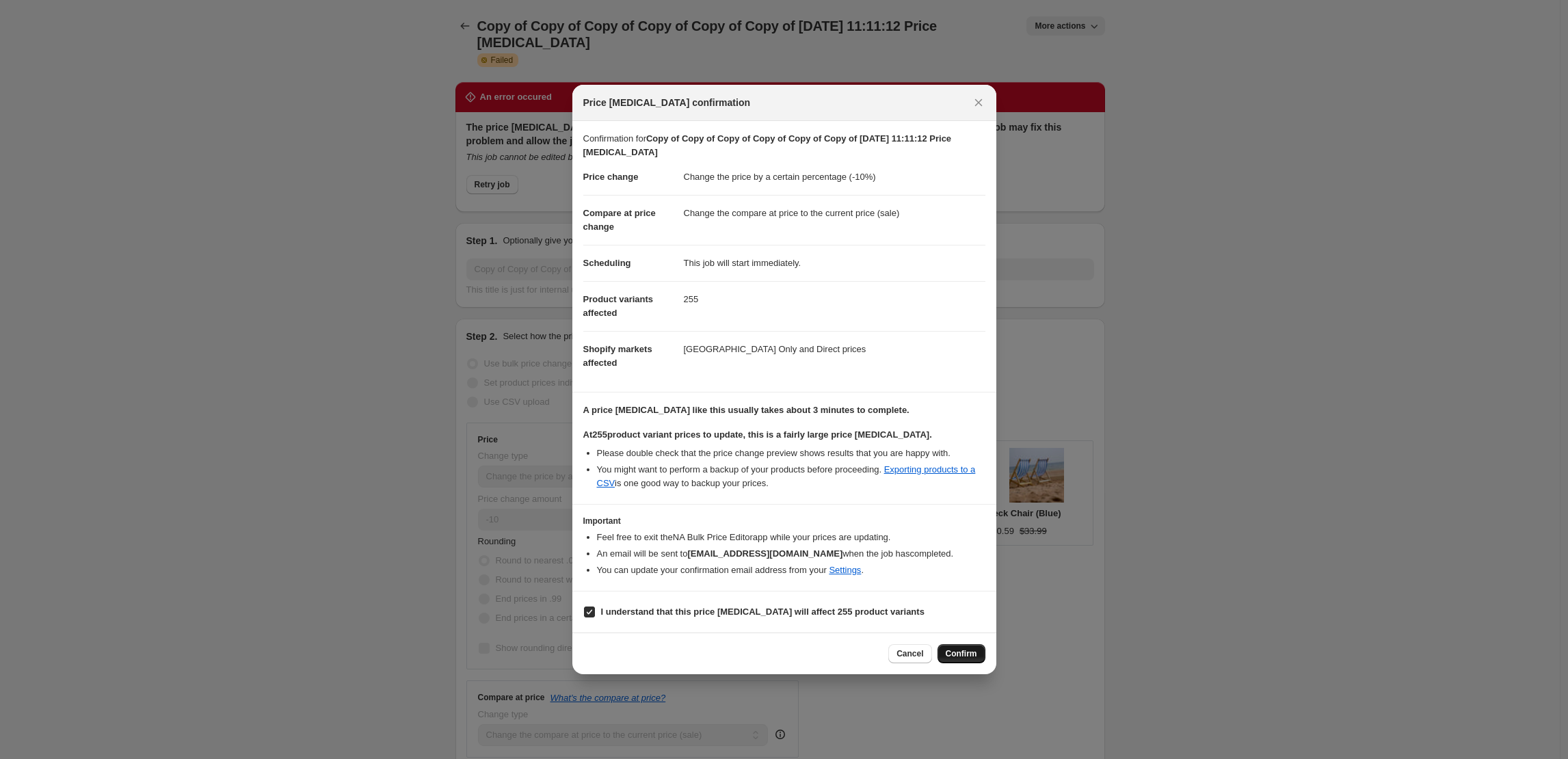
click at [965, 656] on span "Confirm" at bounding box center [961, 653] width 31 height 11
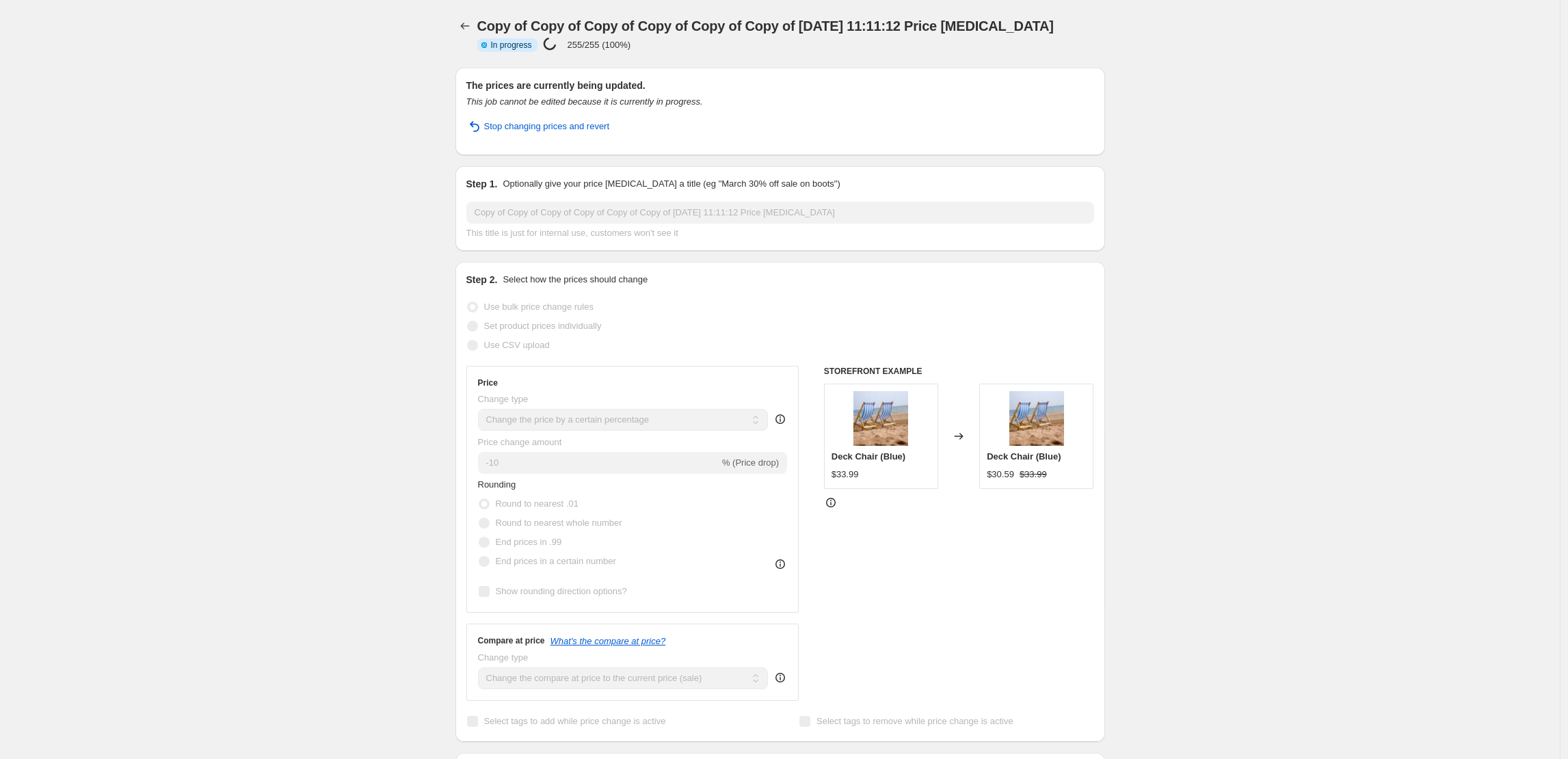
select select "percentage"
select select "collection"
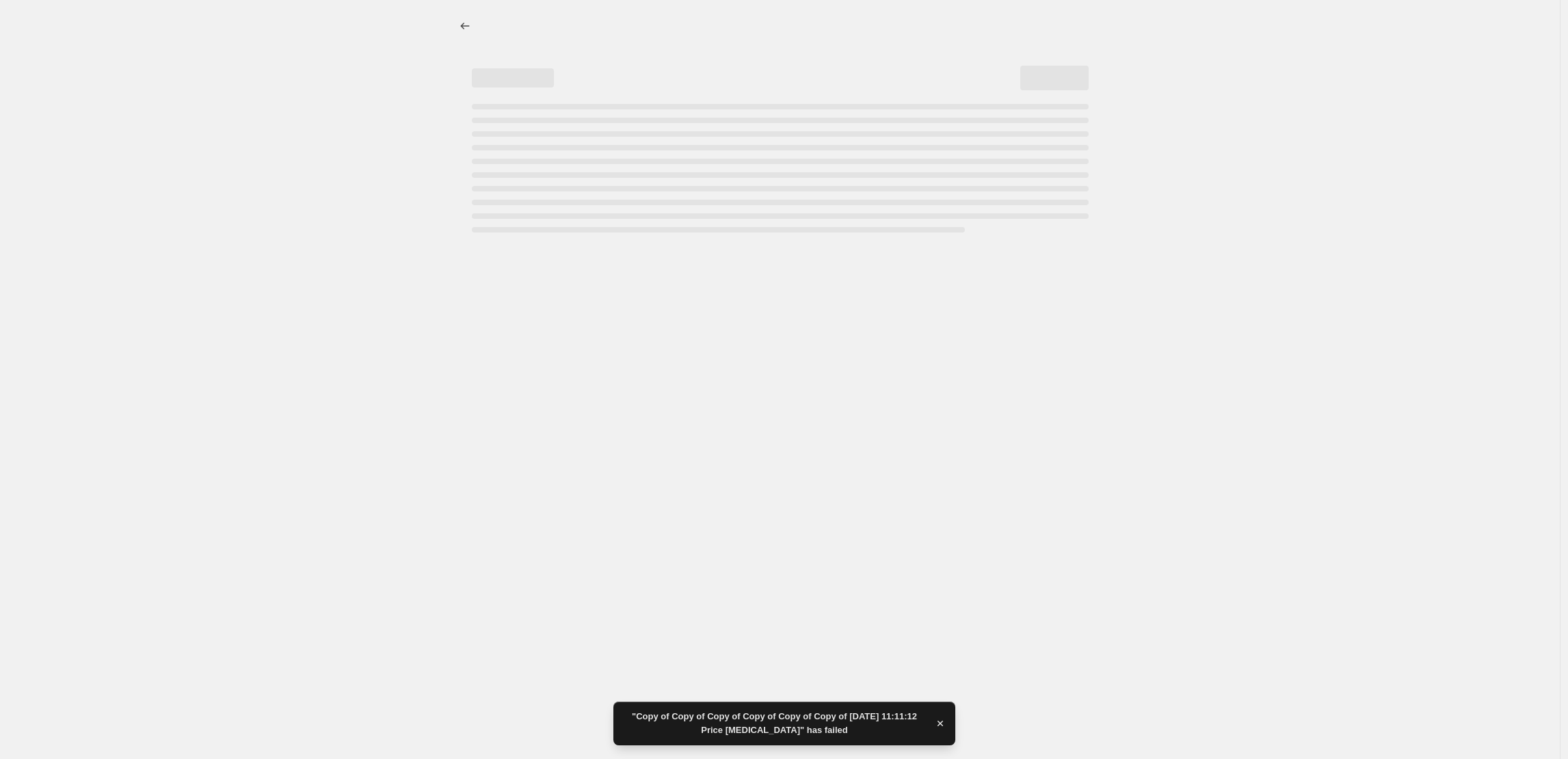
select select "percentage"
select select "collection"
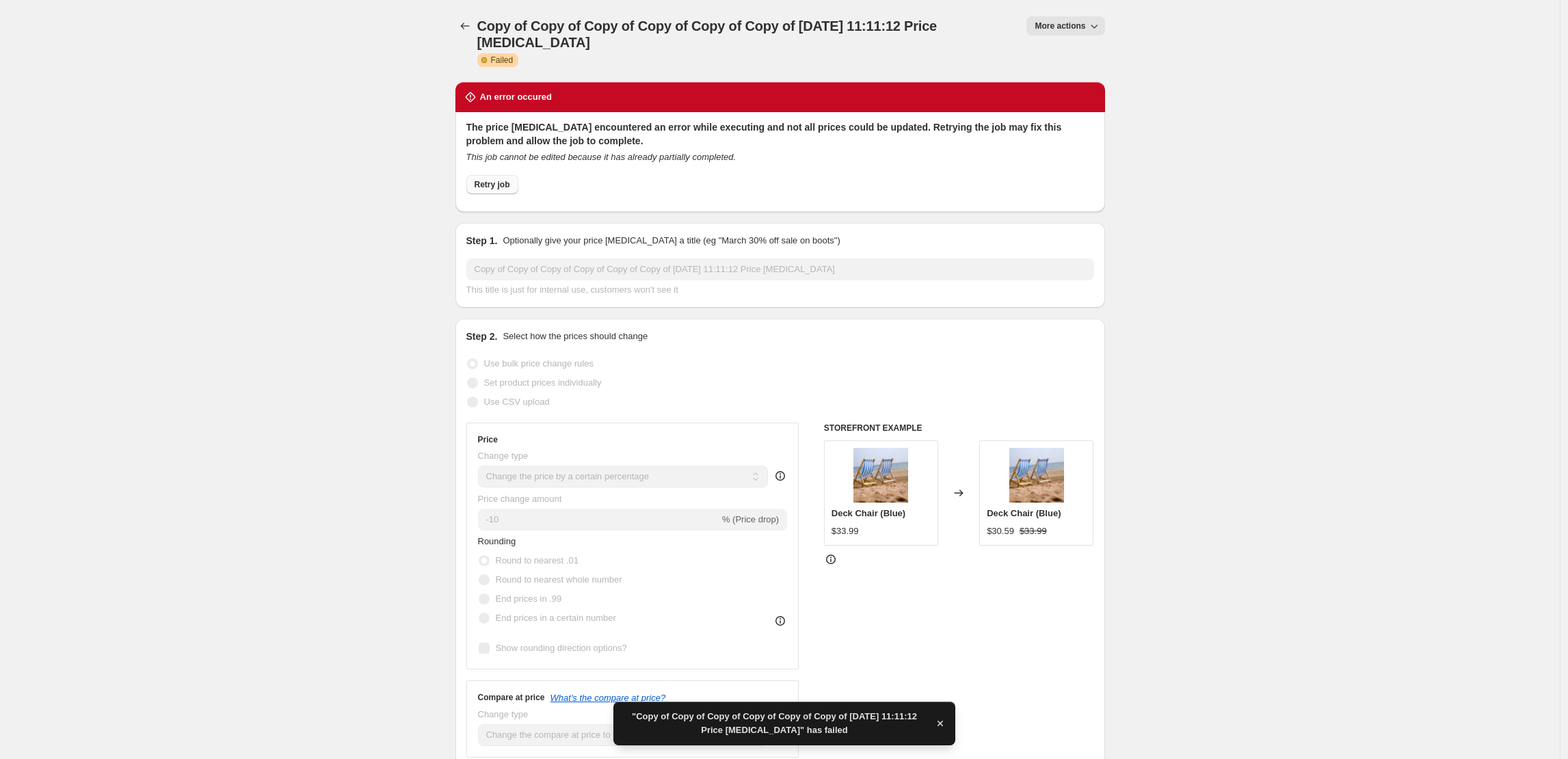
click at [506, 191] on button "Retry job" at bounding box center [492, 184] width 52 height 19
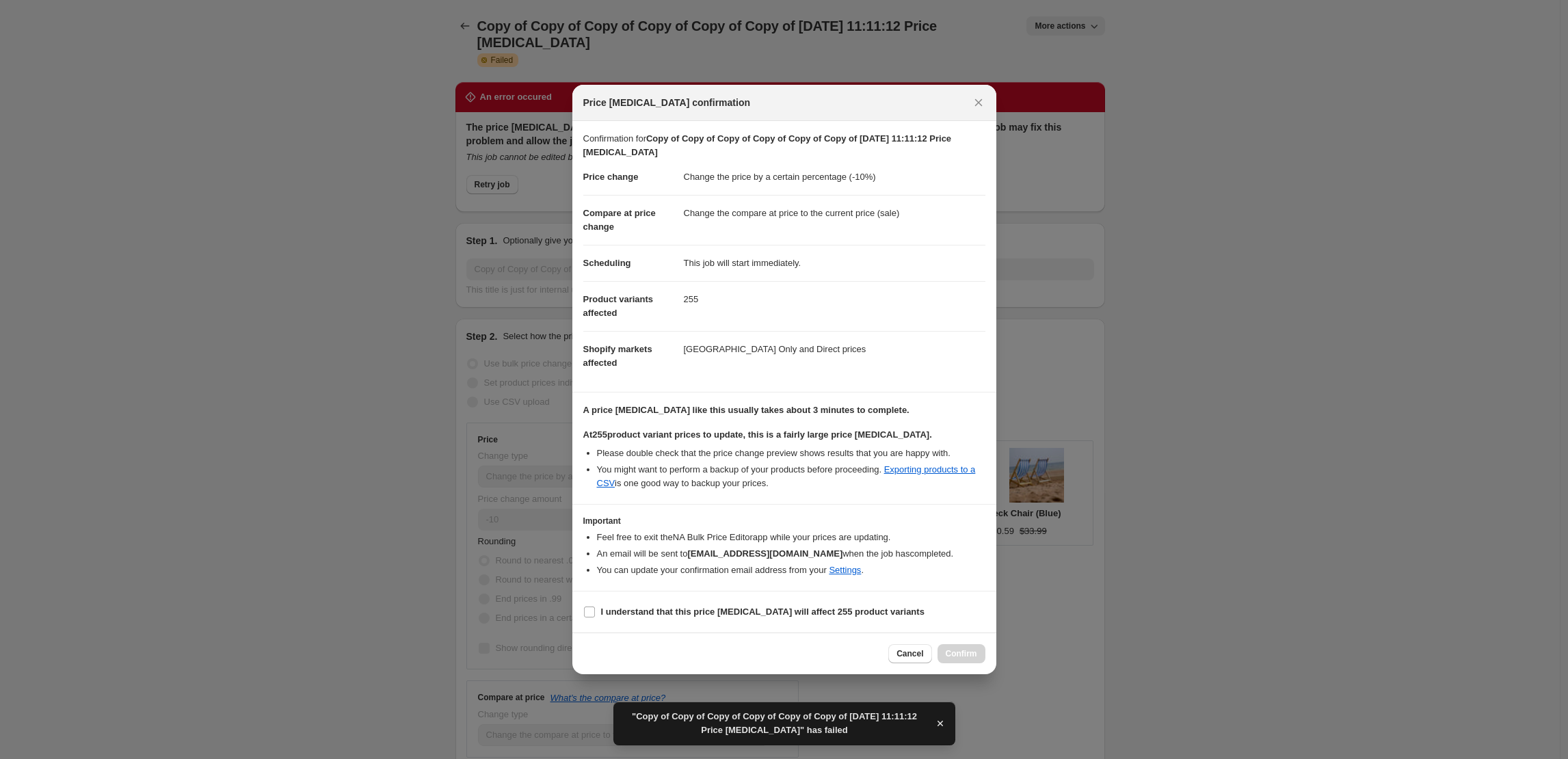
click at [629, 625] on section "I understand that this price change job will affect 255 product variants" at bounding box center [784, 612] width 424 height 41
click at [634, 608] on b "I understand that this price change job will affect 255 product variants" at bounding box center [763, 611] width 323 height 10
click at [595, 608] on input "I understand that this price change job will affect 255 product variants" at bounding box center [589, 611] width 11 height 11
checkbox input "true"
click at [975, 660] on button "Confirm" at bounding box center [962, 653] width 48 height 19
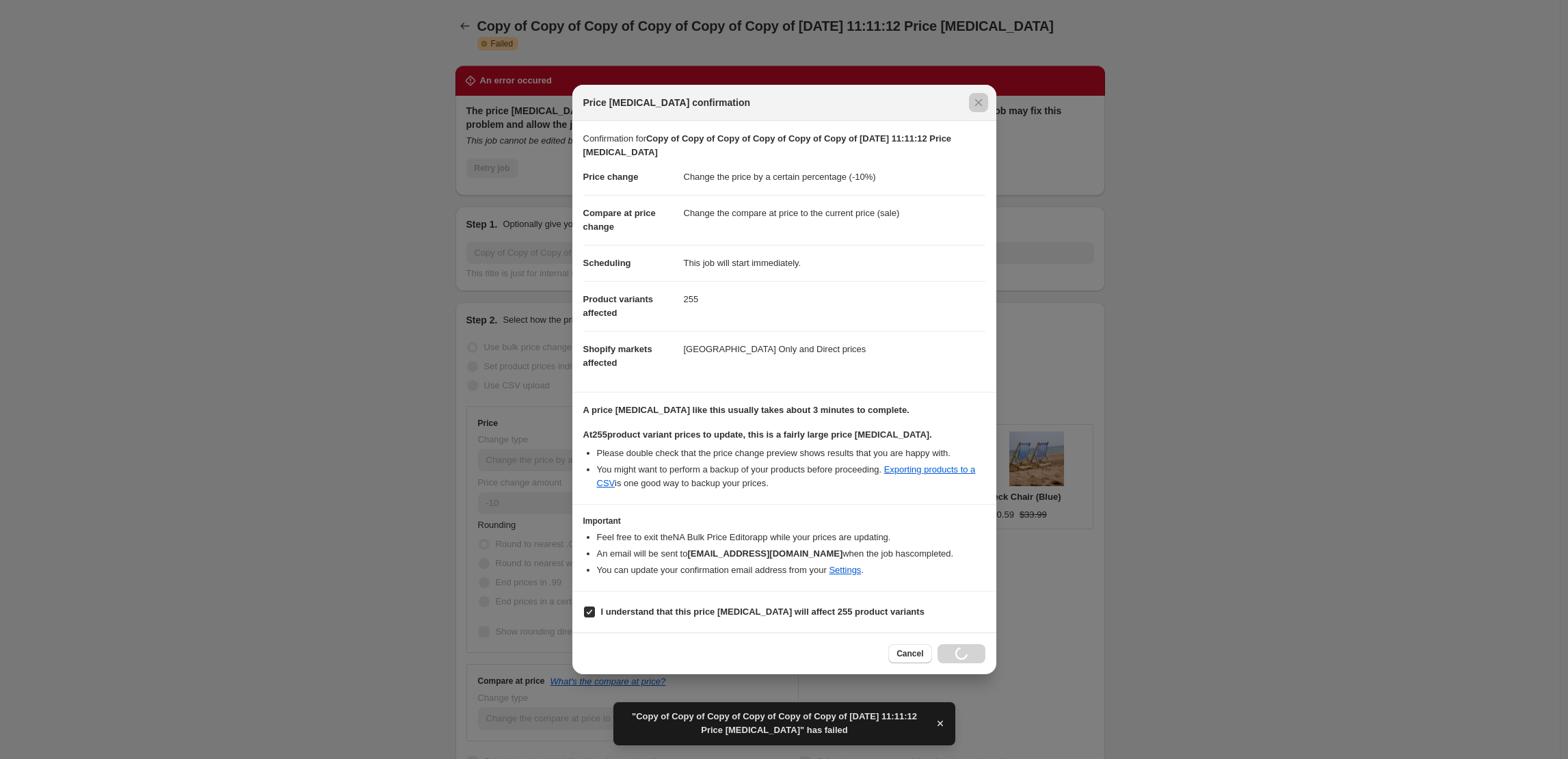
click at [360, 426] on div at bounding box center [784, 379] width 1568 height 759
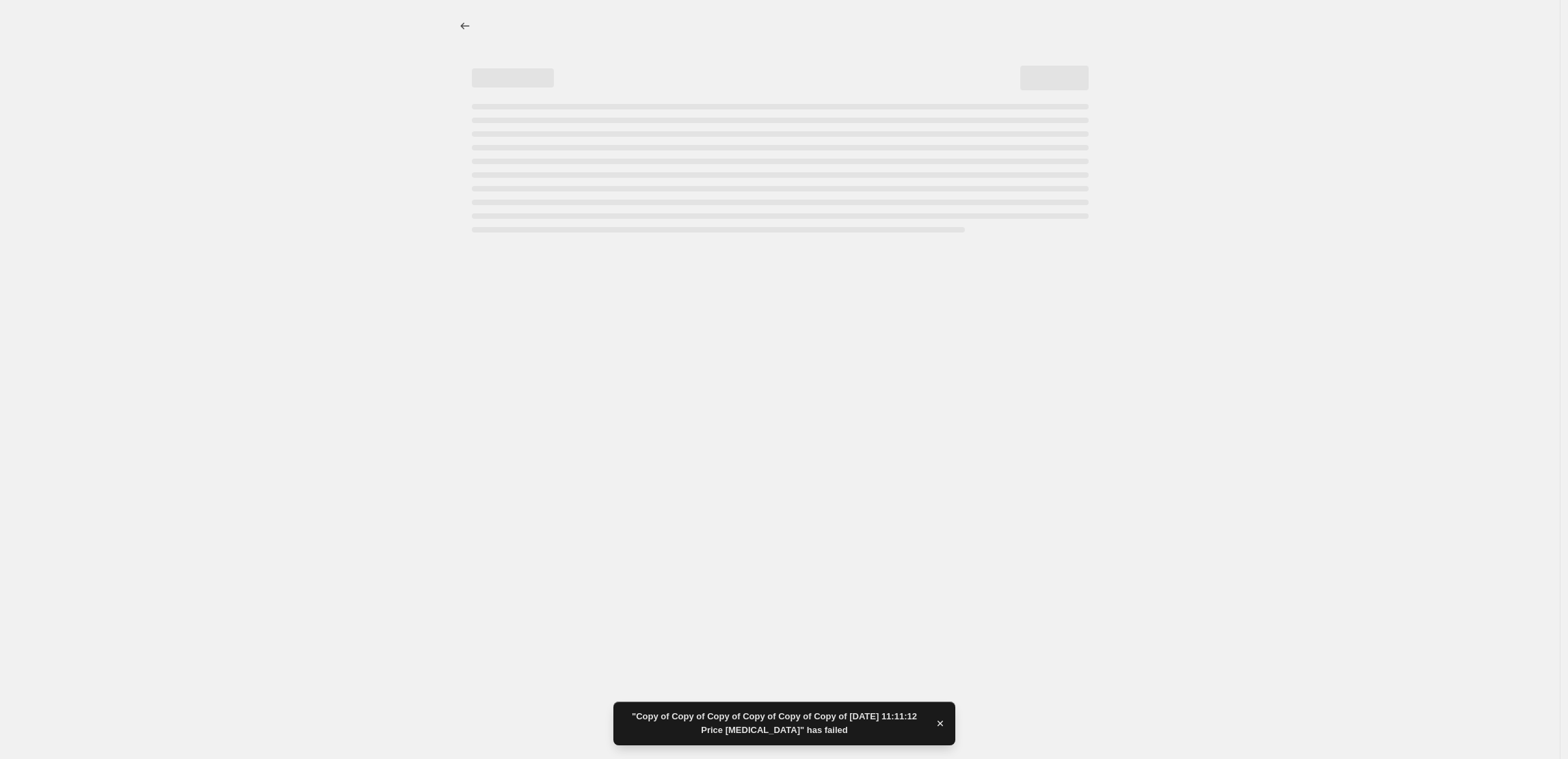
select select "percentage"
select select "collection"
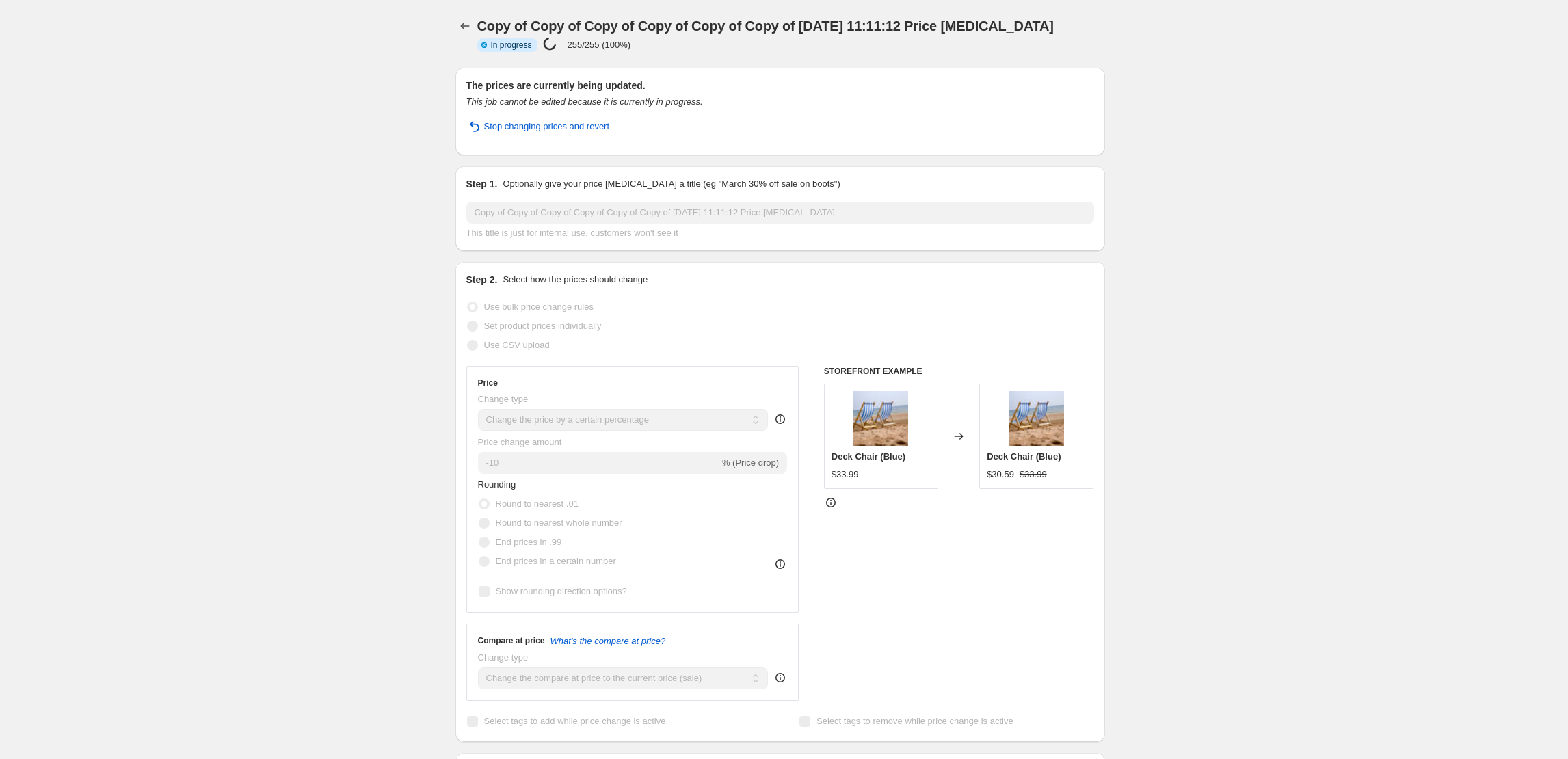
click at [466, 28] on icon "Price change jobs" at bounding box center [465, 25] width 14 height 14
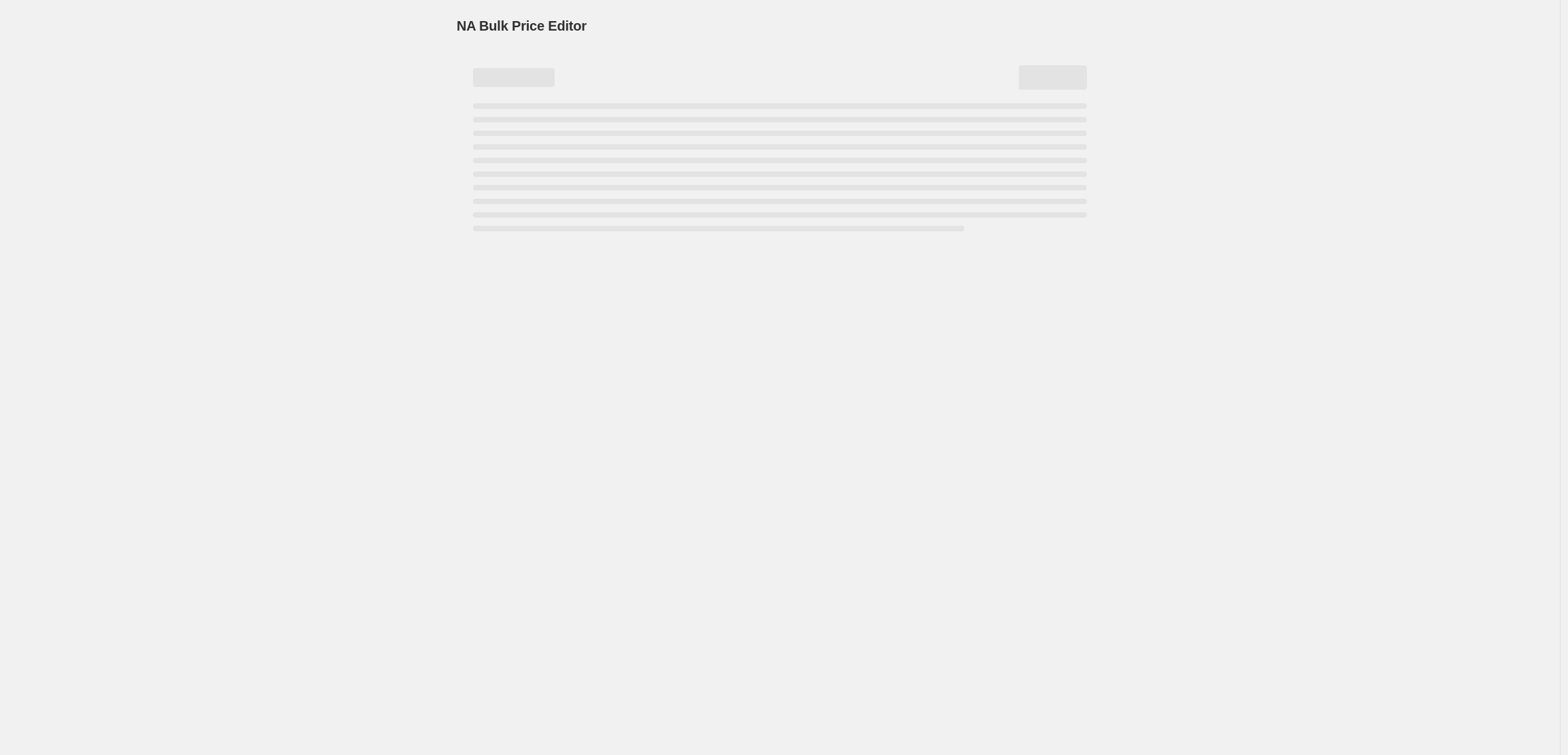
click at [440, 99] on div "NA Bulk Price Editor. This page is ready NA Bulk Price Editor" at bounding box center [779, 118] width 679 height 237
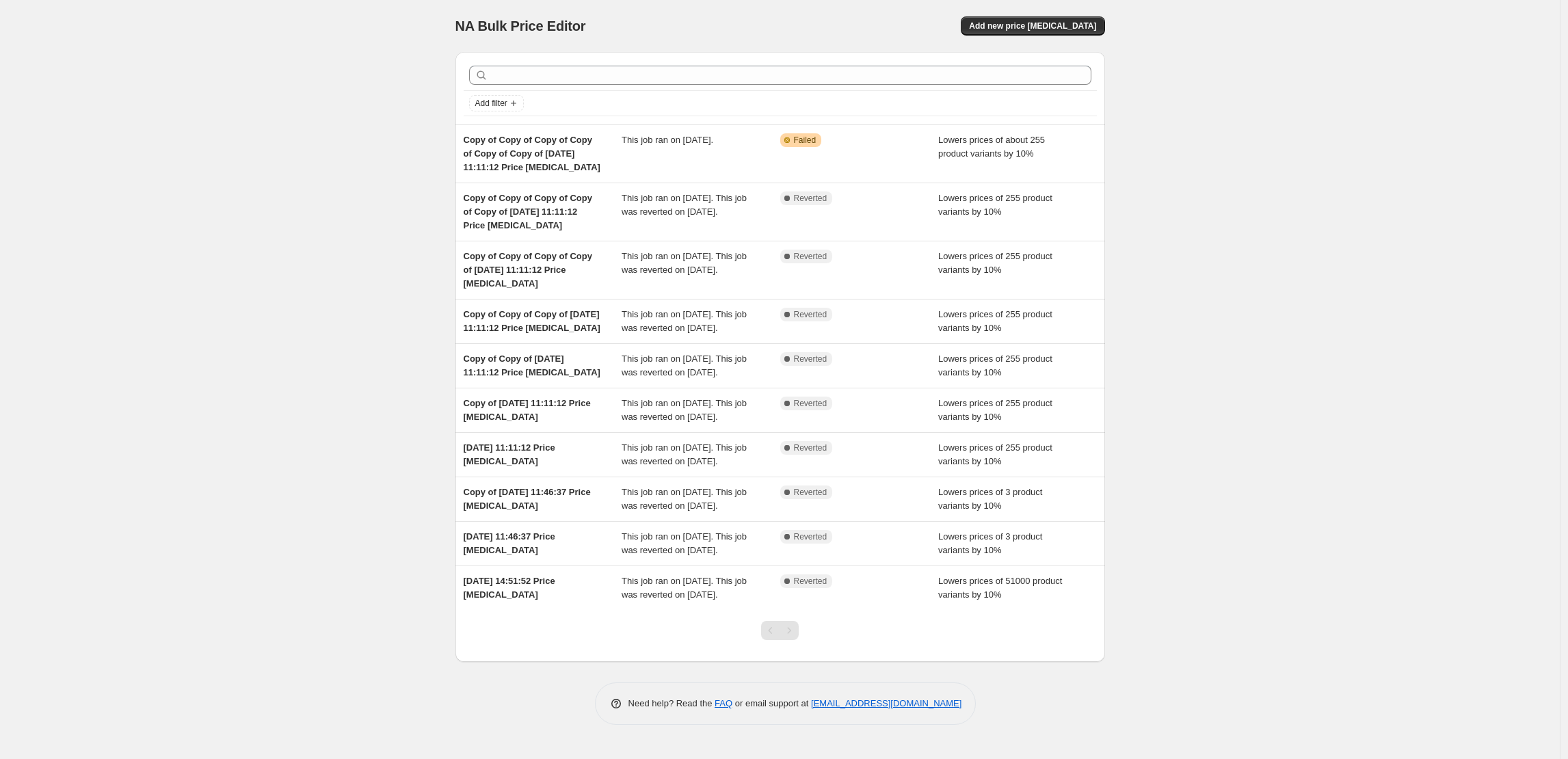
click at [1283, 162] on div "NA Bulk Price Editor. This page is ready NA Bulk Price Editor Add new price cha…" at bounding box center [780, 379] width 1560 height 759
click at [244, 200] on div "NA Bulk Price Editor. This page is ready NA Bulk Price Editor Add new price cha…" at bounding box center [780, 379] width 1560 height 759
click at [343, 212] on div "NA Bulk Price Editor. This page is ready NA Bulk Price Editor Add new price cha…" at bounding box center [780, 379] width 1560 height 759
click at [1350, 77] on div "NA Bulk Price Editor. This page is ready NA Bulk Price Editor Add new price cha…" at bounding box center [780, 379] width 1560 height 759
click at [405, 138] on div "NA Bulk Price Editor. This page is ready NA Bulk Price Editor Add new price cha…" at bounding box center [780, 379] width 1560 height 759
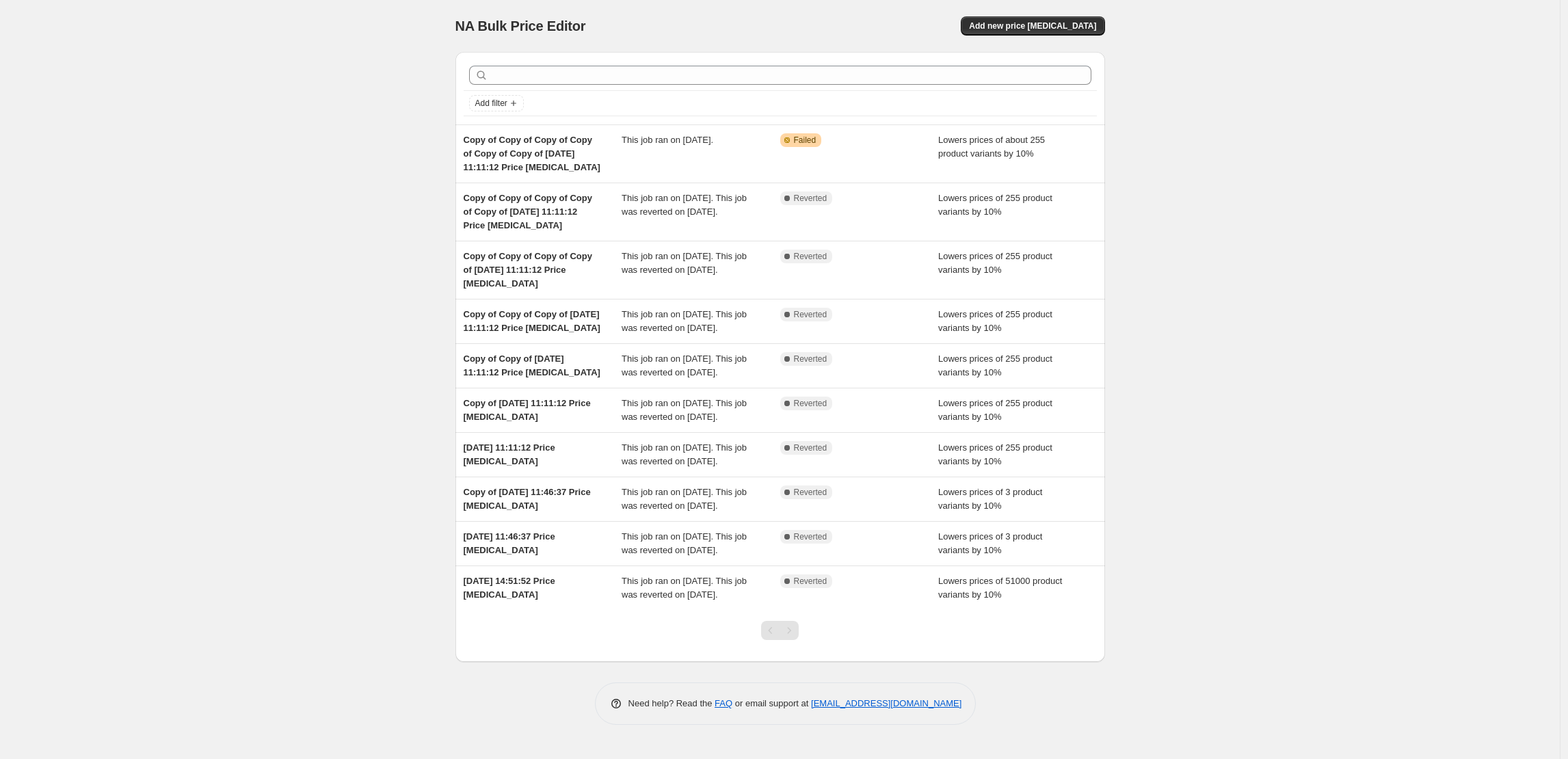
click at [242, 312] on div "NA Bulk Price Editor. This page is ready NA Bulk Price Editor Add new price cha…" at bounding box center [780, 379] width 1560 height 759
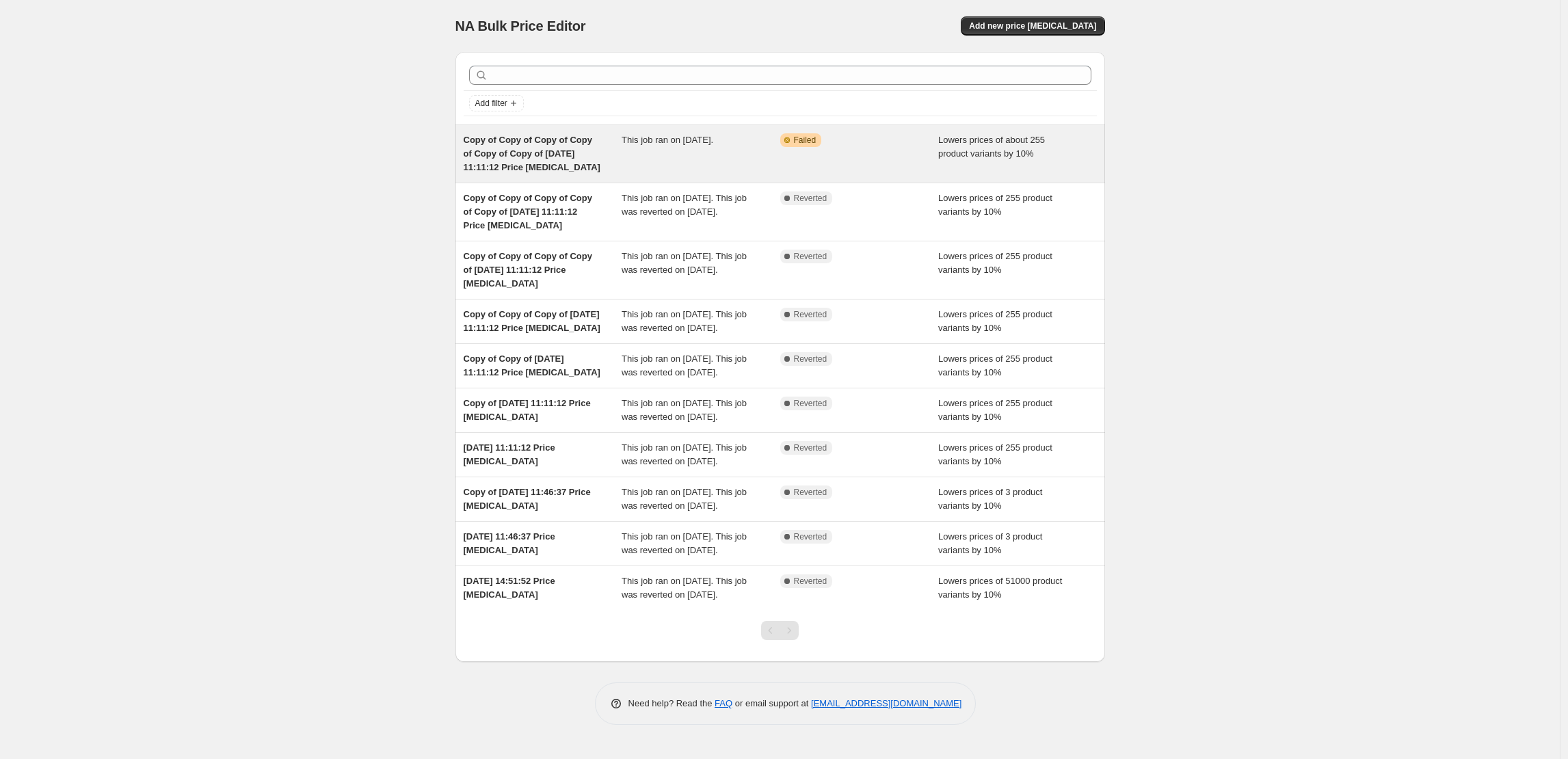
click at [713, 137] on span "This job ran on 25 August 2025." at bounding box center [667, 140] width 91 height 10
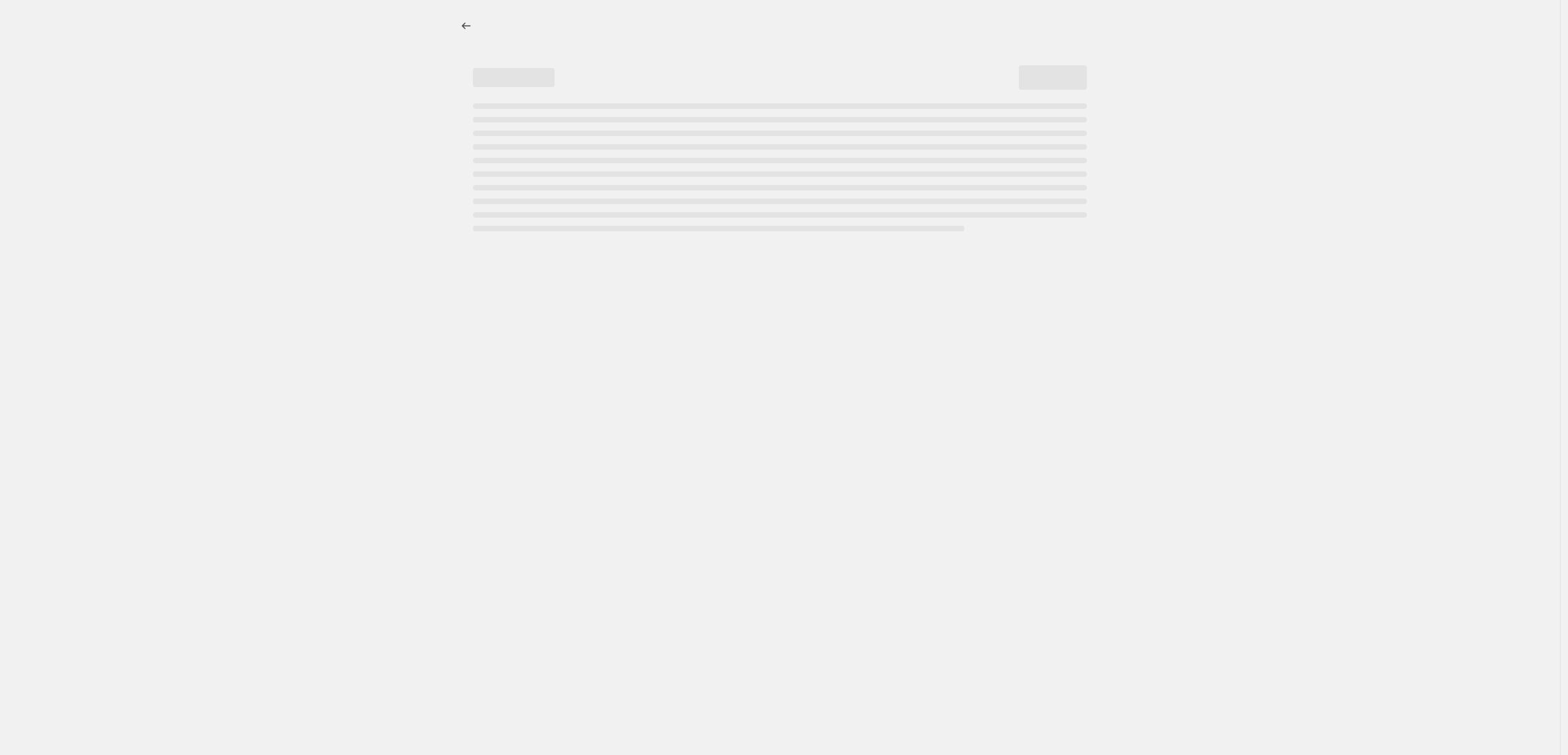
select select "percentage"
select select "collection"
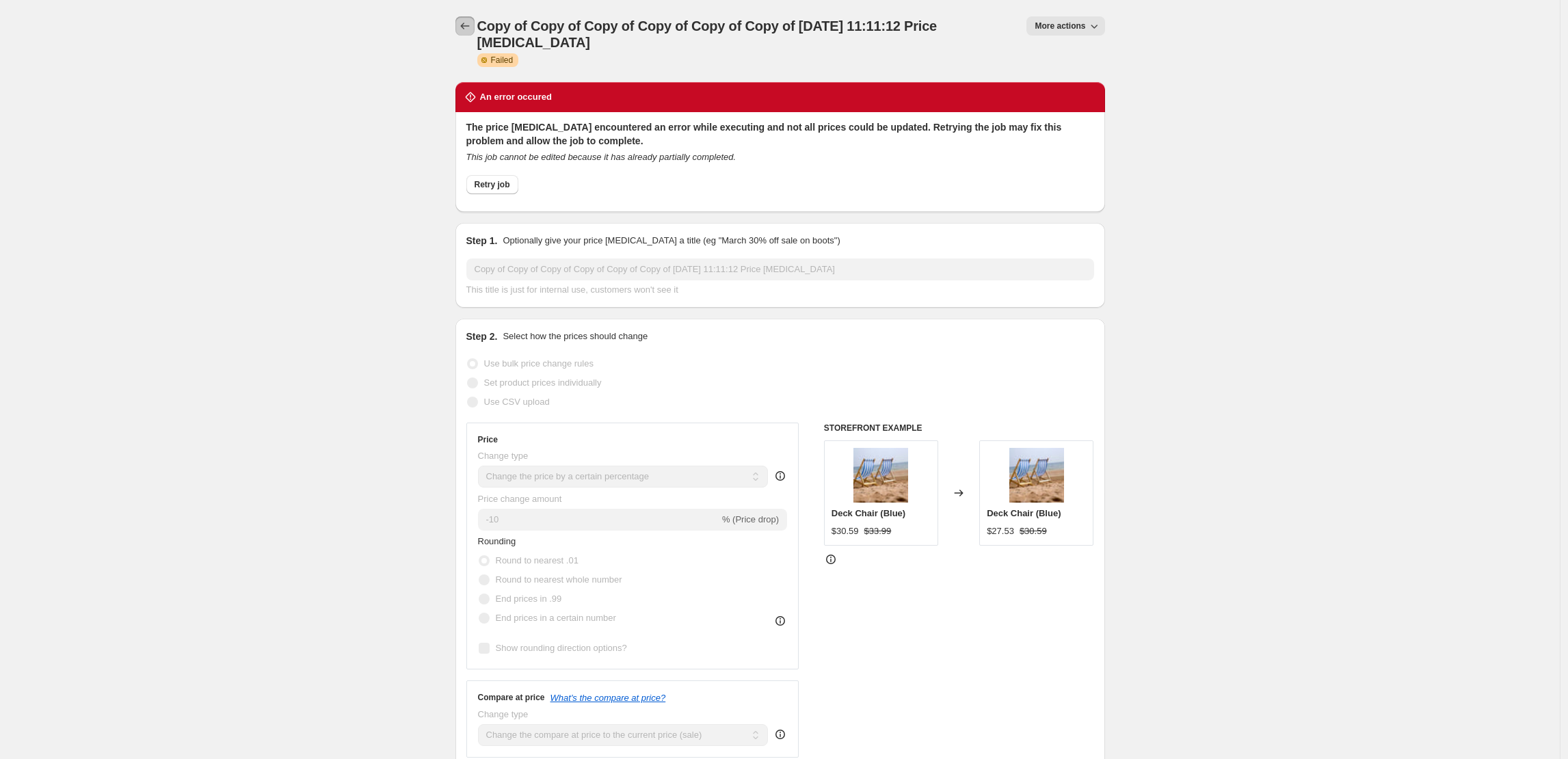
click at [472, 32] on icon "Price change jobs" at bounding box center [465, 25] width 14 height 14
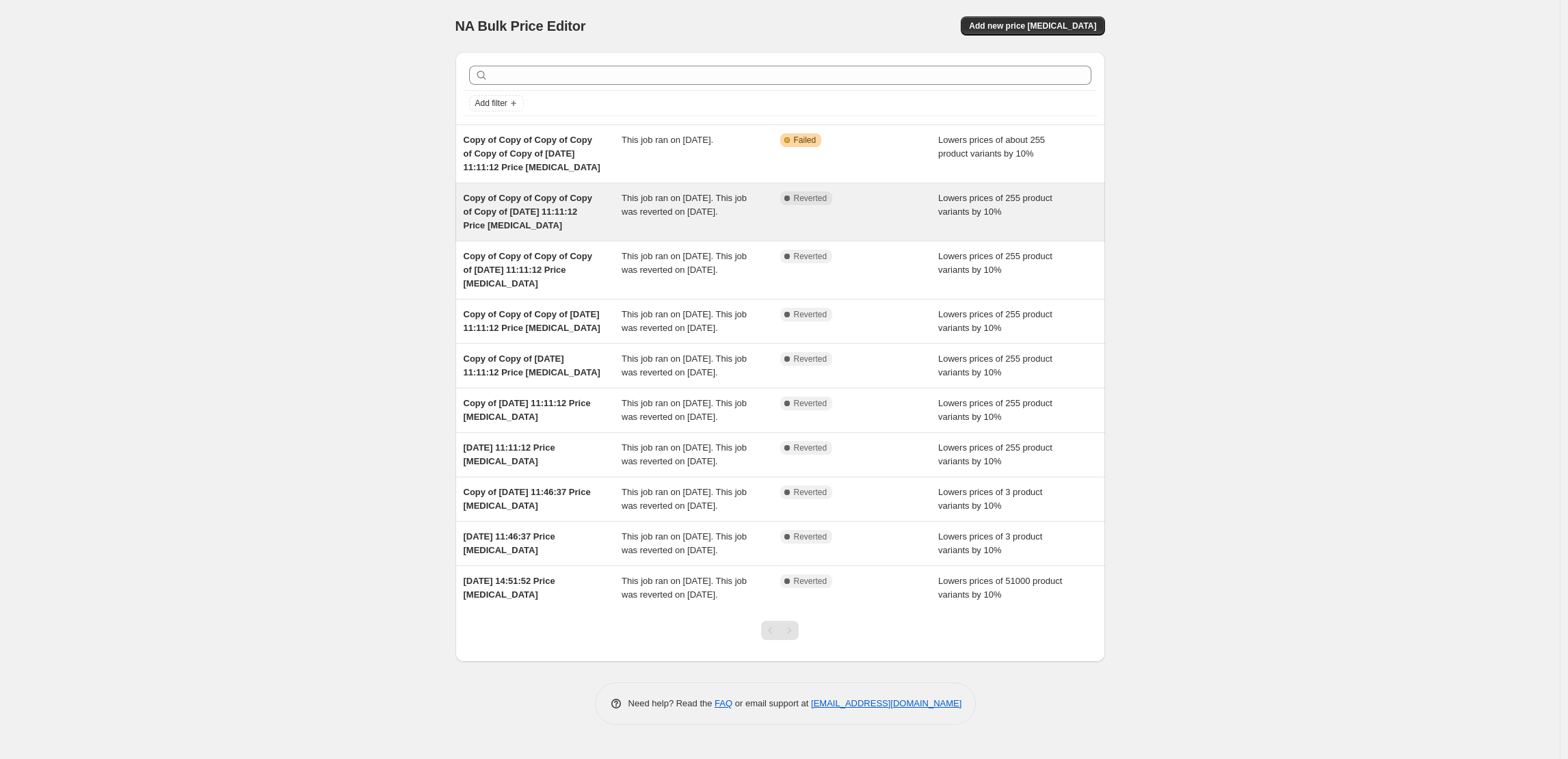
click at [693, 210] on span "This job ran on 25 August 2025. This job was reverted on 25 August 2025." at bounding box center [684, 204] width 125 height 24
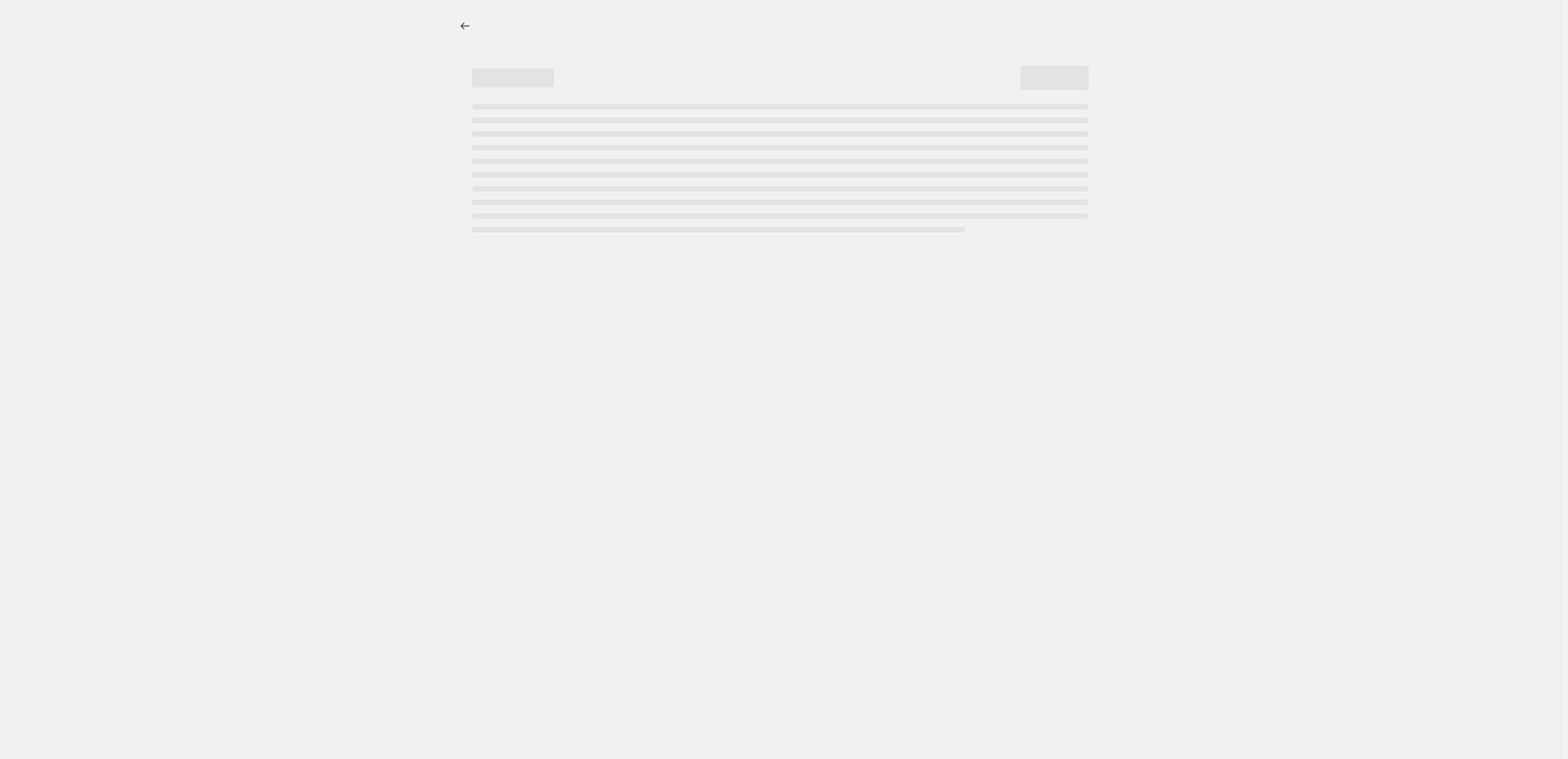
select select "percentage"
select select "collection"
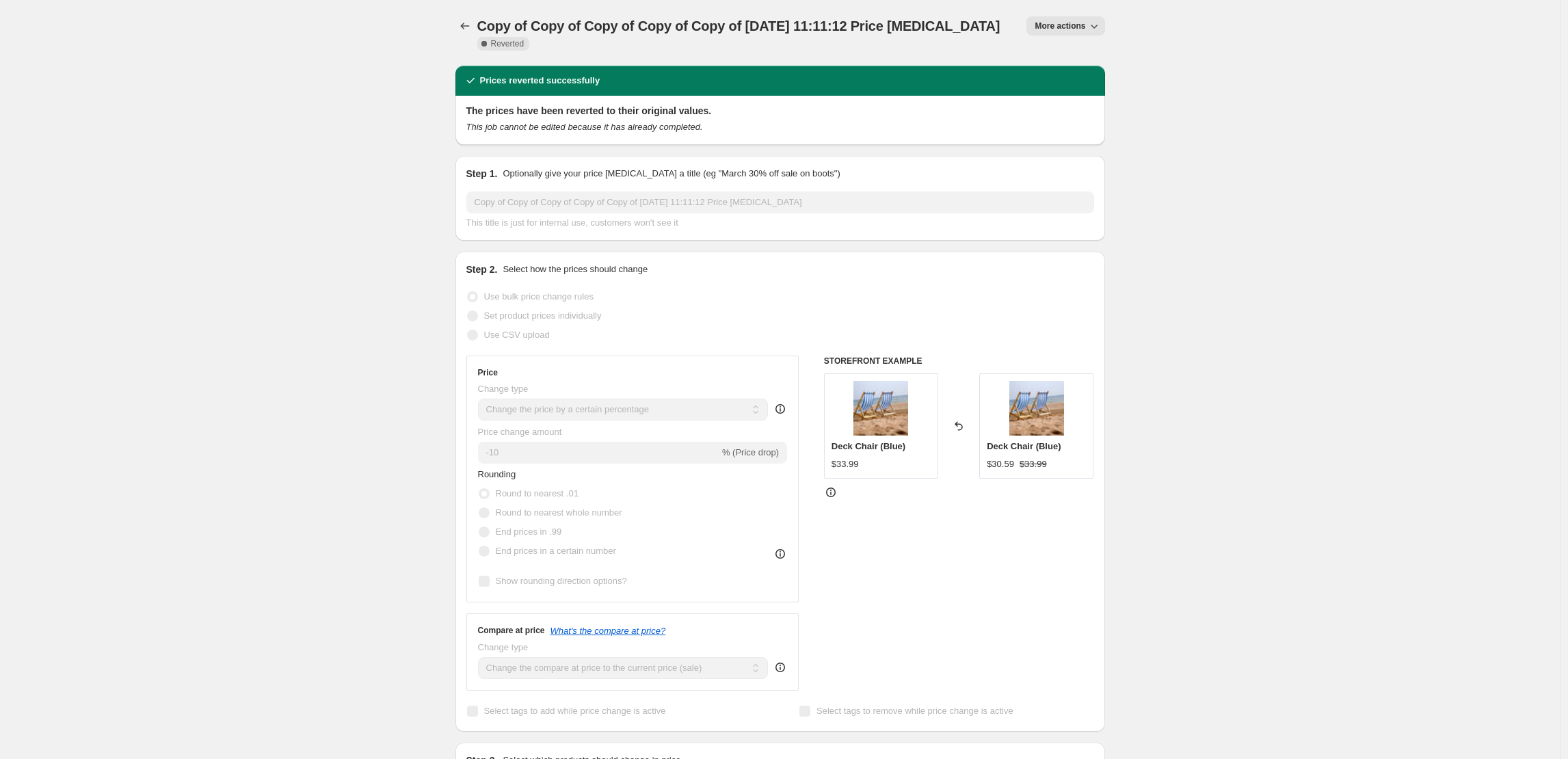
click at [1091, 27] on icon "button" at bounding box center [1094, 25] width 14 height 14
click at [1058, 54] on span "Copy to new job" at bounding box center [1069, 54] width 64 height 10
select select "percentage"
select select "collection"
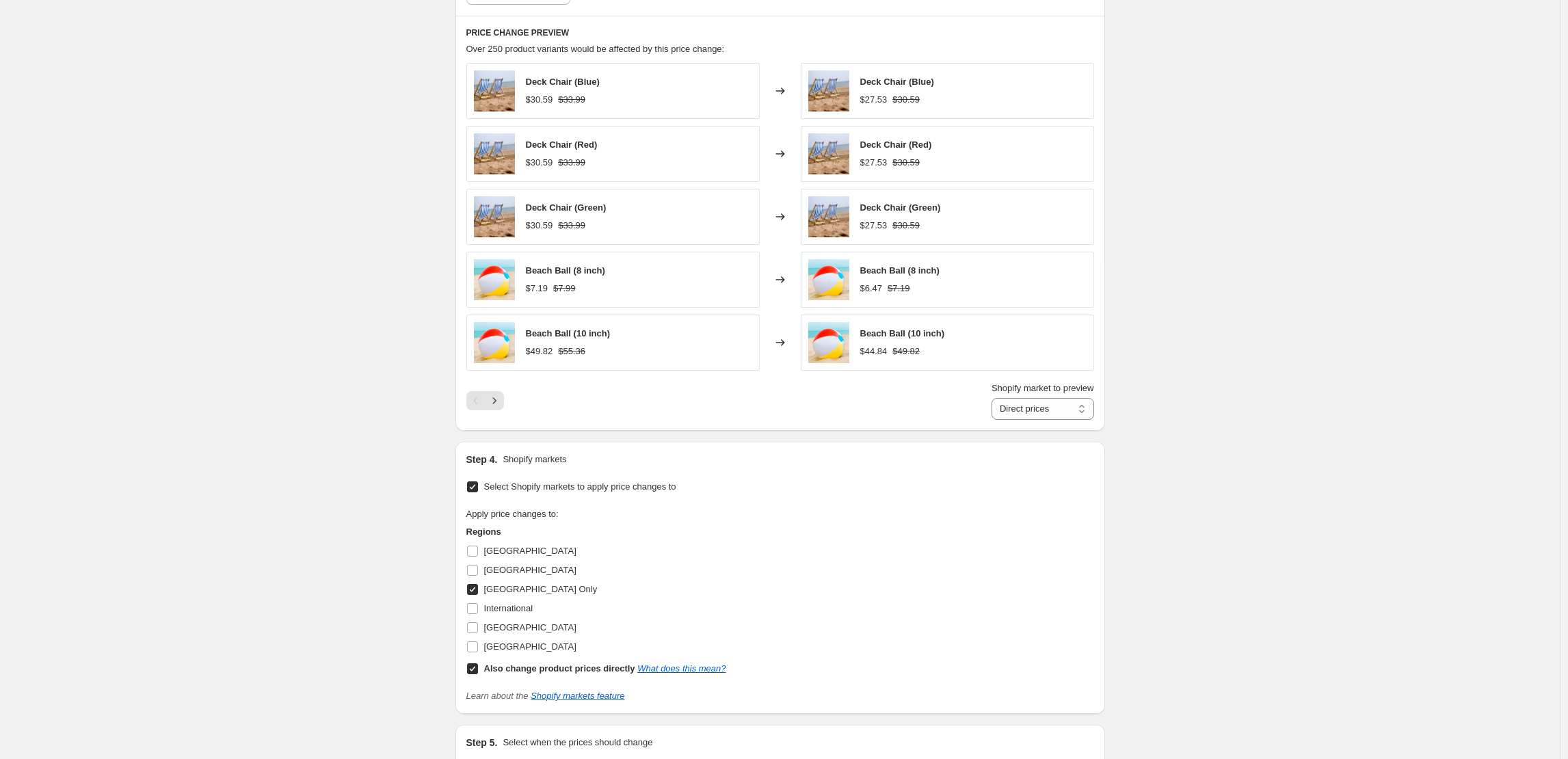
scroll to position [1063, 0]
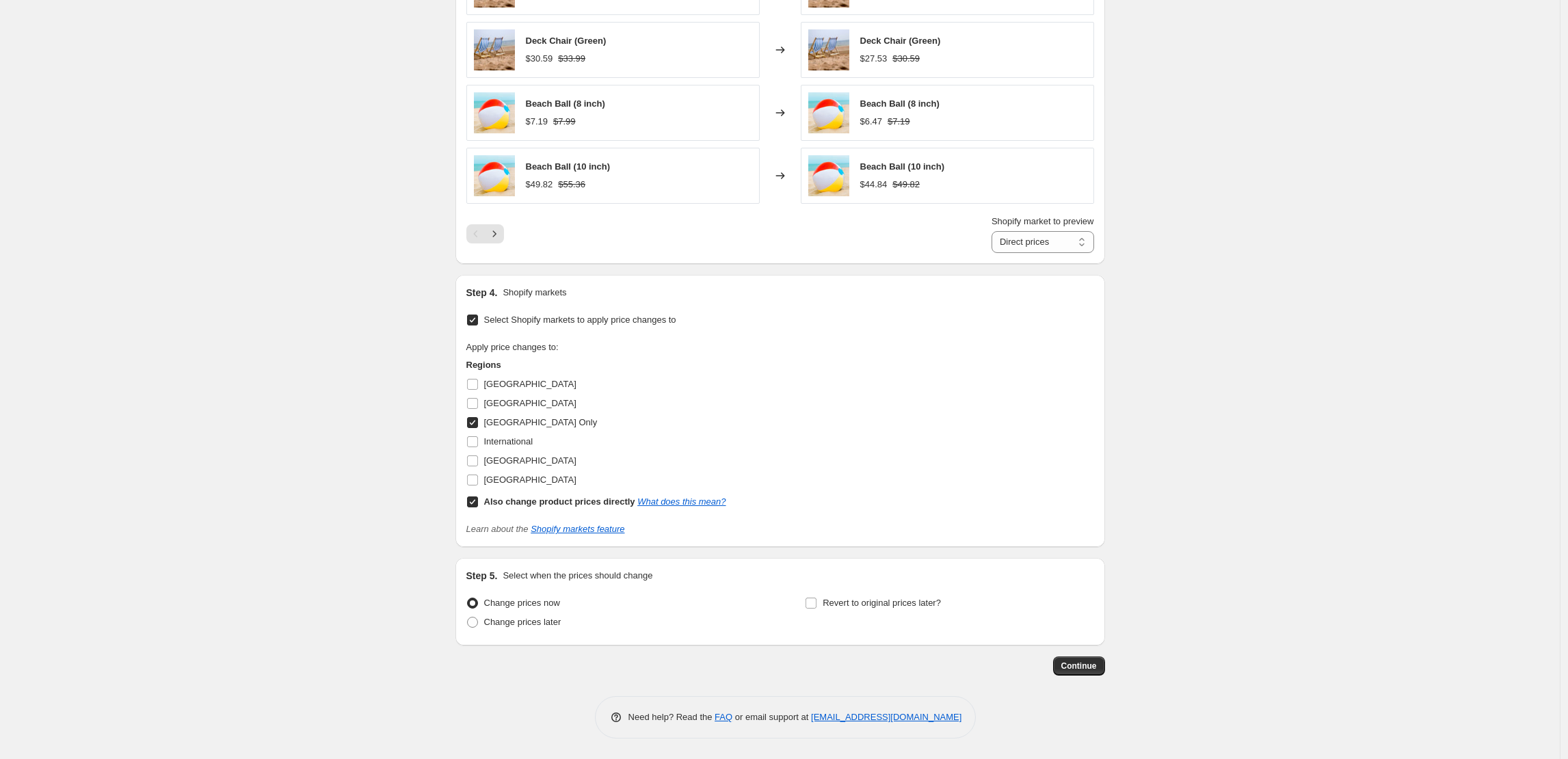
click at [1094, 671] on button "Continue" at bounding box center [1079, 665] width 52 height 19
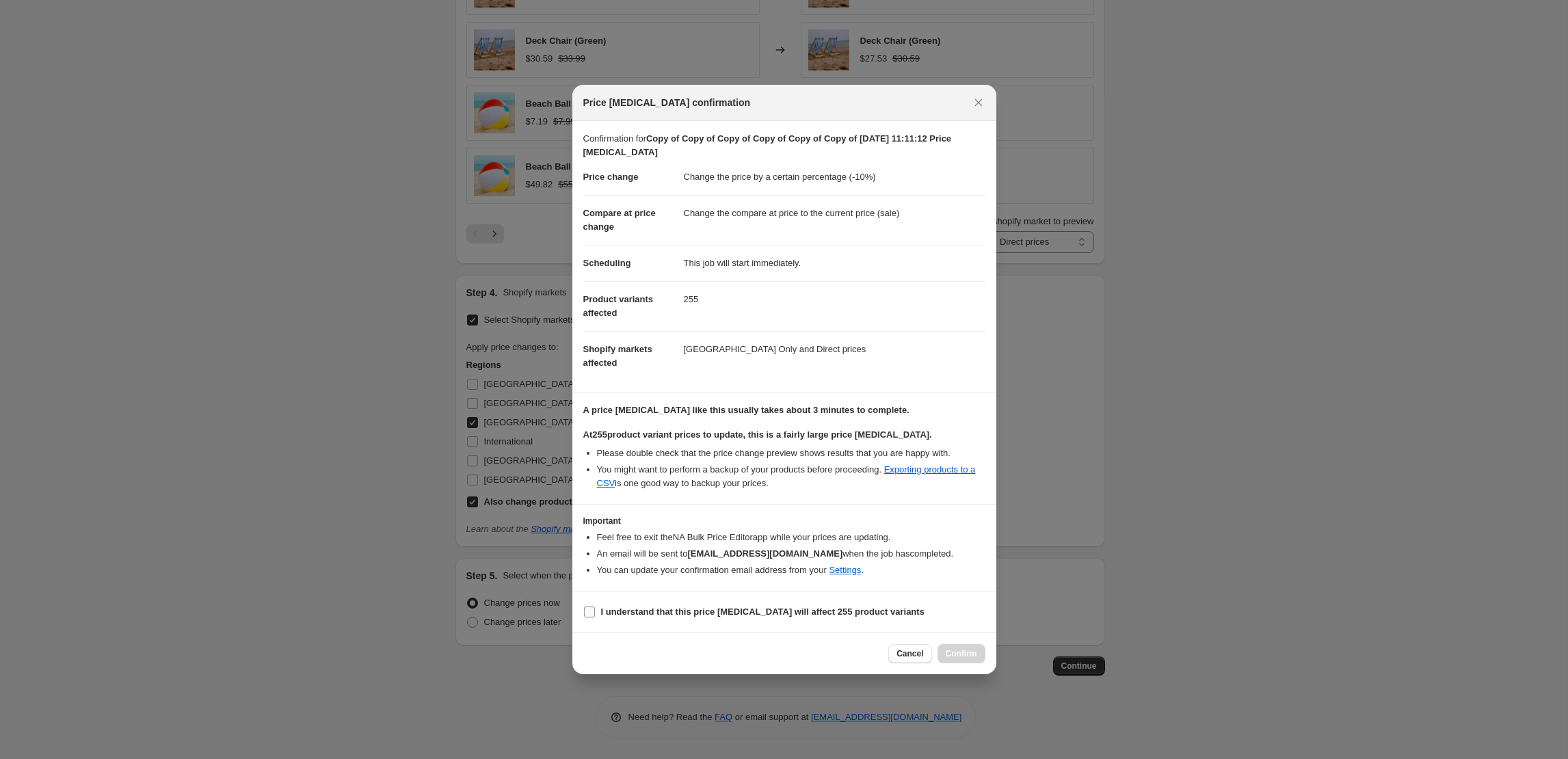
click at [680, 612] on b "I understand that this price change job will affect 255 product variants" at bounding box center [763, 611] width 323 height 10
click at [595, 612] on input "I understand that this price change job will affect 255 product variants" at bounding box center [589, 611] width 11 height 11
checkbox input "true"
click at [963, 650] on span "Confirm" at bounding box center [961, 653] width 31 height 11
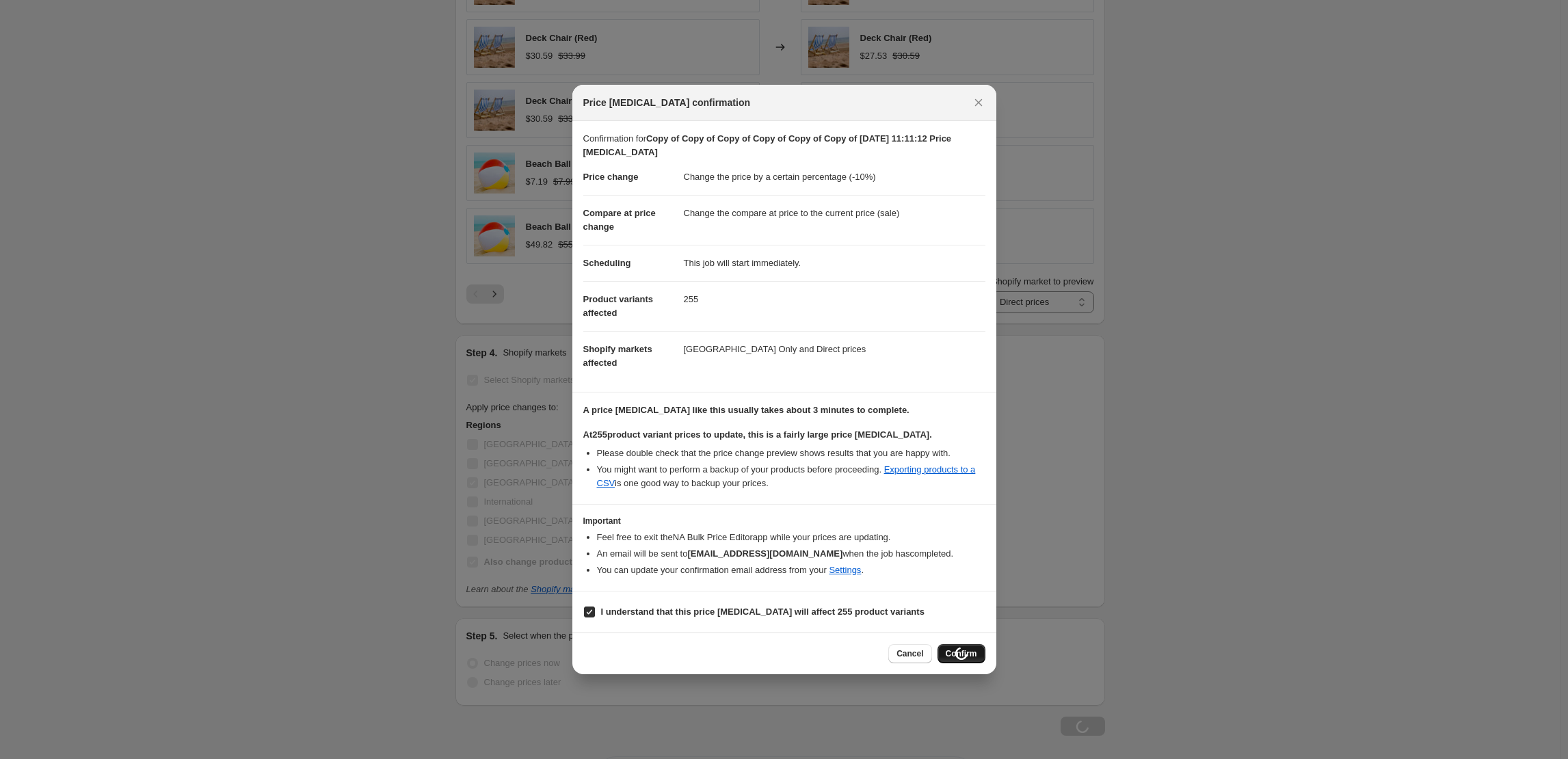
scroll to position [1110, 0]
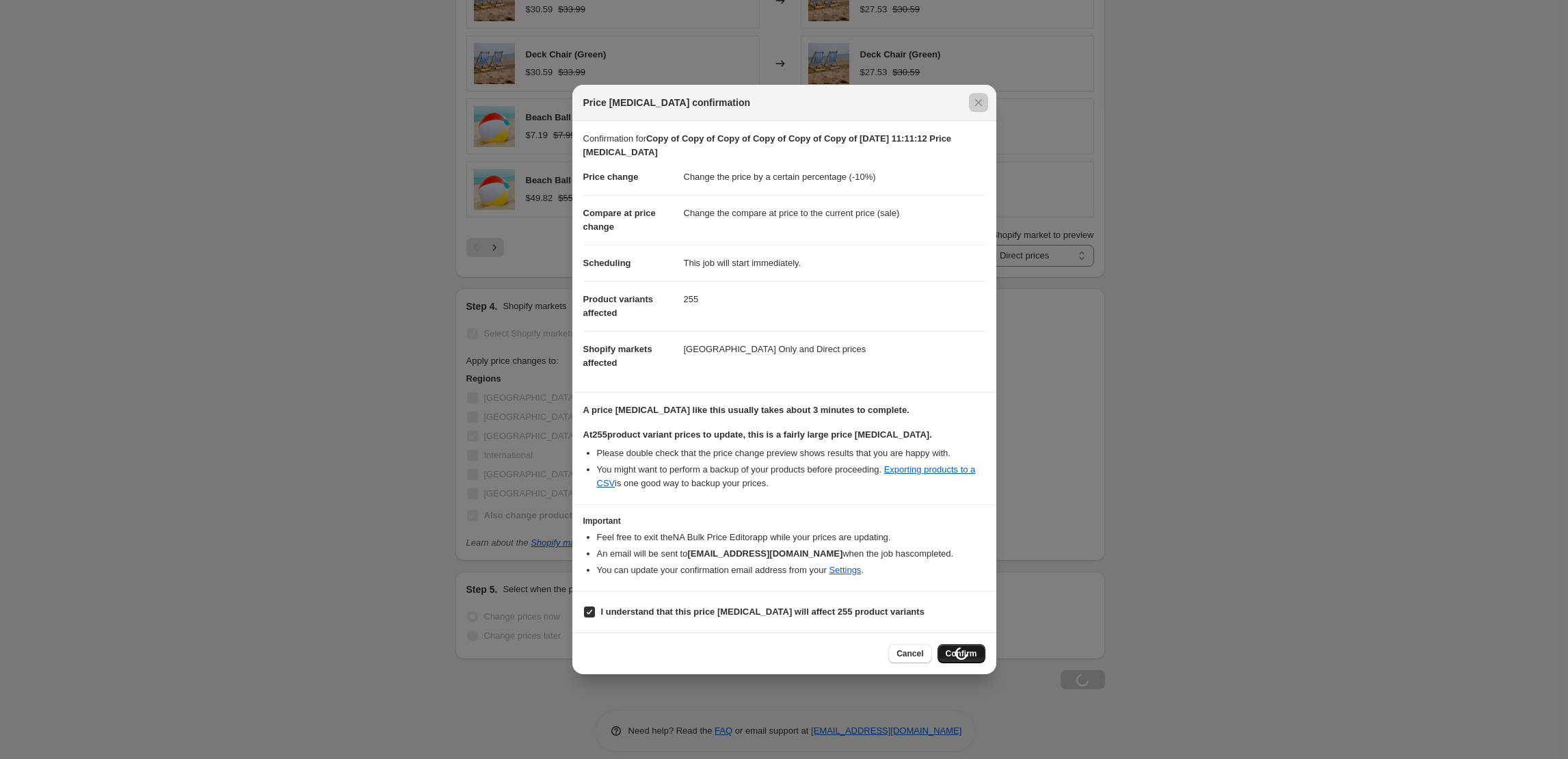
click at [284, 433] on div at bounding box center [784, 379] width 1568 height 759
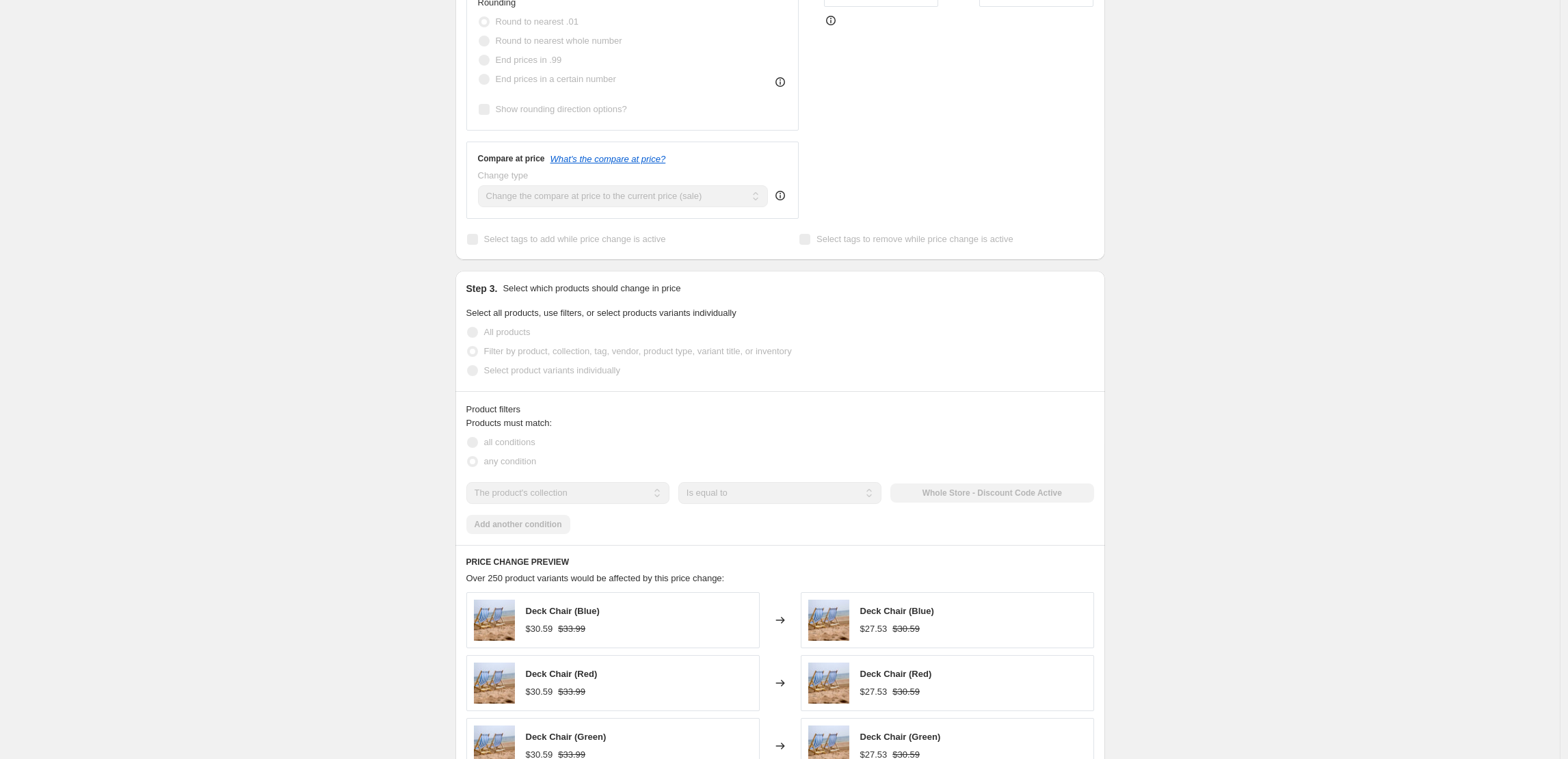
scroll to position [0, 0]
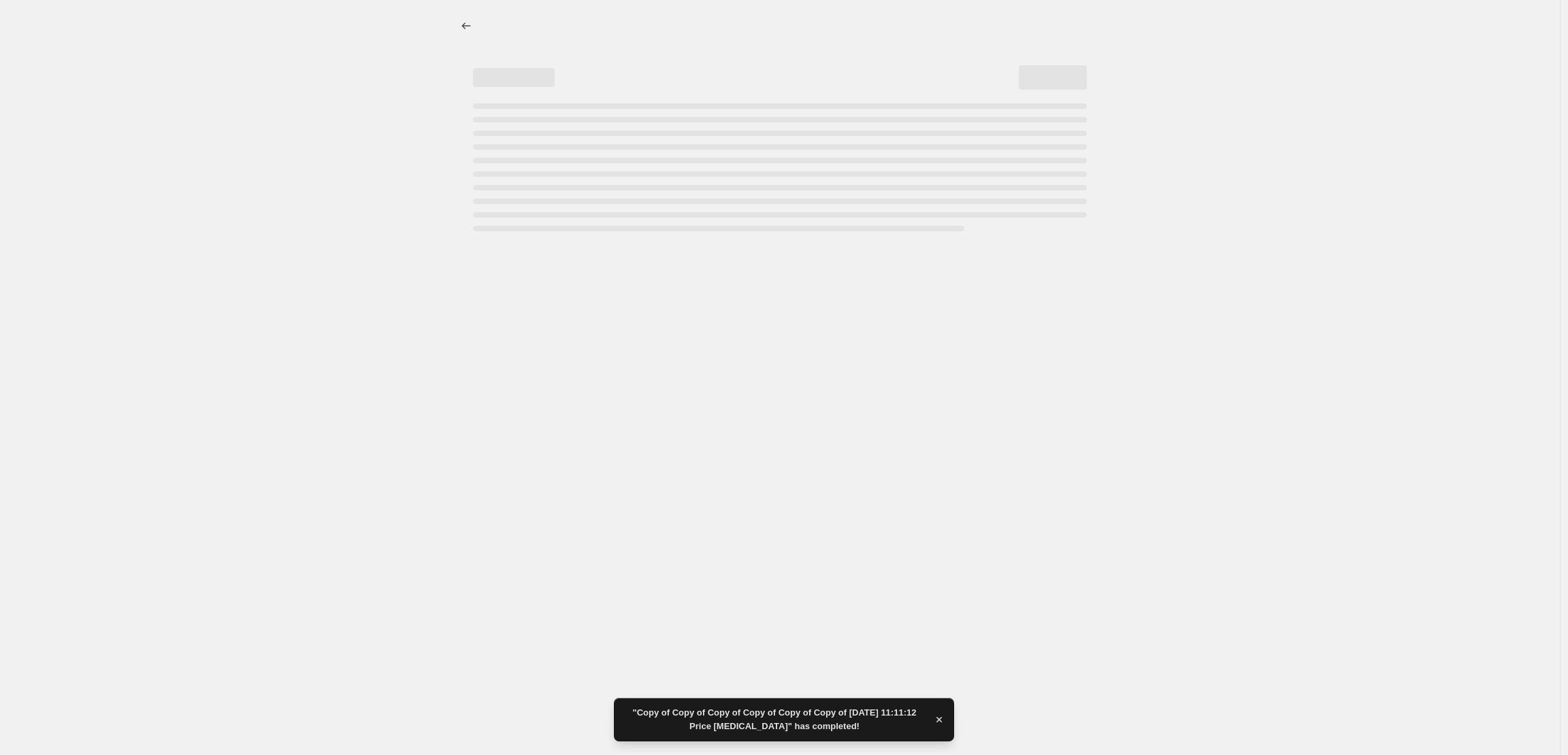
select select "percentage"
select select "collection"
